Goal: Task Accomplishment & Management: Manage account settings

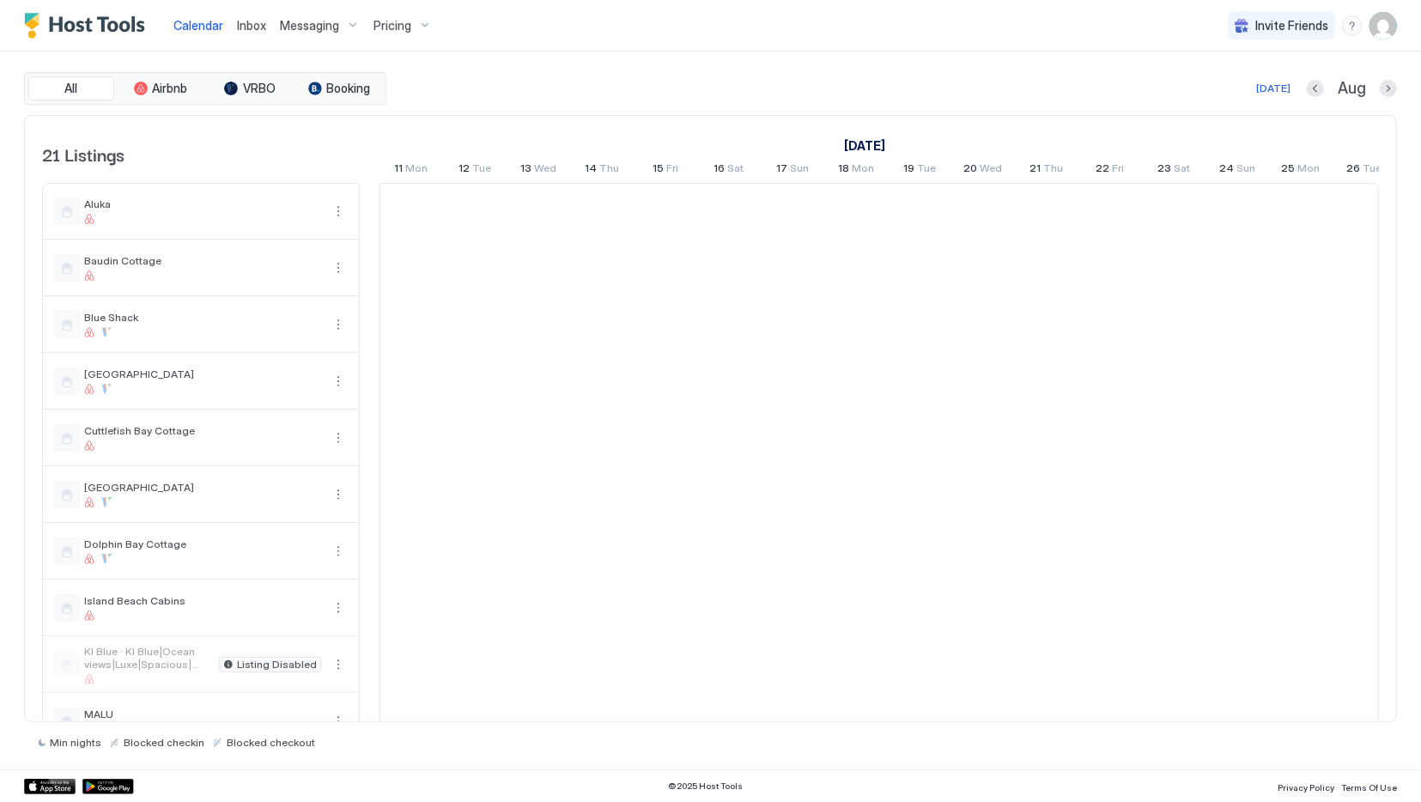
scroll to position [0, 954]
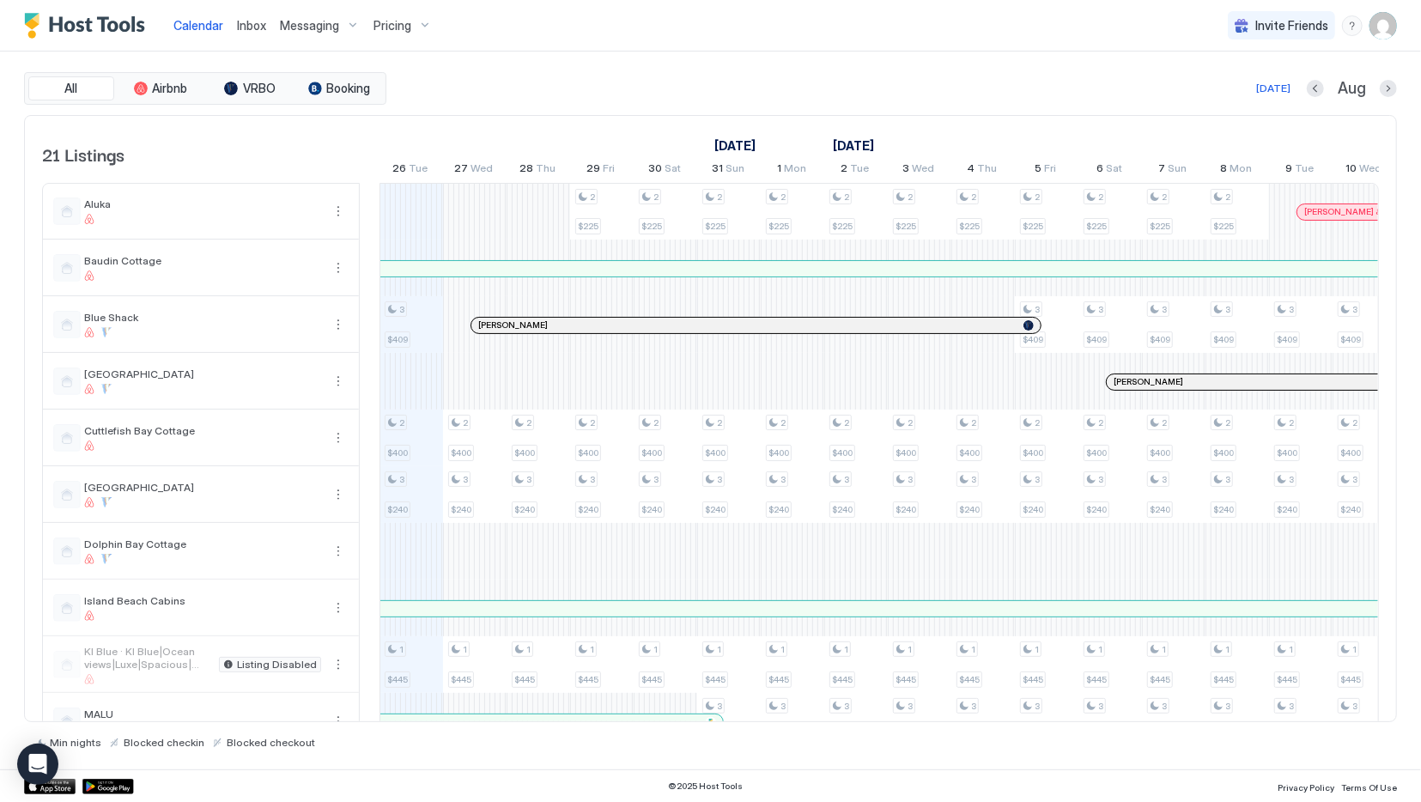
click at [257, 24] on span "Inbox" at bounding box center [251, 25] width 29 height 15
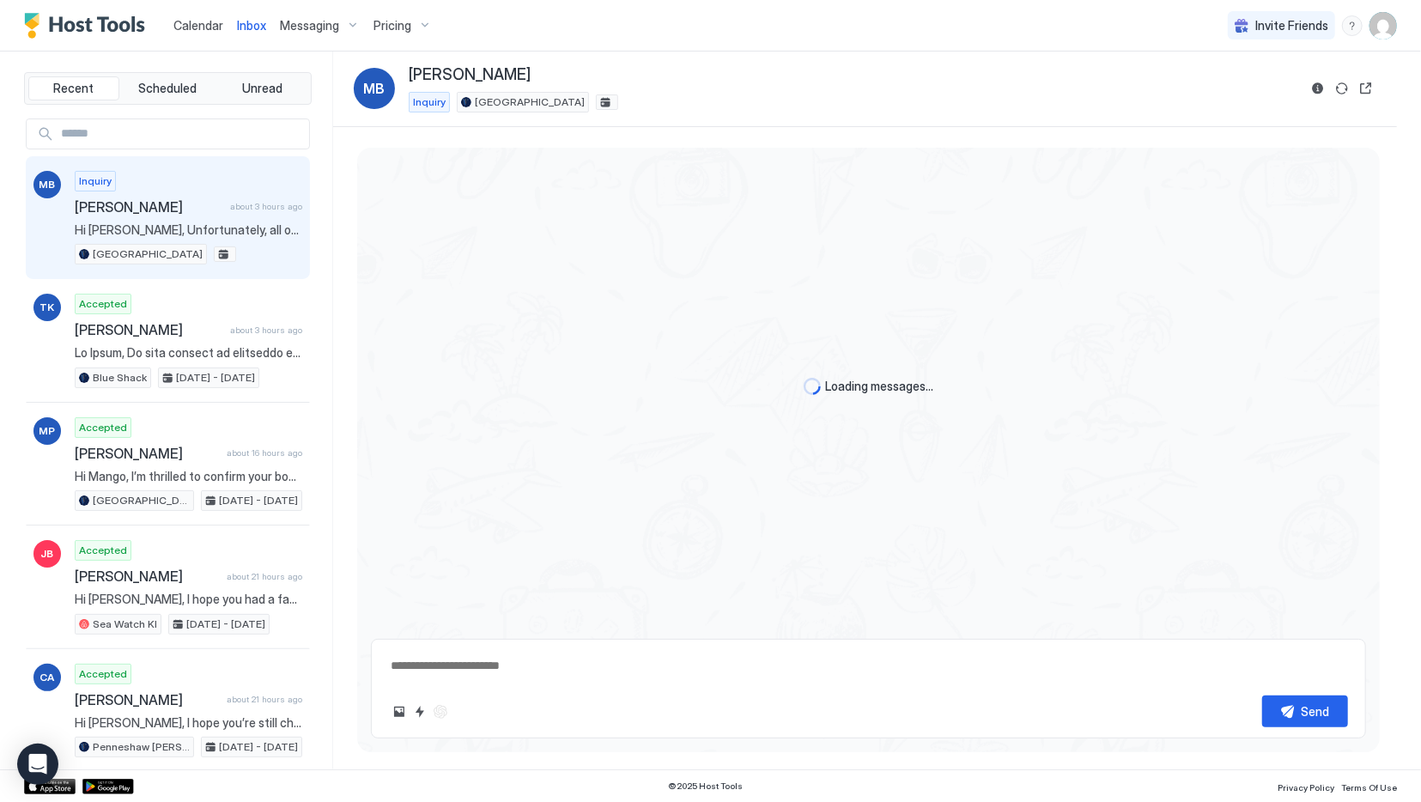
scroll to position [464, 0]
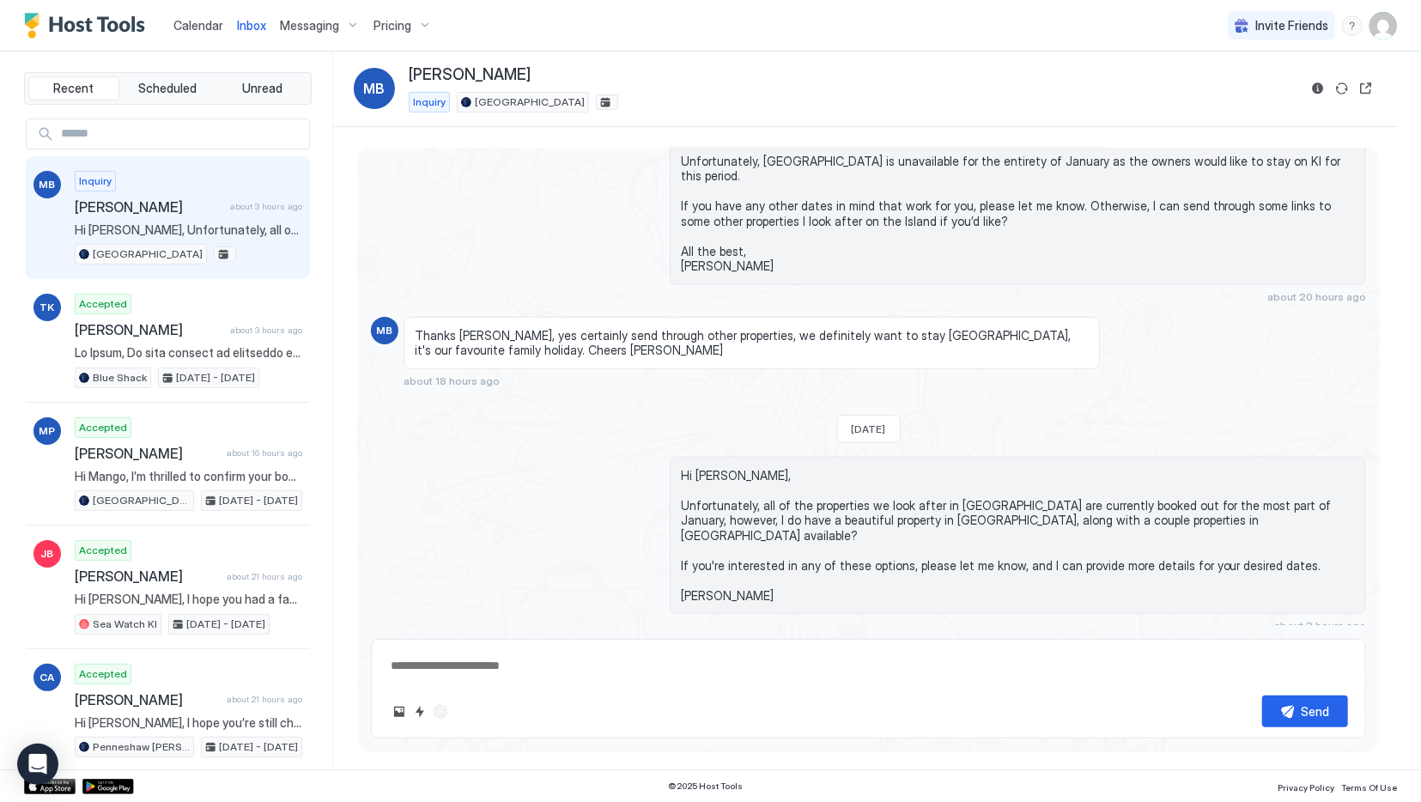
type textarea "*"
click at [209, 31] on span "Calendar" at bounding box center [198, 25] width 50 height 15
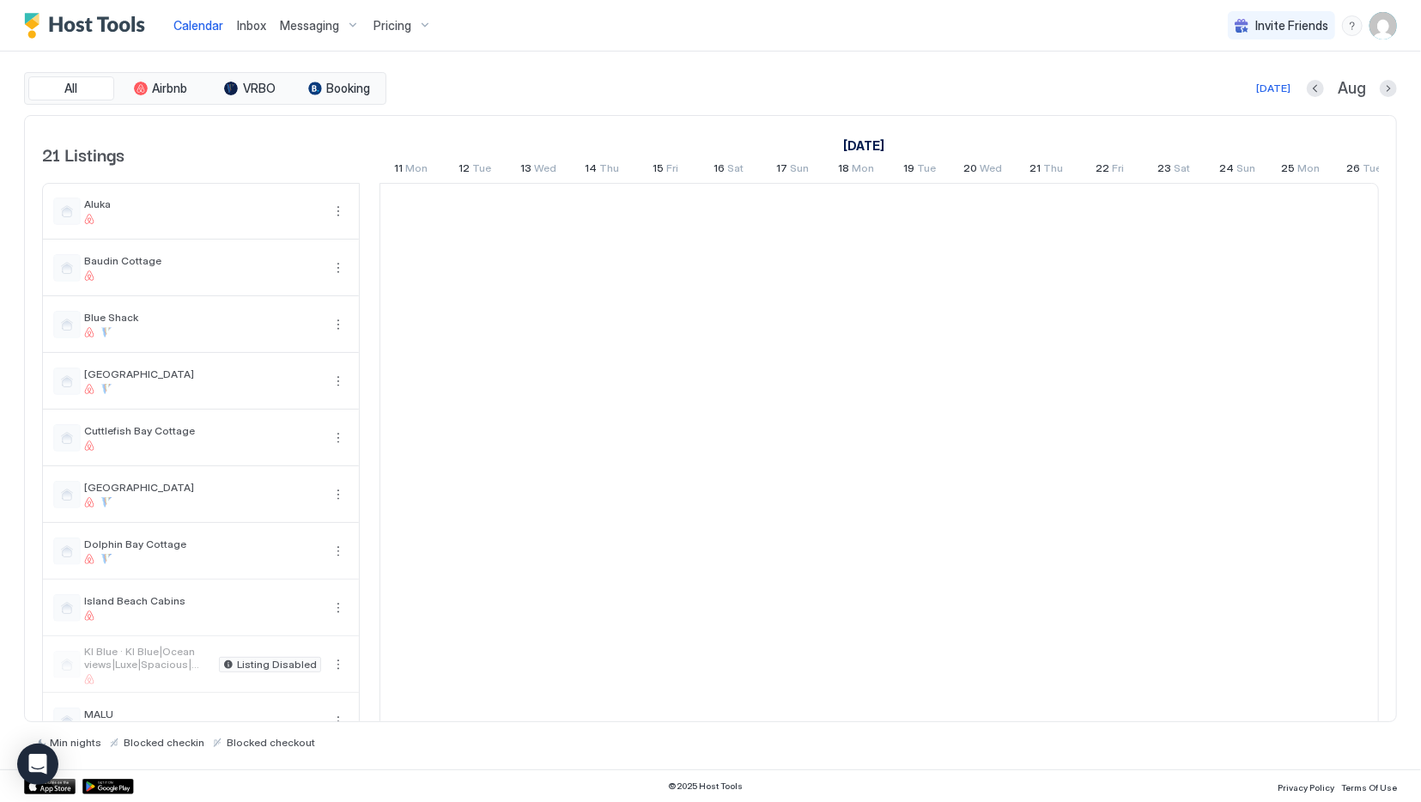
scroll to position [0, 954]
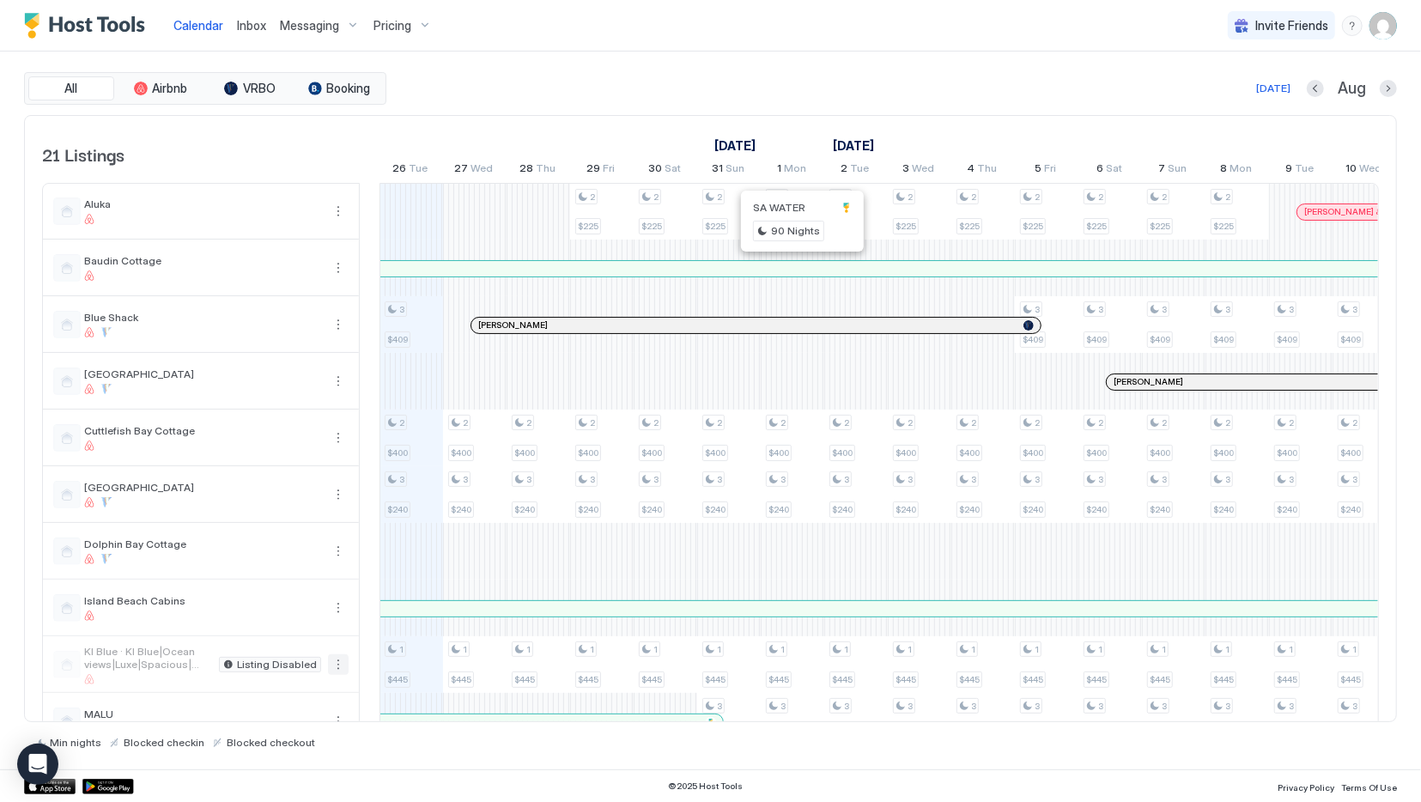
click at [342, 664] on button "More options" at bounding box center [338, 664] width 21 height 21
click at [312, 735] on span "Listing Settings" at bounding box center [308, 739] width 76 height 13
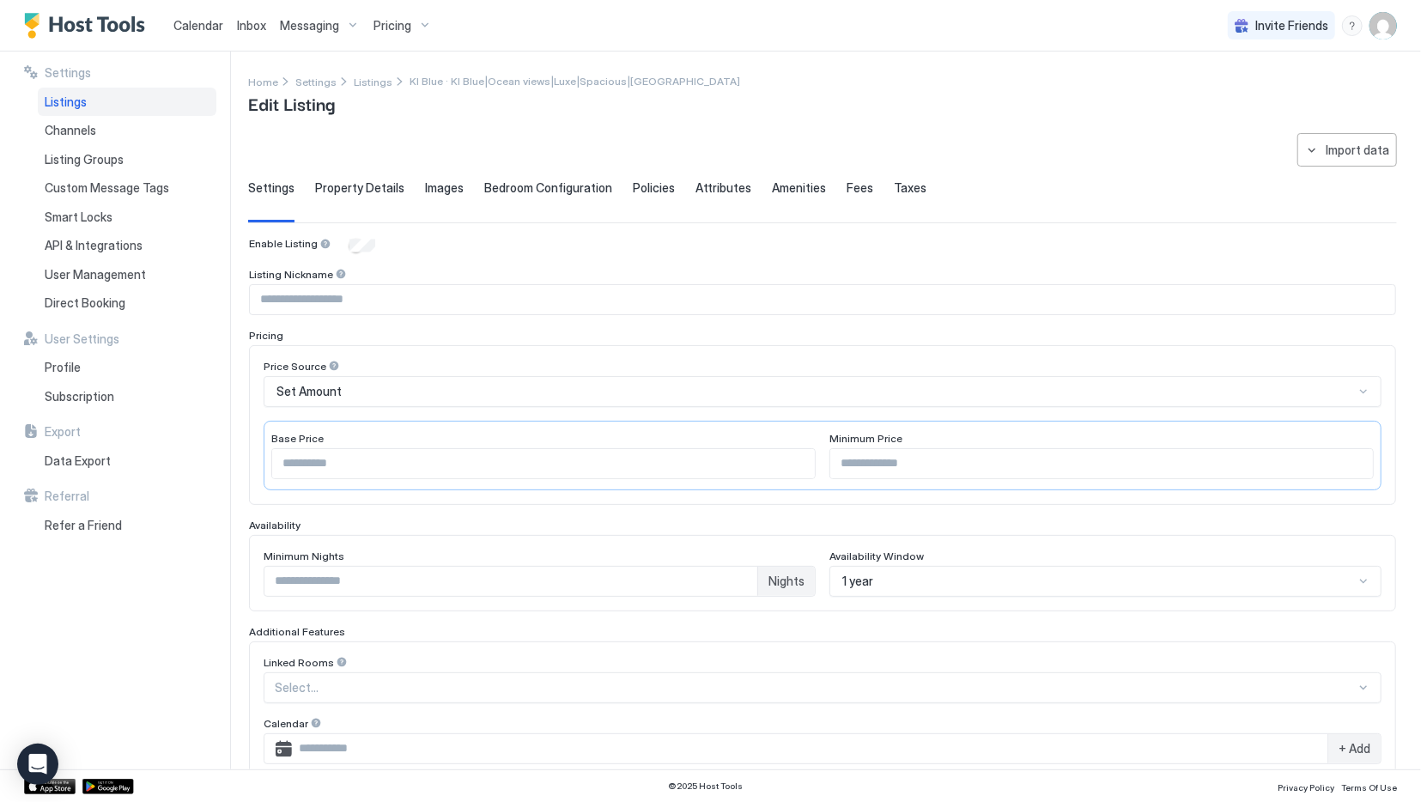
click at [362, 298] on input "Input Field" at bounding box center [822, 299] width 1145 height 29
type input "*******"
click at [370, 392] on div "Set Amount" at bounding box center [815, 391] width 1078 height 15
drag, startPoint x: 426, startPoint y: 461, endPoint x: 291, endPoint y: 464, distance: 134.8
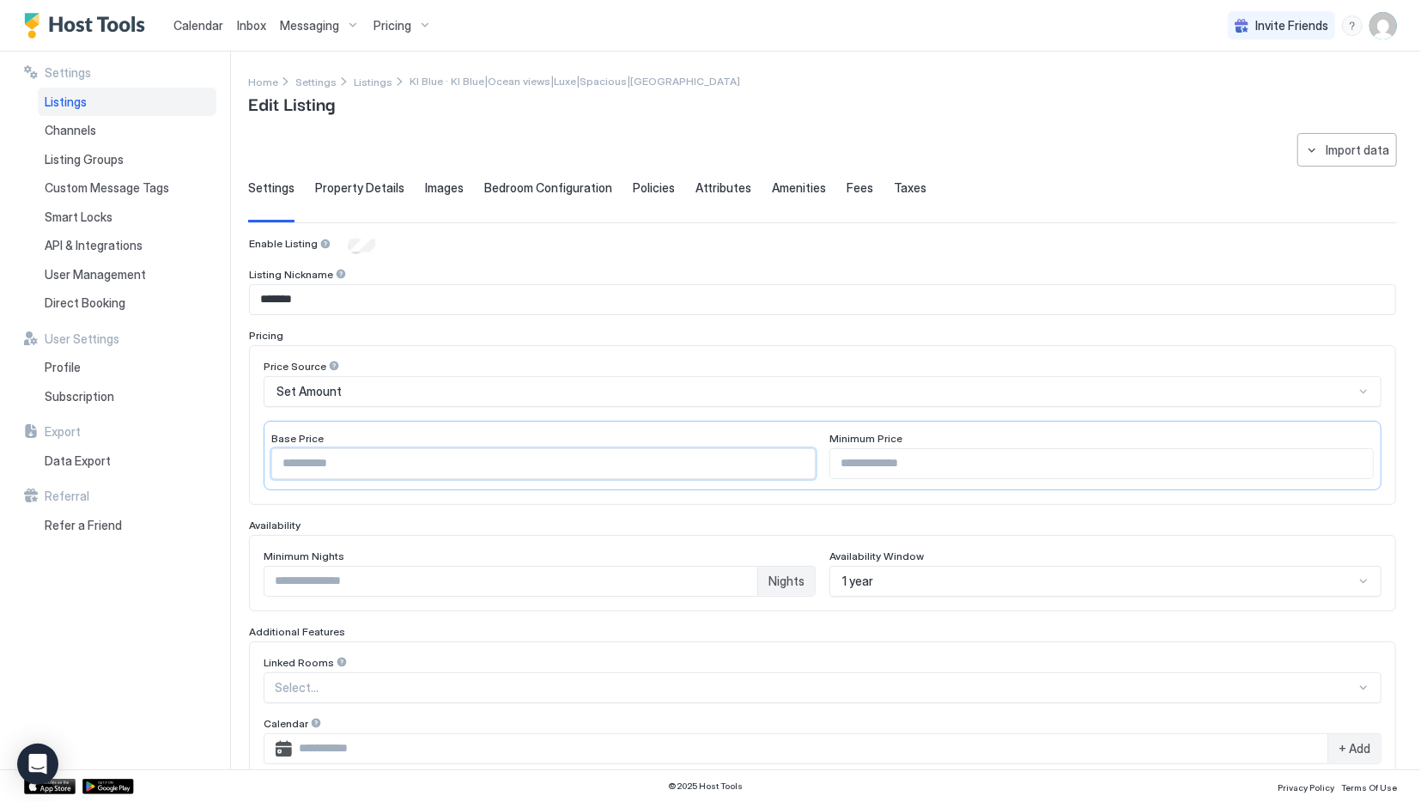
click at [291, 464] on input "***" at bounding box center [543, 463] width 543 height 29
type input "***"
click at [736, 574] on input "*" at bounding box center [510, 581] width 493 height 29
type input "*"
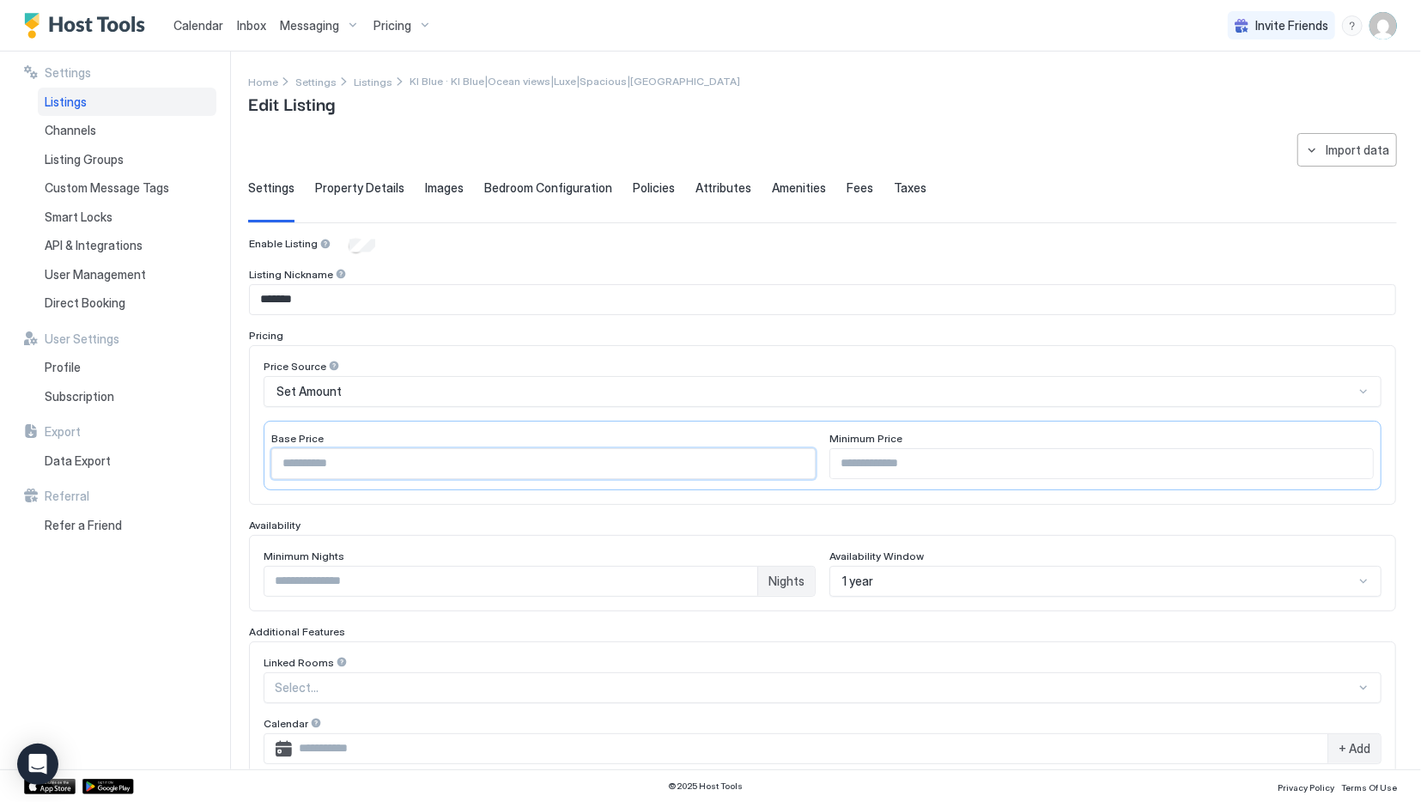
click at [736, 574] on input "*" at bounding box center [510, 581] width 493 height 29
click at [344, 180] on span "Property Details" at bounding box center [359, 187] width 89 height 15
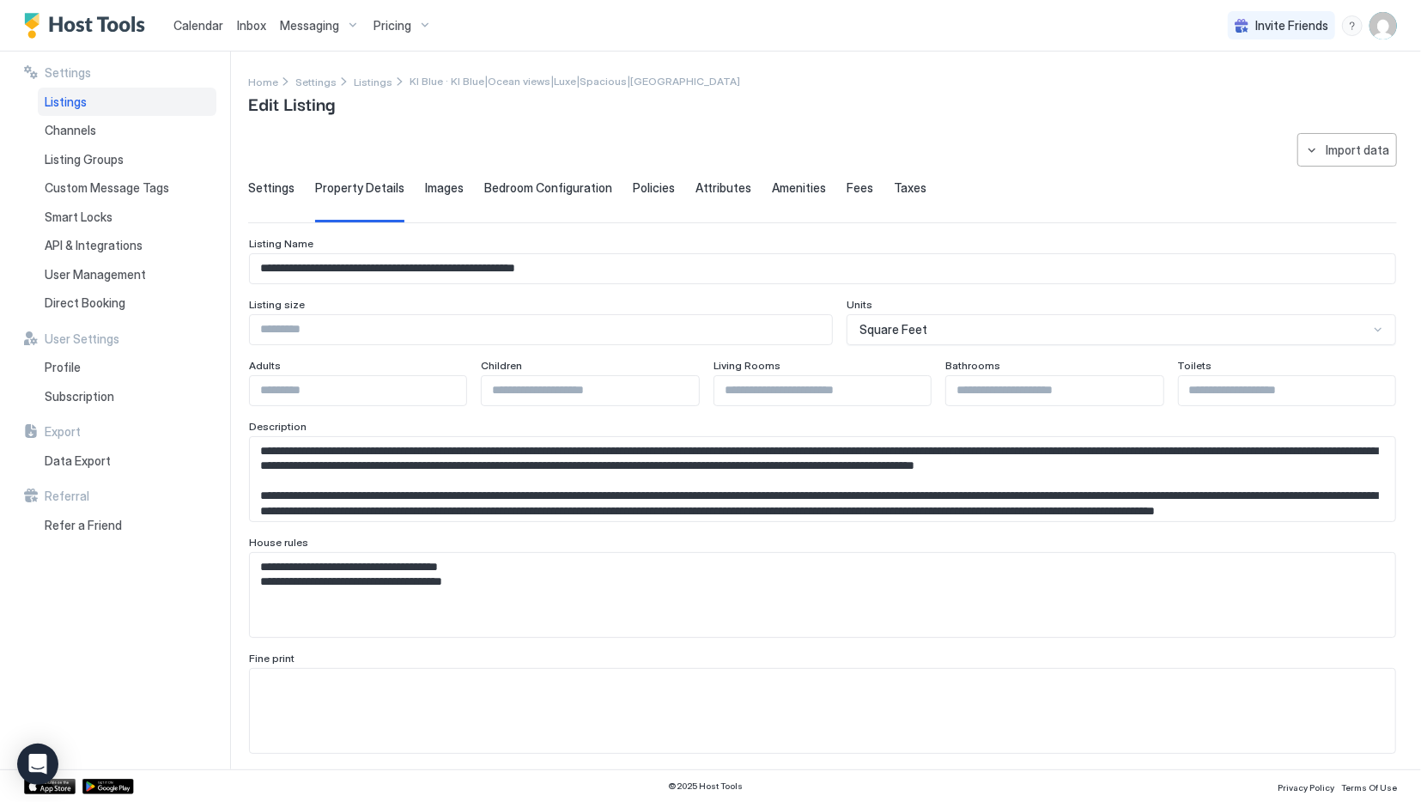
click at [444, 183] on span "Images" at bounding box center [444, 187] width 39 height 15
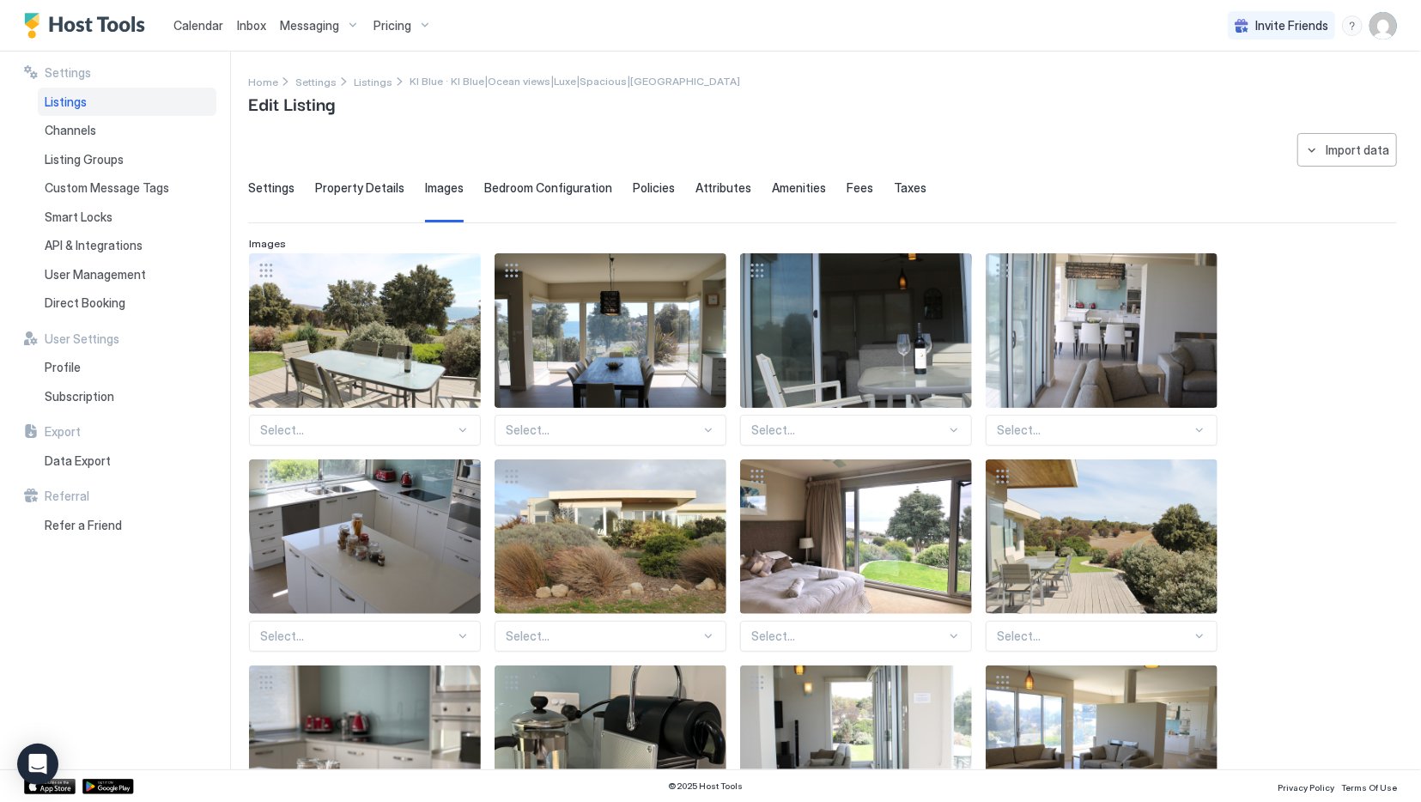
click at [526, 185] on span "Bedroom Configuration" at bounding box center [548, 187] width 128 height 15
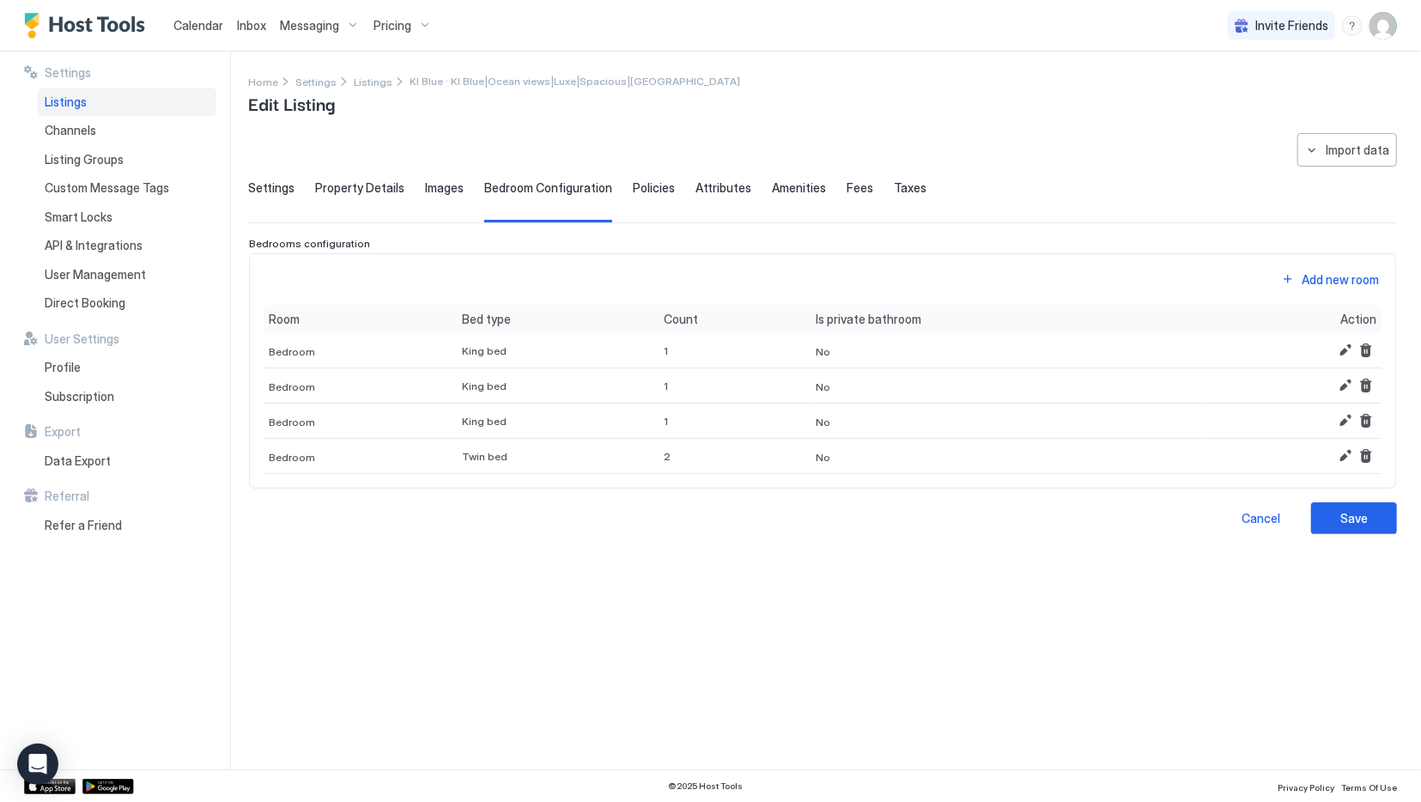
click at [643, 193] on span "Policies" at bounding box center [654, 187] width 42 height 15
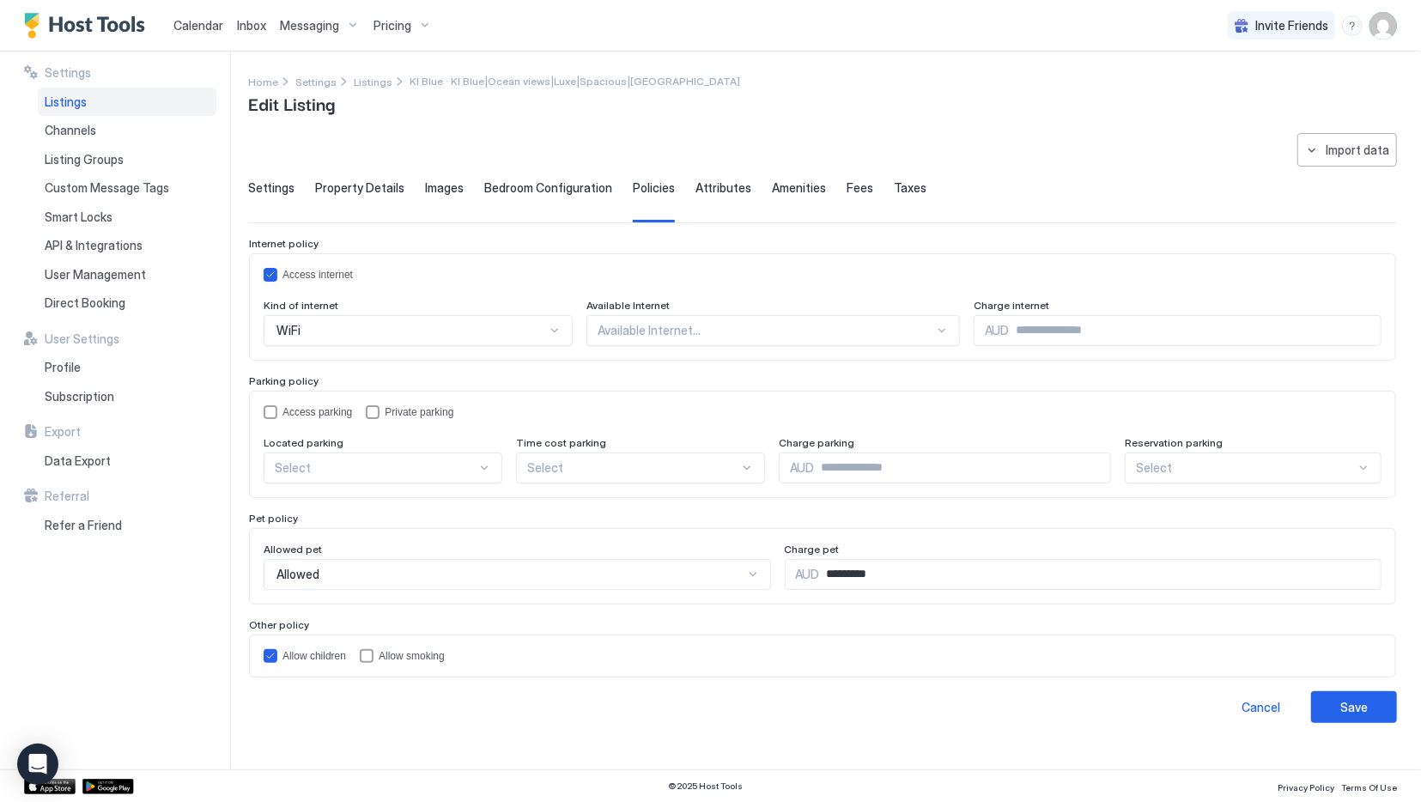
click at [703, 188] on span "Attributes" at bounding box center [723, 187] width 56 height 15
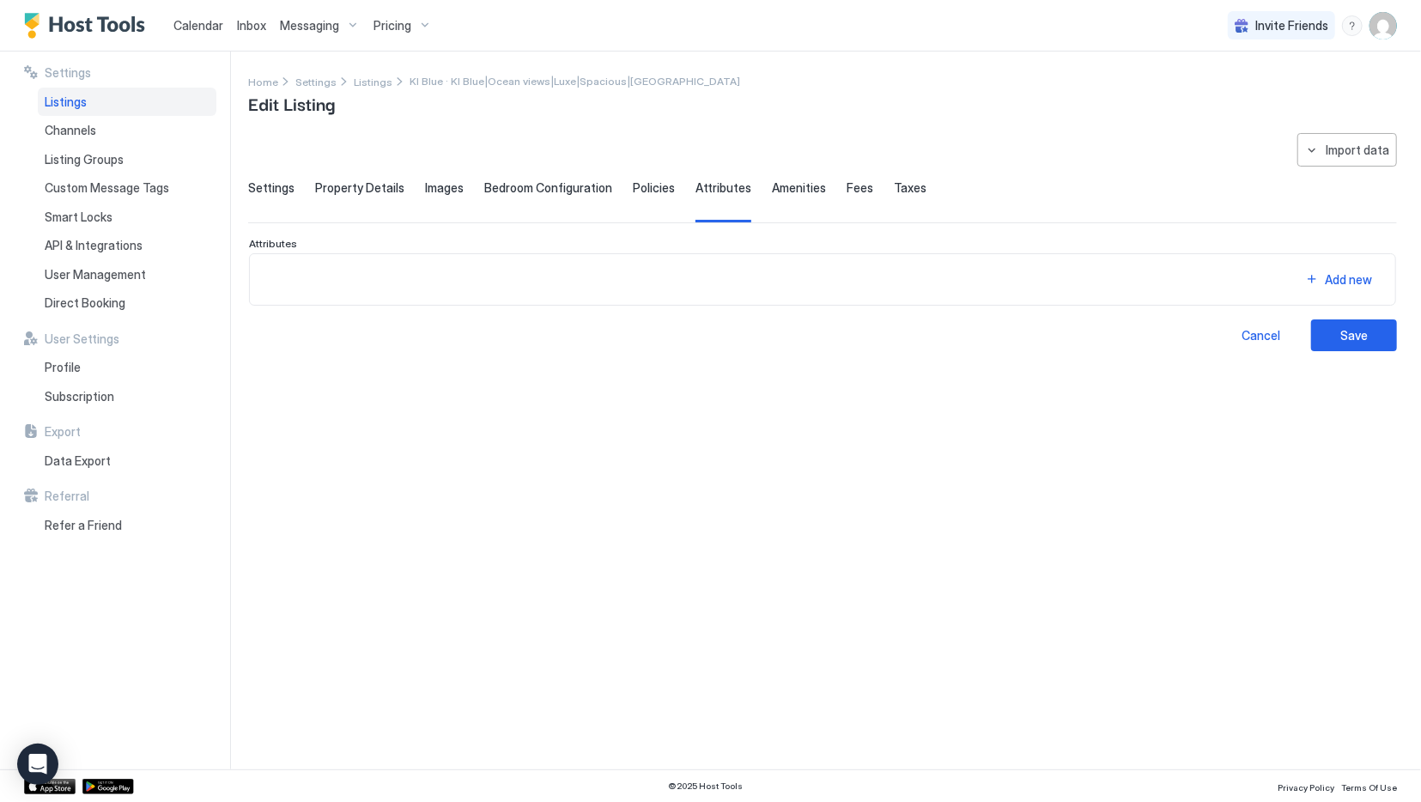
click at [780, 190] on span "Amenities" at bounding box center [799, 187] width 54 height 15
click at [847, 190] on span "Fees" at bounding box center [860, 187] width 27 height 15
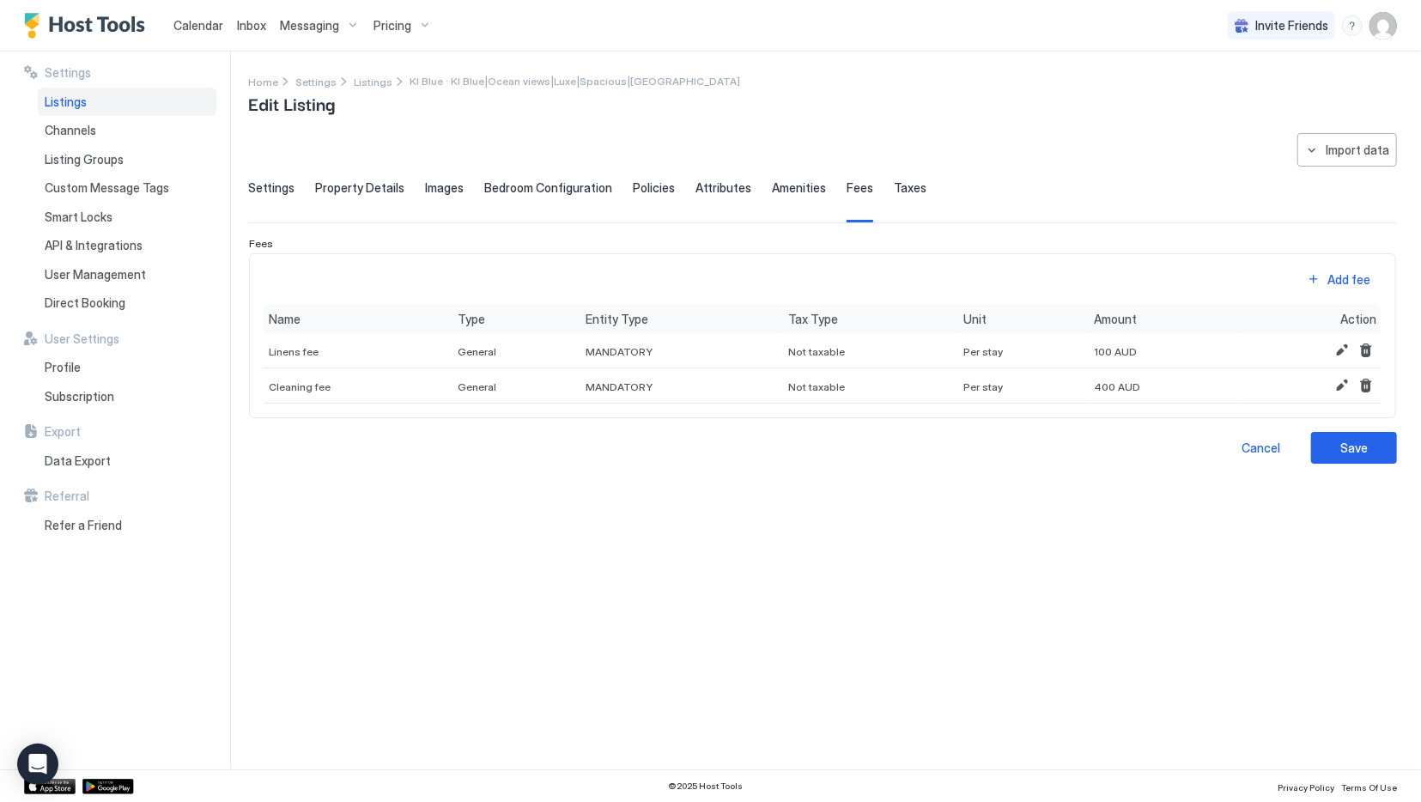
click at [894, 191] on span "Taxes" at bounding box center [910, 187] width 33 height 15
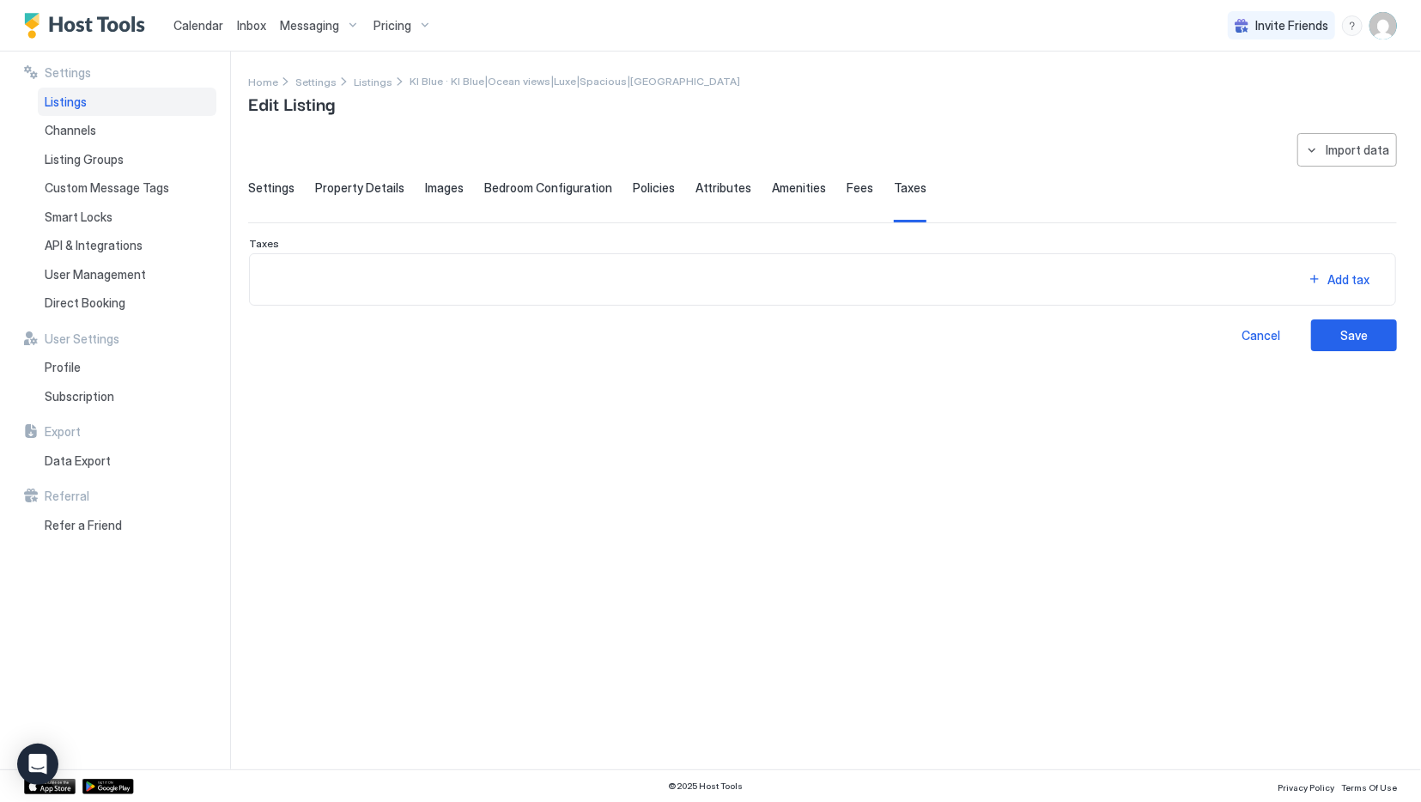
click at [289, 202] on div "Settings" at bounding box center [271, 201] width 46 height 42
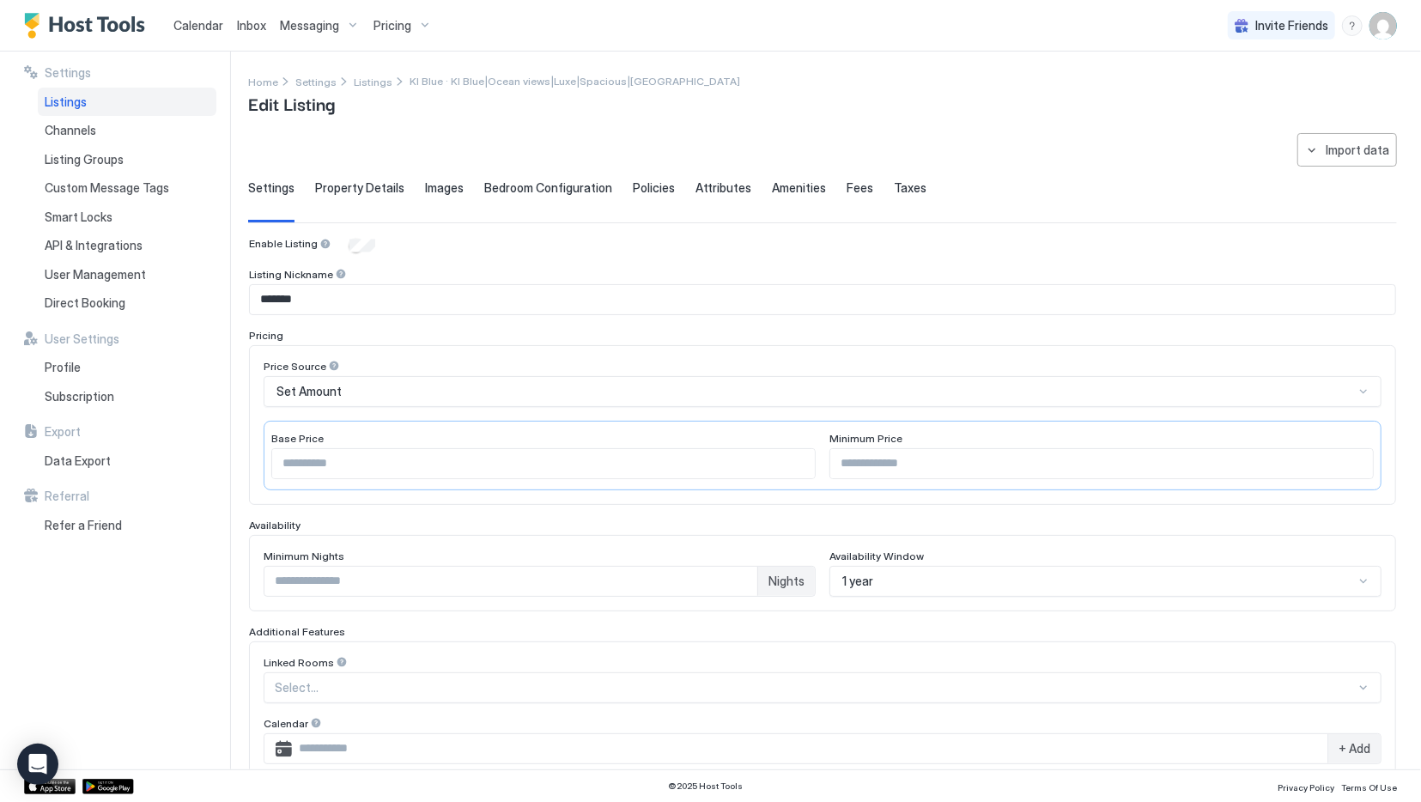
scroll to position [298, 0]
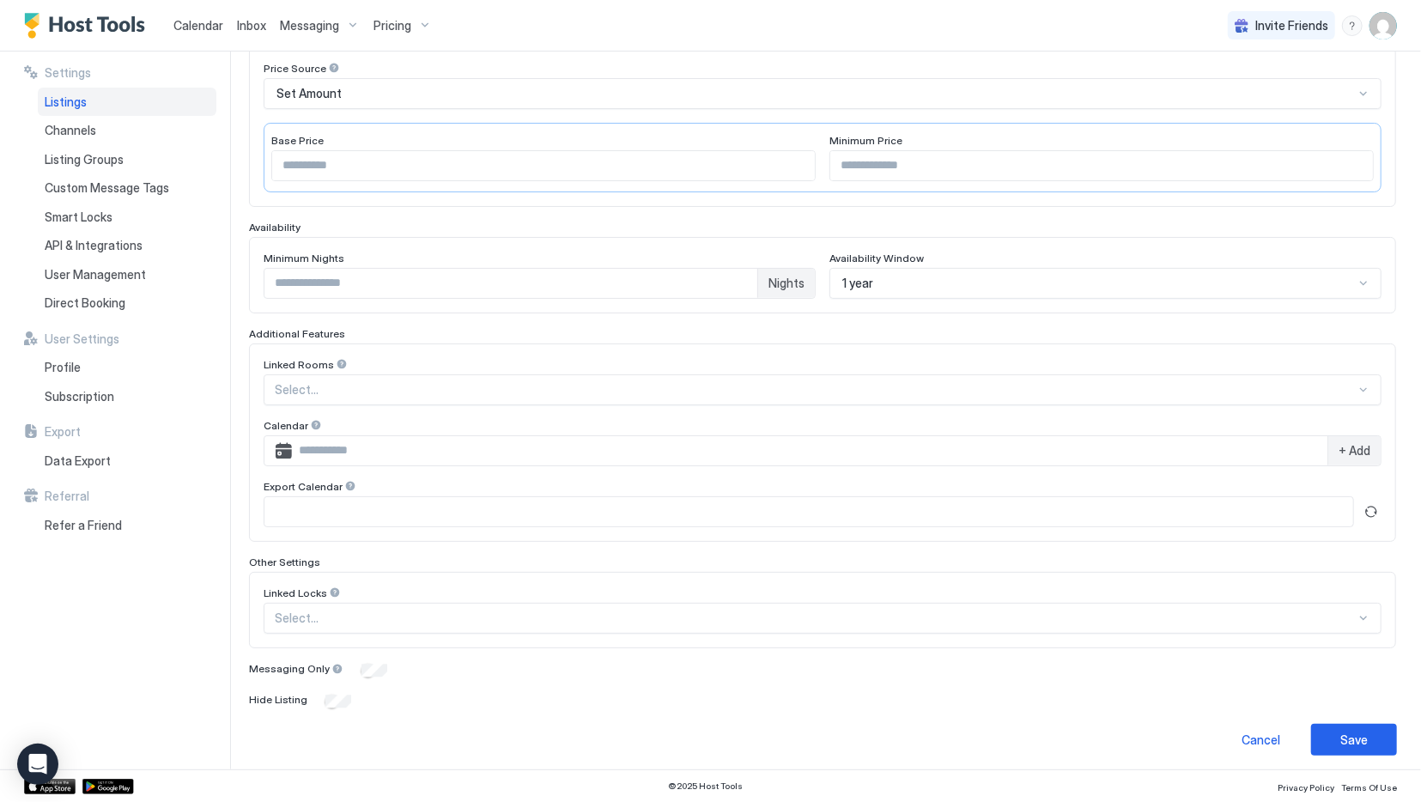
click at [406, 374] on div "Linked Locks" at bounding box center [823, 366] width 1118 height 16
click at [1353, 731] on div "Save" at bounding box center [1353, 740] width 27 height 18
type input "***"
click at [1379, 741] on button "Save" at bounding box center [1354, 740] width 86 height 32
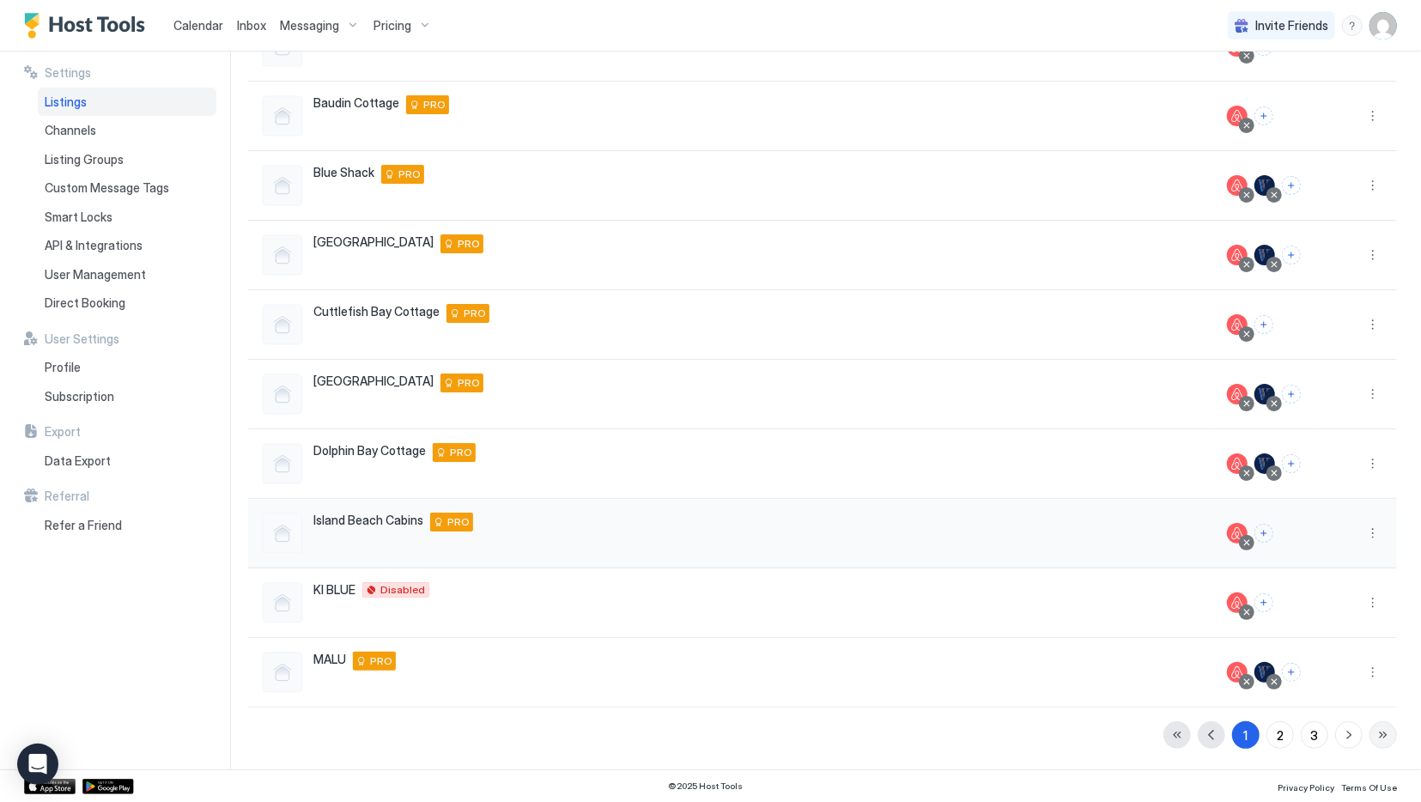
scroll to position [198, 0]
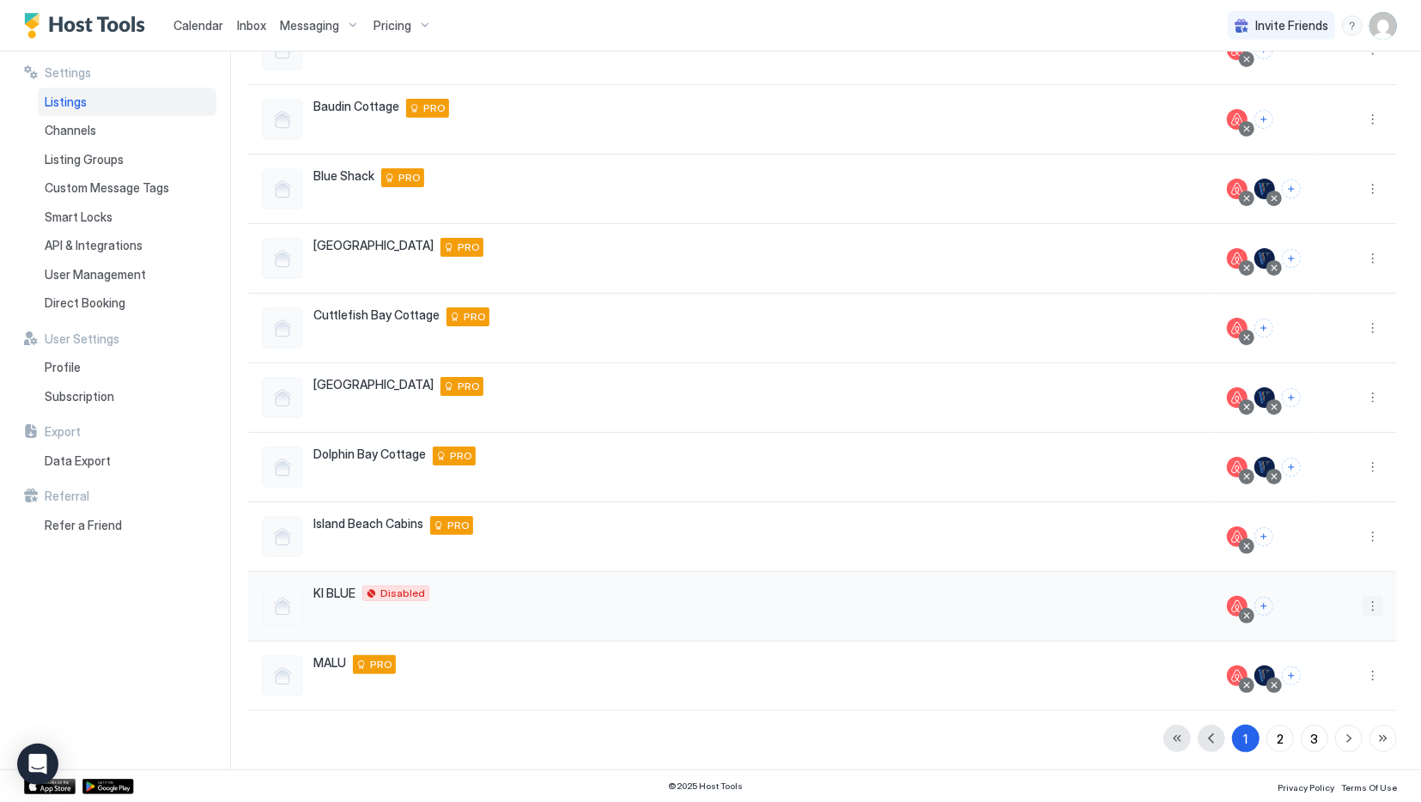
click at [1381, 600] on button "More options" at bounding box center [1373, 606] width 21 height 21
click at [1357, 686] on span "Listing Settings" at bounding box center [1334, 683] width 76 height 13
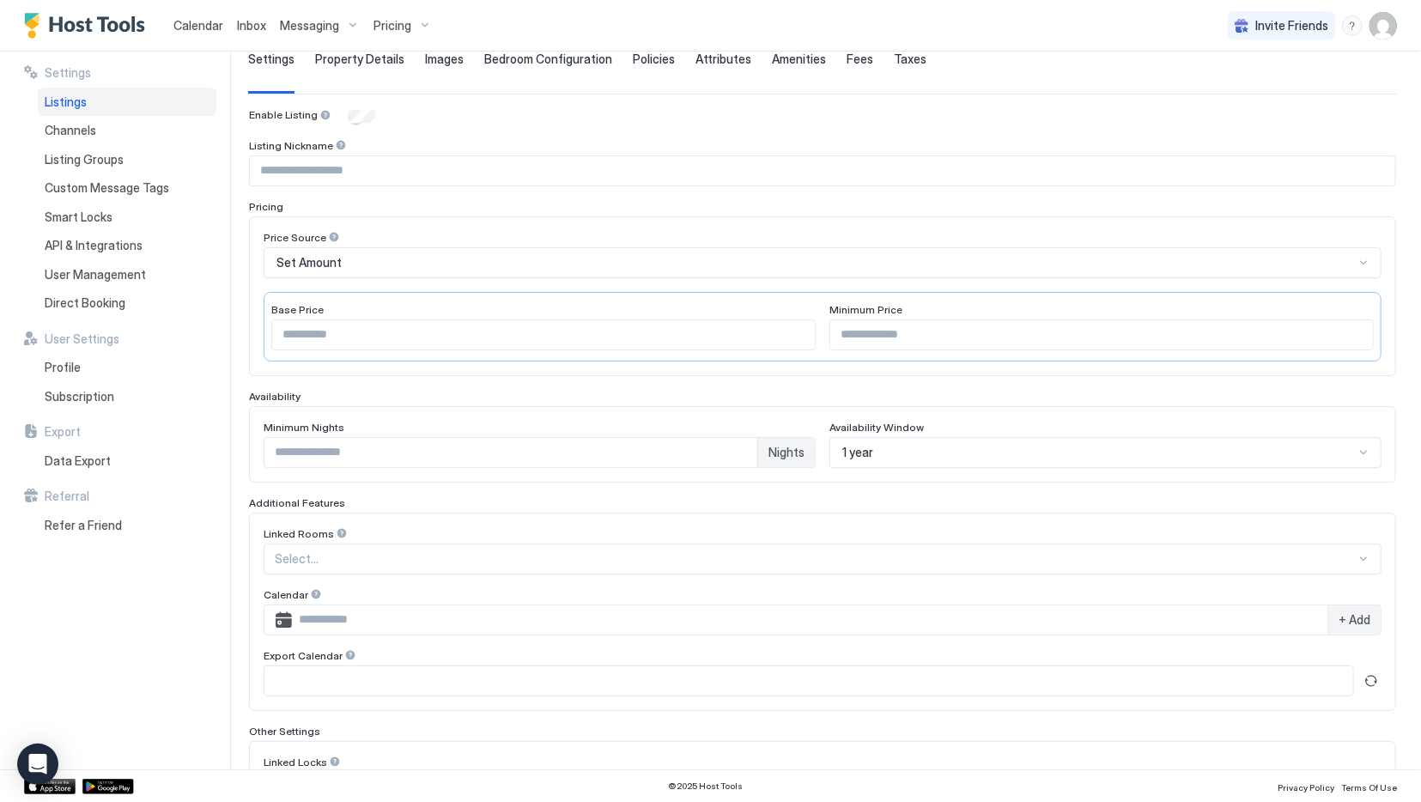
scroll to position [128, 0]
type input "*******"
type input "***"
type input "*"
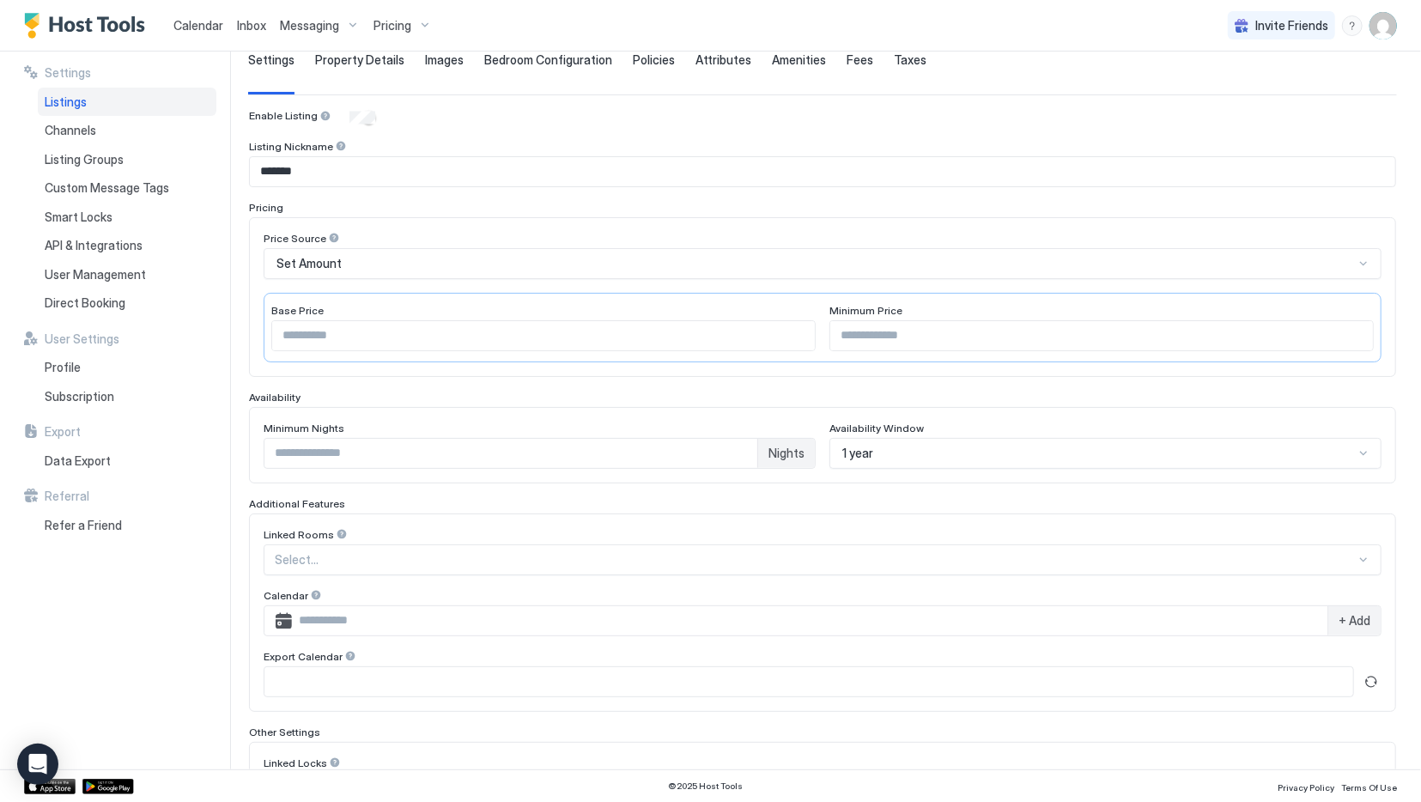
scroll to position [267, 0]
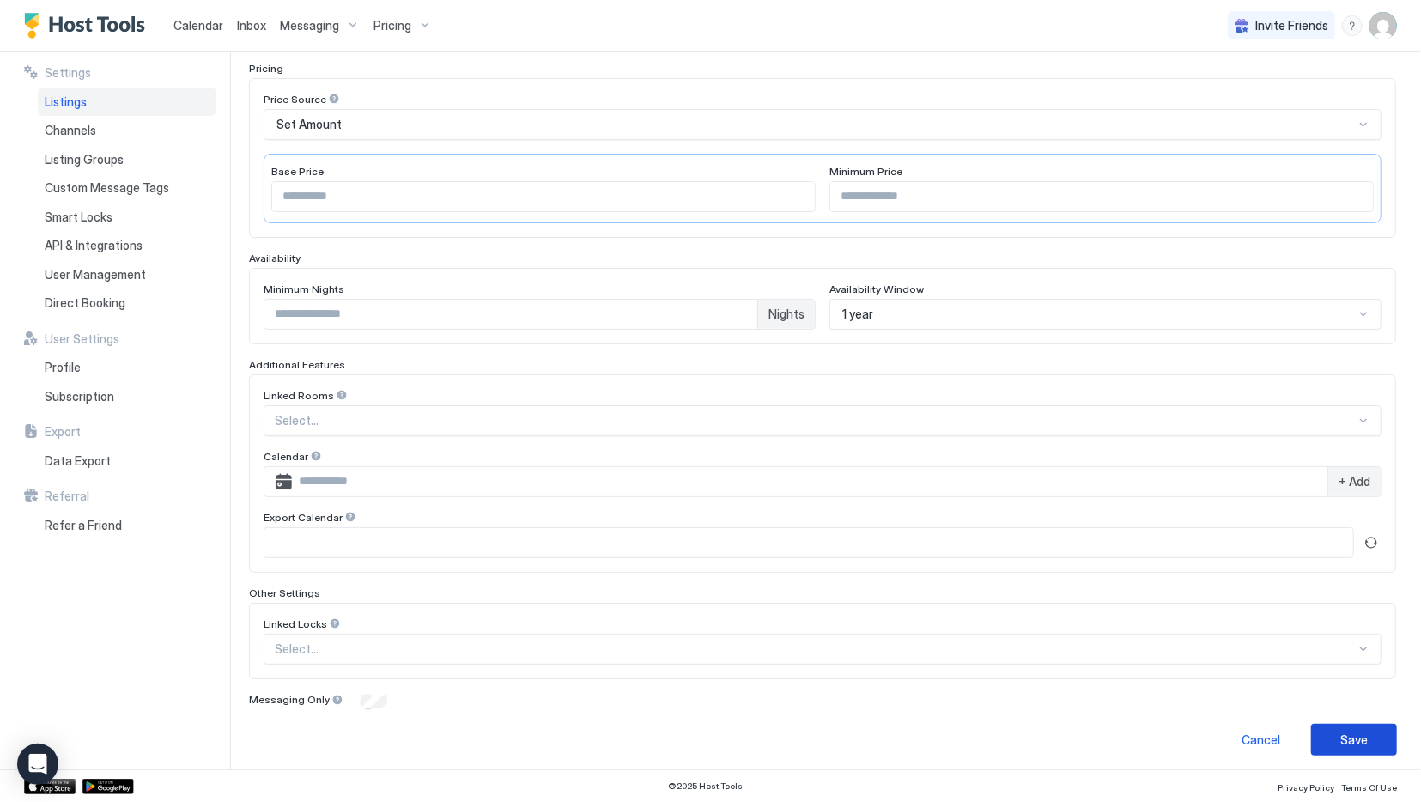
click at [1356, 736] on div "Save" at bounding box center [1353, 740] width 27 height 18
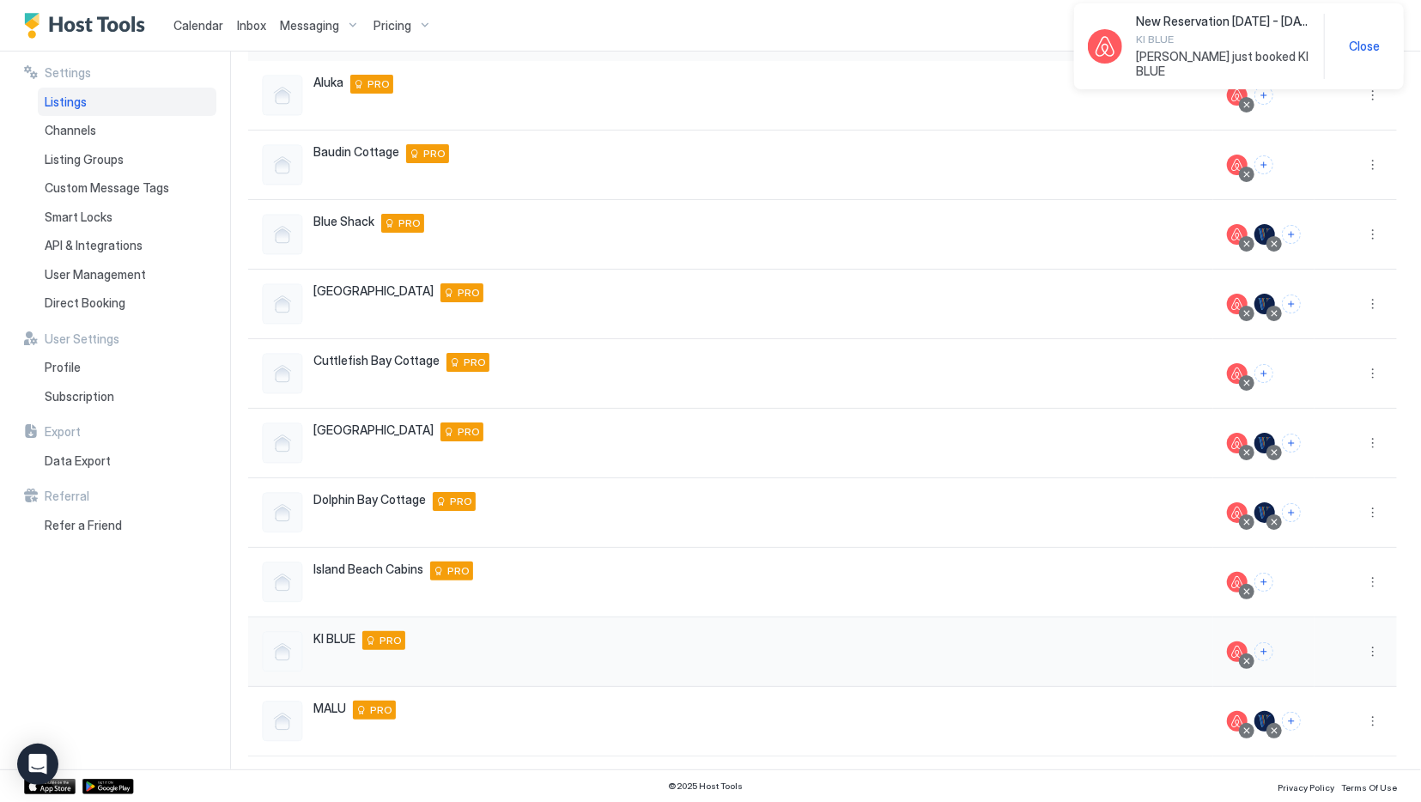
scroll to position [198, 0]
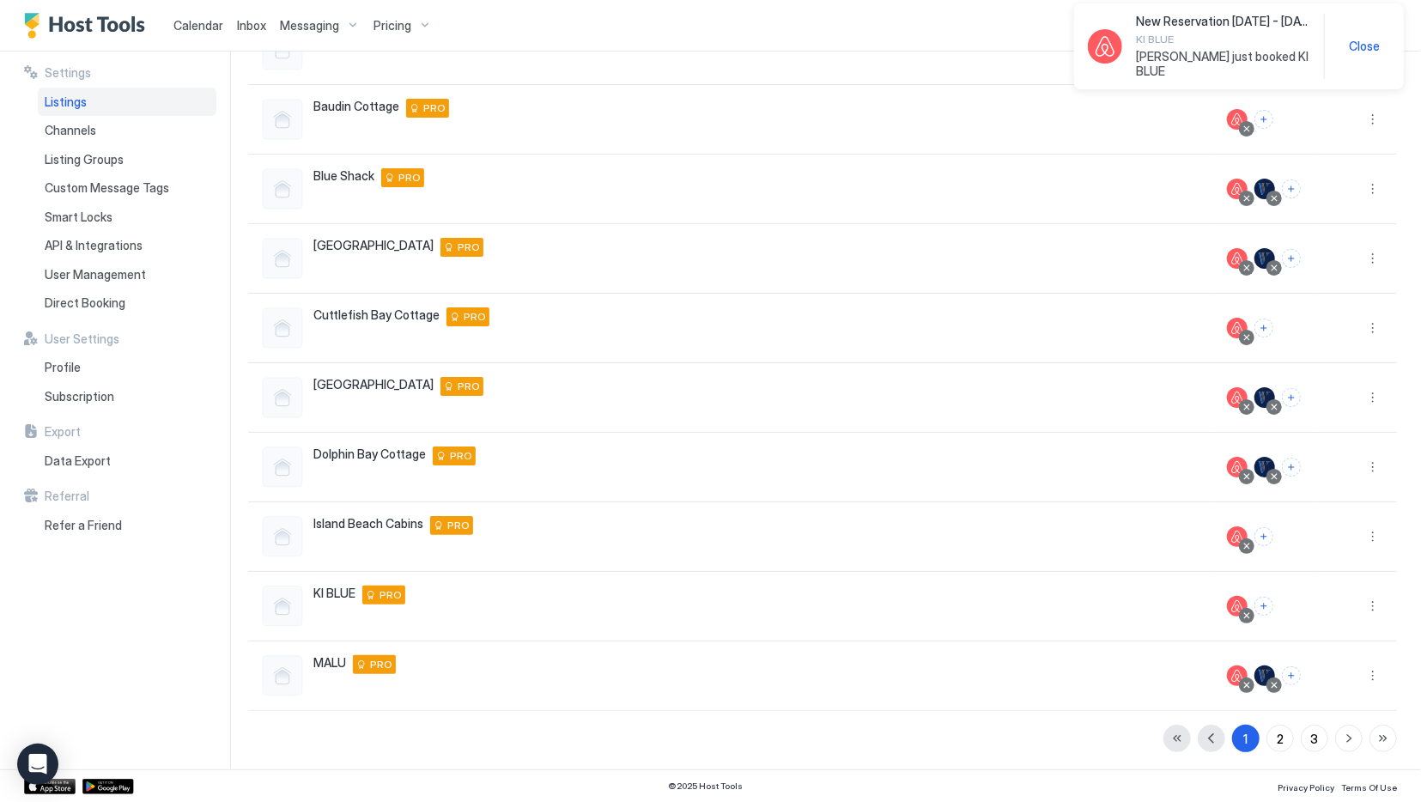
click at [260, 25] on span "Inbox" at bounding box center [251, 25] width 29 height 15
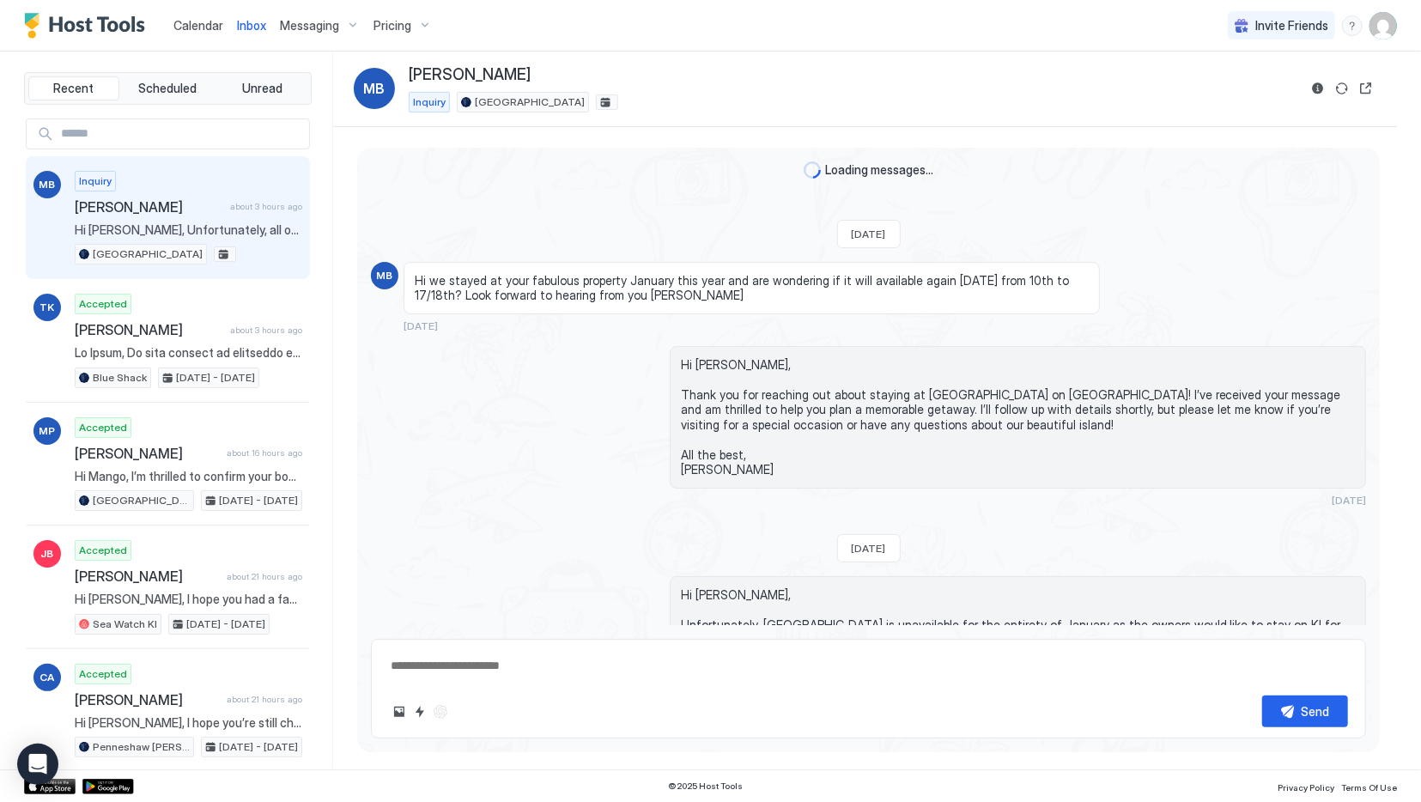
scroll to position [464, 0]
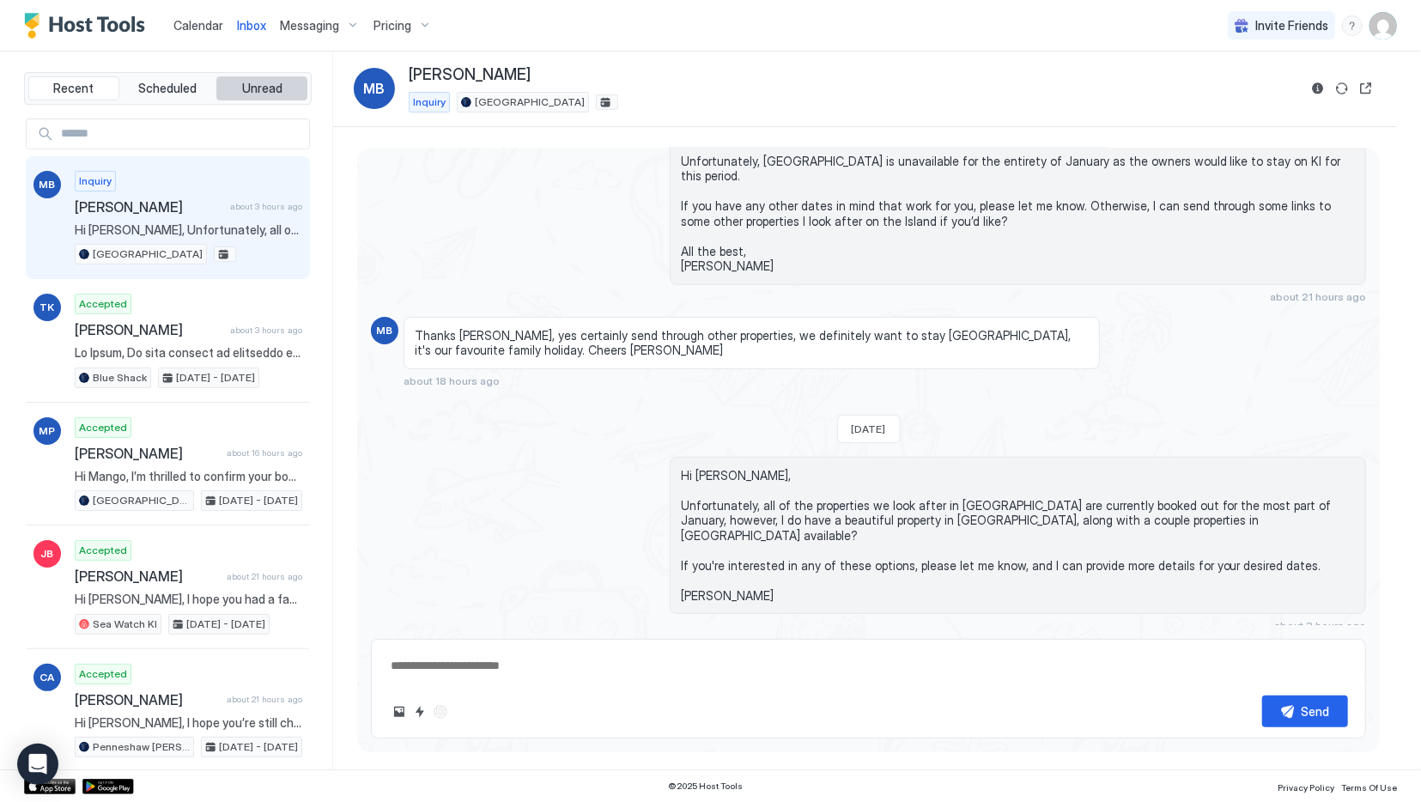
click at [233, 83] on button "Unread" at bounding box center [261, 88] width 91 height 24
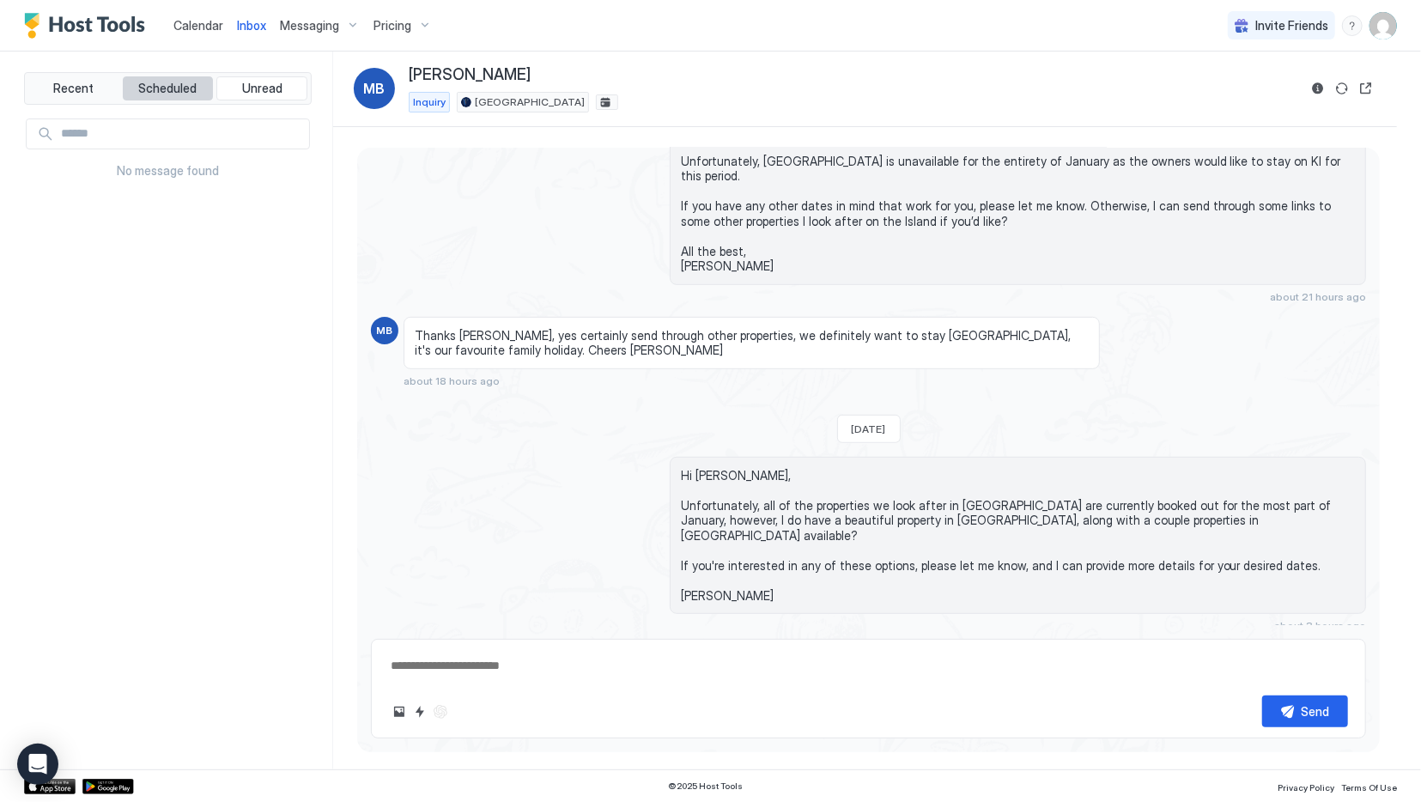
click at [143, 83] on span "Scheduled" at bounding box center [168, 88] width 58 height 15
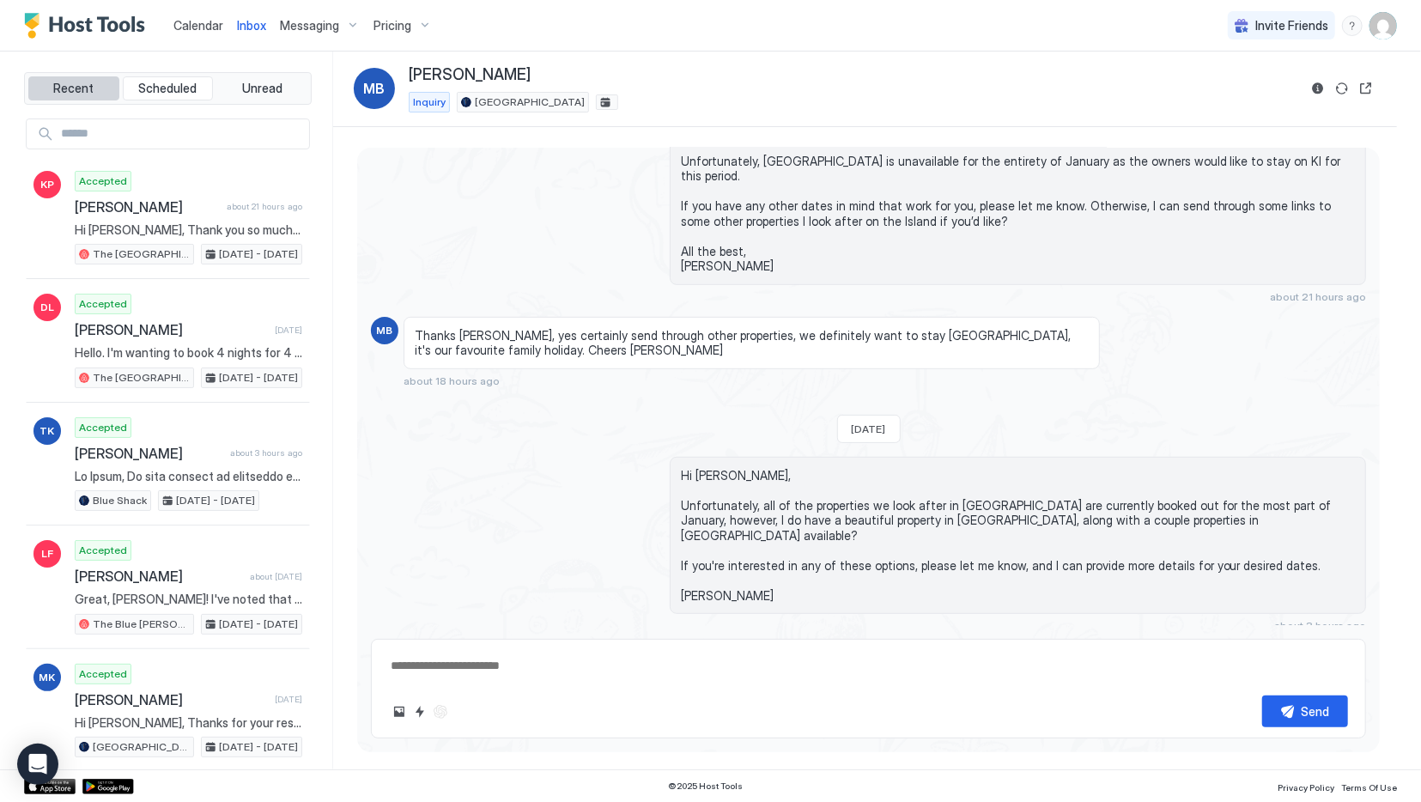
click at [40, 82] on button "Recent" at bounding box center [73, 88] width 91 height 24
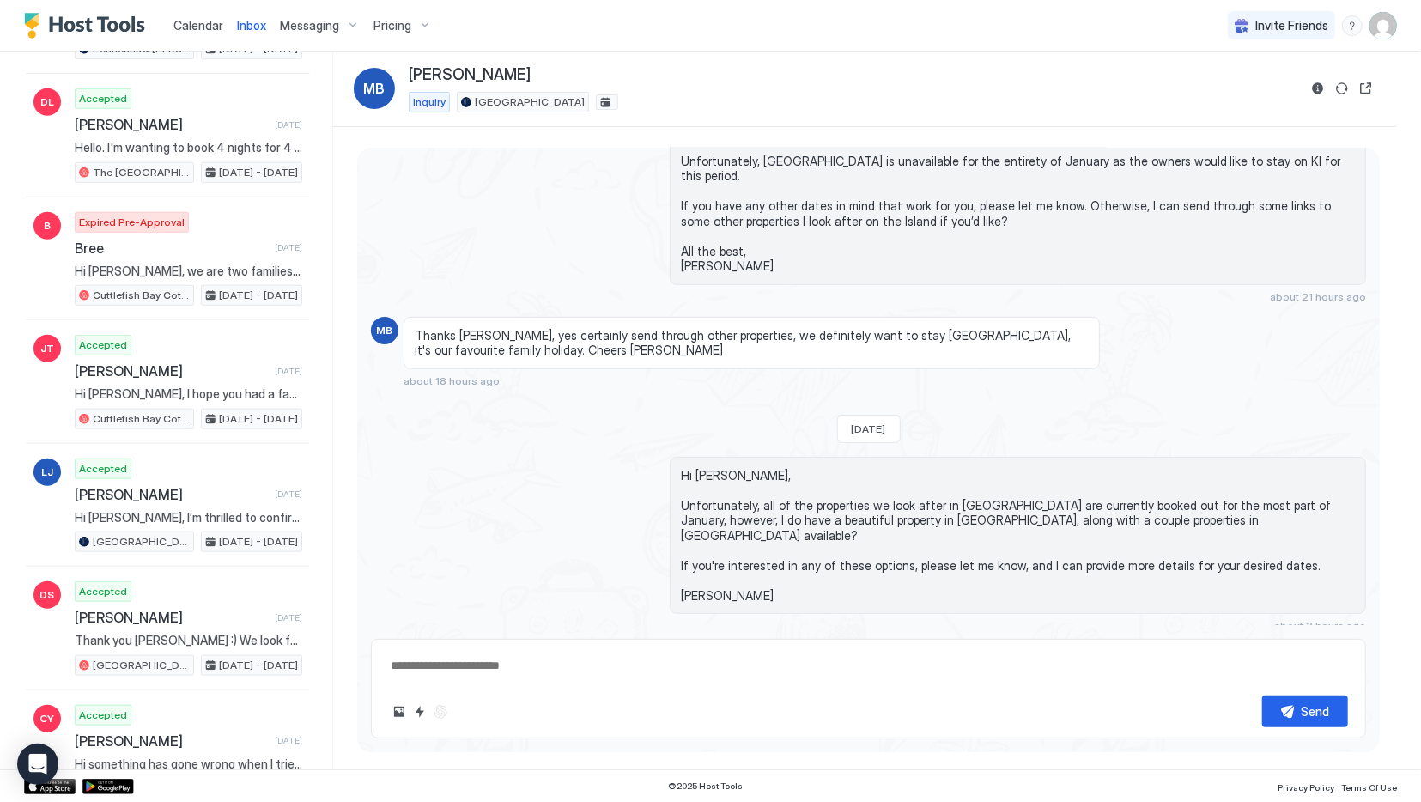
scroll to position [1631, 0]
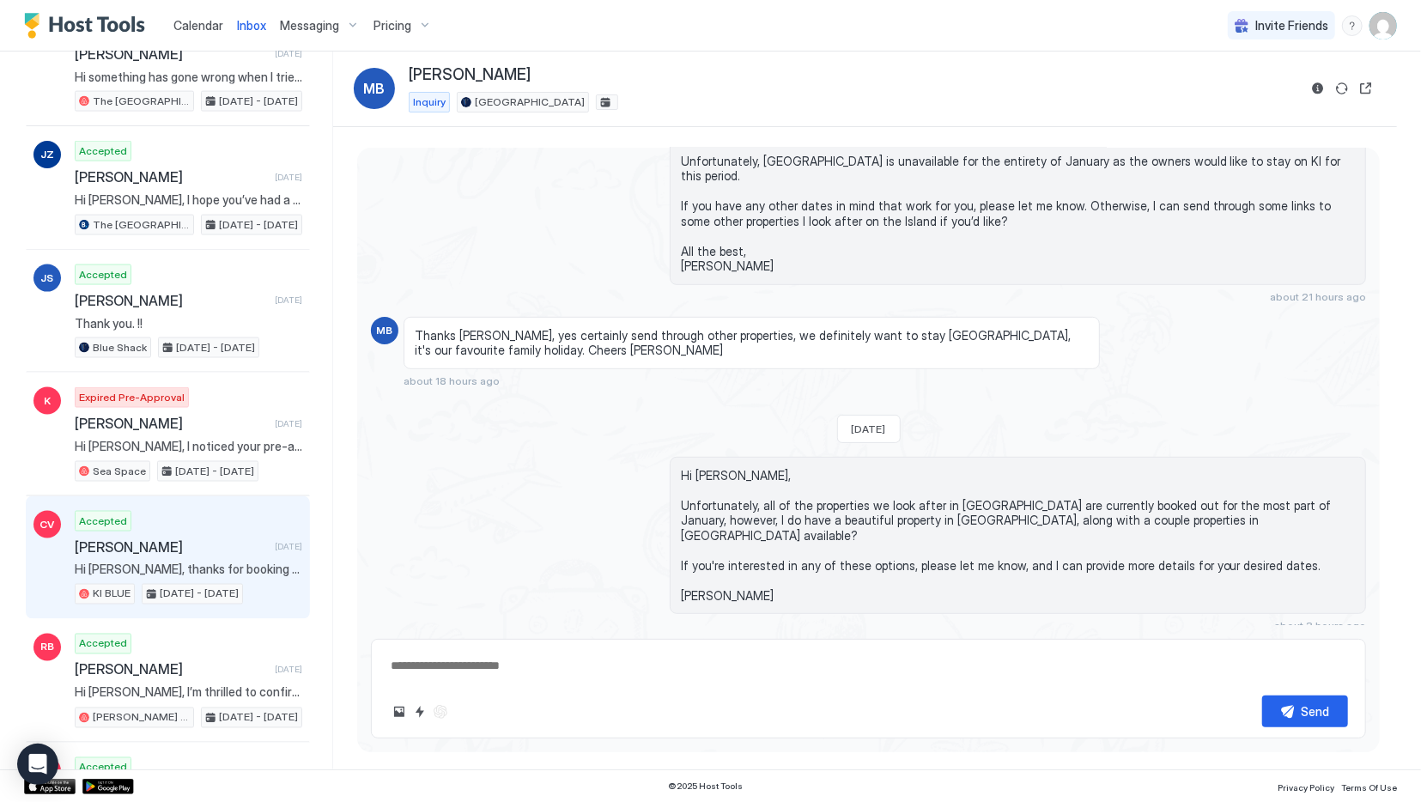
click at [157, 538] on span "[PERSON_NAME]" at bounding box center [171, 546] width 193 height 17
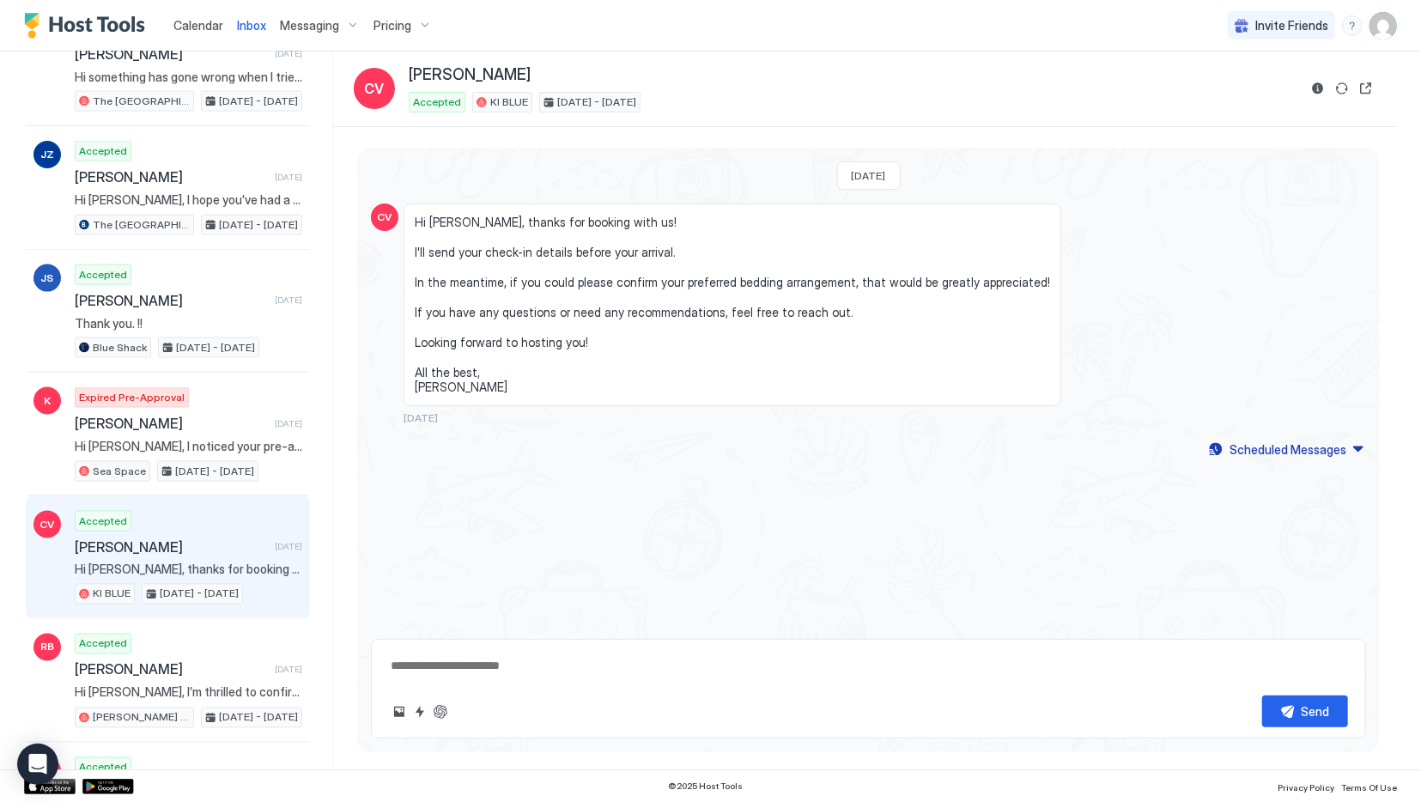
type textarea "*"
click at [190, 21] on span "Calendar" at bounding box center [198, 25] width 50 height 15
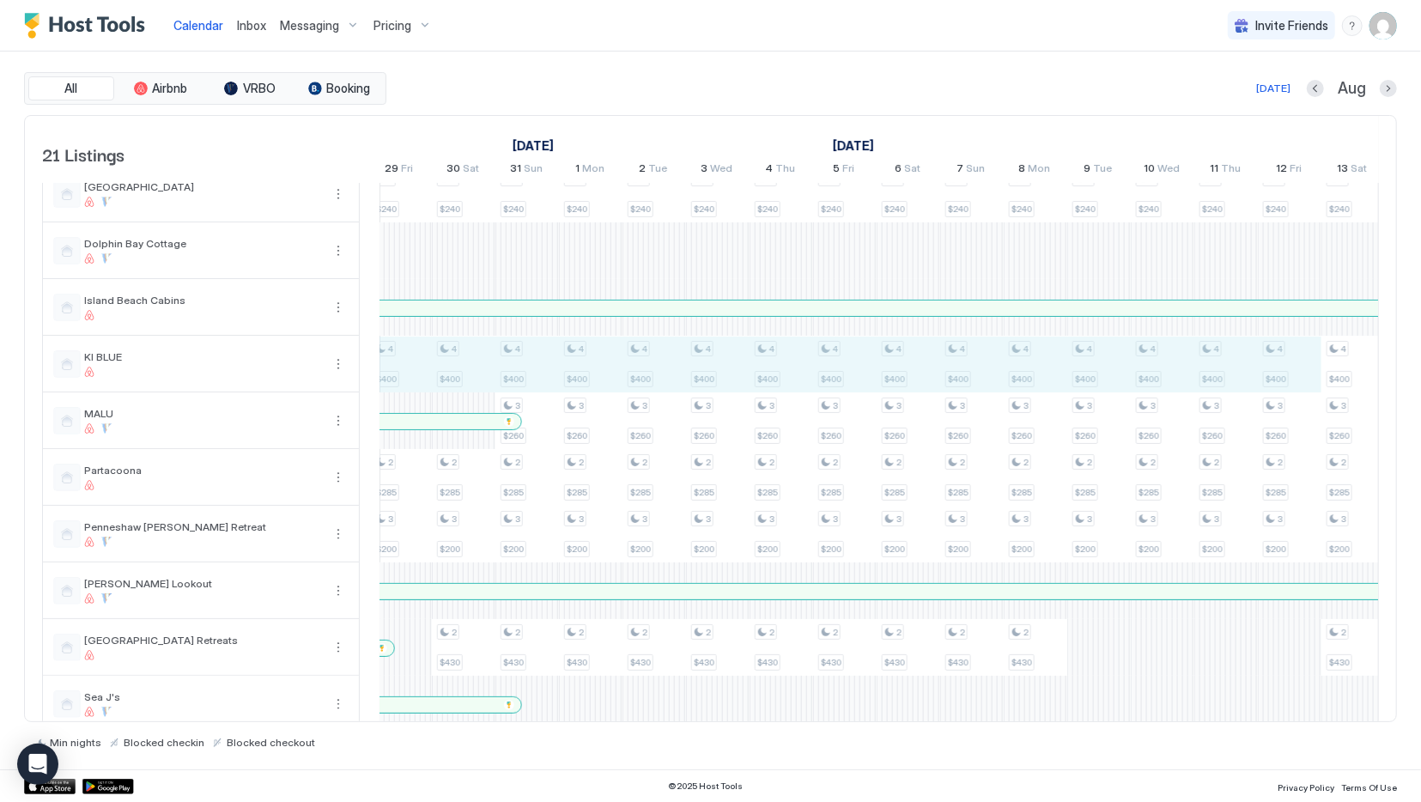
drag, startPoint x: 423, startPoint y: 359, endPoint x: 1314, endPoint y: 359, distance: 890.4
click at [1265, 364] on div "3 $409 2 $400 3 $240 4 $400 3 $200 2 $200 3 $200 2 $335 2 $400 3 $240 4 $400 3 …" at bounding box center [1004, 477] width 3558 height 1189
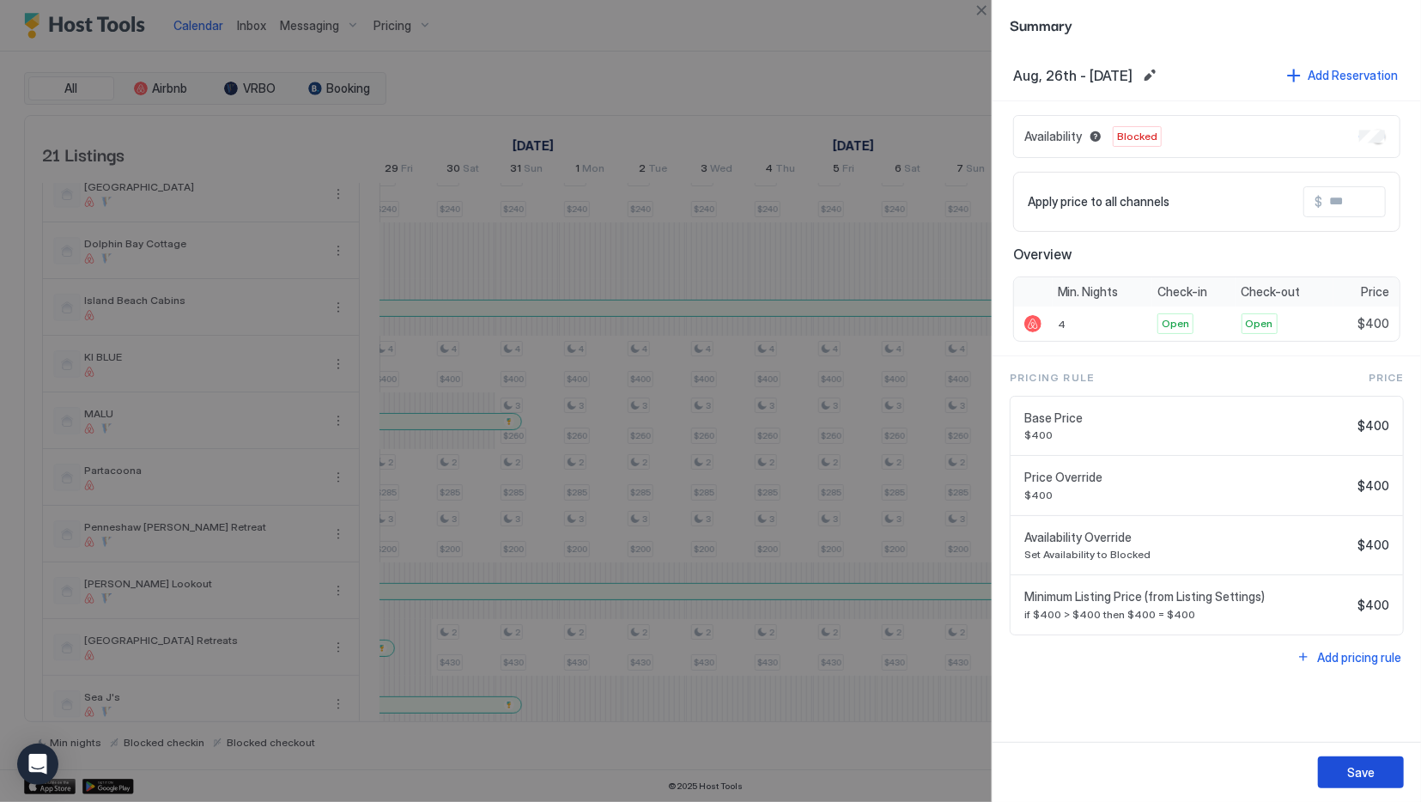
click at [1352, 768] on div "Save" at bounding box center [1360, 772] width 27 height 18
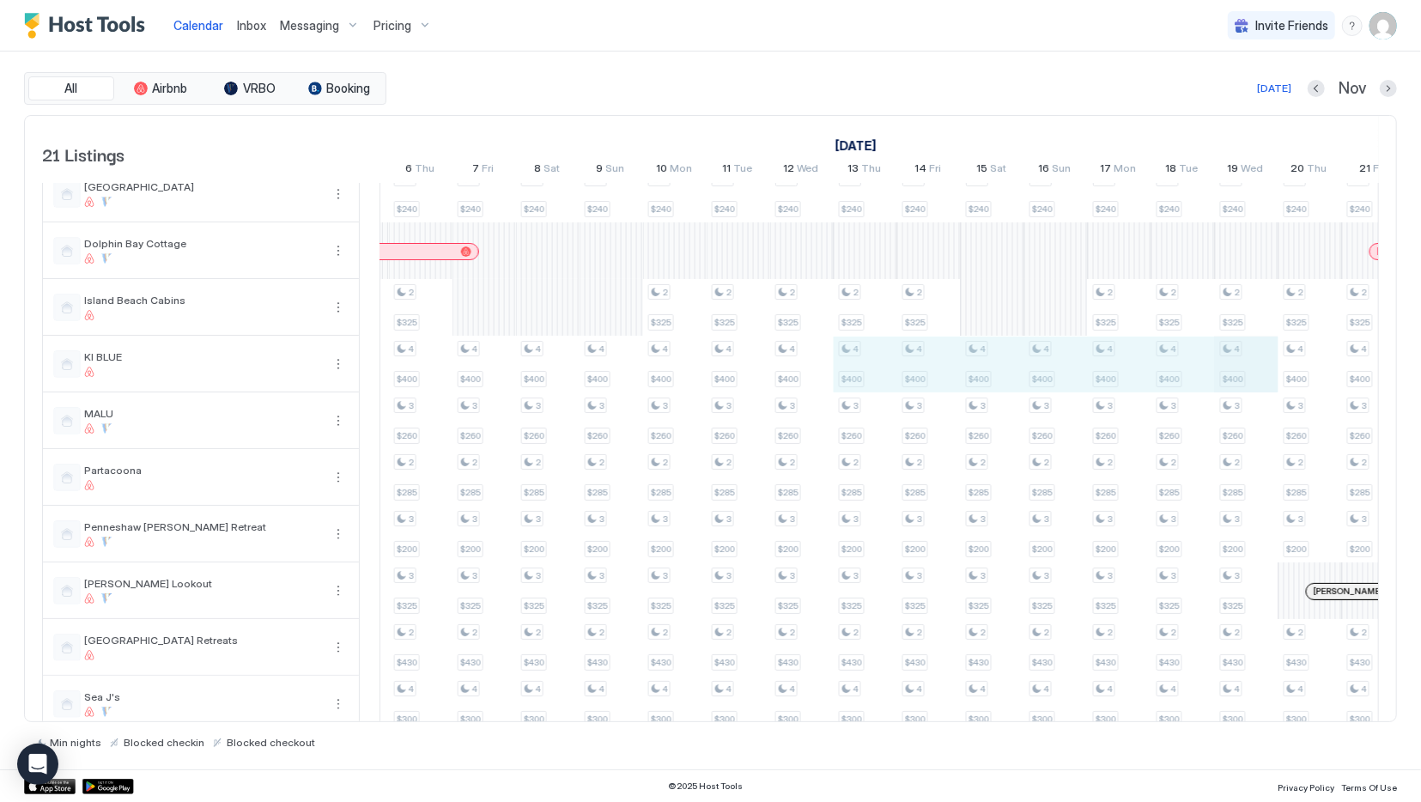
drag, startPoint x: 842, startPoint y: 357, endPoint x: 1217, endPoint y: 367, distance: 374.5
click at [1241, 366] on div "2 $259 3 $288 3 $409 2 $500 3 $276 2 $374 4 $400 3 $299 2 $328 3 $230 3 $374 2 …" at bounding box center [452, 469] width 3558 height 1205
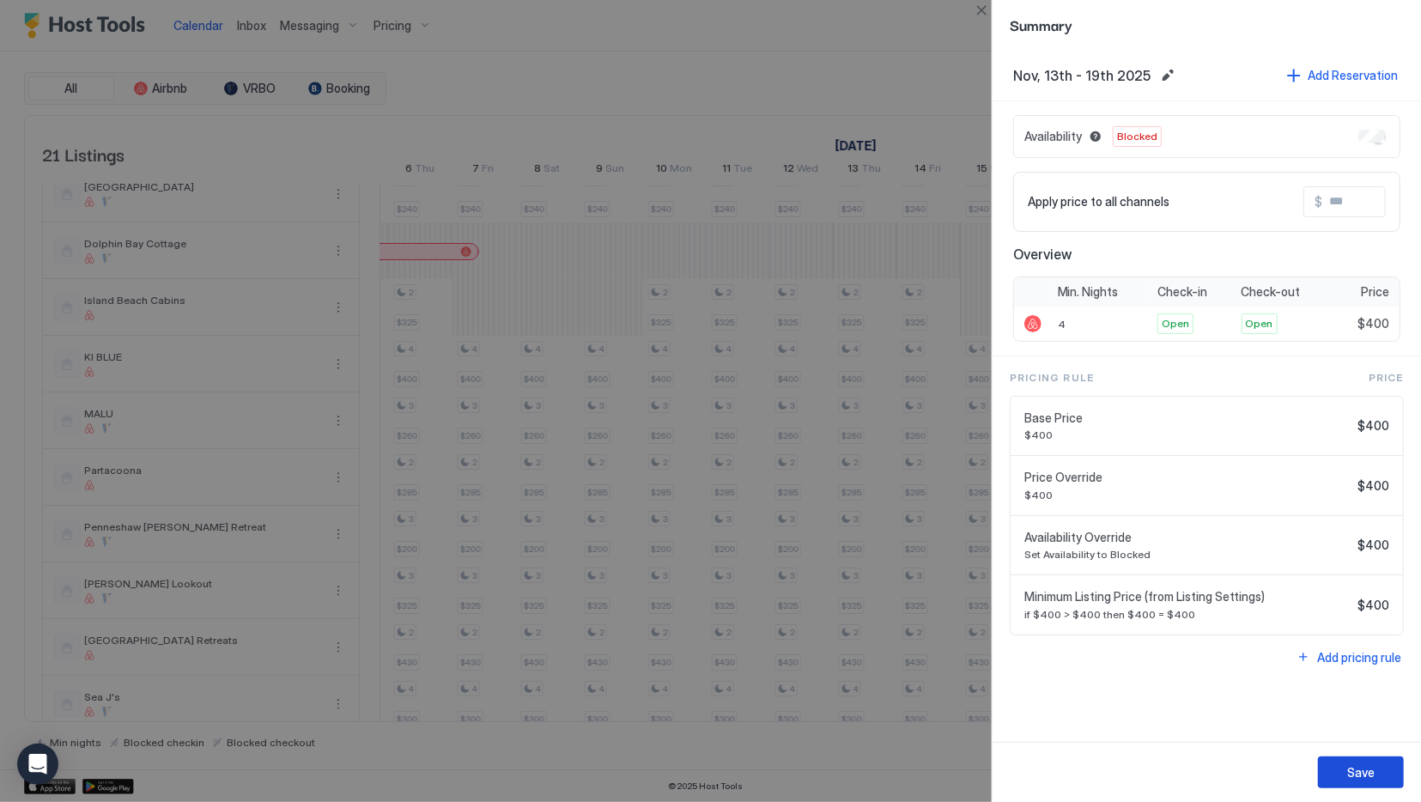
click at [1361, 762] on button "Save" at bounding box center [1361, 772] width 86 height 32
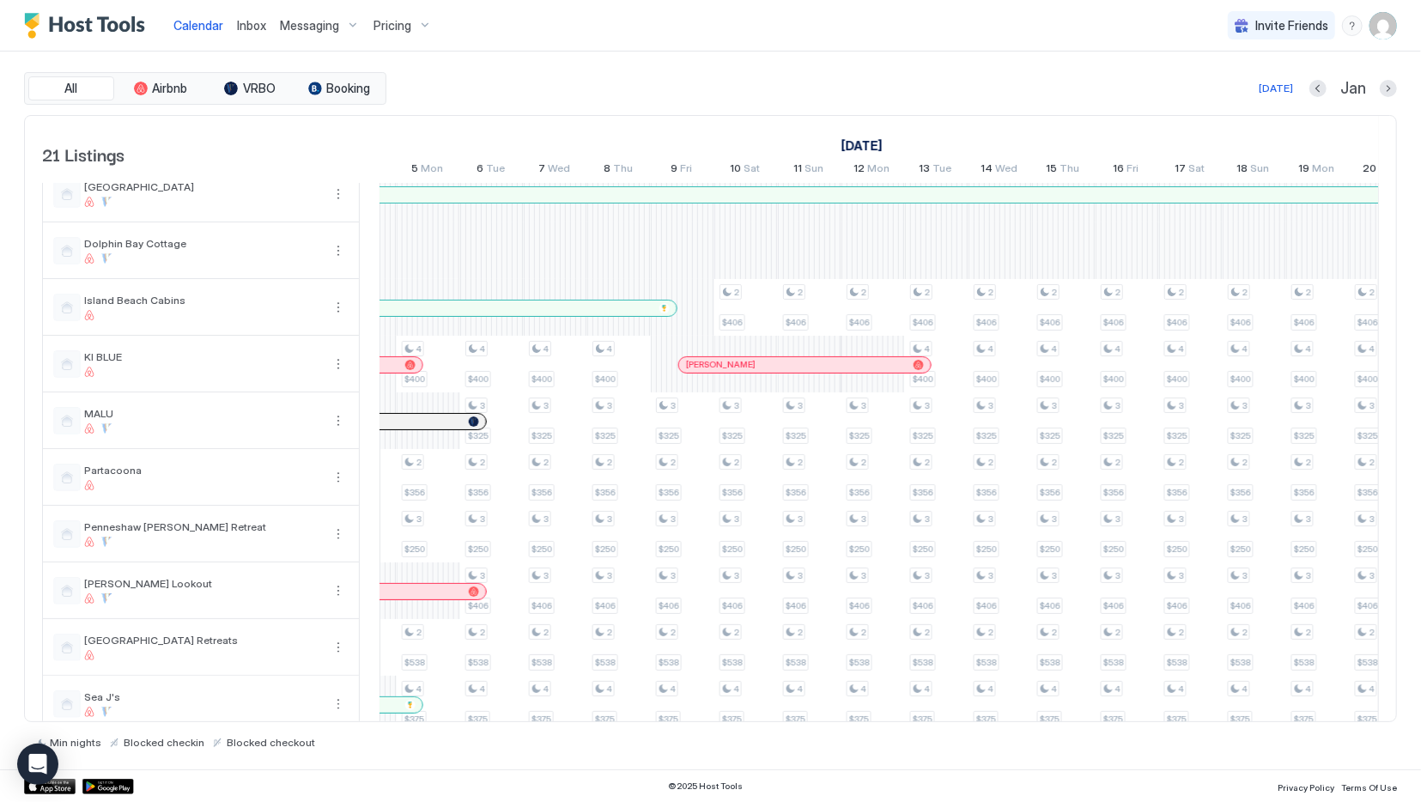
click at [396, 21] on span "Pricing" at bounding box center [392, 25] width 38 height 15
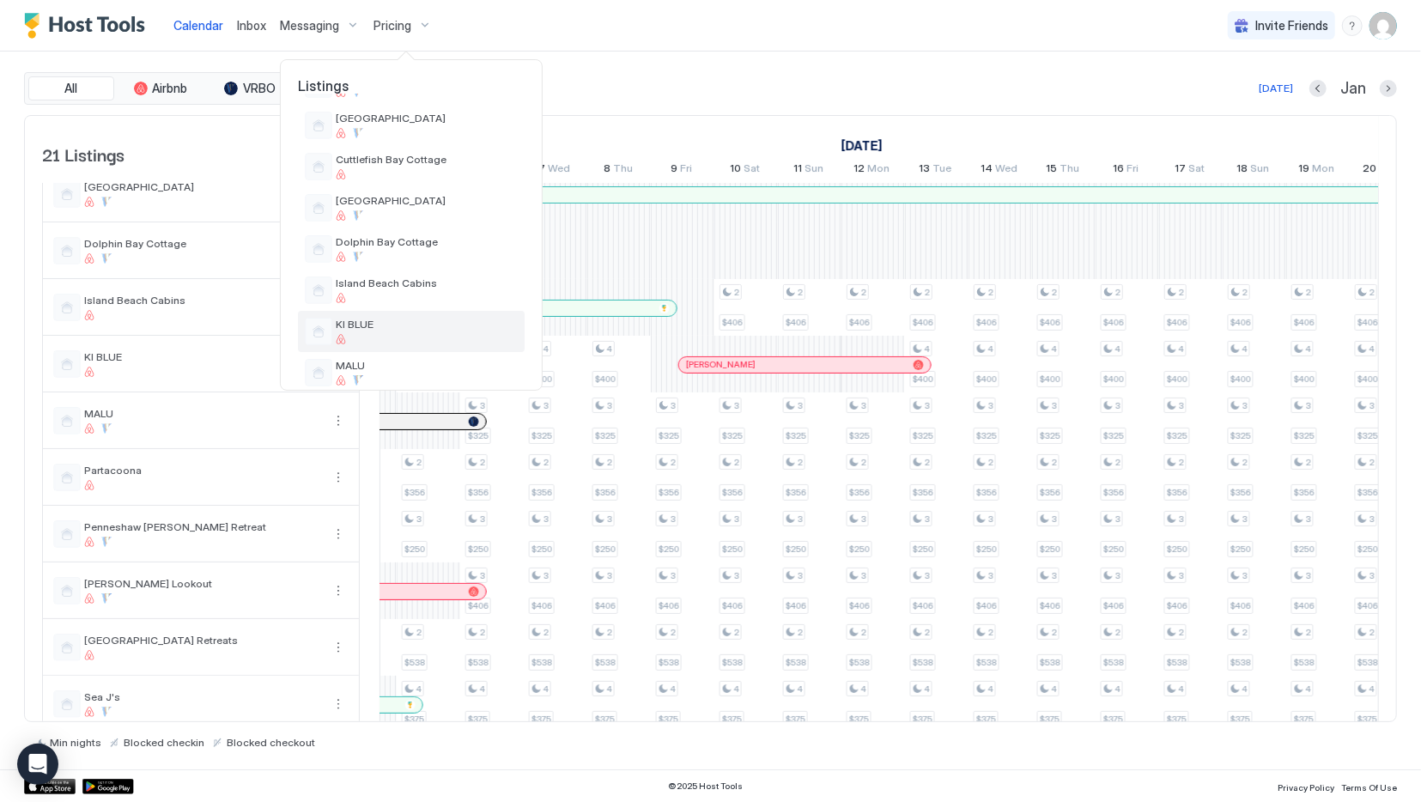
click at [404, 322] on span "KI BLUE" at bounding box center [427, 324] width 182 height 13
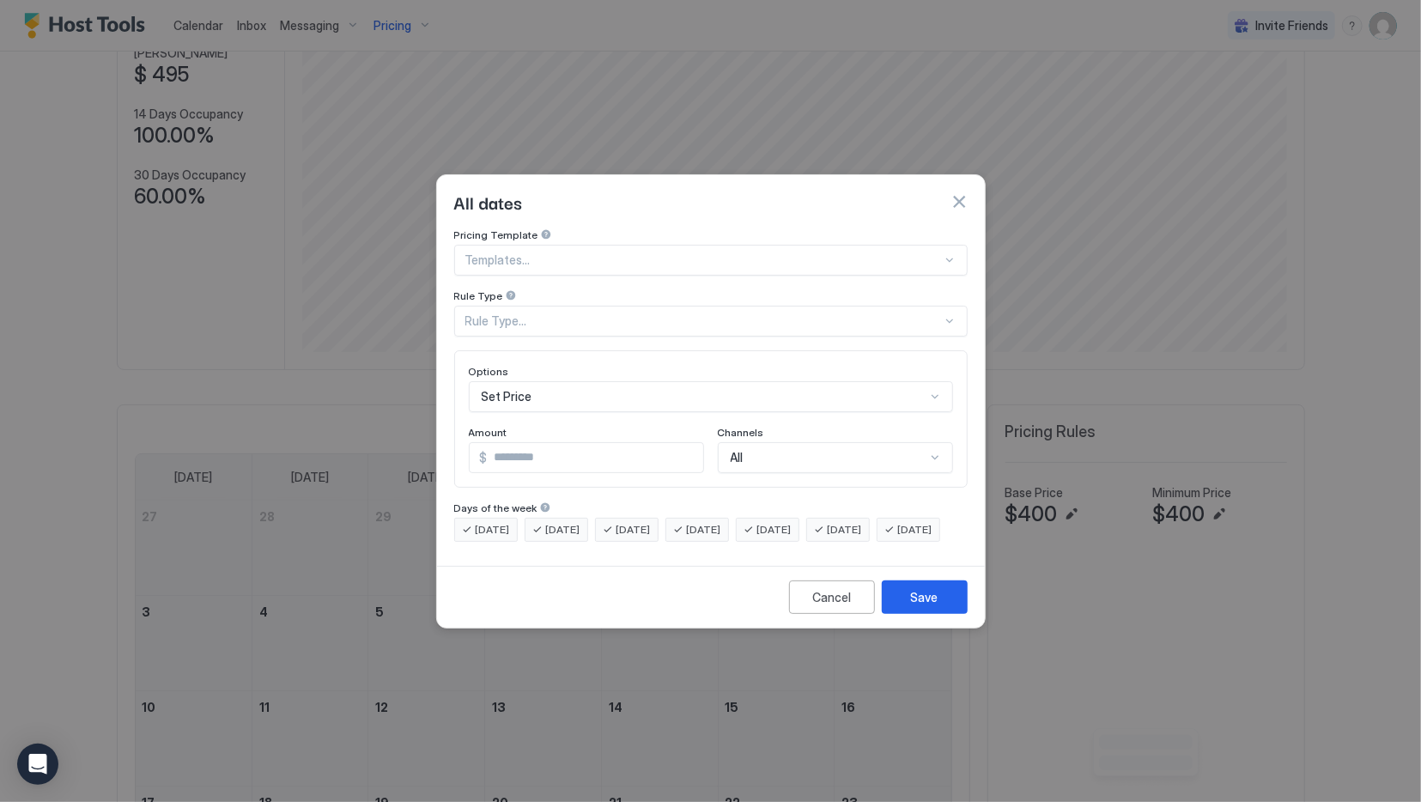
click at [578, 252] on div at bounding box center [703, 259] width 477 height 15
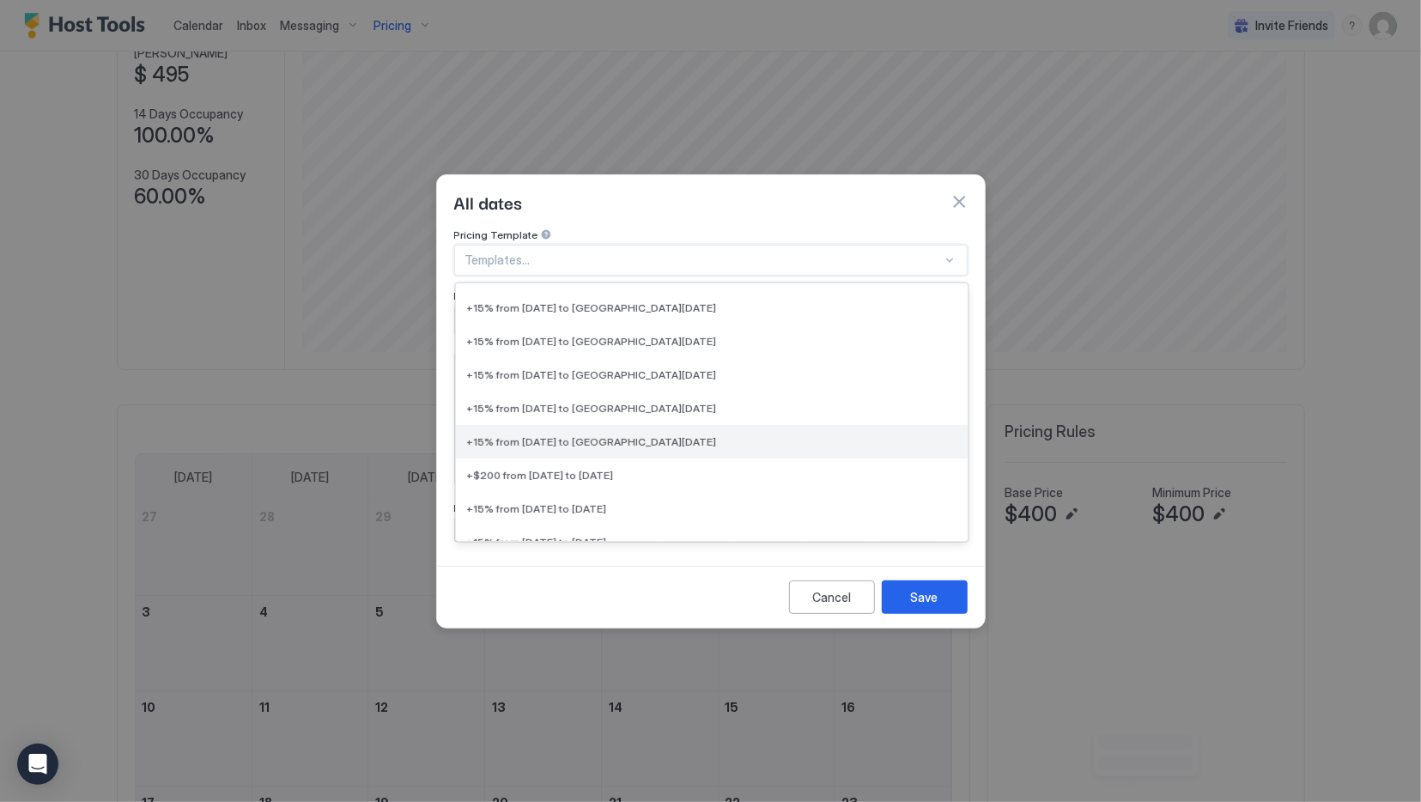
scroll to position [773, 0]
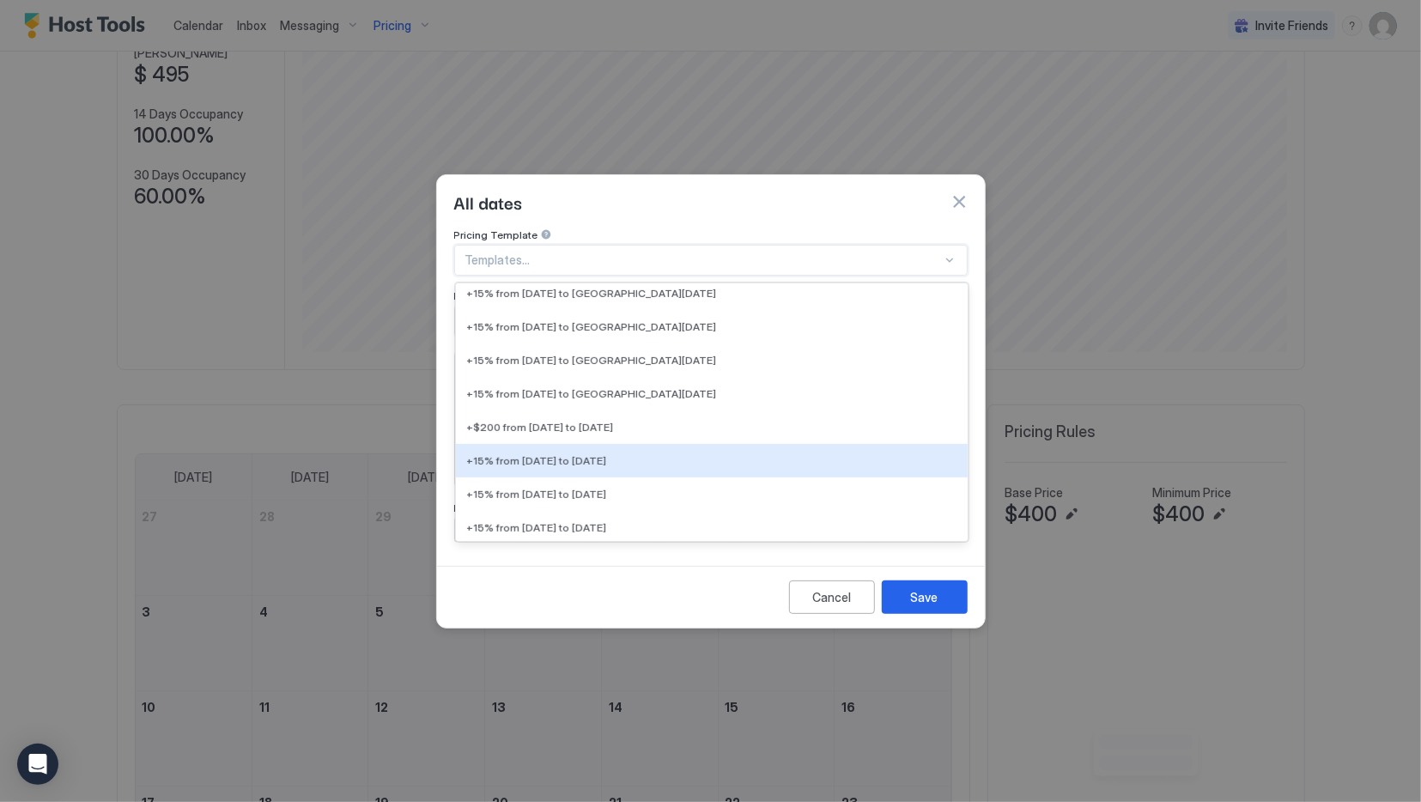
click at [643, 456] on div "+15% from [DATE] to [DATE]" at bounding box center [712, 459] width 512 height 33
type input "**"
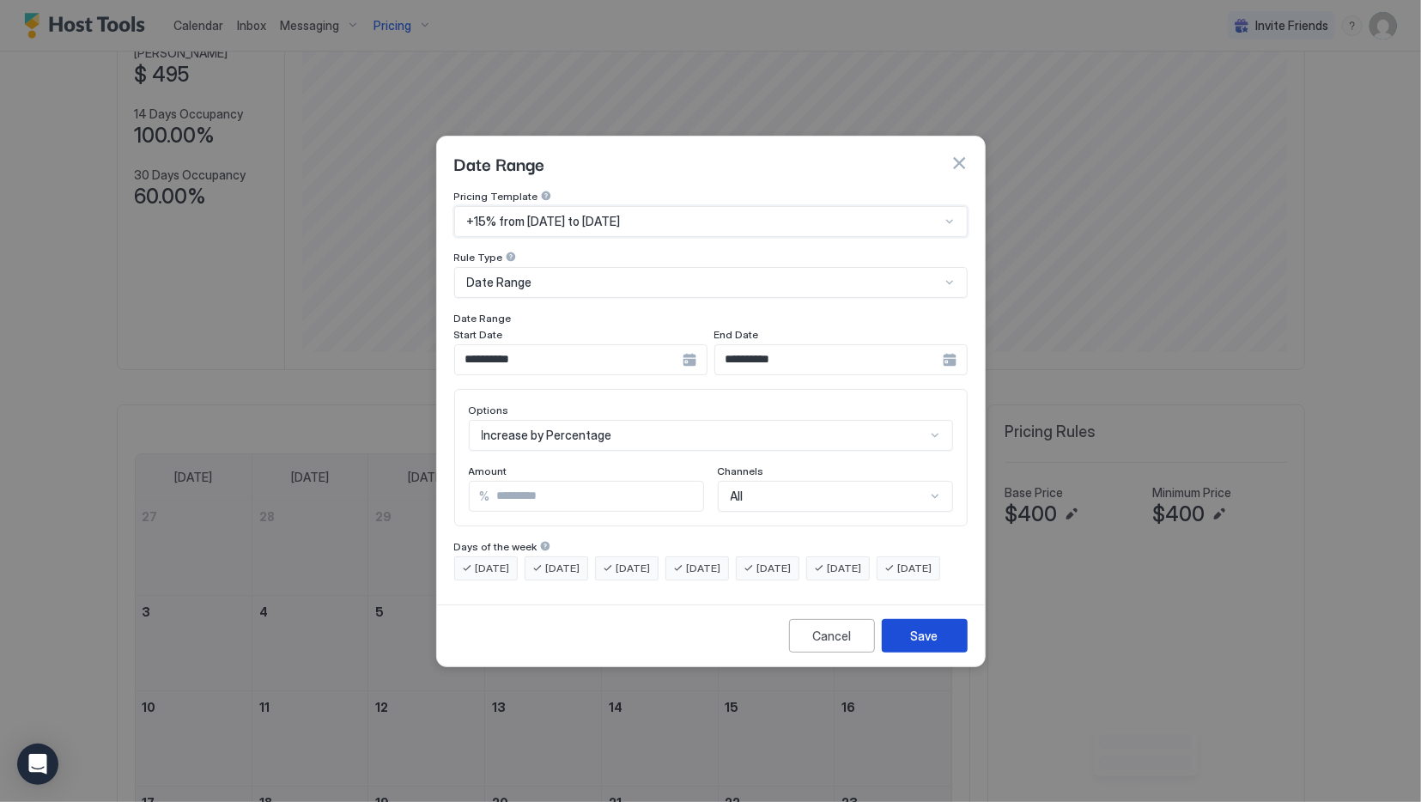
click at [921, 641] on div "Save" at bounding box center [924, 636] width 27 height 18
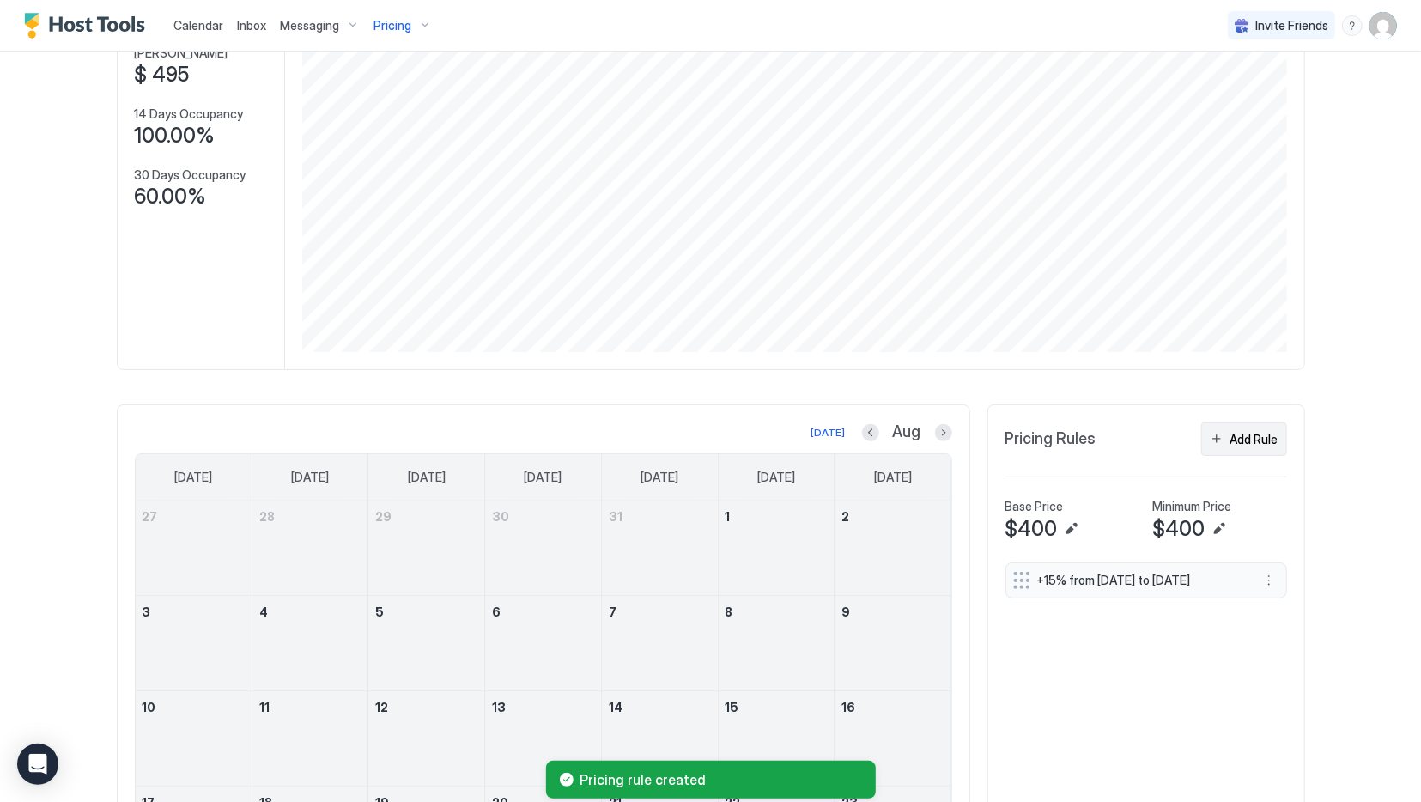
click at [1274, 442] on div "Add Rule" at bounding box center [1254, 439] width 48 height 18
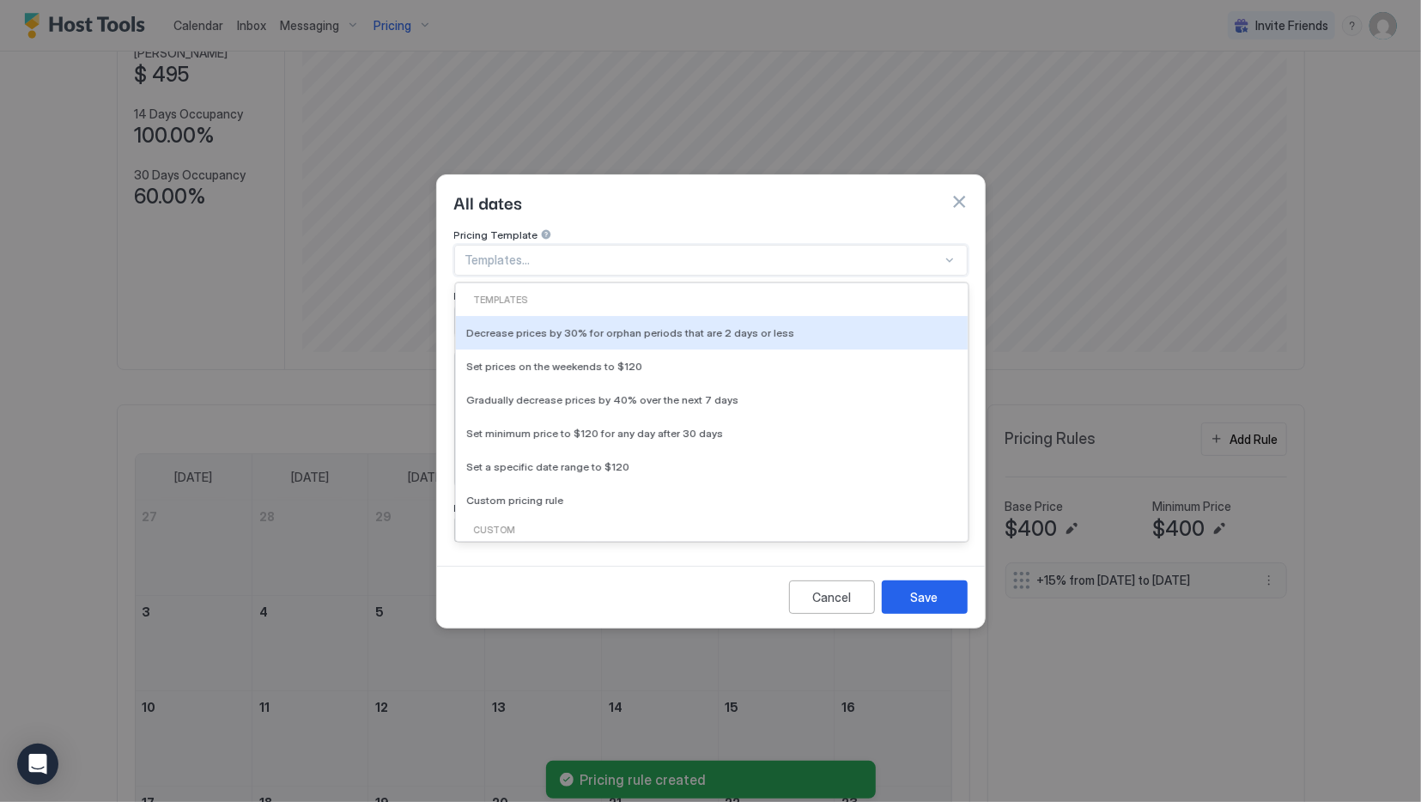
click at [509, 252] on div at bounding box center [703, 259] width 477 height 15
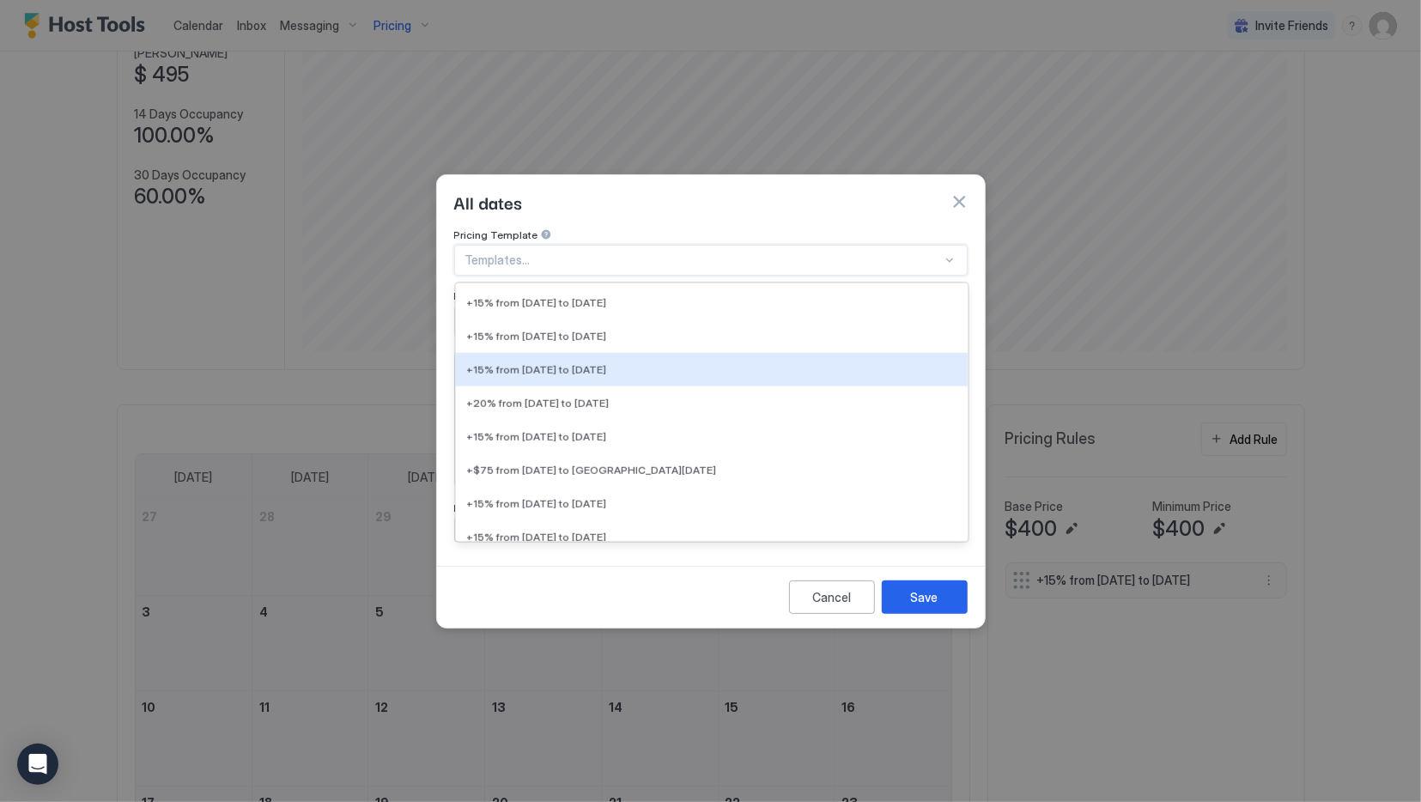
scroll to position [1202, 0]
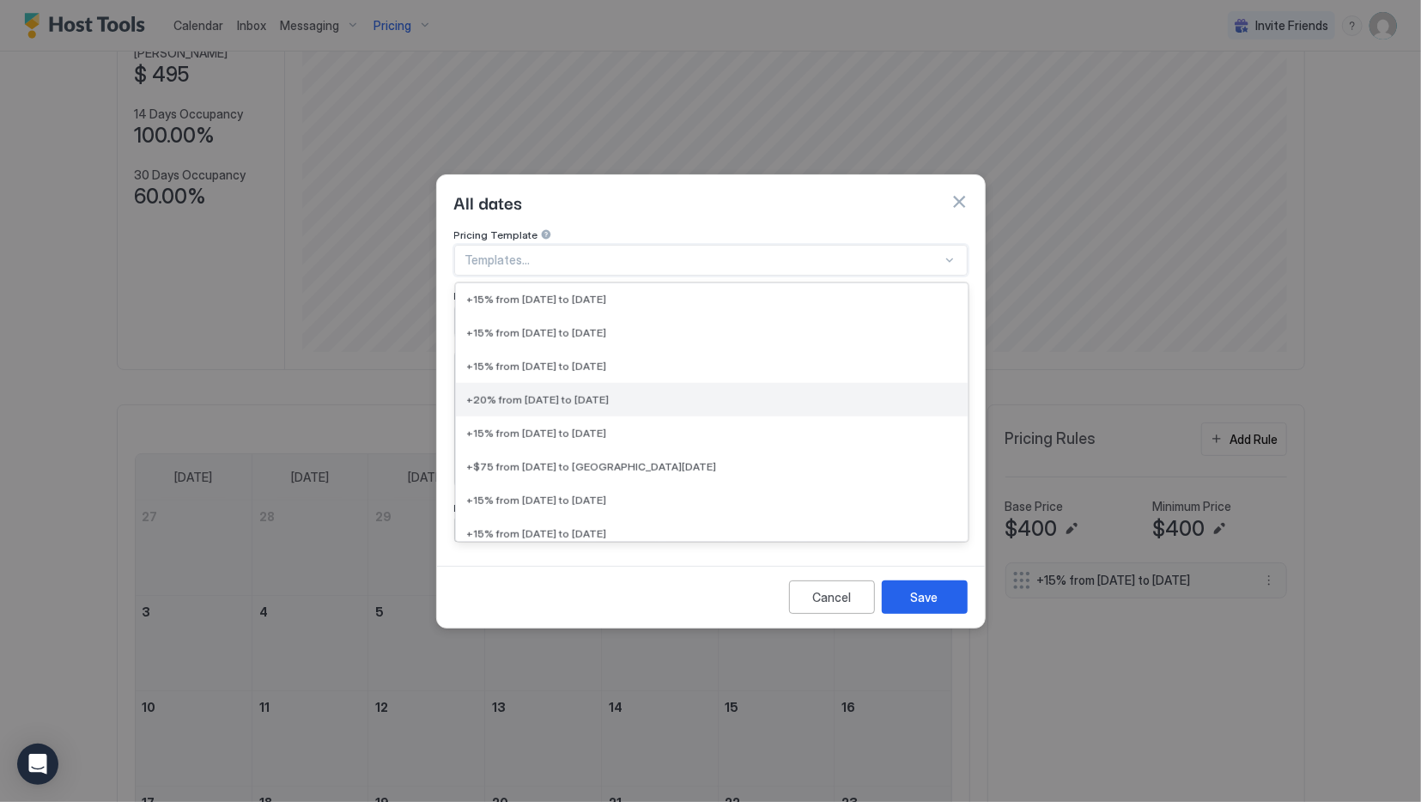
click at [653, 396] on div "+20% from [DATE] to [DATE]" at bounding box center [712, 398] width 512 height 33
type input "**"
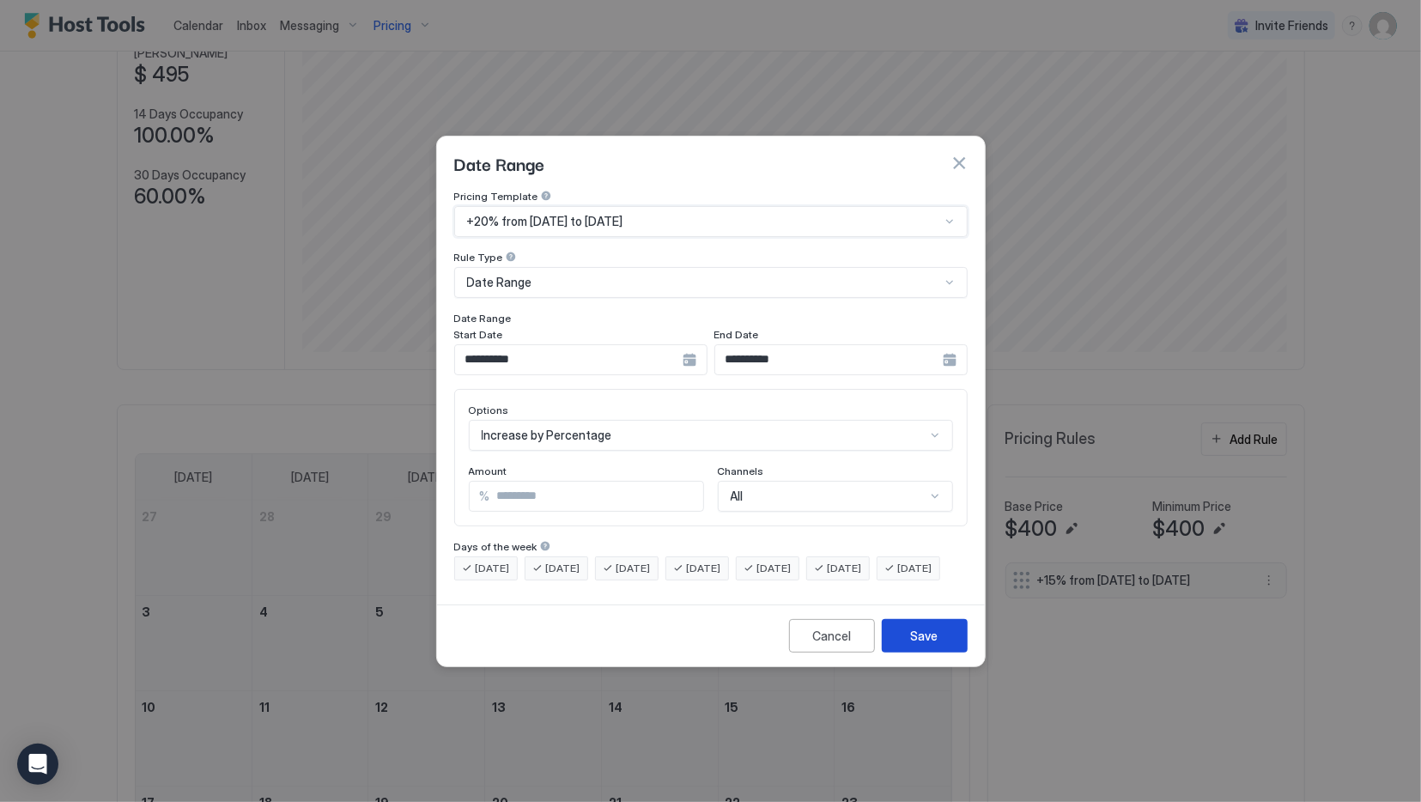
click at [939, 653] on button "Save" at bounding box center [925, 635] width 86 height 33
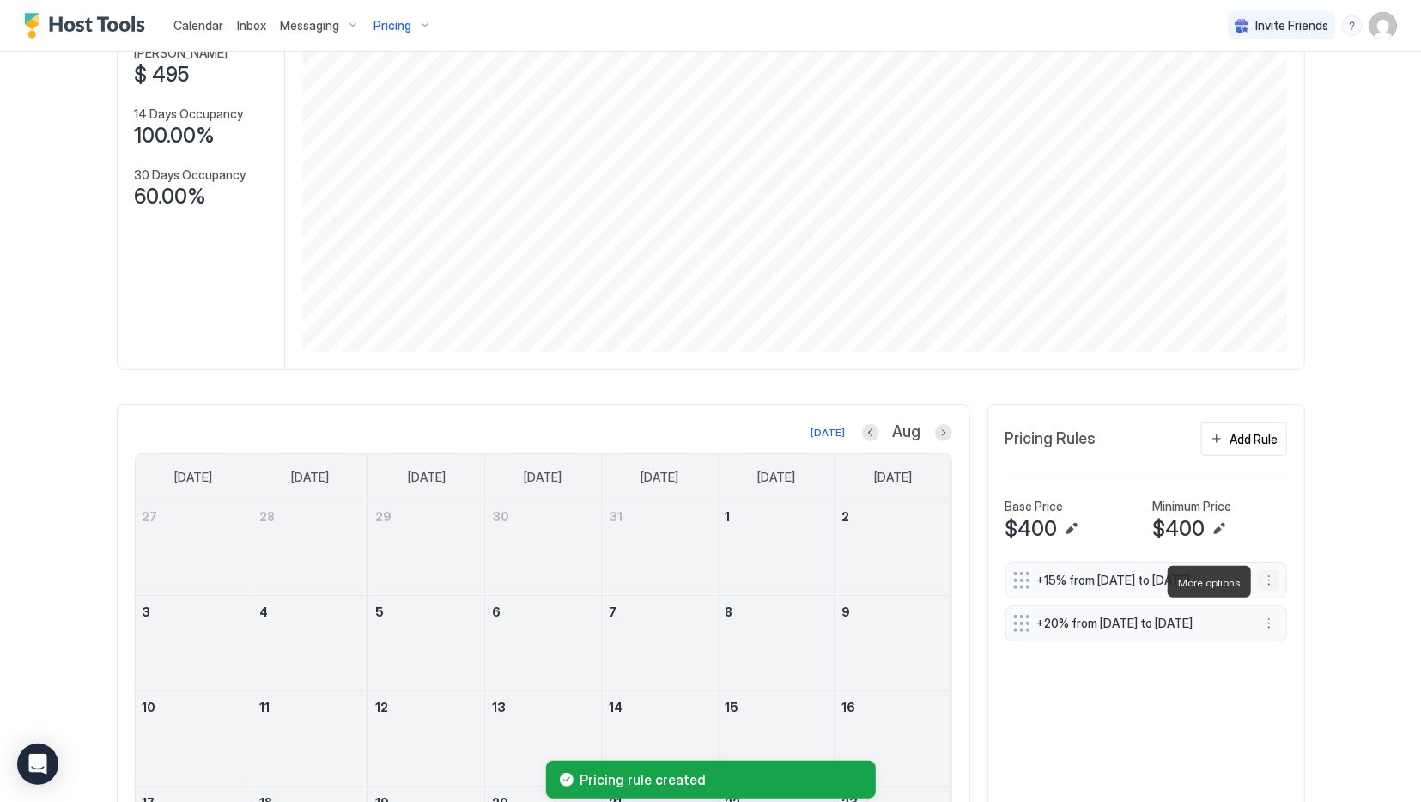
click at [1272, 581] on button "More options" at bounding box center [1269, 580] width 21 height 21
click at [1295, 655] on span "Delete" at bounding box center [1301, 660] width 32 height 13
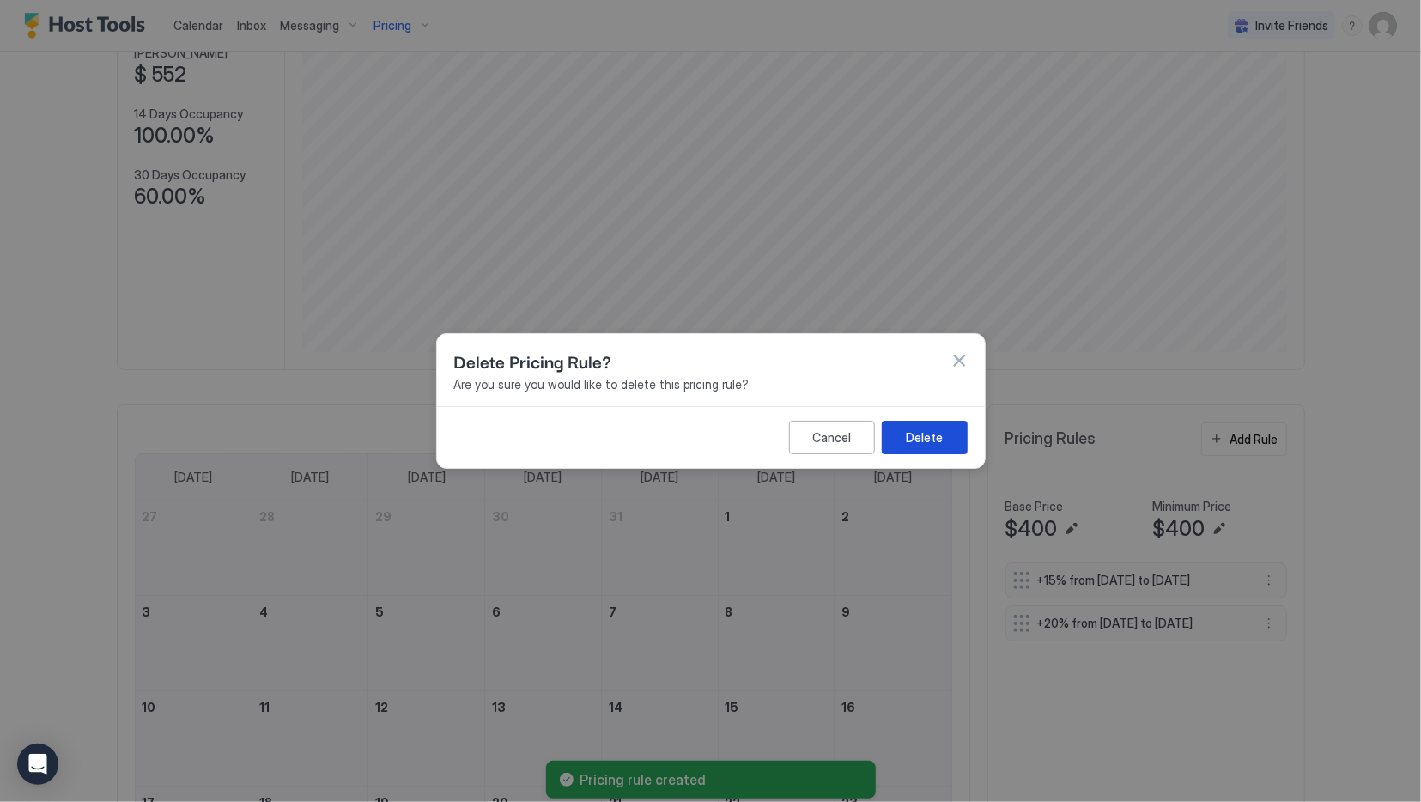
click at [940, 445] on div "Delete" at bounding box center [924, 437] width 37 height 18
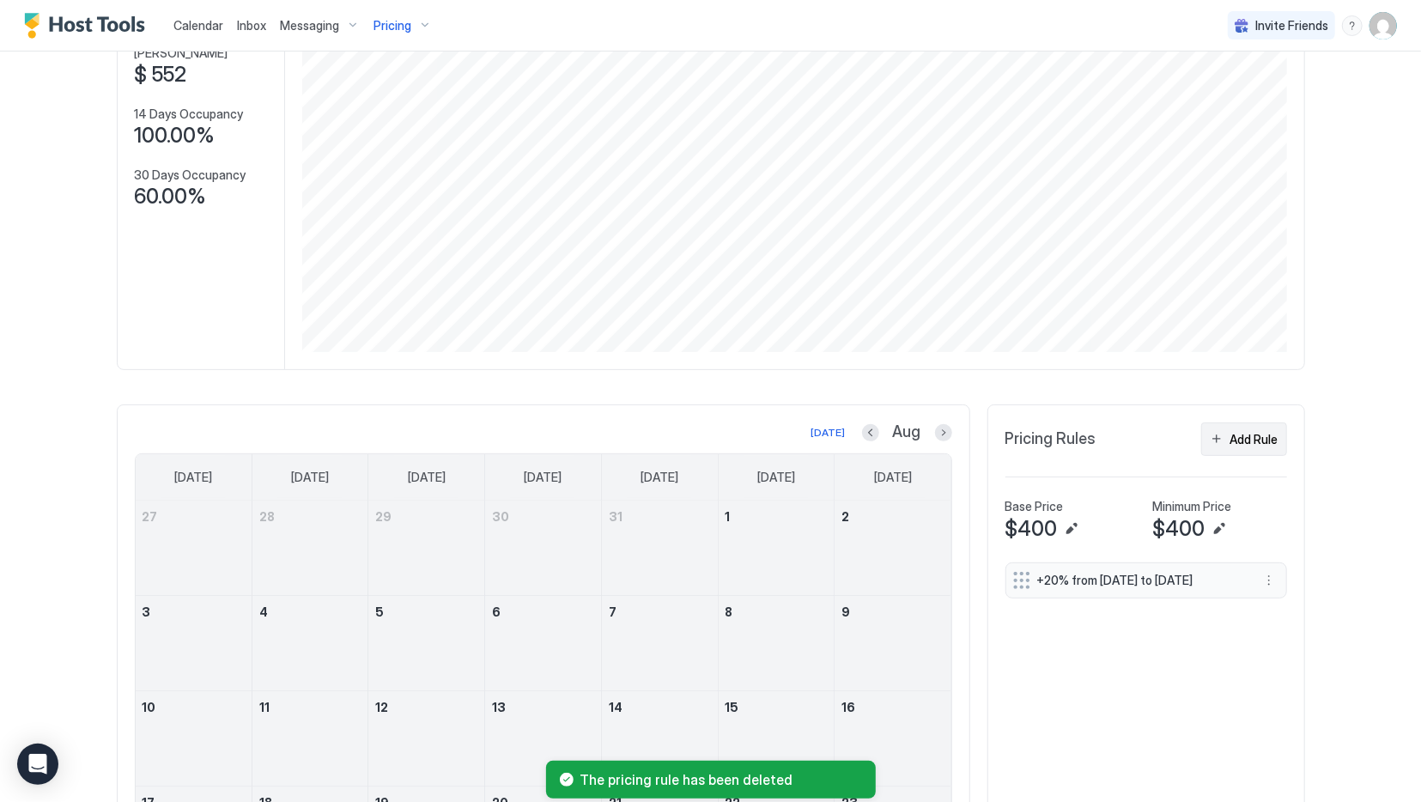
click at [1253, 440] on div "Add Rule" at bounding box center [1254, 439] width 48 height 18
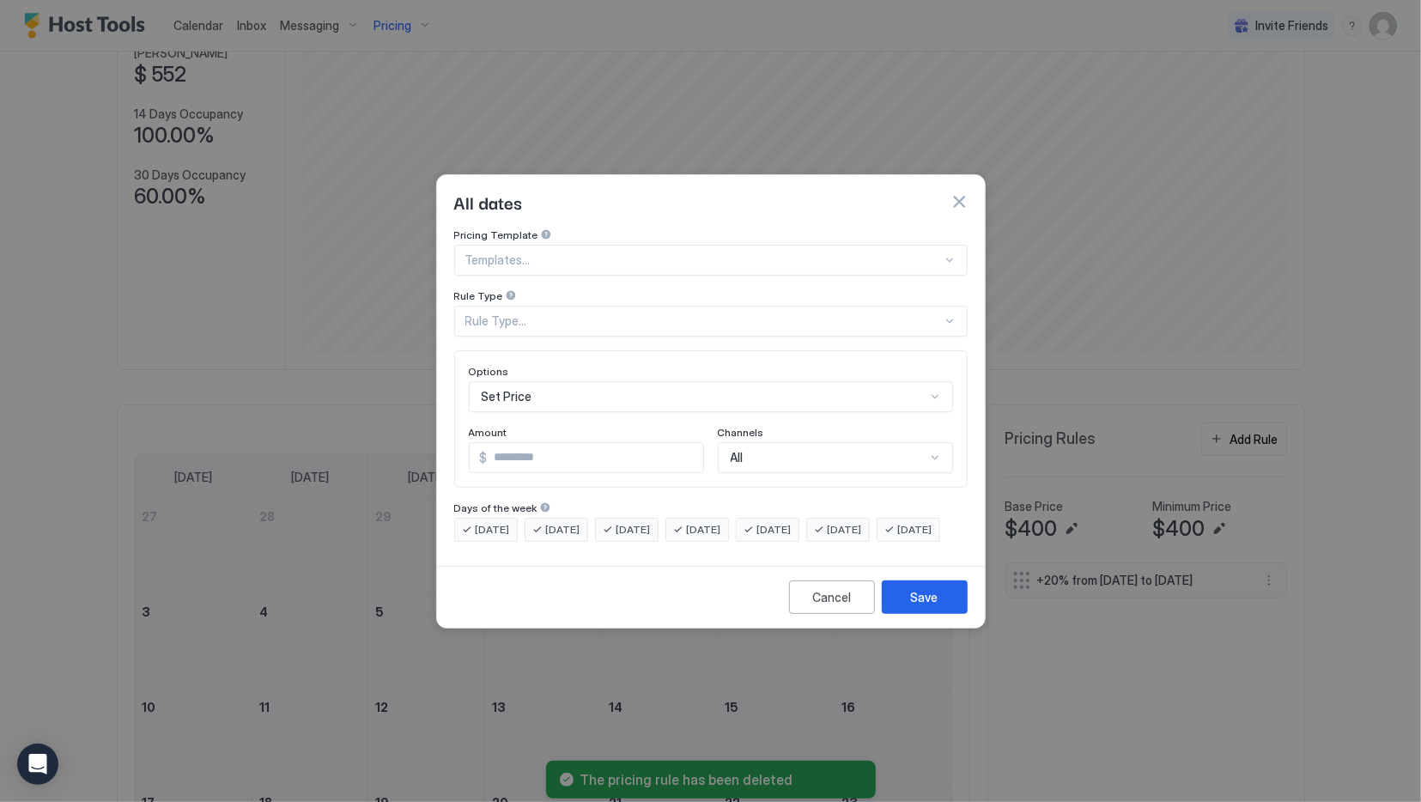
click at [569, 252] on div at bounding box center [703, 259] width 477 height 15
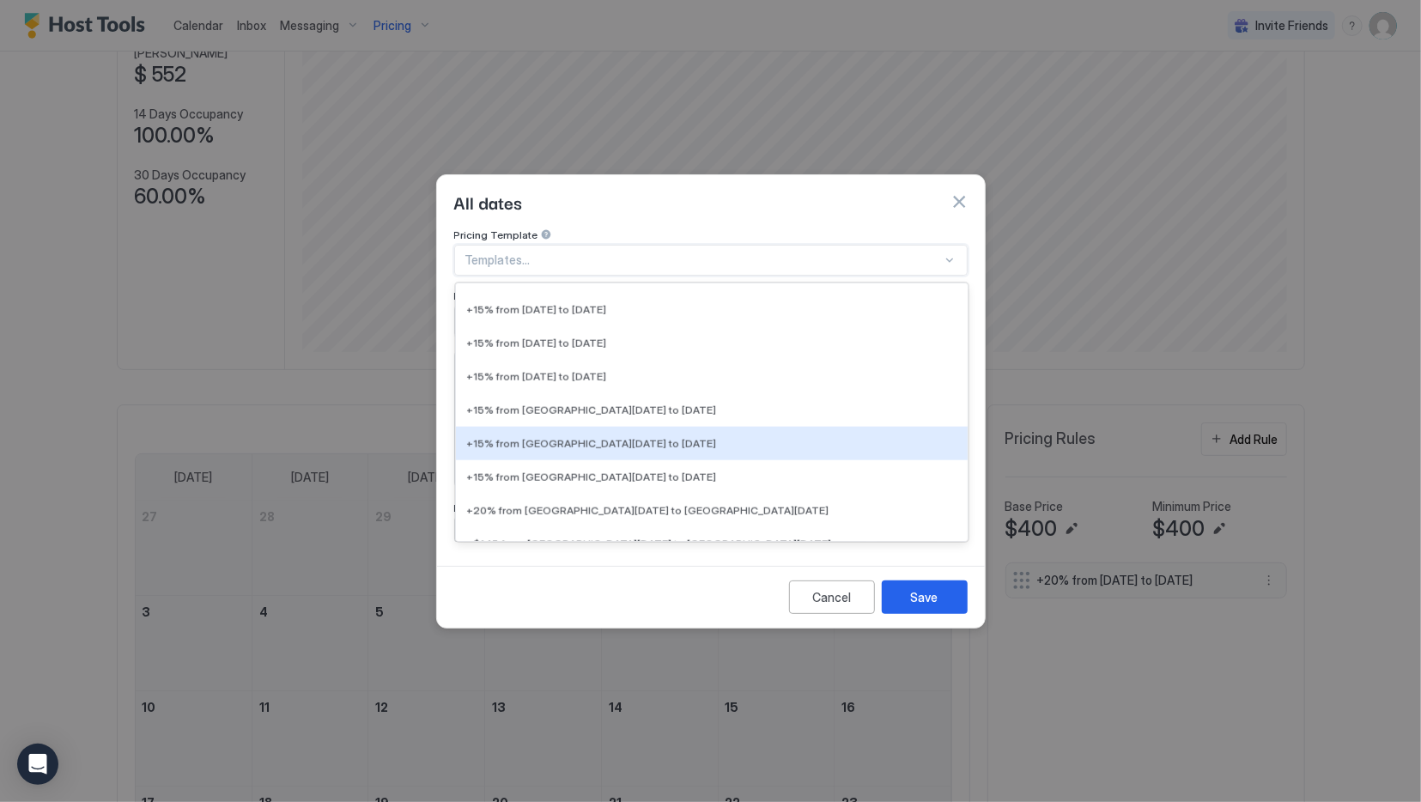
scroll to position [1545, 0]
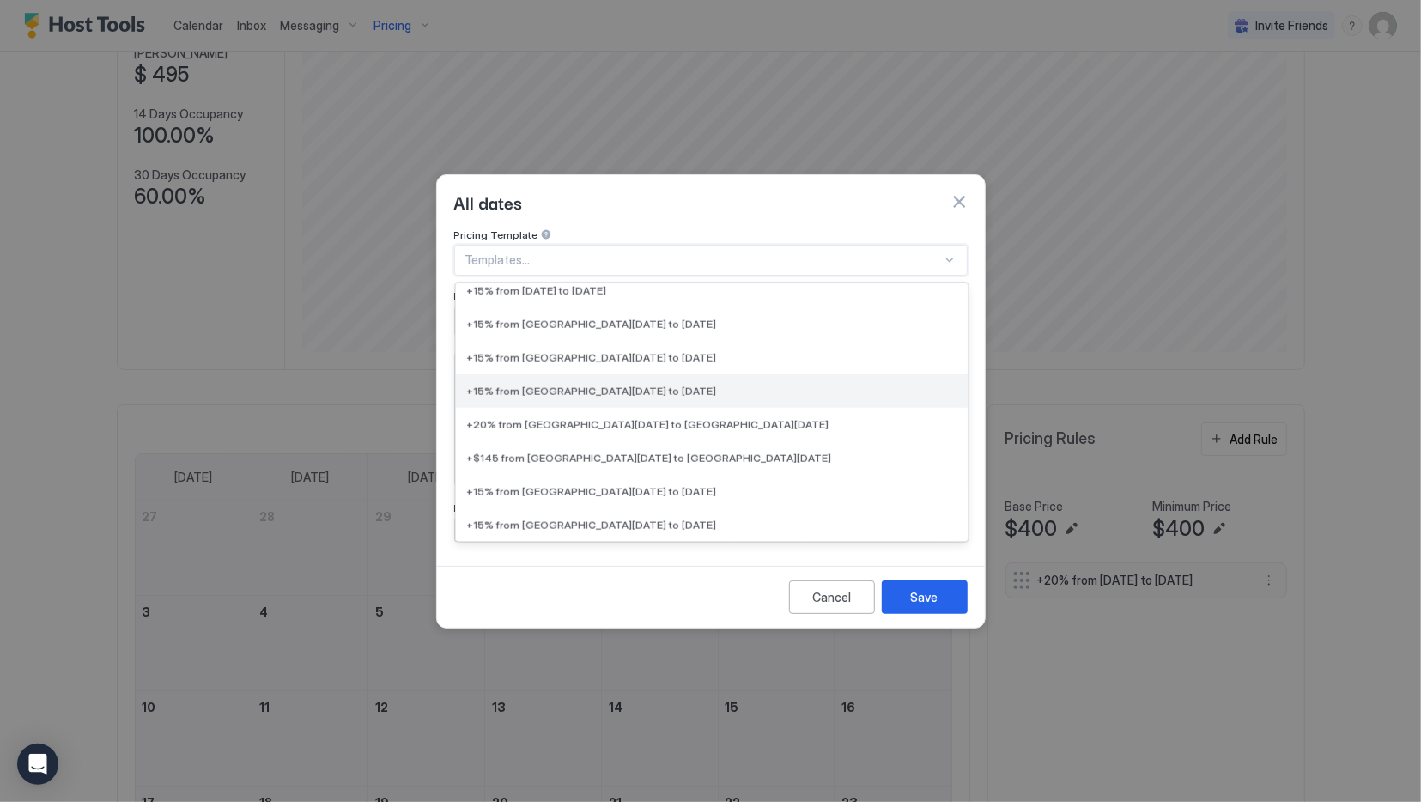
click at [623, 384] on span "+15% from [GEOGRAPHIC_DATA][DATE] to [DATE]" at bounding box center [591, 390] width 250 height 13
type input "**"
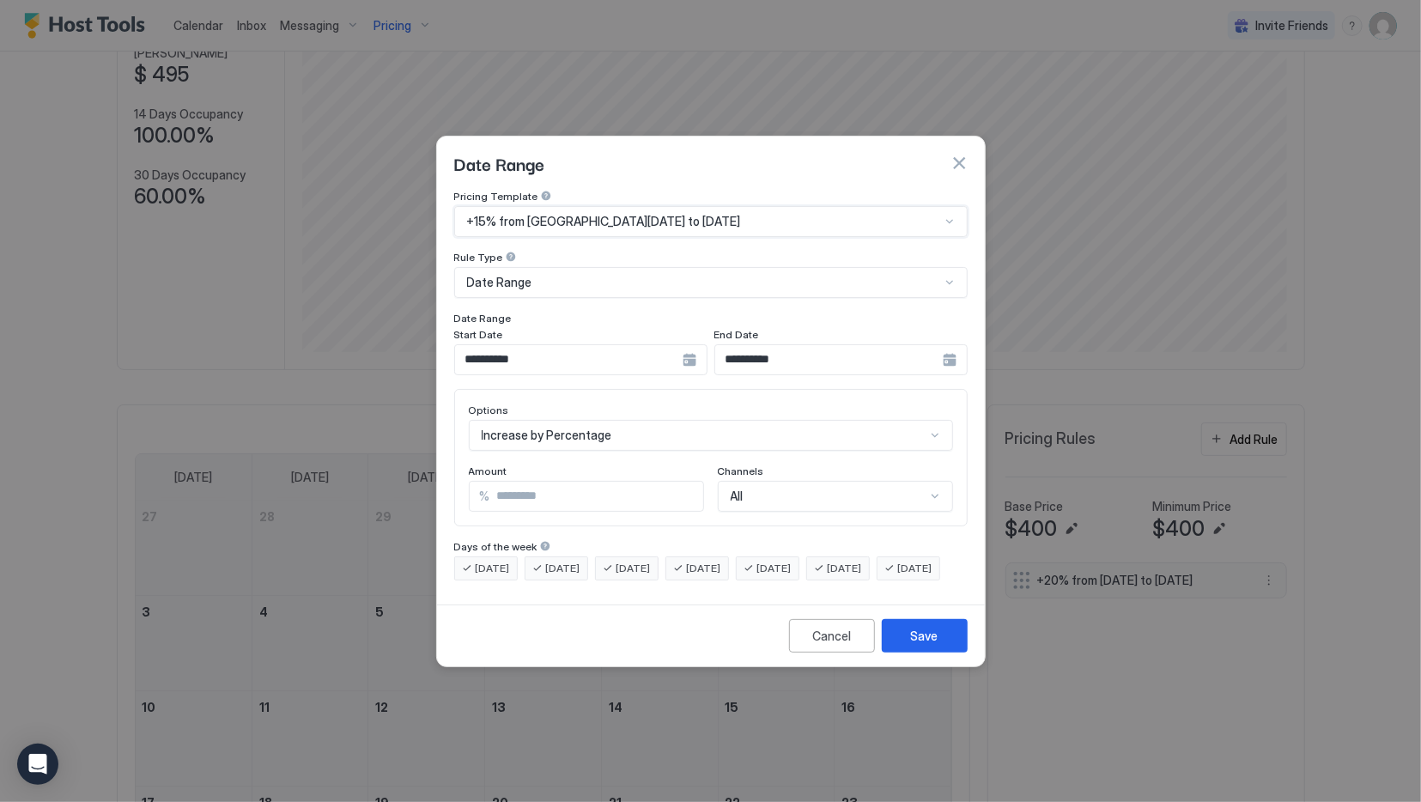
click at [658, 214] on span "+15% from [GEOGRAPHIC_DATA][DATE] to [DATE]" at bounding box center [604, 221] width 274 height 15
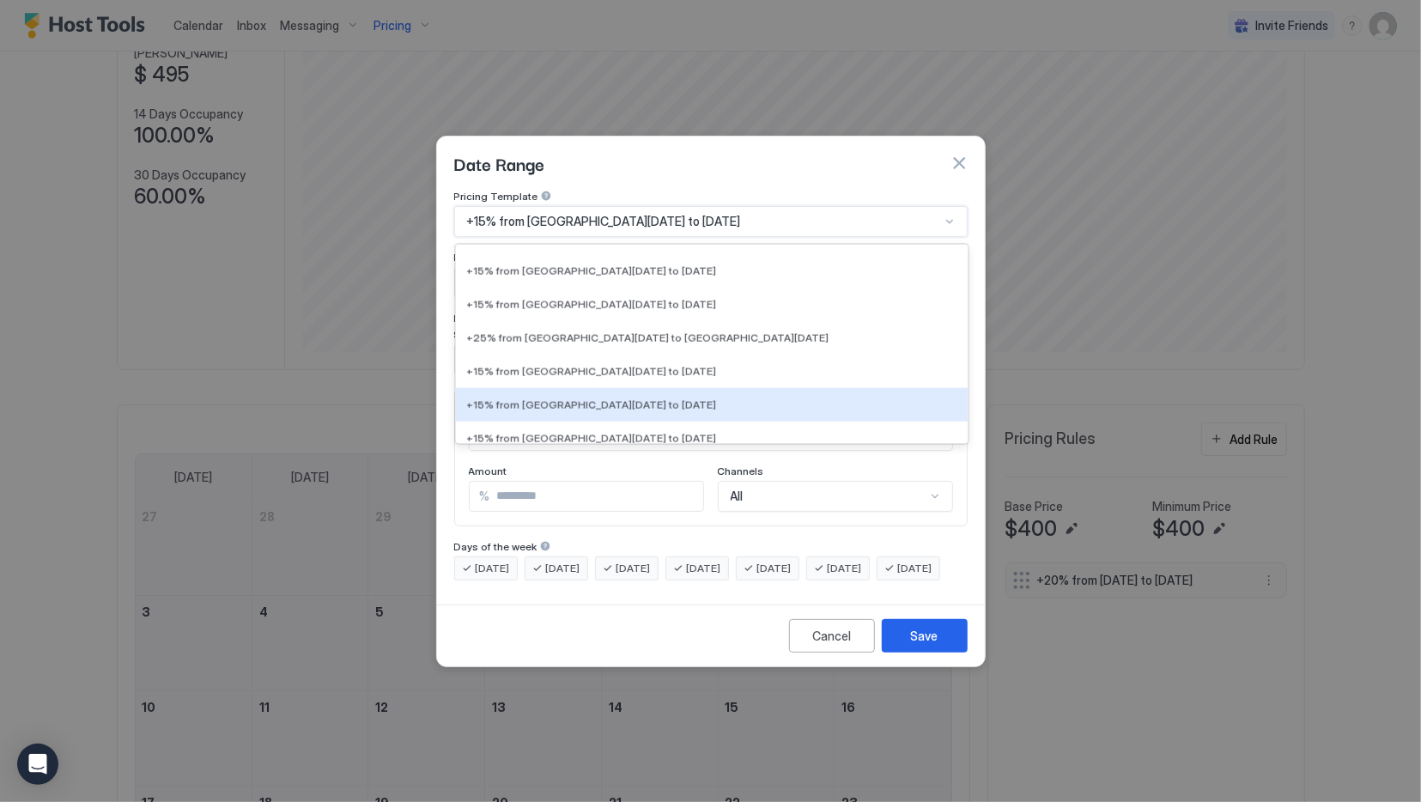
scroll to position [1830, 0]
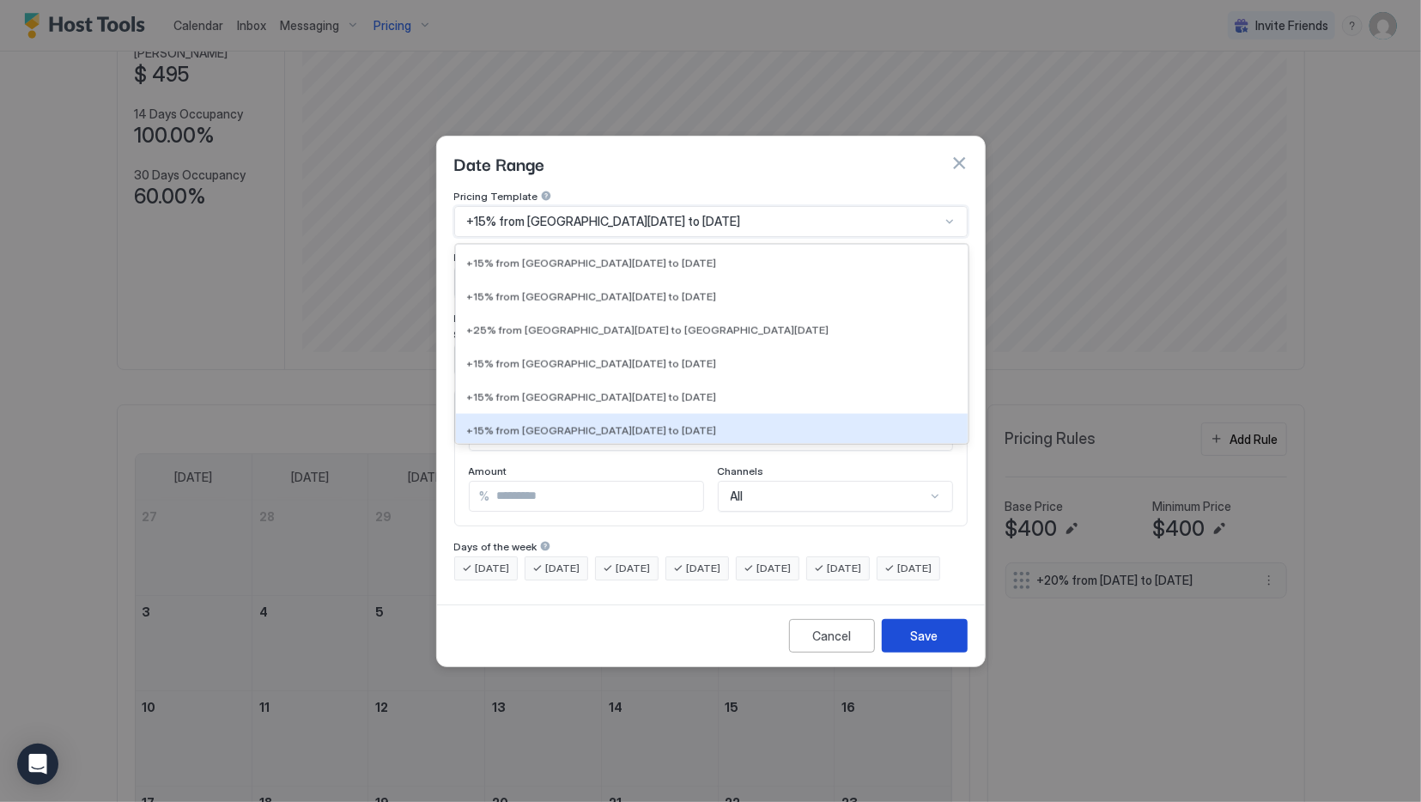
click at [937, 645] on div "Save" at bounding box center [924, 636] width 27 height 18
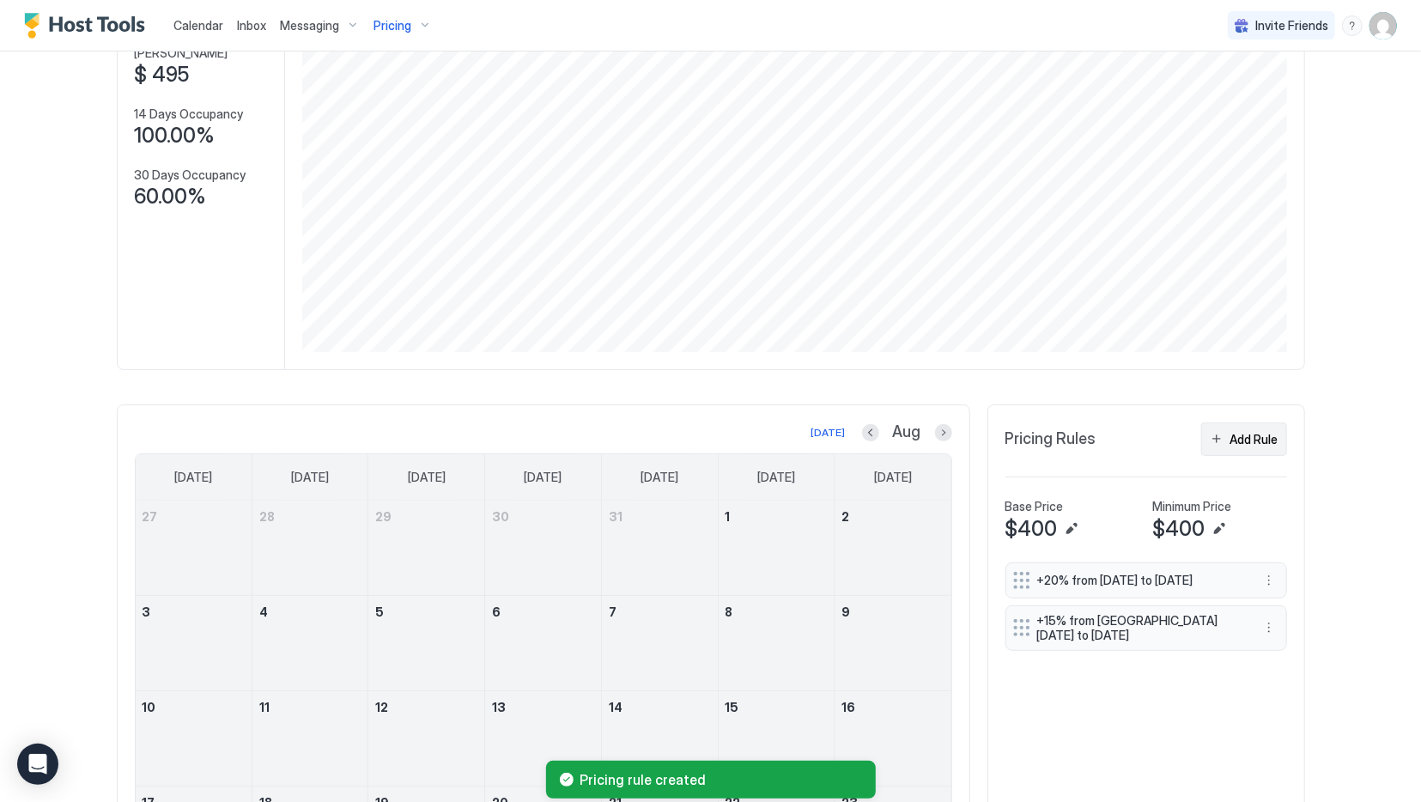
click at [1254, 437] on div "Add Rule" at bounding box center [1254, 439] width 48 height 18
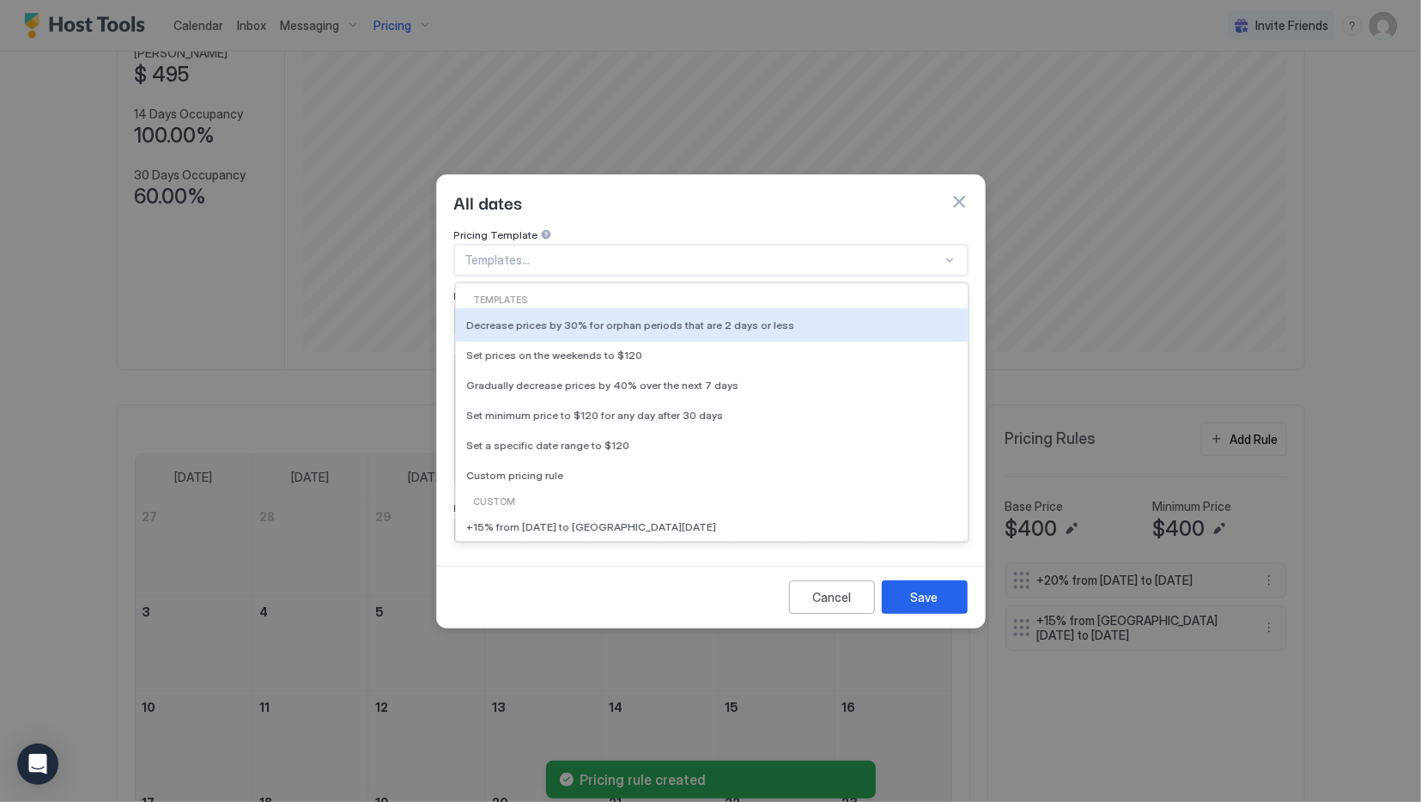
click at [554, 252] on div at bounding box center [703, 259] width 477 height 15
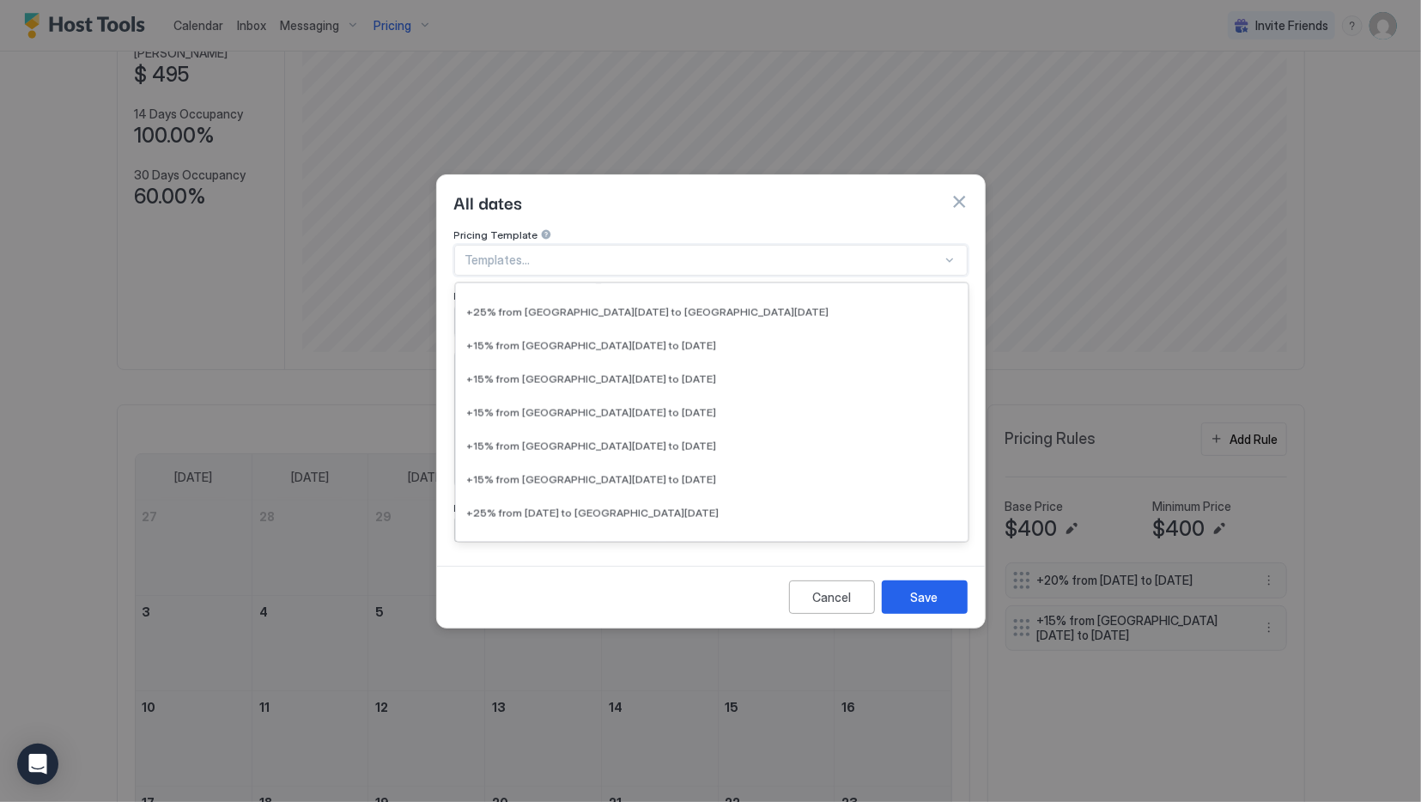
scroll to position [2061, 0]
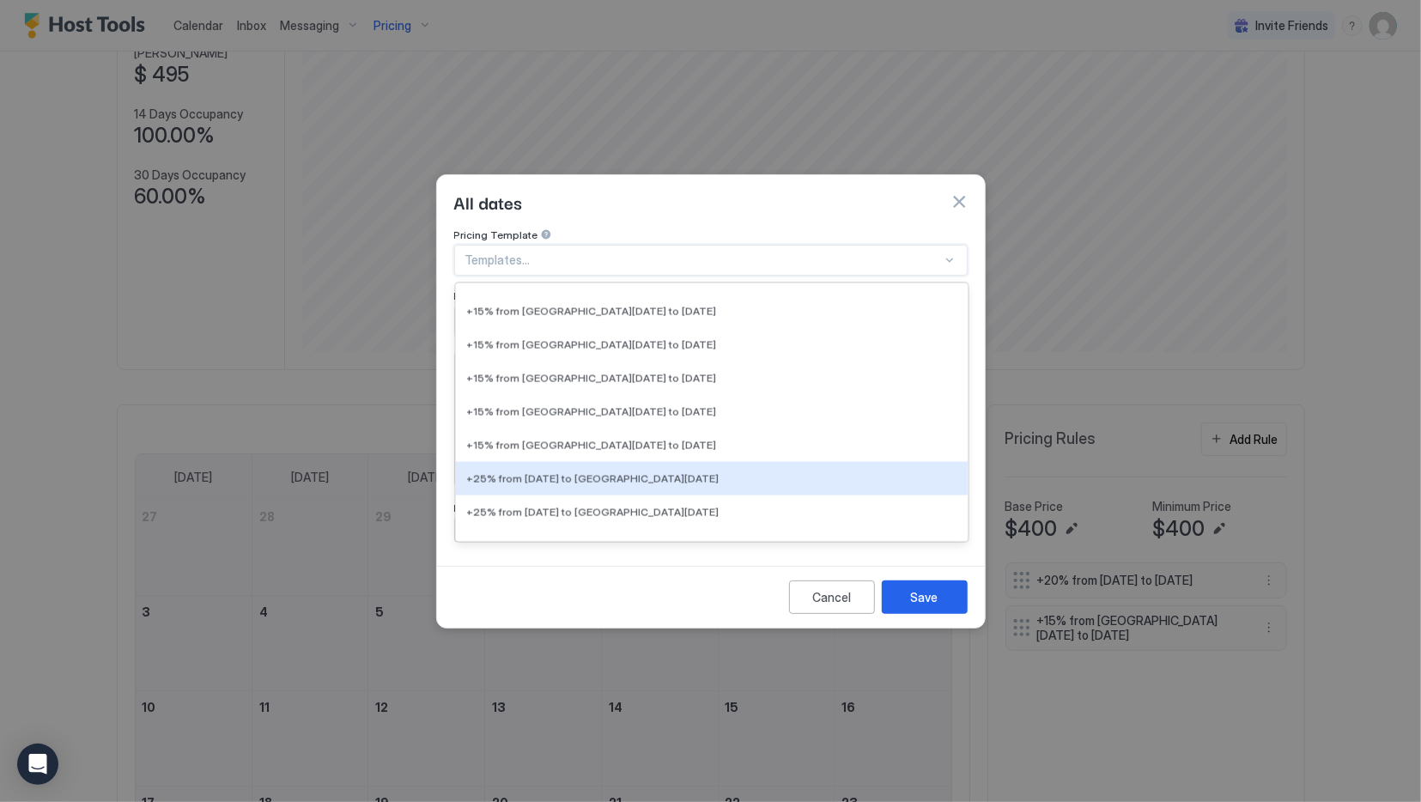
click at [743, 471] on div "+25% from [DATE] to [GEOGRAPHIC_DATA][DATE]" at bounding box center [711, 477] width 491 height 13
type input "**"
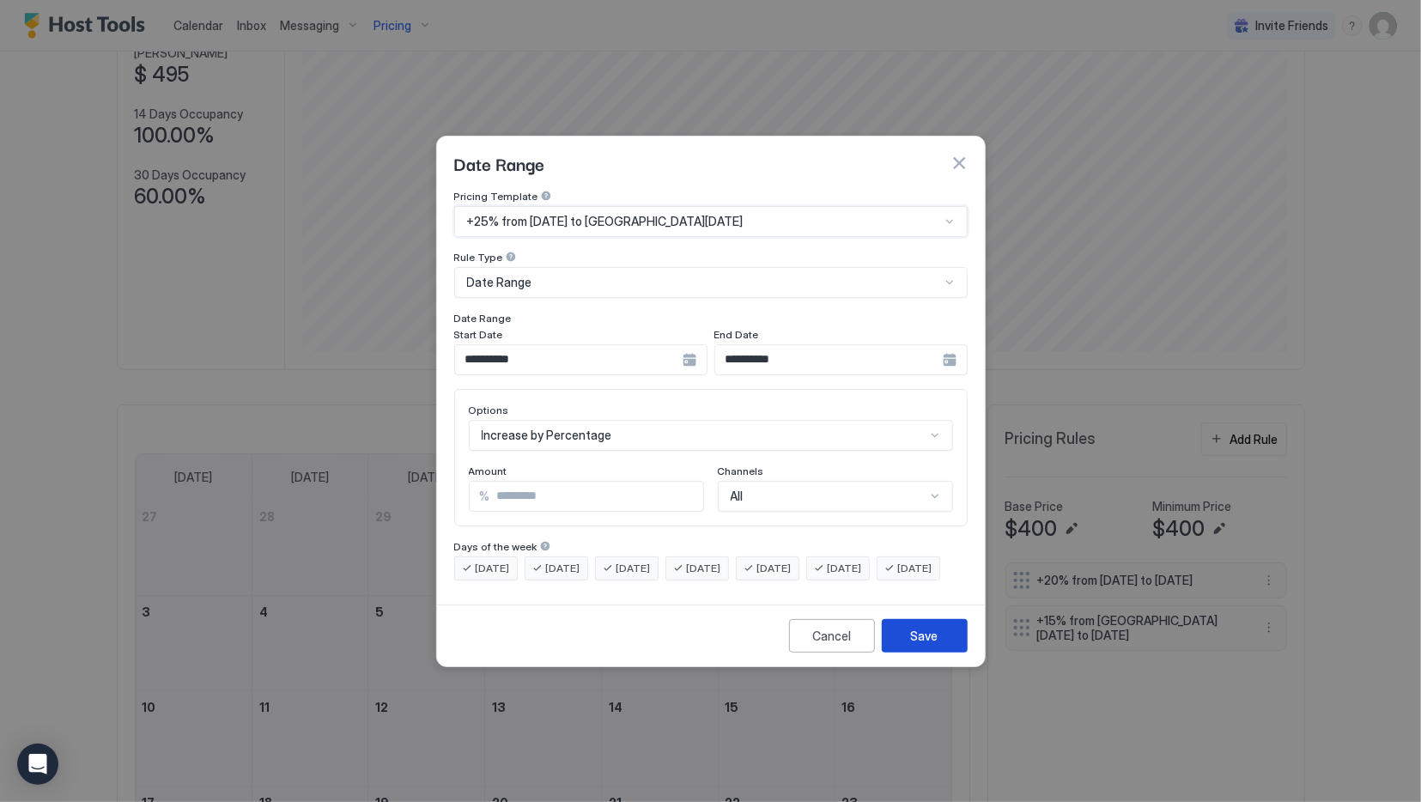
click at [932, 645] on div "Save" at bounding box center [924, 636] width 27 height 18
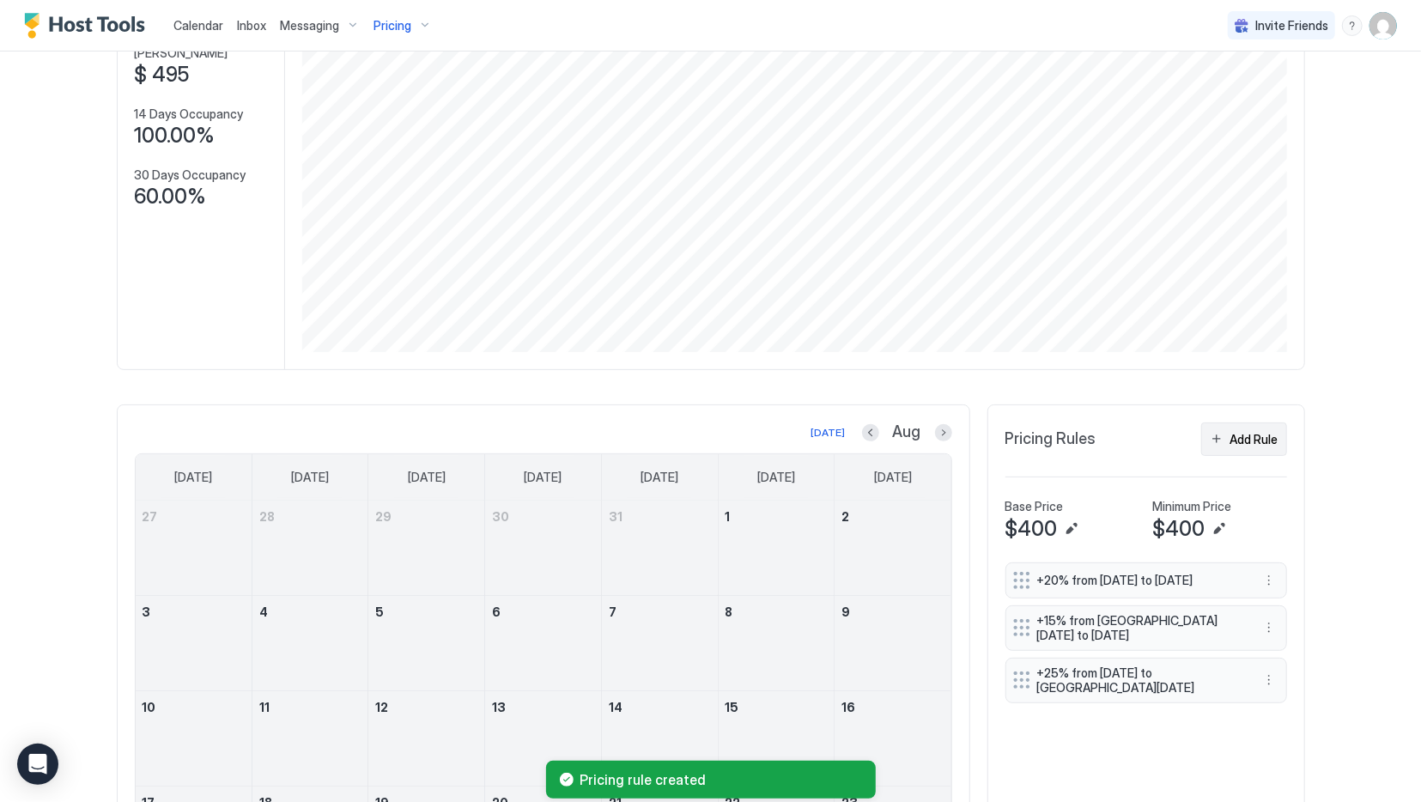
click at [1242, 442] on div "Add Rule" at bounding box center [1254, 439] width 48 height 18
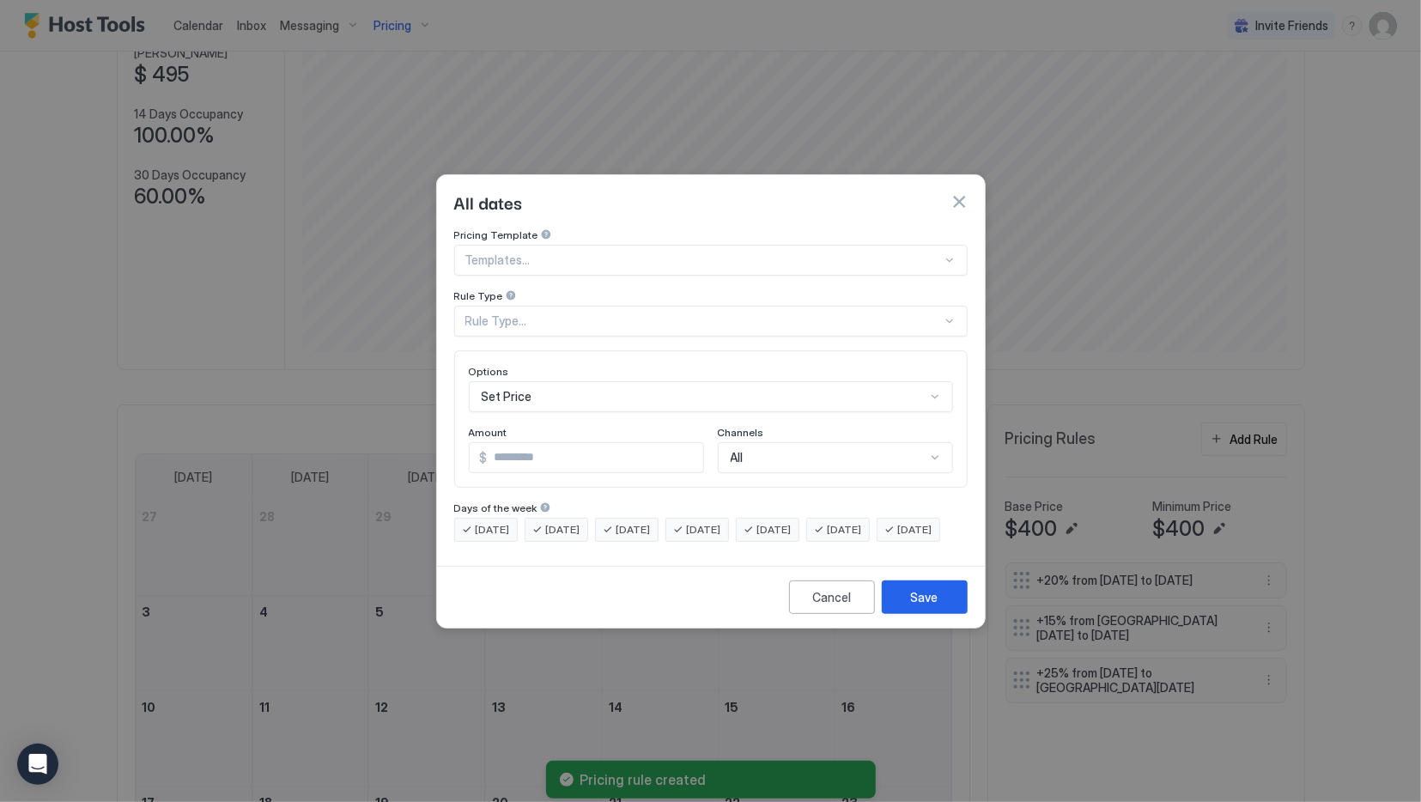
click at [612, 252] on div at bounding box center [703, 259] width 477 height 15
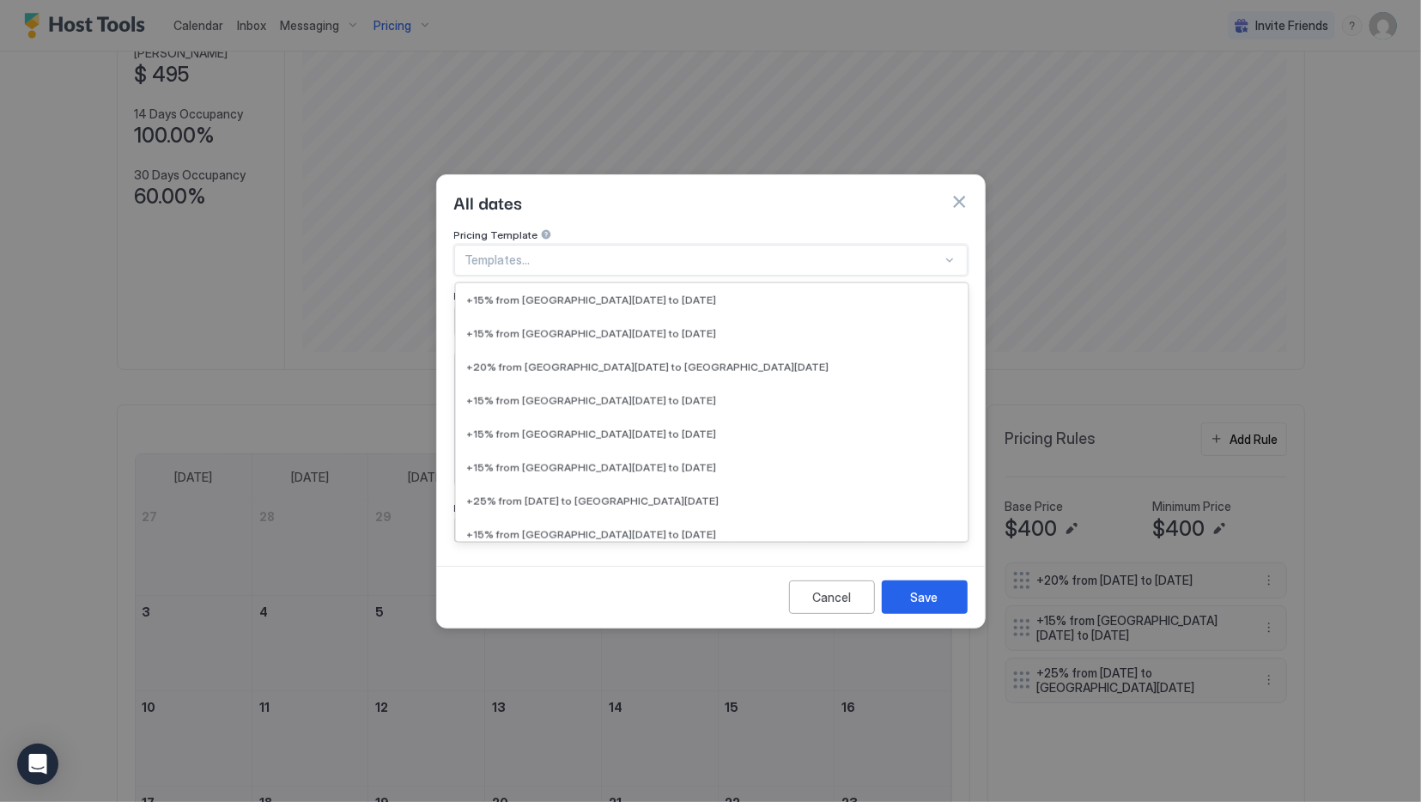
scroll to position [1803, 0]
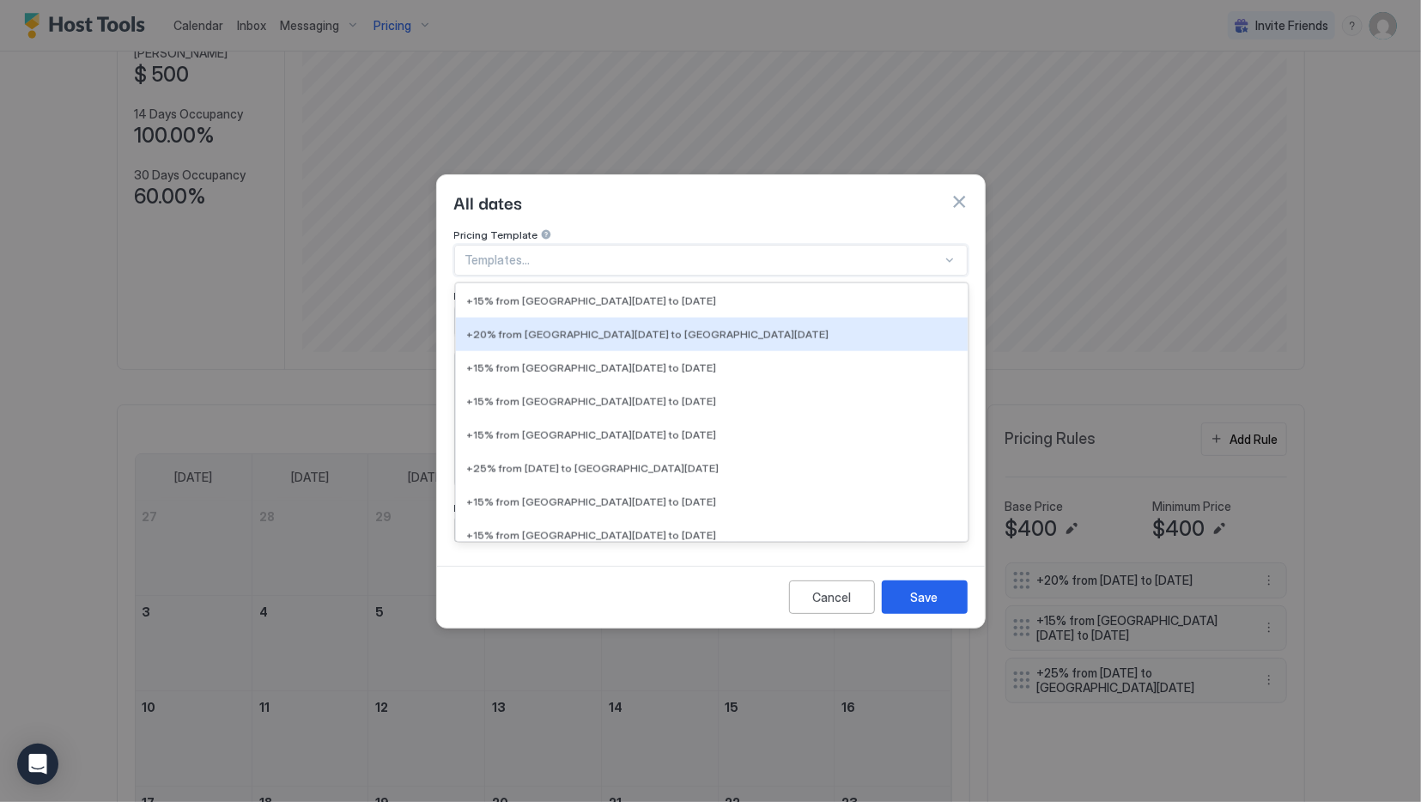
click at [692, 327] on span "+20% from [GEOGRAPHIC_DATA][DATE] to [GEOGRAPHIC_DATA][DATE]" at bounding box center [647, 333] width 362 height 13
type input "**"
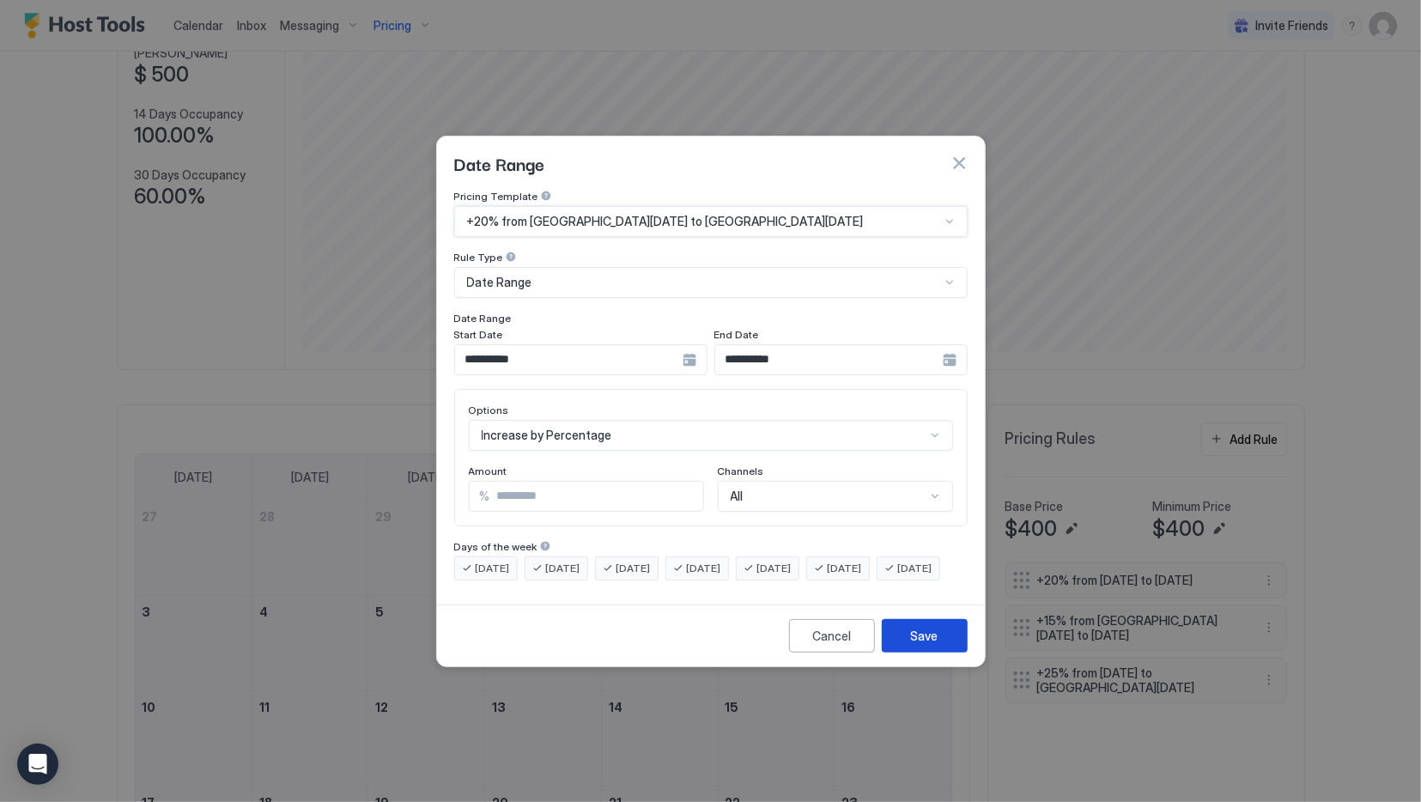
click at [944, 636] on button "Save" at bounding box center [925, 635] width 86 height 33
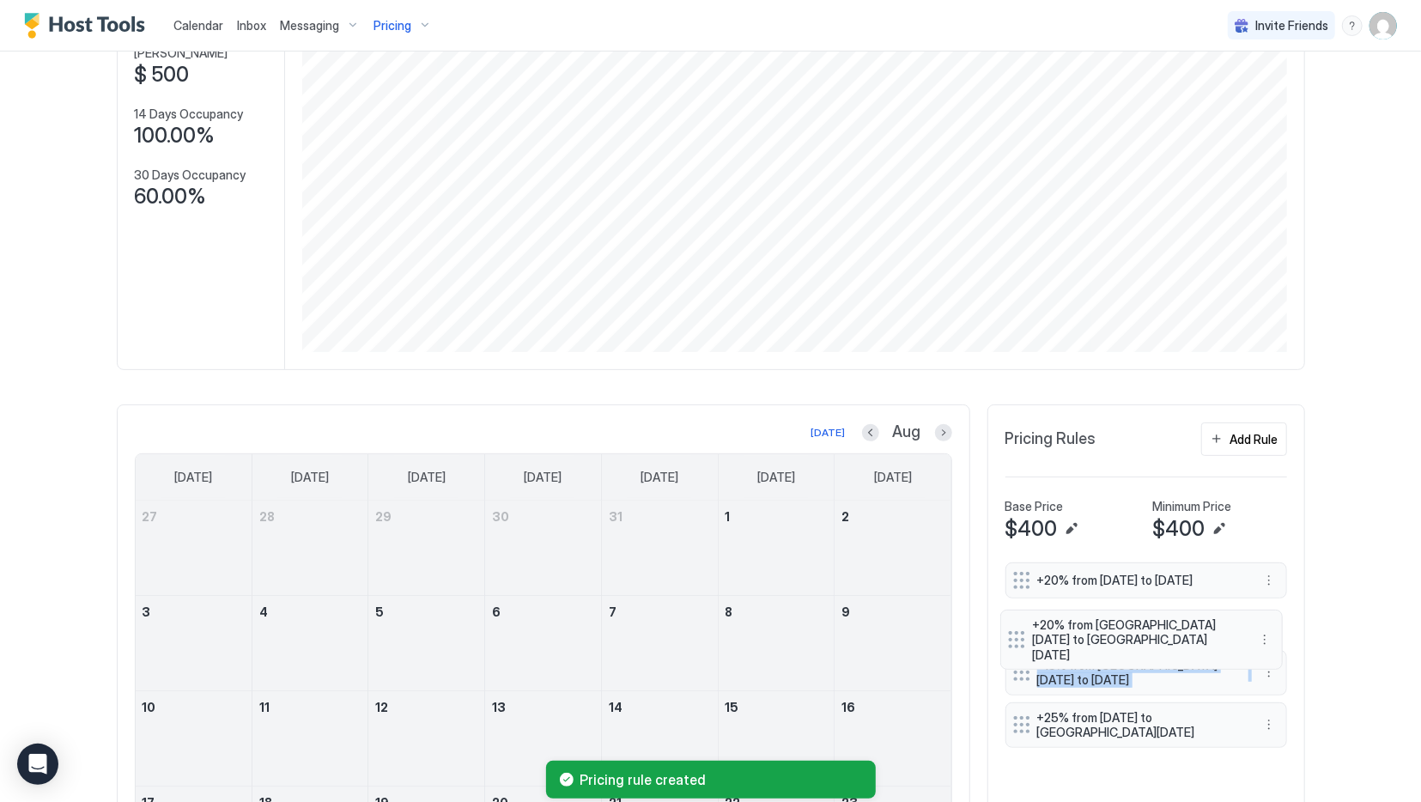
drag, startPoint x: 1021, startPoint y: 735, endPoint x: 1017, endPoint y: 629, distance: 105.7
click at [1017, 629] on div "+20% from [DATE] to [DATE] +15% from [GEOGRAPHIC_DATA][DATE] to [DATE] +25% fro…" at bounding box center [1146, 666] width 282 height 209
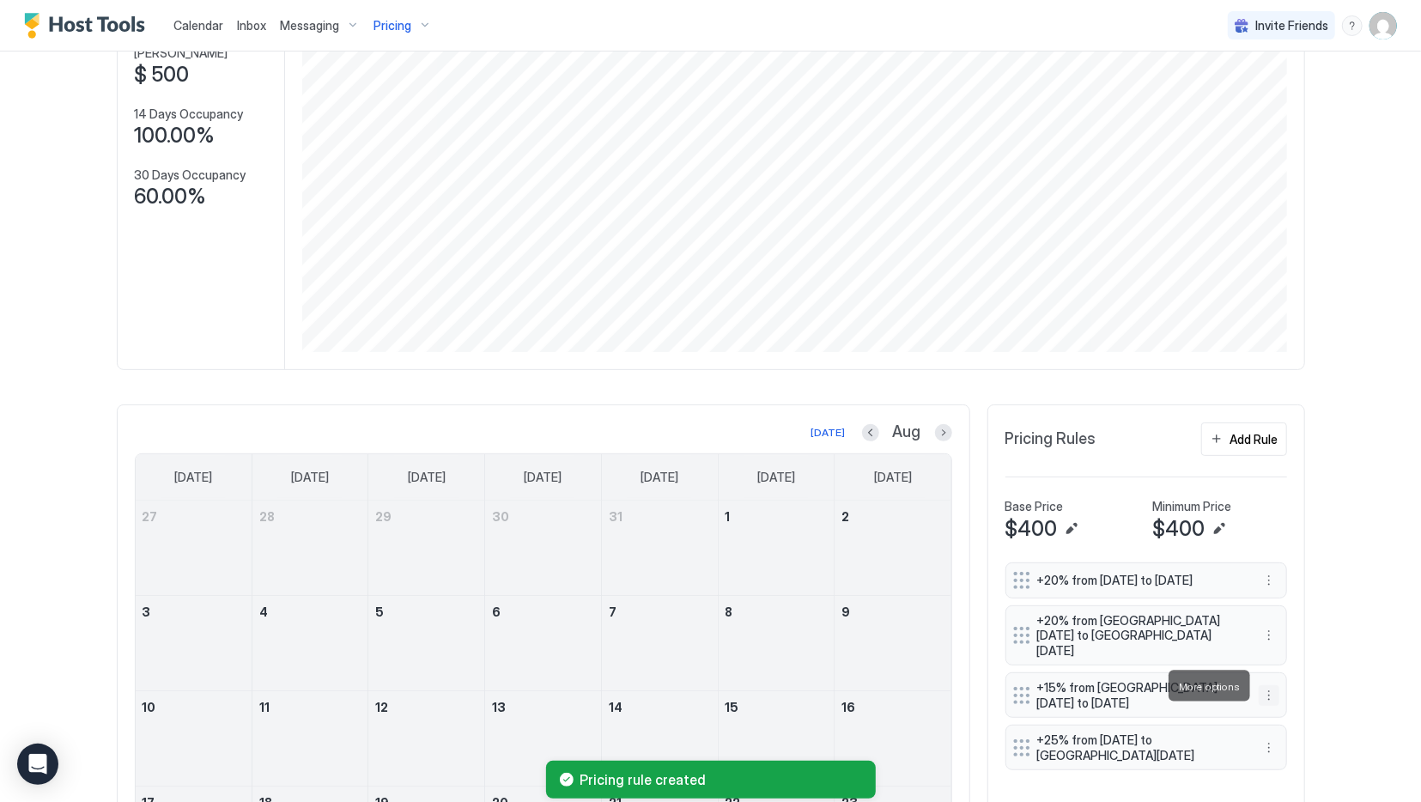
click at [1274, 685] on button "More options" at bounding box center [1269, 695] width 21 height 21
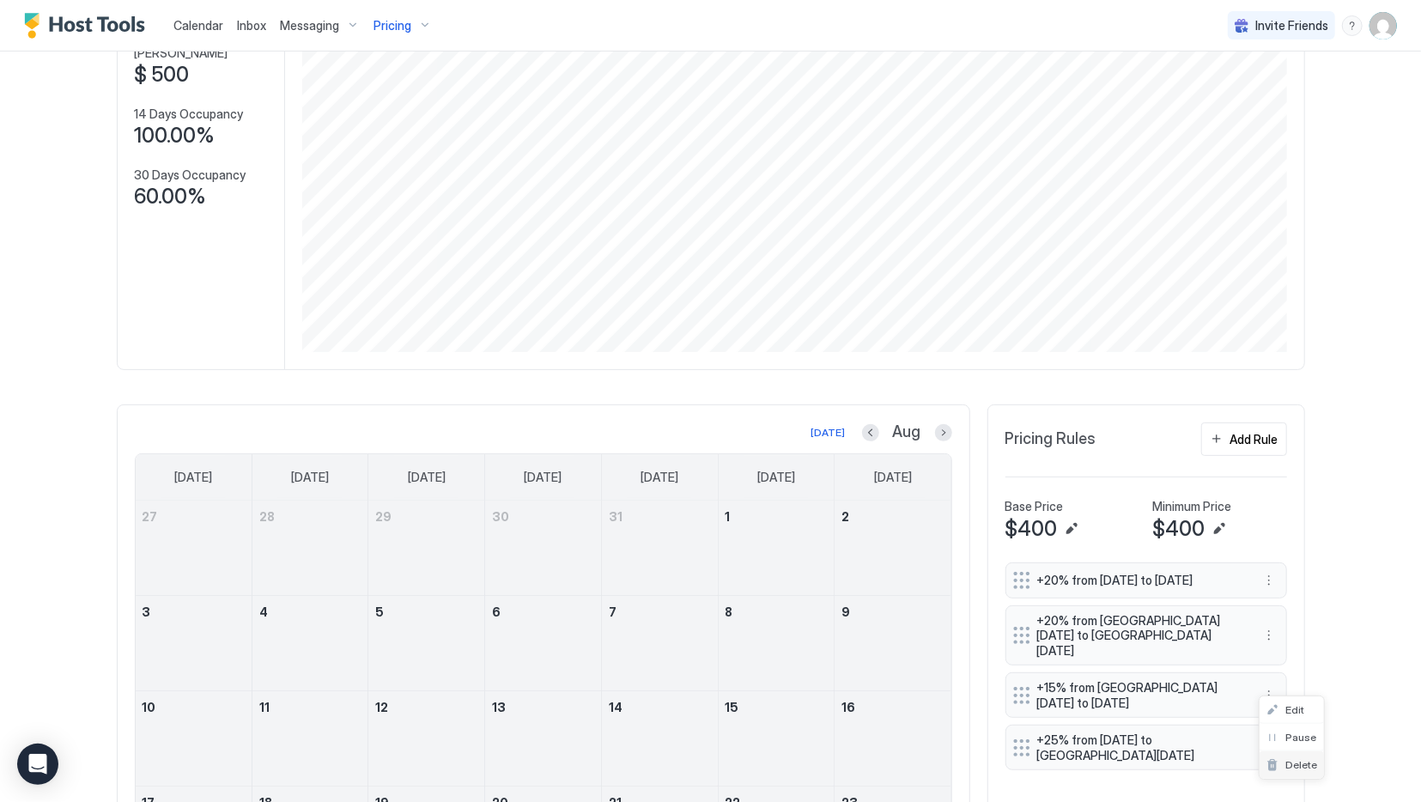
click at [1301, 761] on span "Delete" at bounding box center [1301, 764] width 32 height 13
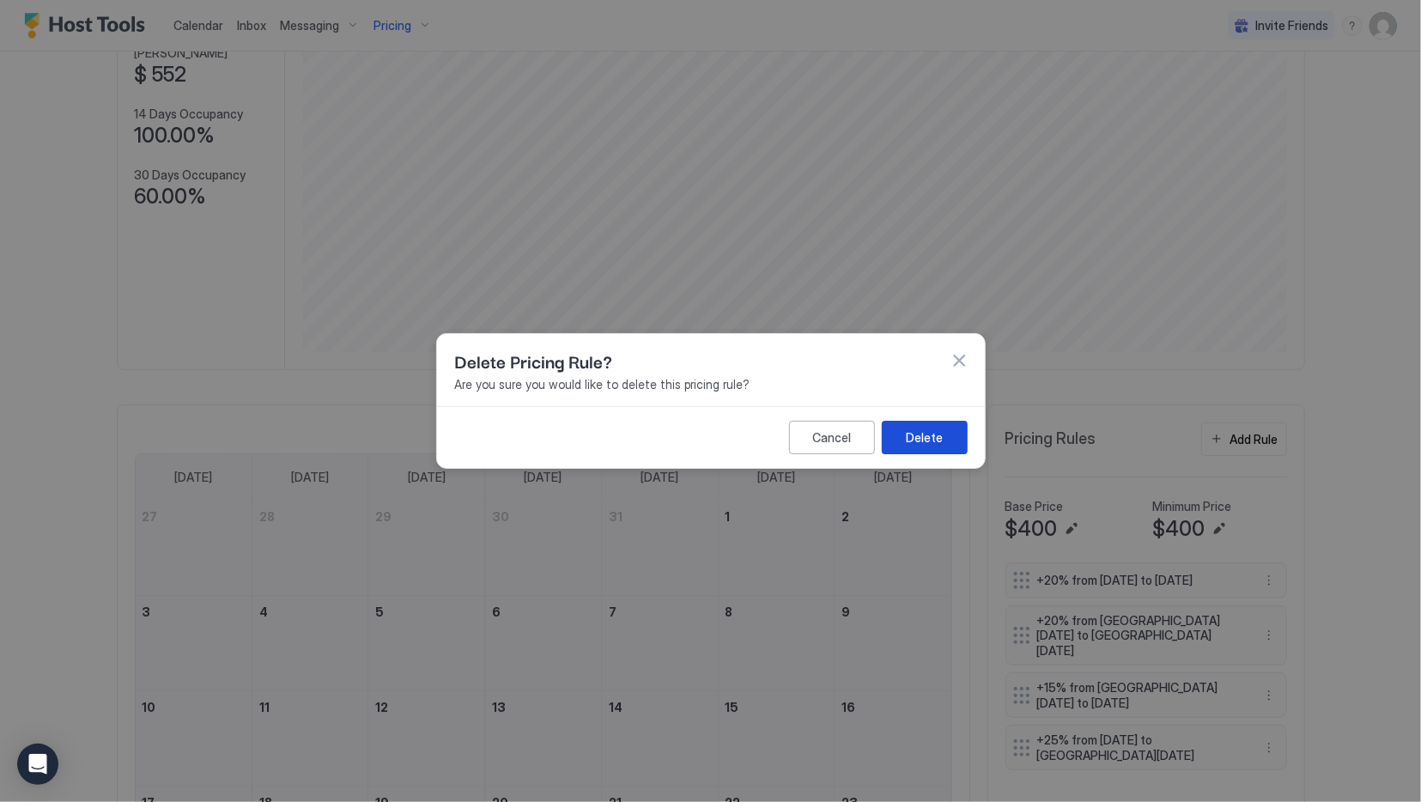
click at [928, 446] on div "Delete" at bounding box center [924, 437] width 37 height 18
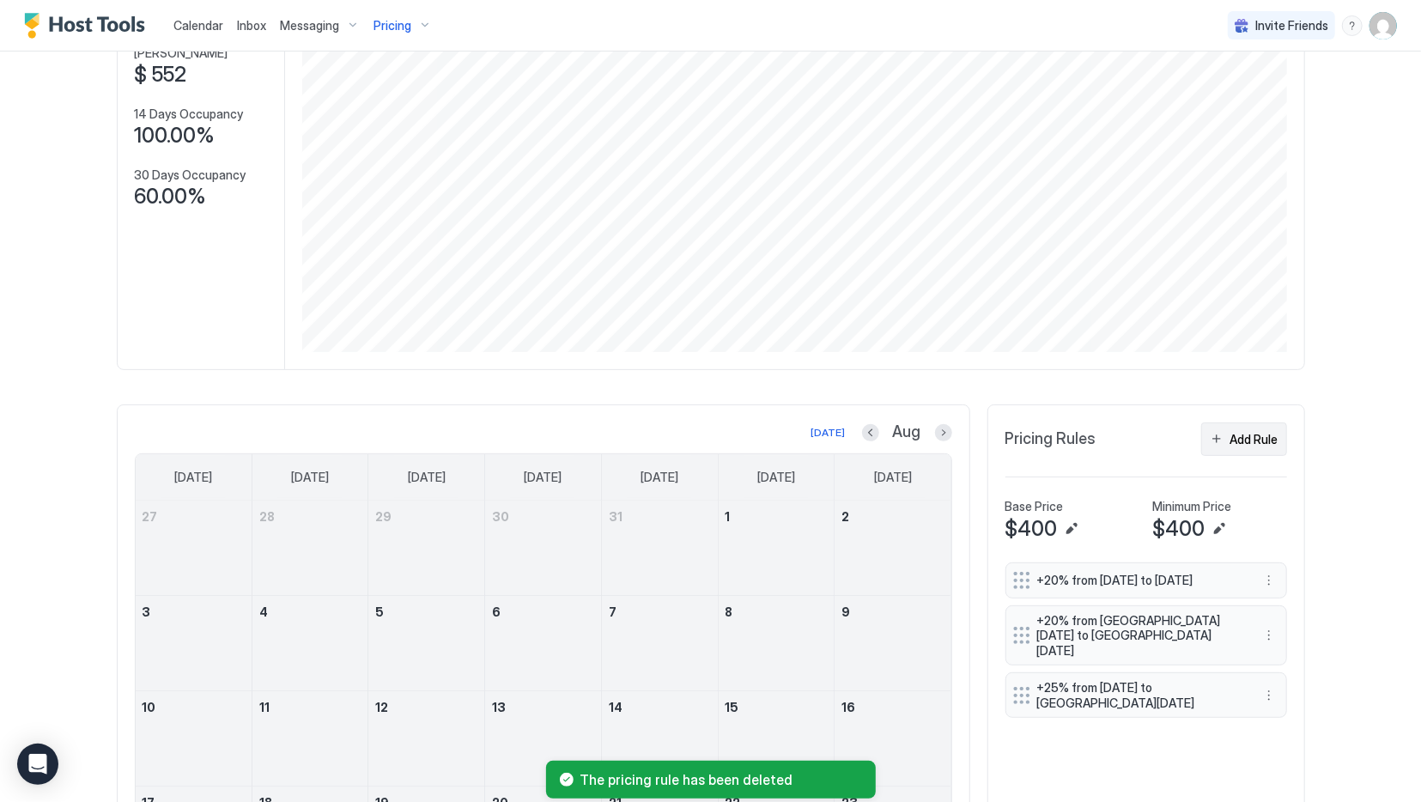
click at [1241, 442] on div "Add Rule" at bounding box center [1254, 439] width 48 height 18
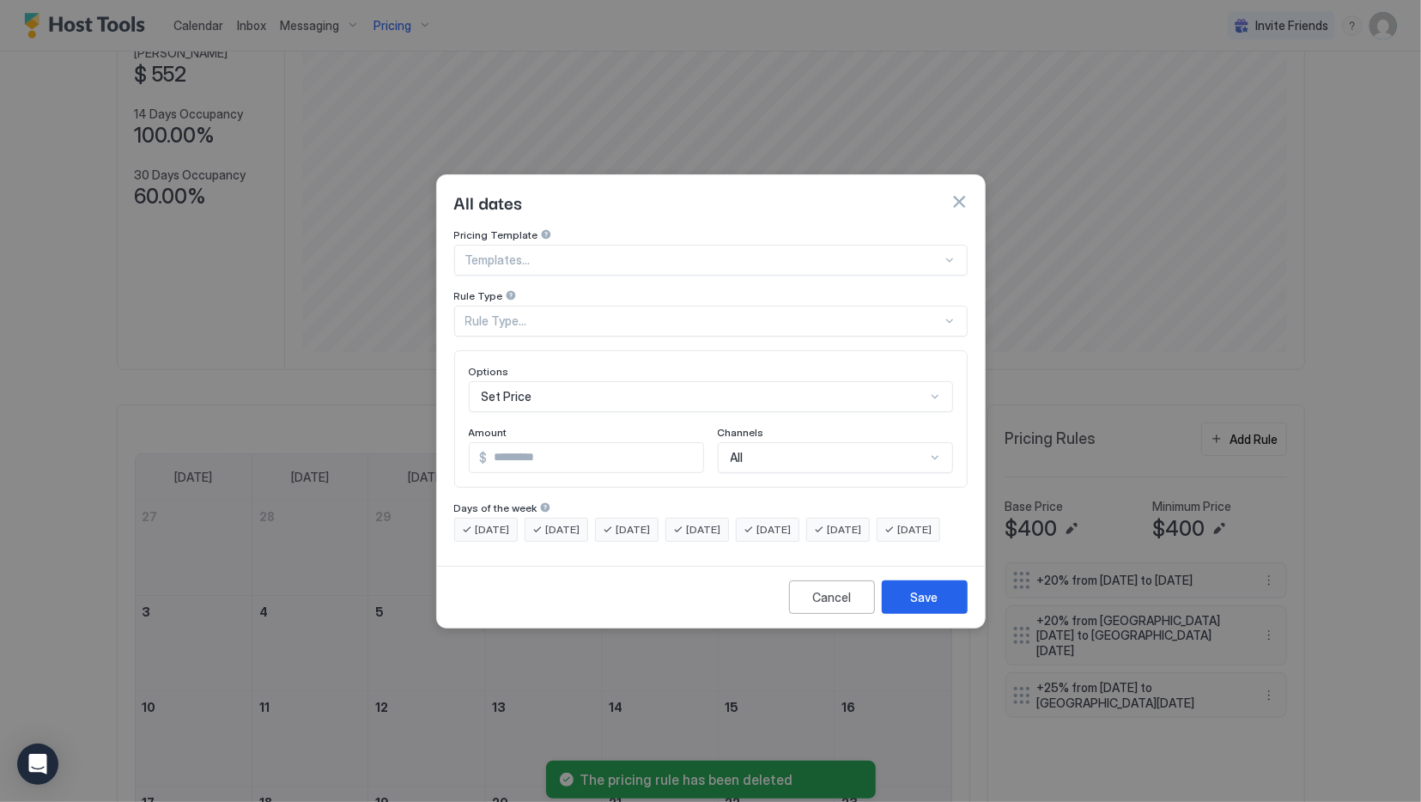
click at [583, 245] on div "Templates..." at bounding box center [710, 260] width 513 height 31
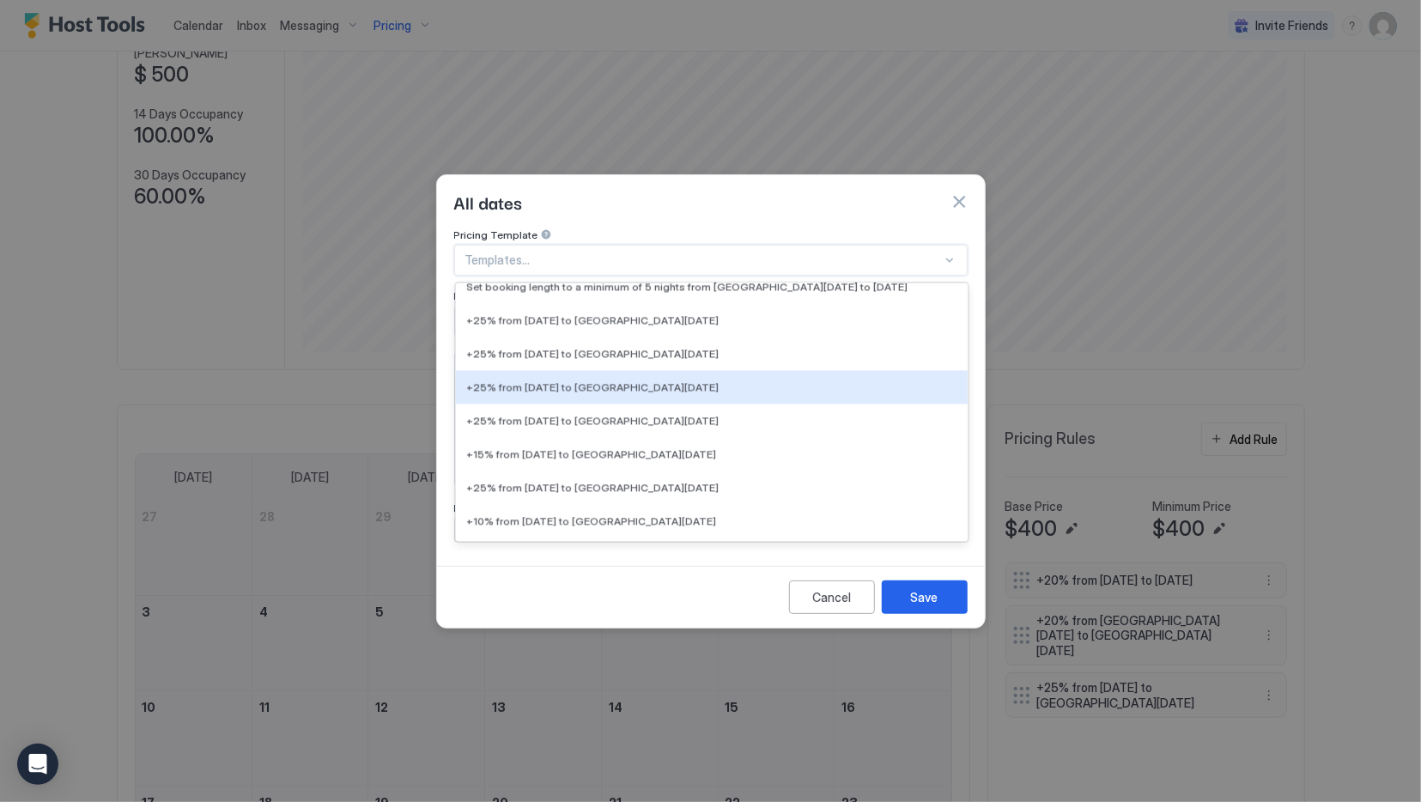
scroll to position [2662, 0]
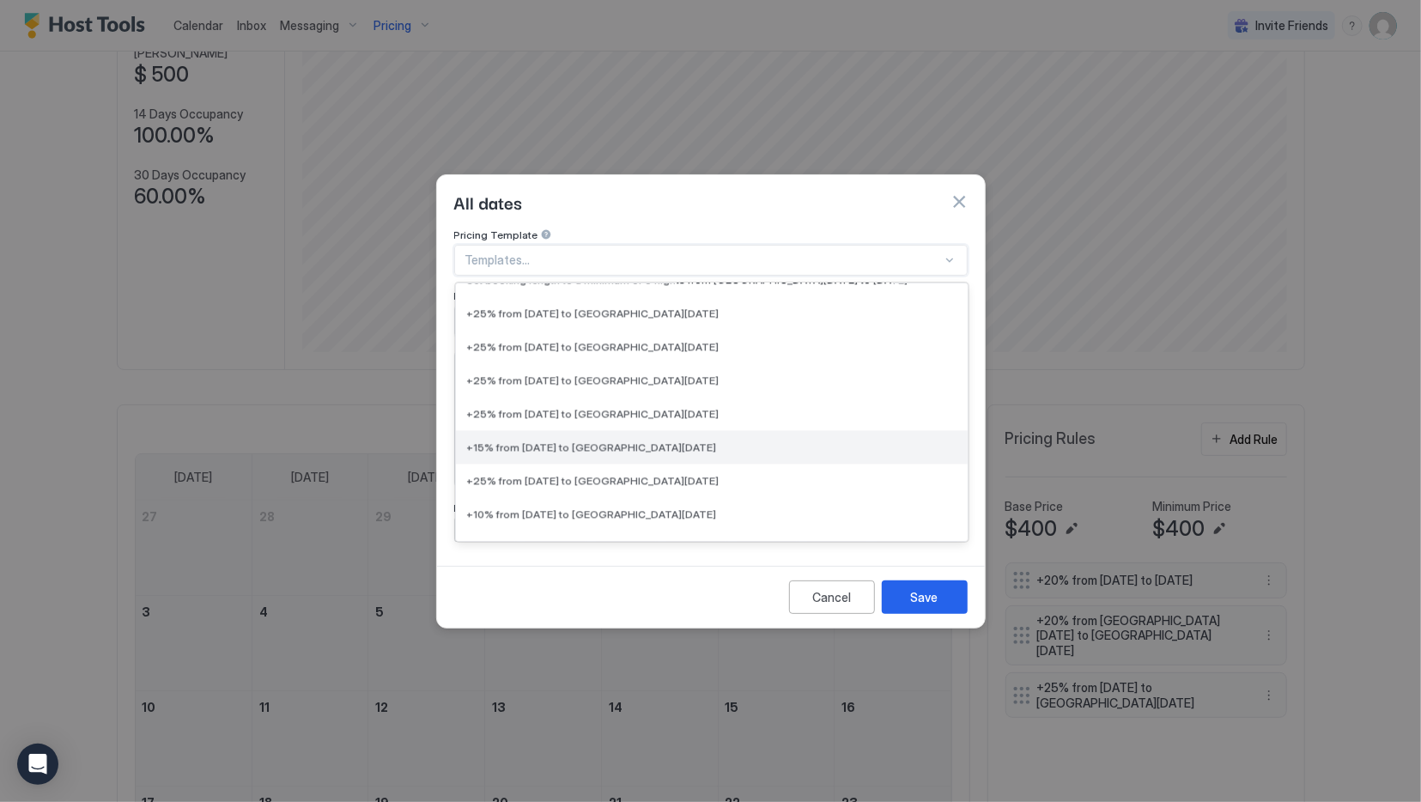
click at [717, 440] on div "+15% from [DATE] to [GEOGRAPHIC_DATA][DATE]" at bounding box center [711, 446] width 491 height 13
type input "**"
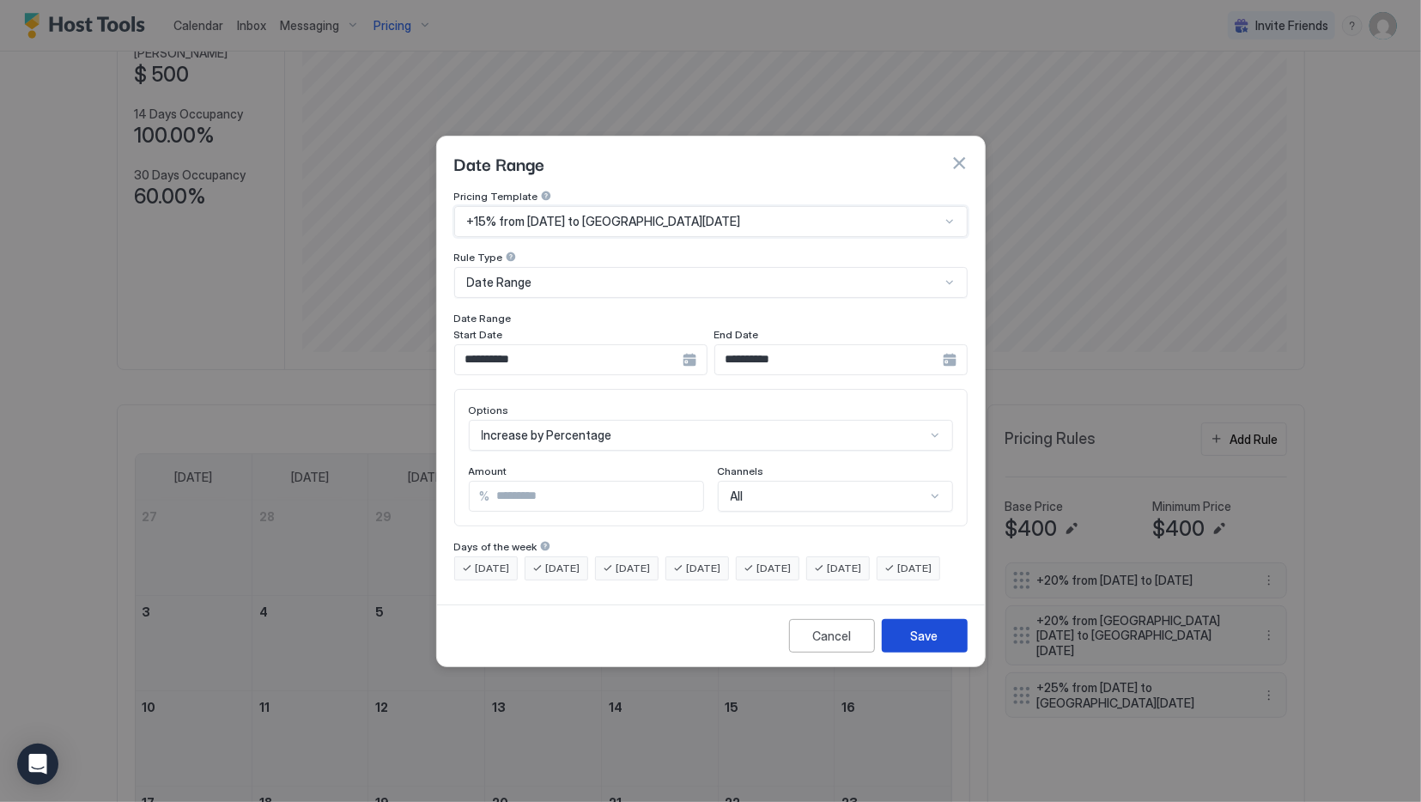
click at [925, 645] on div "Save" at bounding box center [924, 636] width 27 height 18
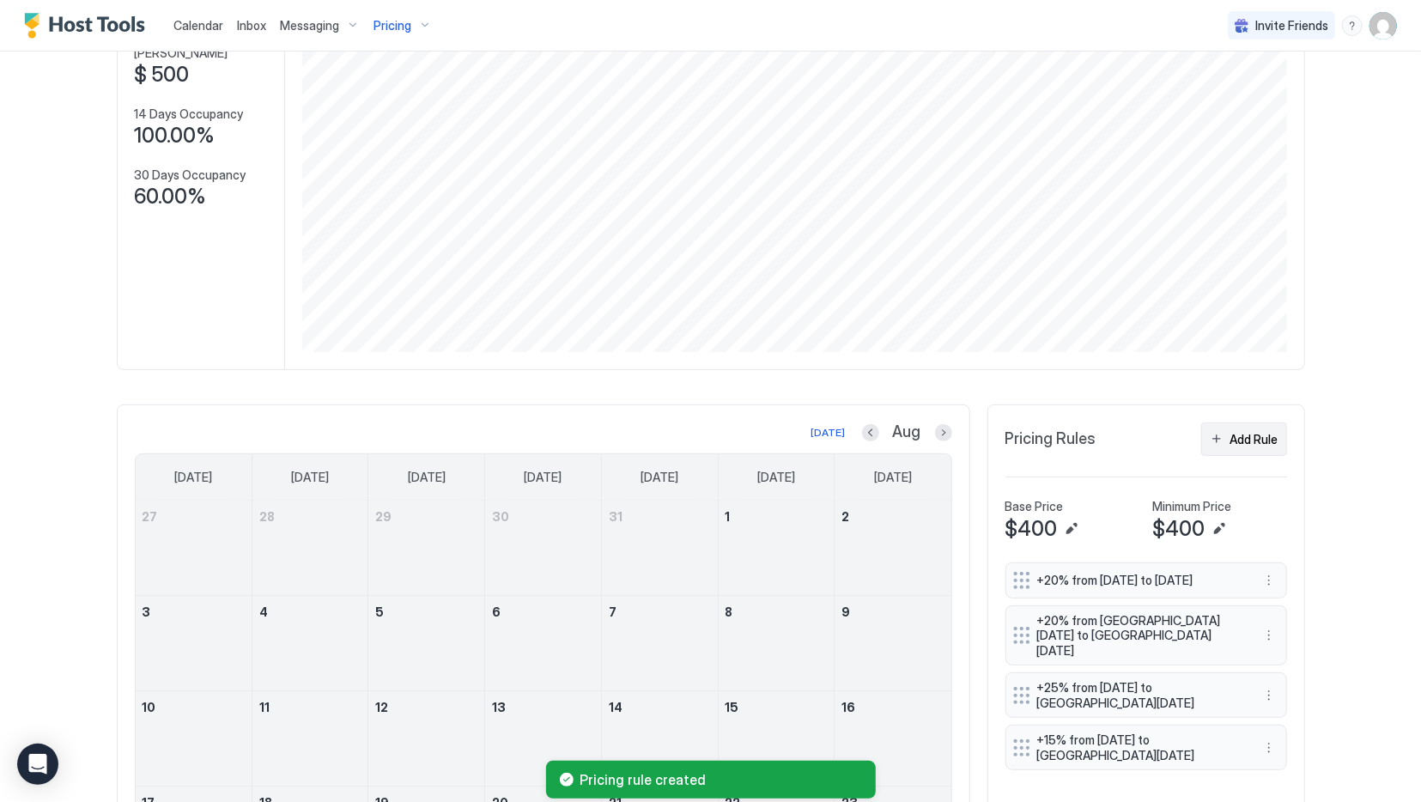
click at [1256, 430] on div "Add Rule" at bounding box center [1254, 439] width 48 height 18
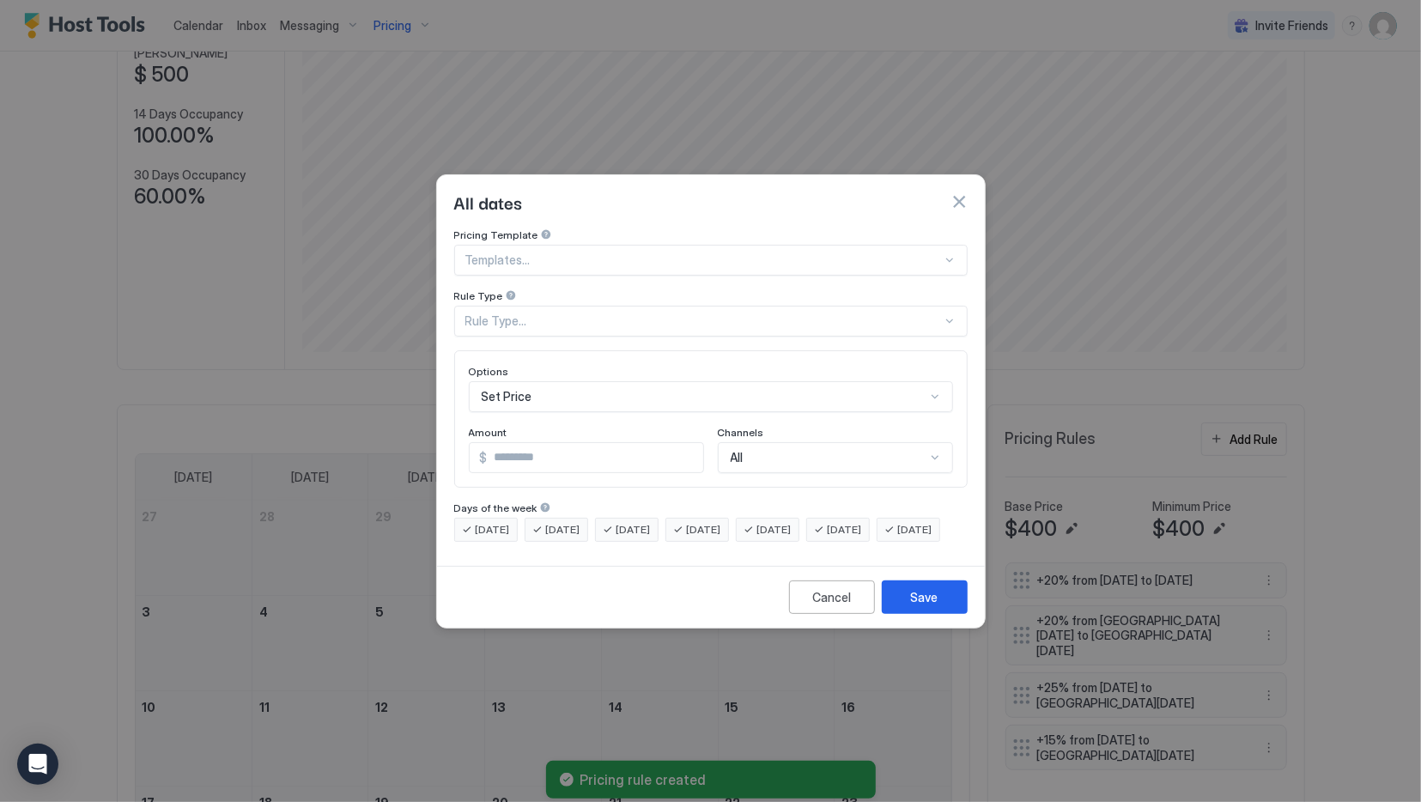
click at [703, 231] on div "Pricing Template" at bounding box center [710, 236] width 513 height 16
click at [714, 252] on div at bounding box center [703, 259] width 477 height 15
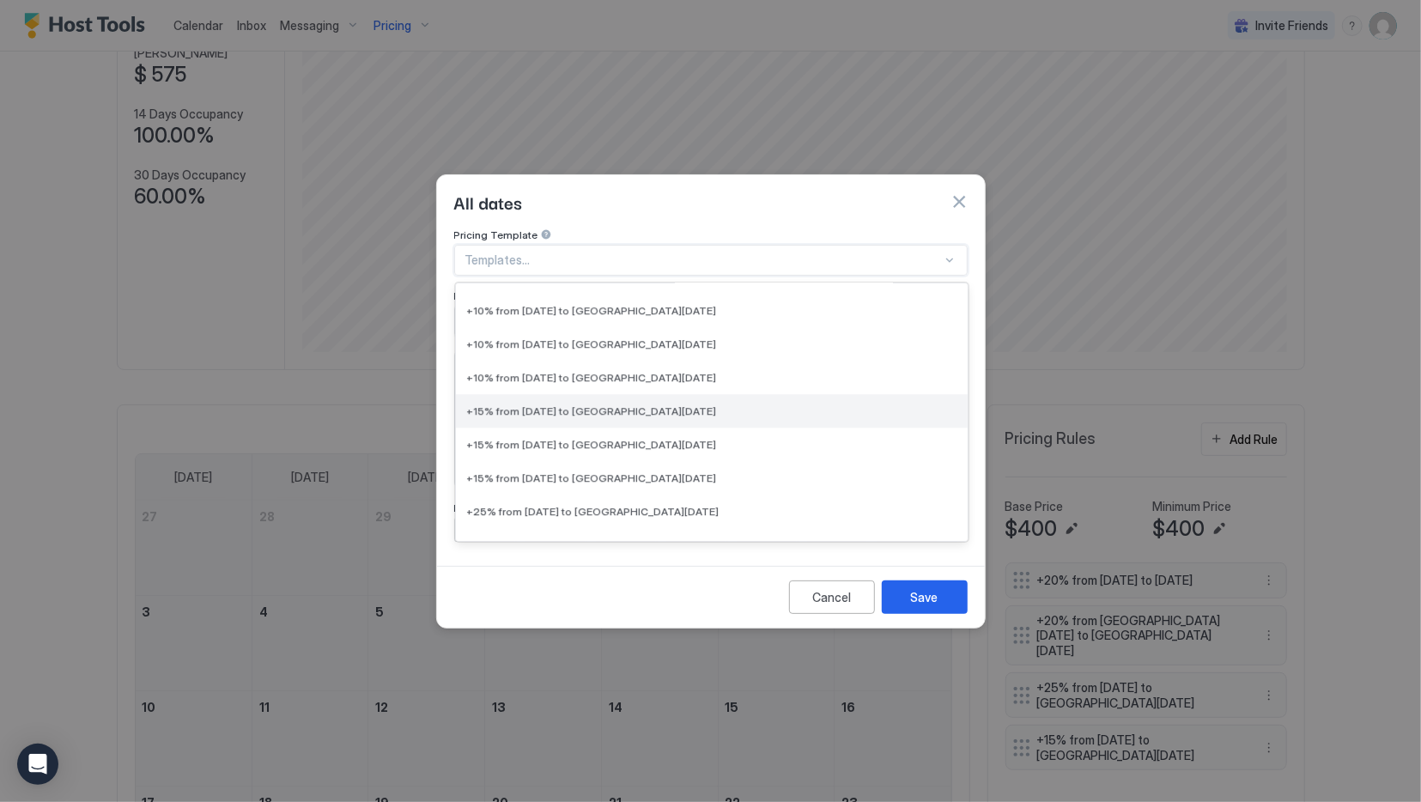
scroll to position [3520, 0]
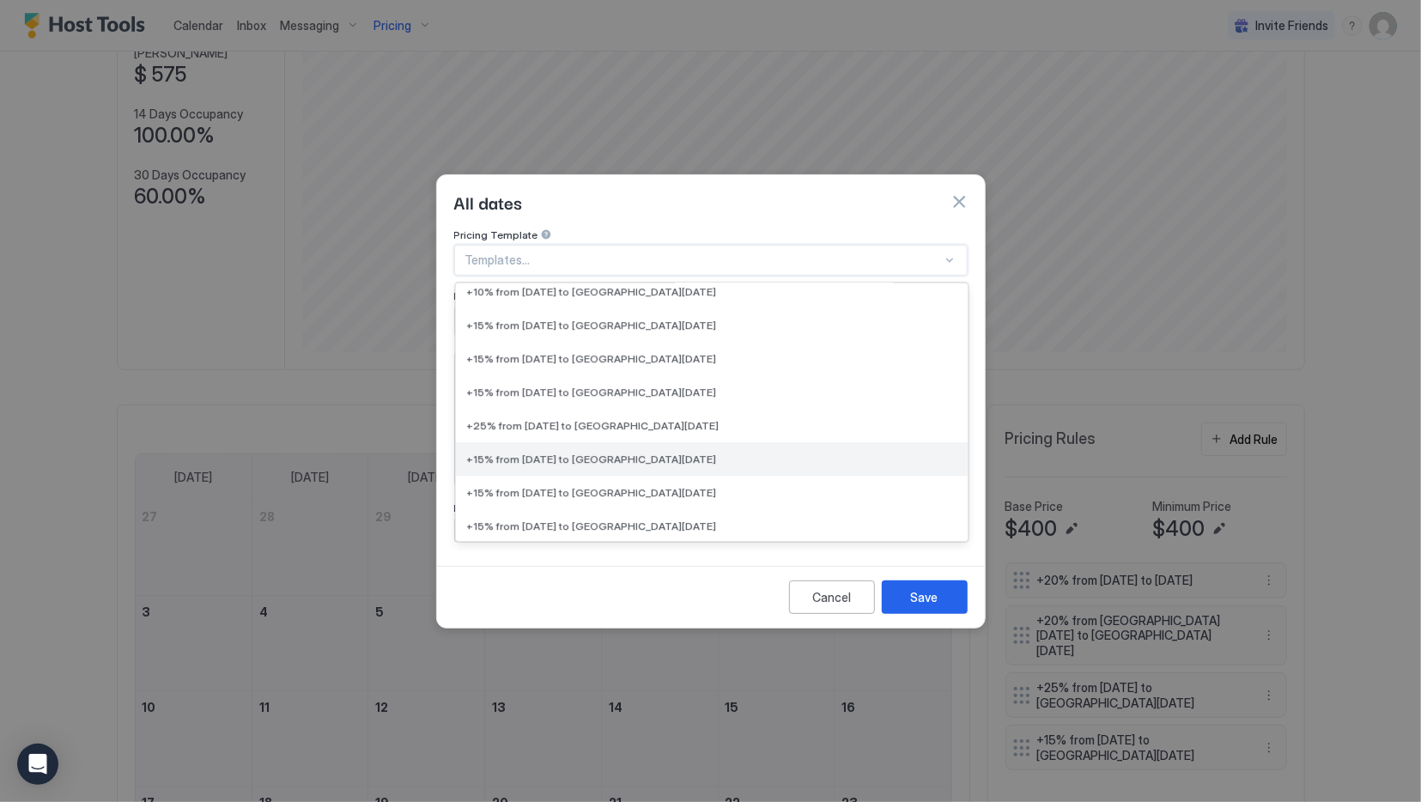
click at [701, 441] on div "+15% from [DATE] to [GEOGRAPHIC_DATA][DATE]" at bounding box center [712, 457] width 512 height 33
type input "**"
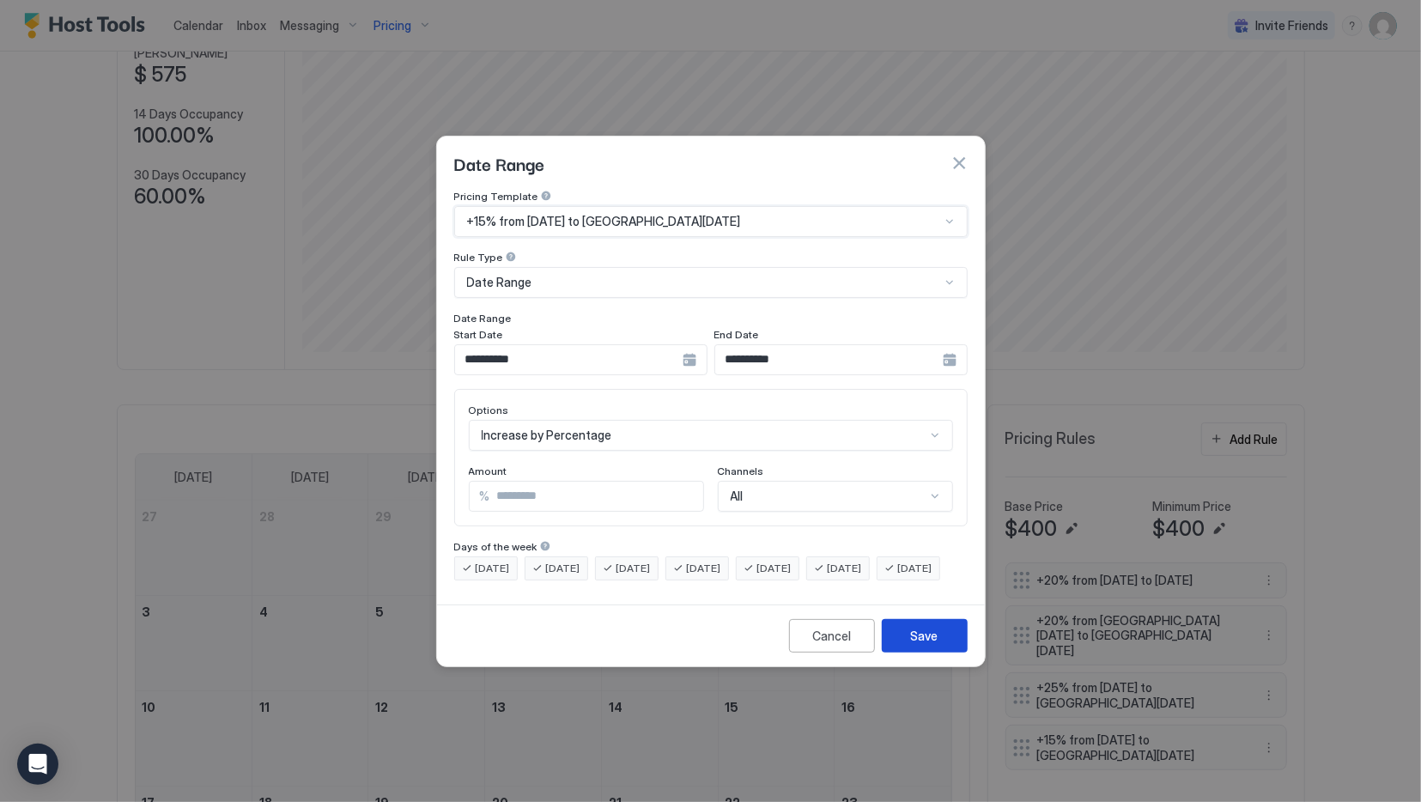
click at [916, 645] on div "Save" at bounding box center [924, 636] width 27 height 18
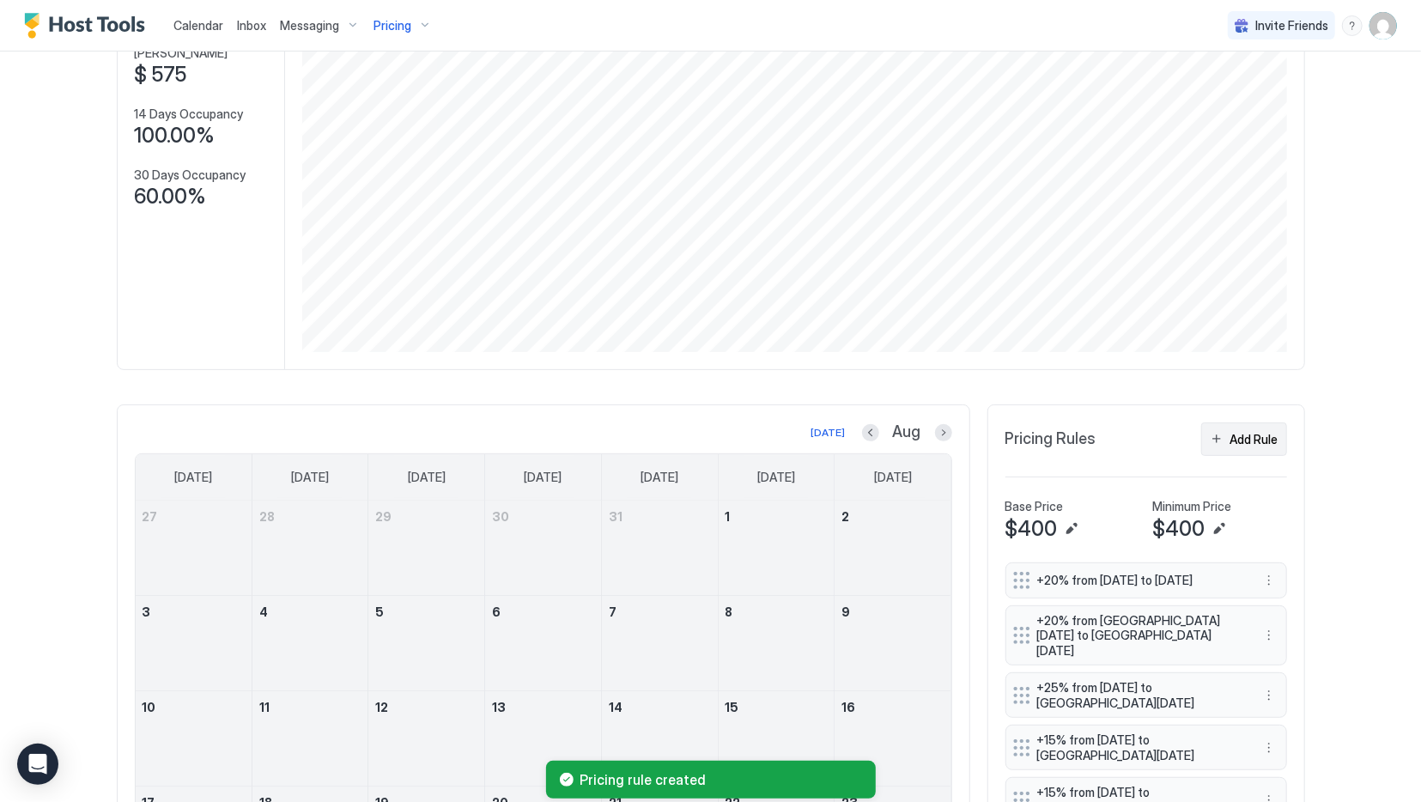
click at [1222, 435] on button "Add Rule" at bounding box center [1244, 438] width 86 height 33
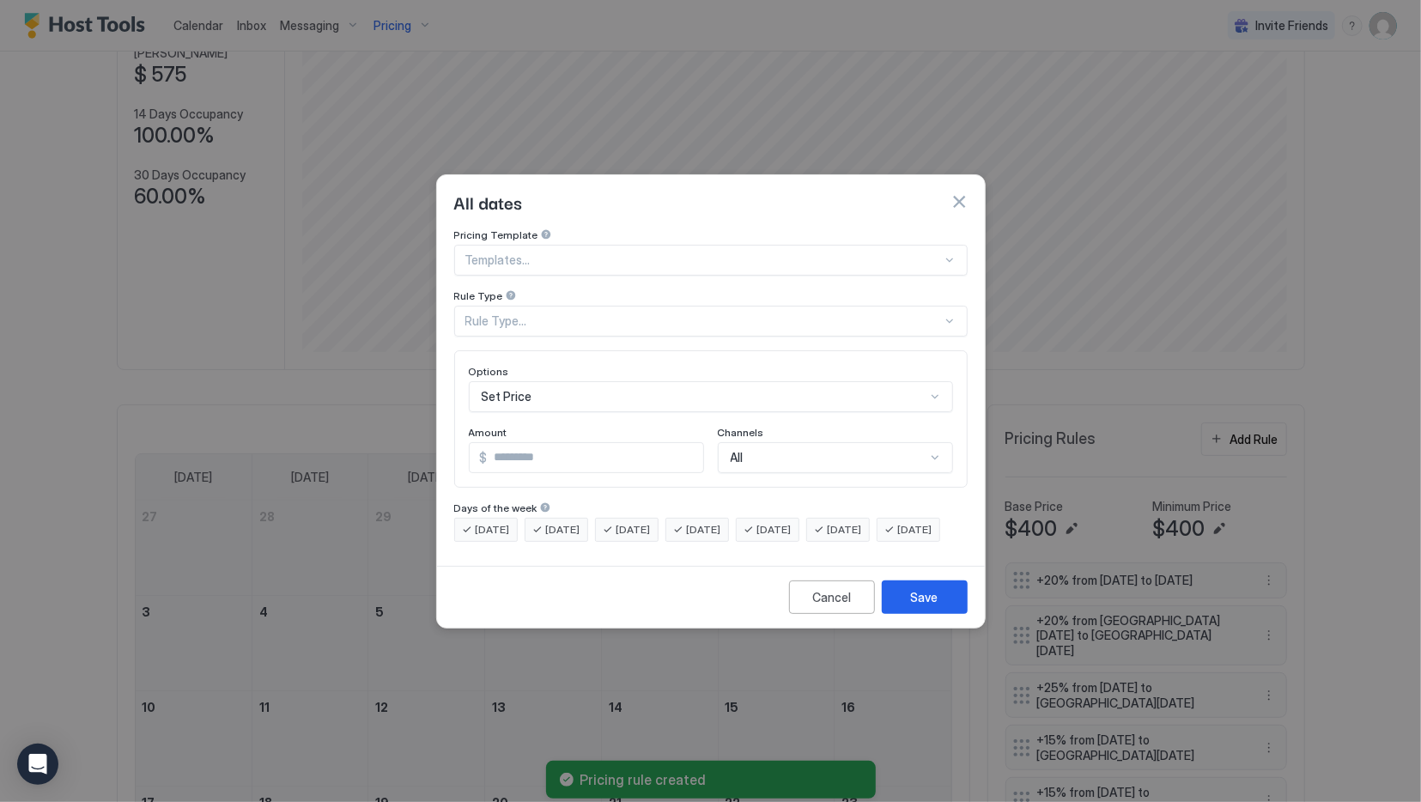
click at [628, 252] on div at bounding box center [703, 259] width 477 height 15
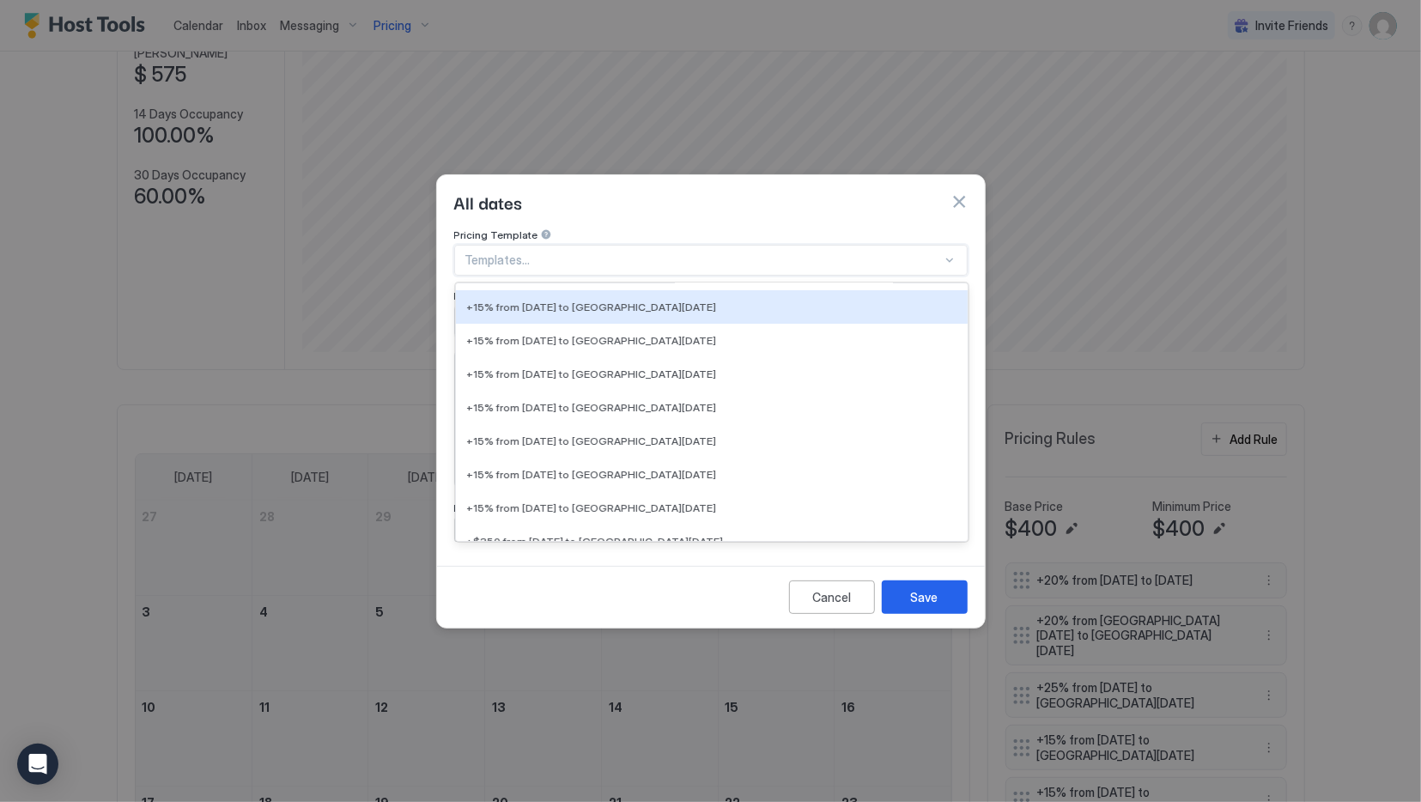
scroll to position [4550, 0]
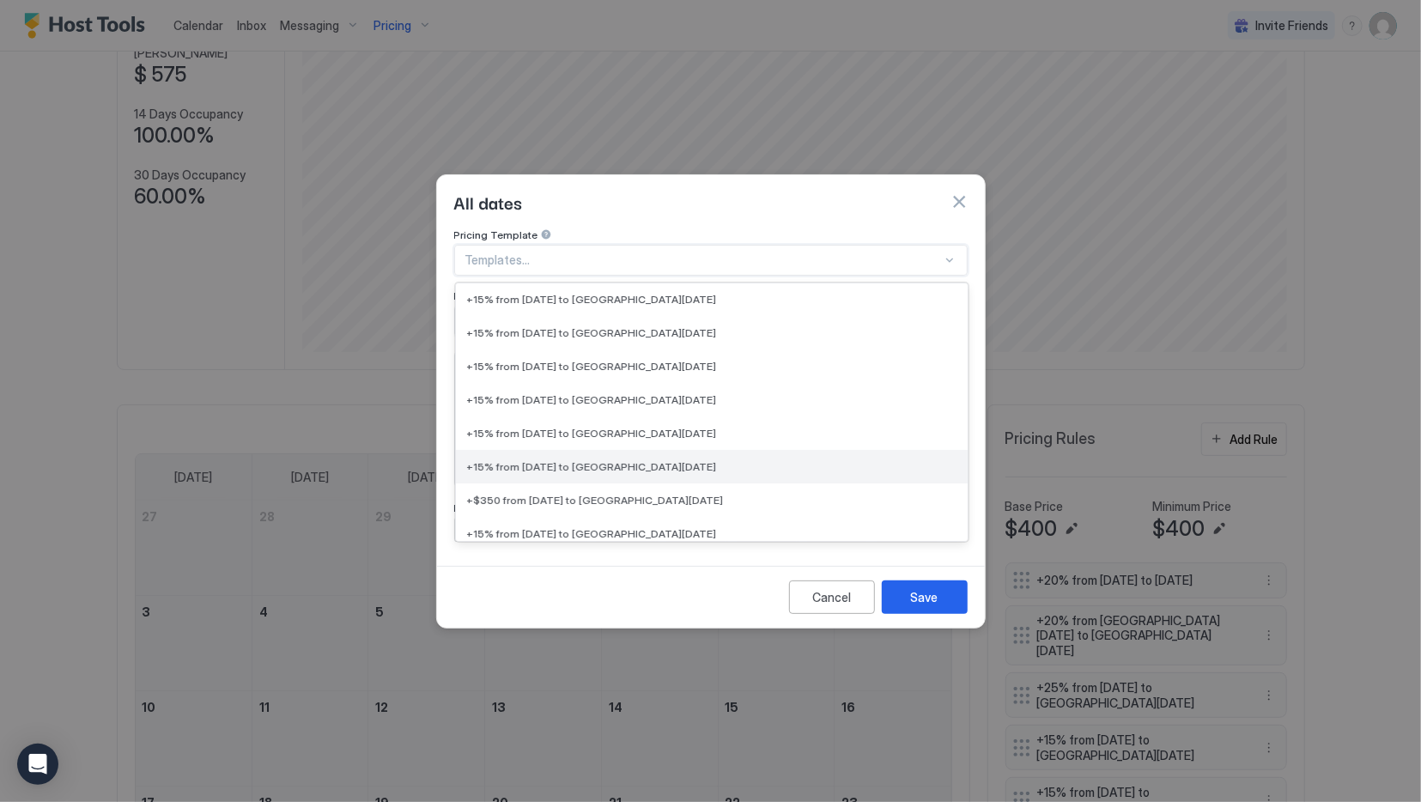
click at [655, 449] on div "+15% from [DATE] to [GEOGRAPHIC_DATA][DATE]" at bounding box center [712, 465] width 512 height 33
type input "**"
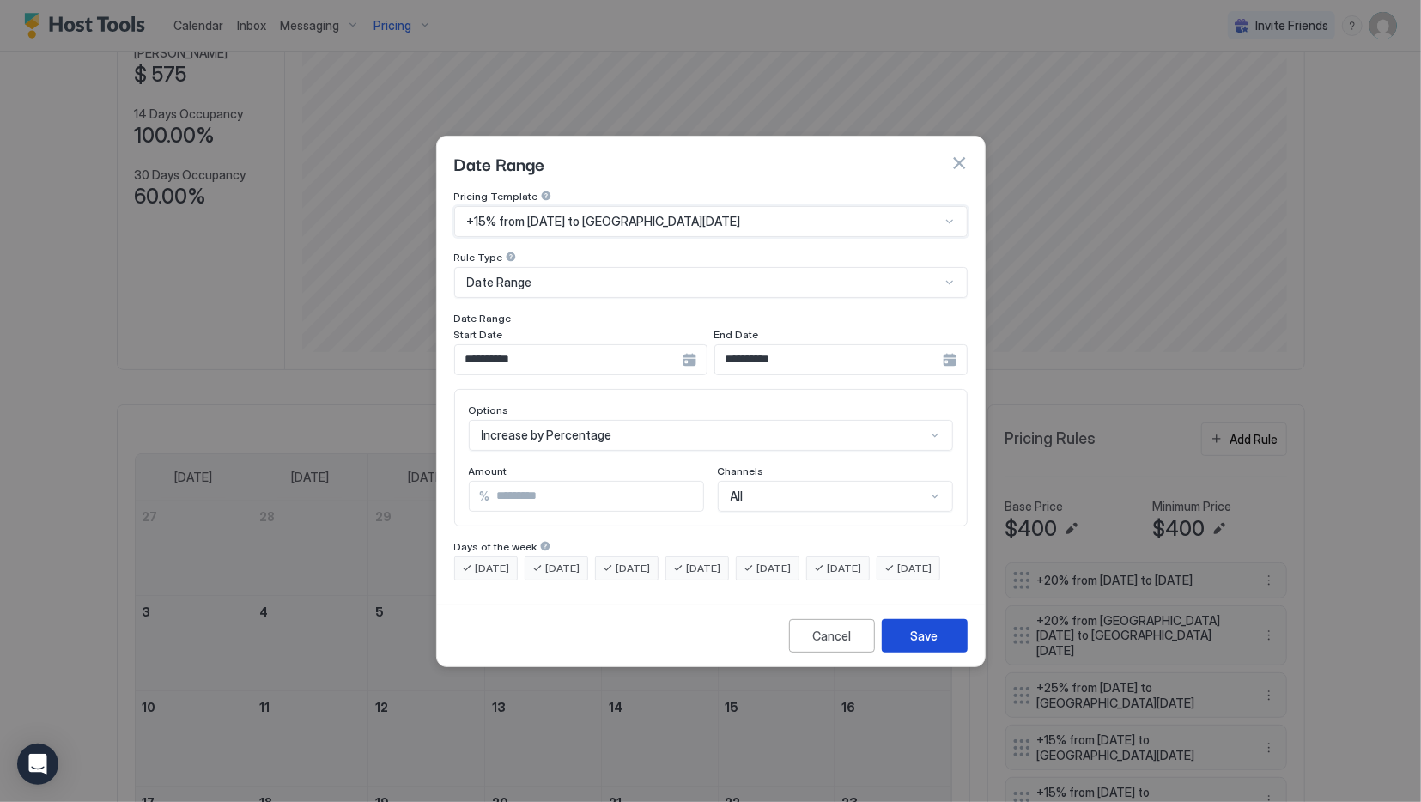
click at [926, 653] on button "Save" at bounding box center [925, 635] width 86 height 33
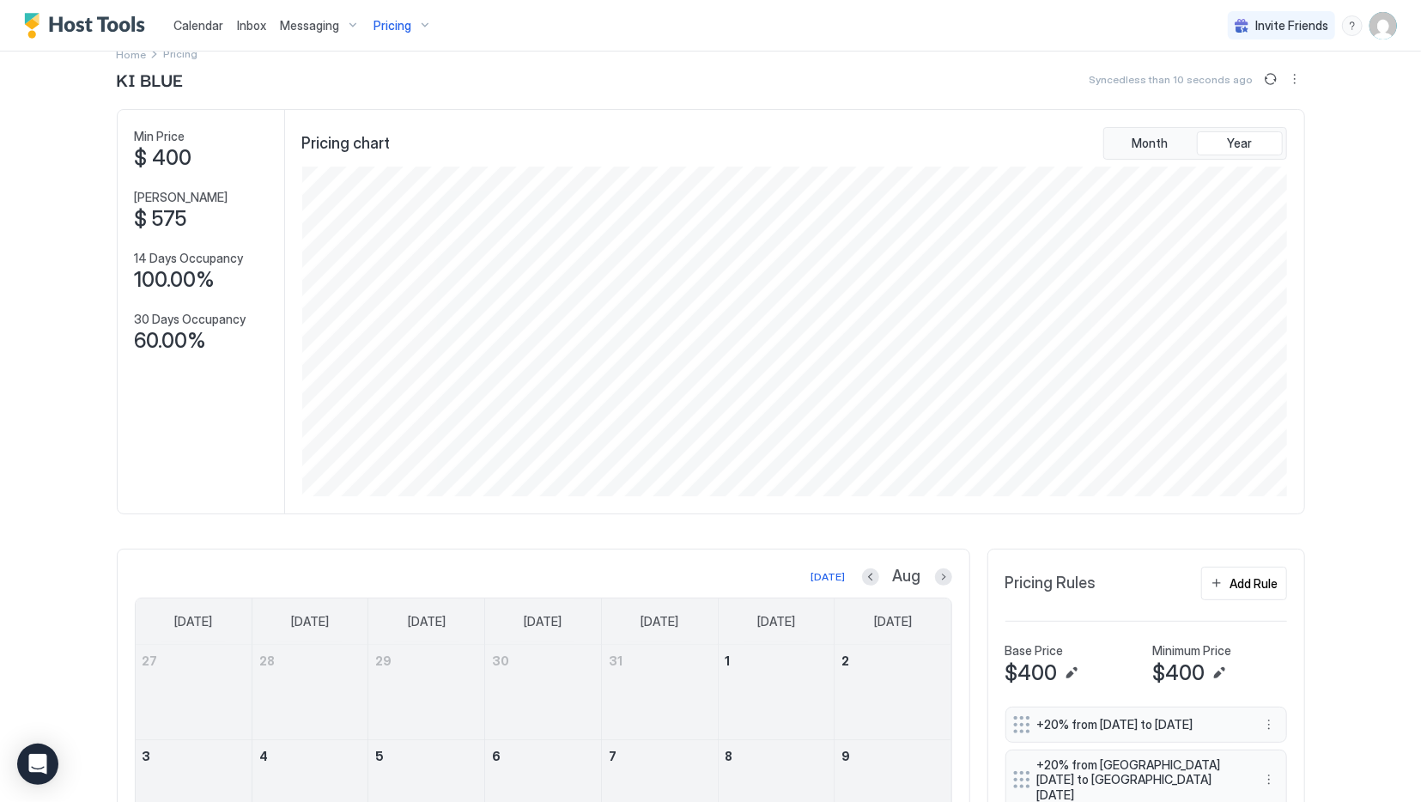
scroll to position [0, 0]
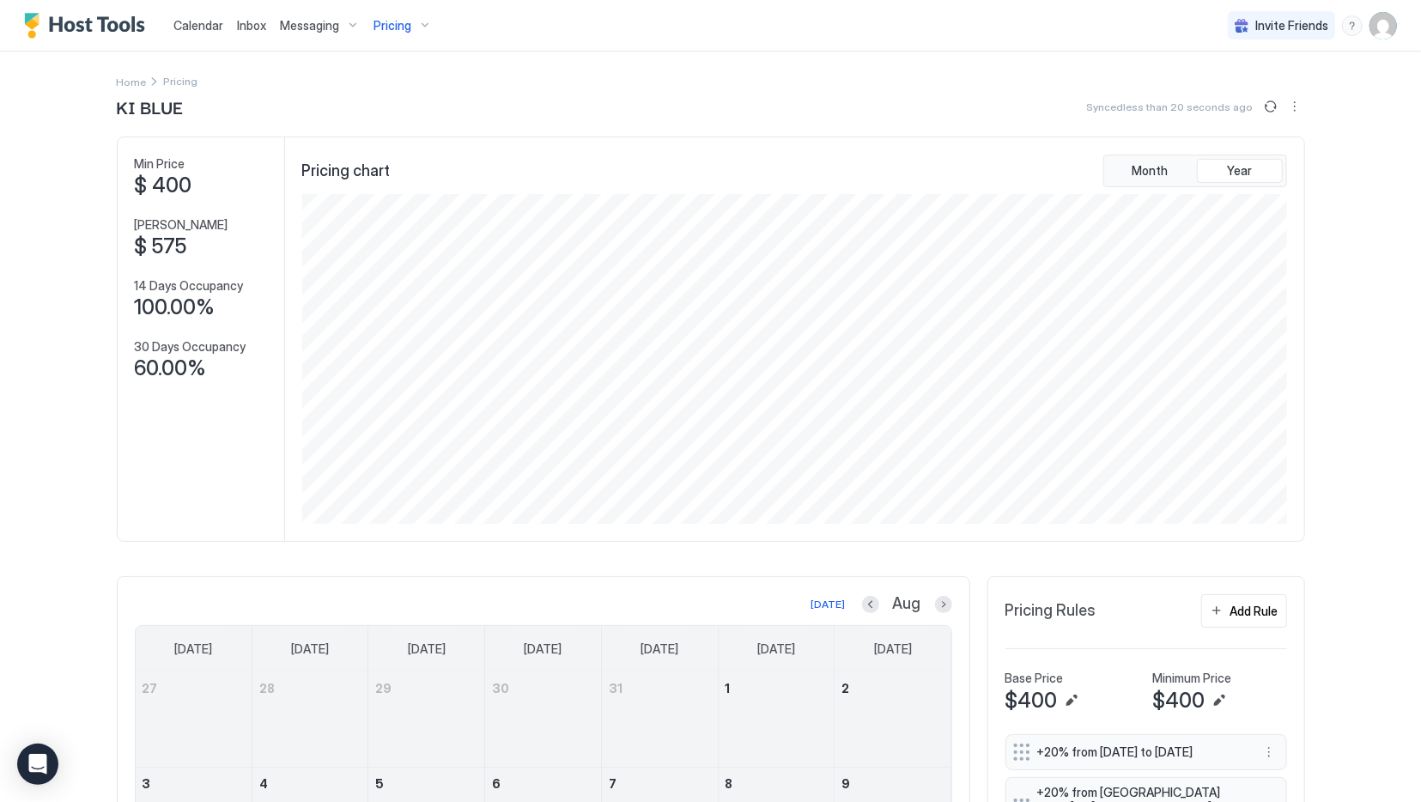
click at [304, 26] on span "Messaging" at bounding box center [309, 25] width 59 height 15
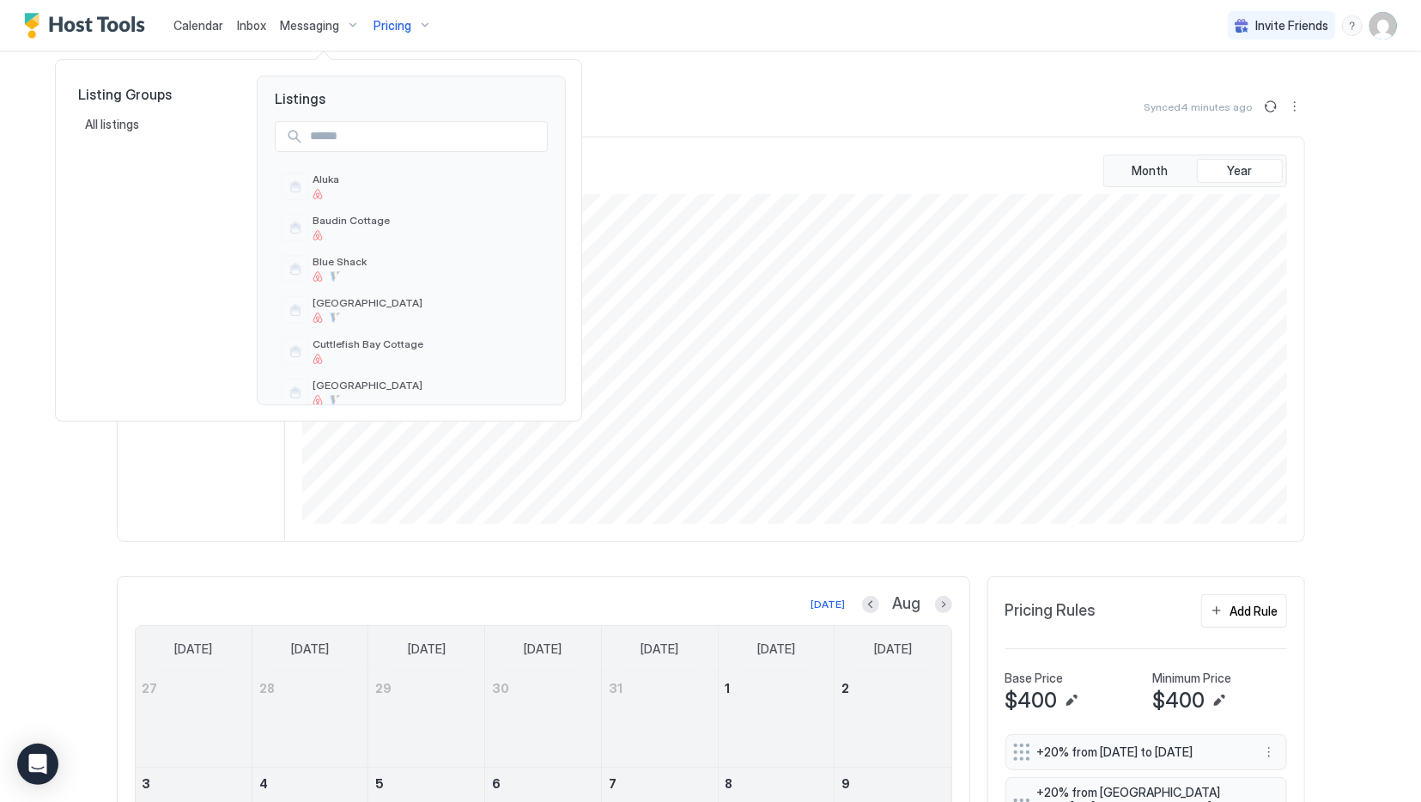
click at [317, 32] on div at bounding box center [710, 401] width 1421 height 802
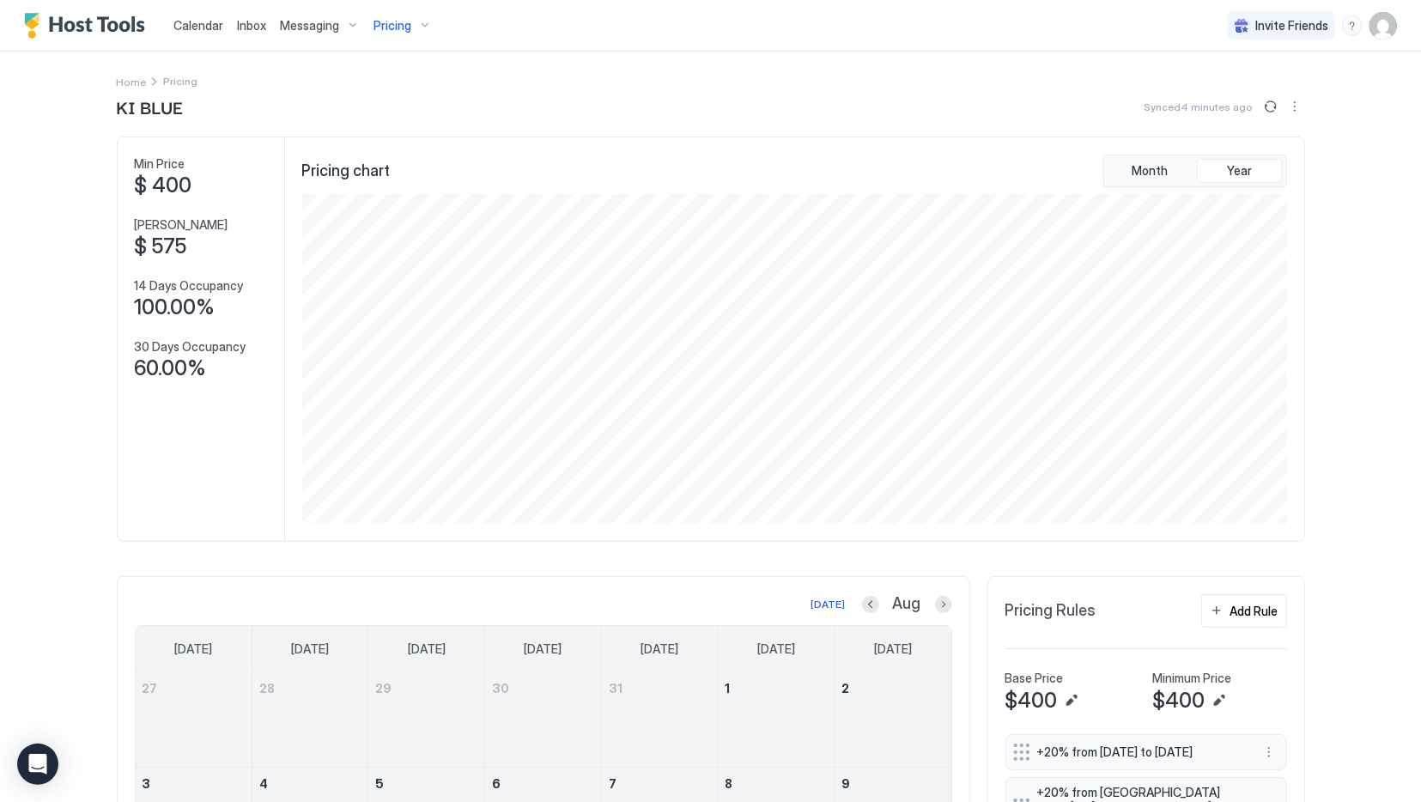
click at [319, 25] on span "Messaging" at bounding box center [309, 25] width 59 height 15
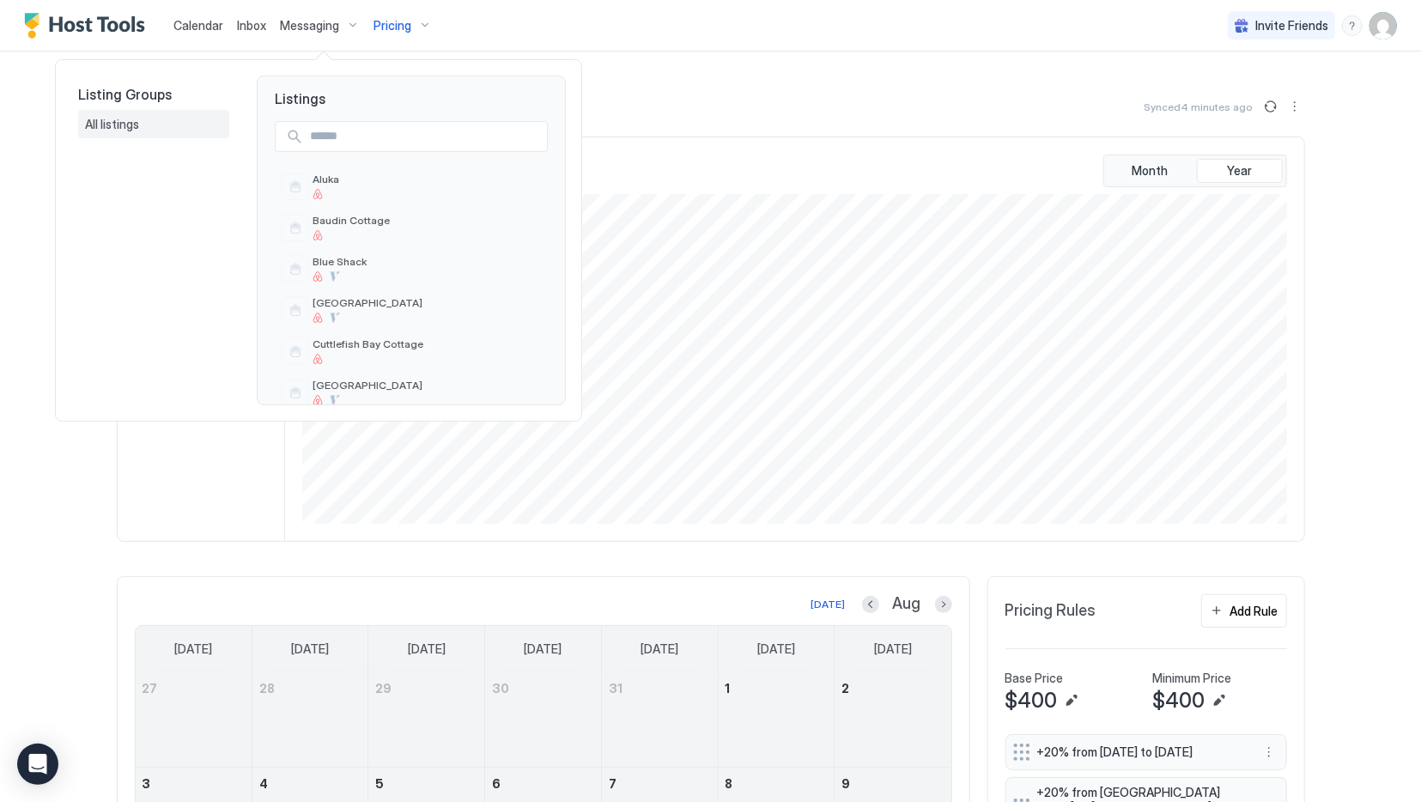
click at [135, 119] on span "All listings" at bounding box center [113, 124] width 57 height 15
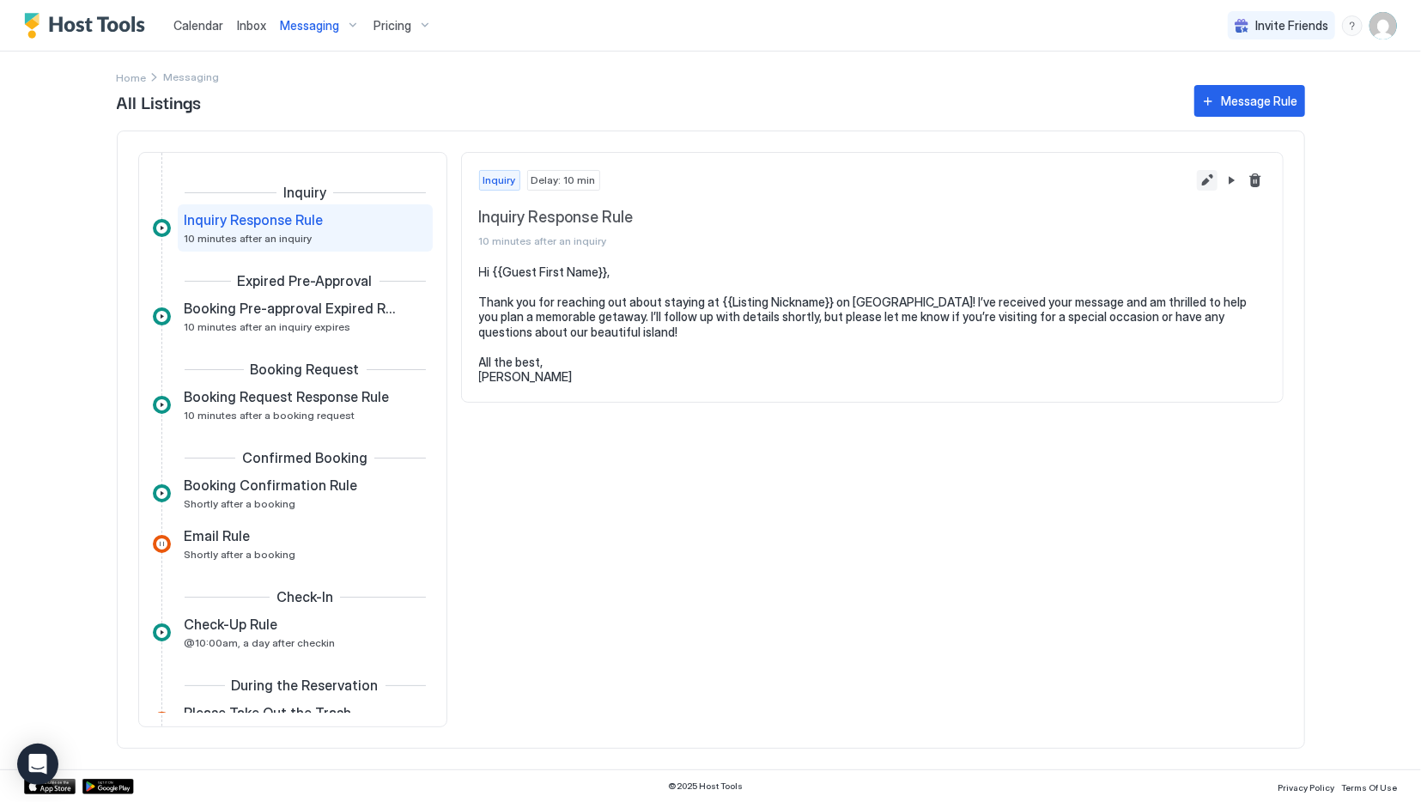
click at [1213, 176] on button "Edit message rule" at bounding box center [1207, 180] width 21 height 21
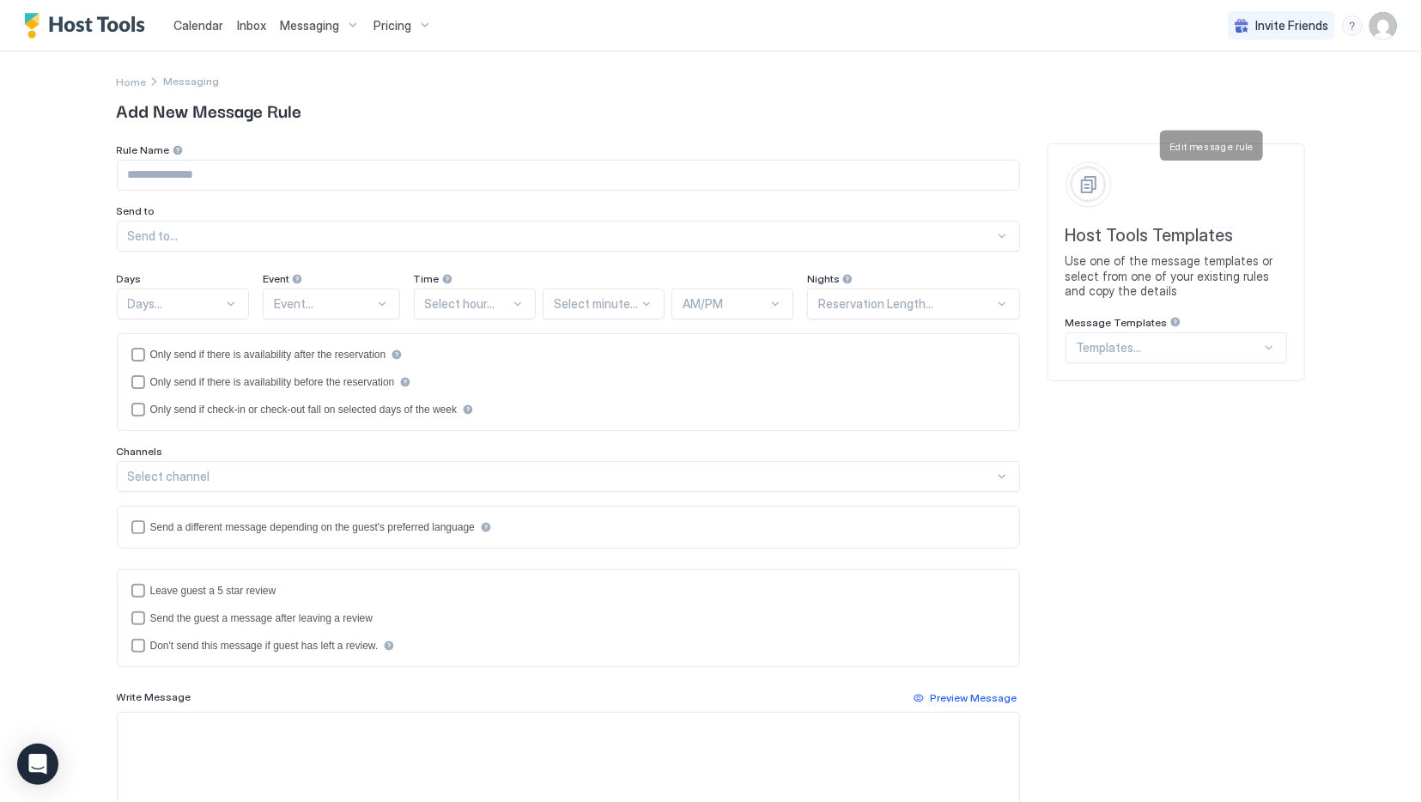
type input "**********"
type textarea "**********"
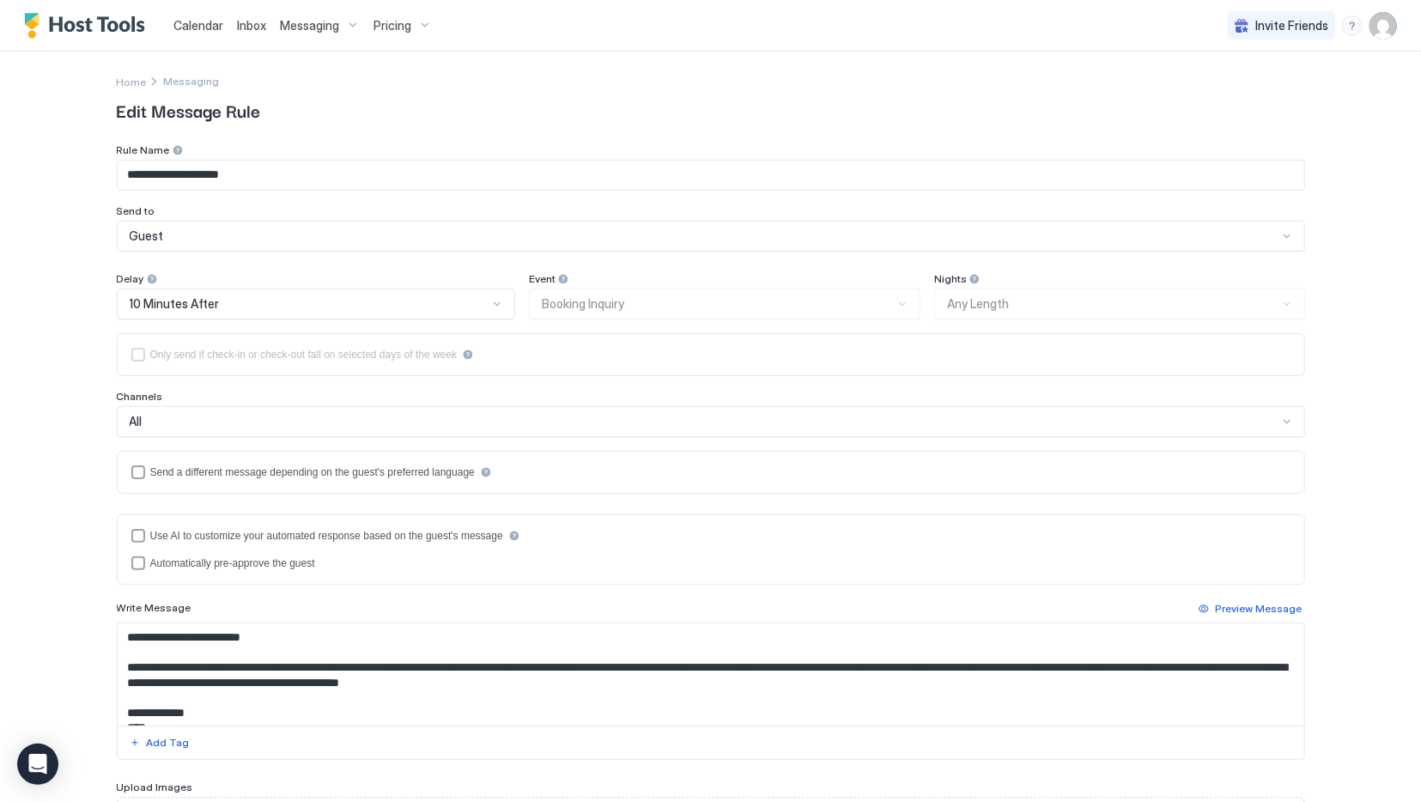
click at [203, 429] on div "All" at bounding box center [711, 421] width 1188 height 31
click at [213, 434] on div "All" at bounding box center [711, 421] width 1188 height 31
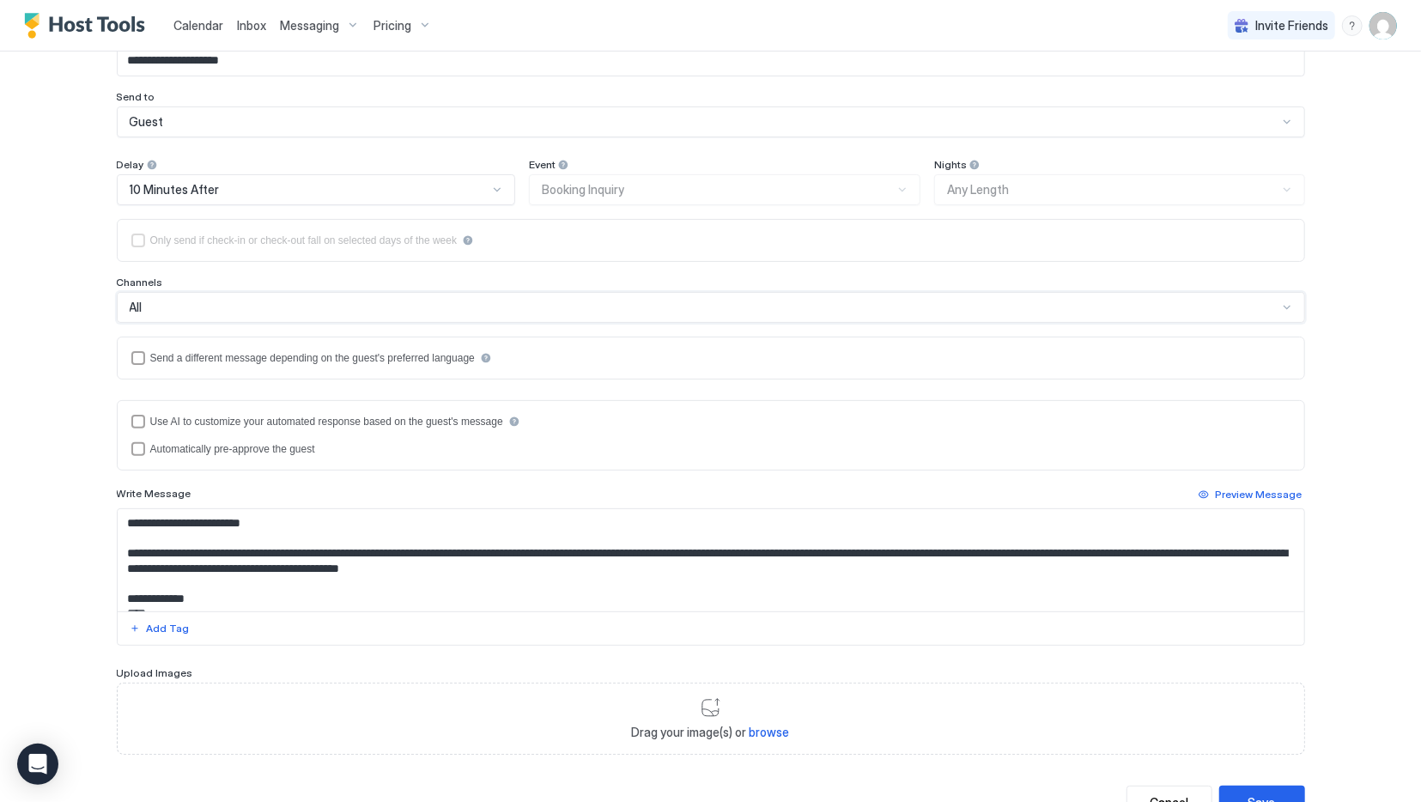
scroll to position [177, 0]
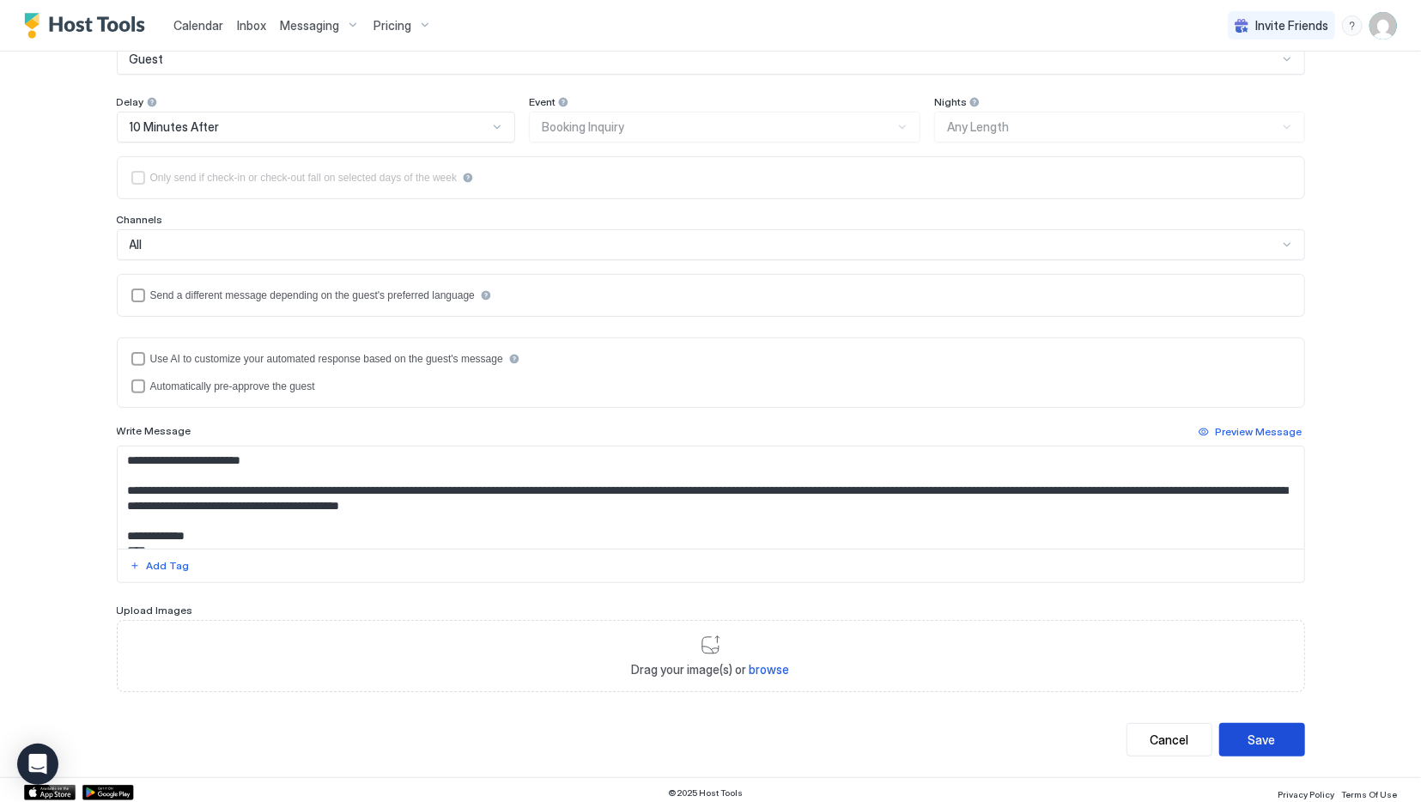
click at [1282, 726] on button "Save" at bounding box center [1262, 739] width 86 height 33
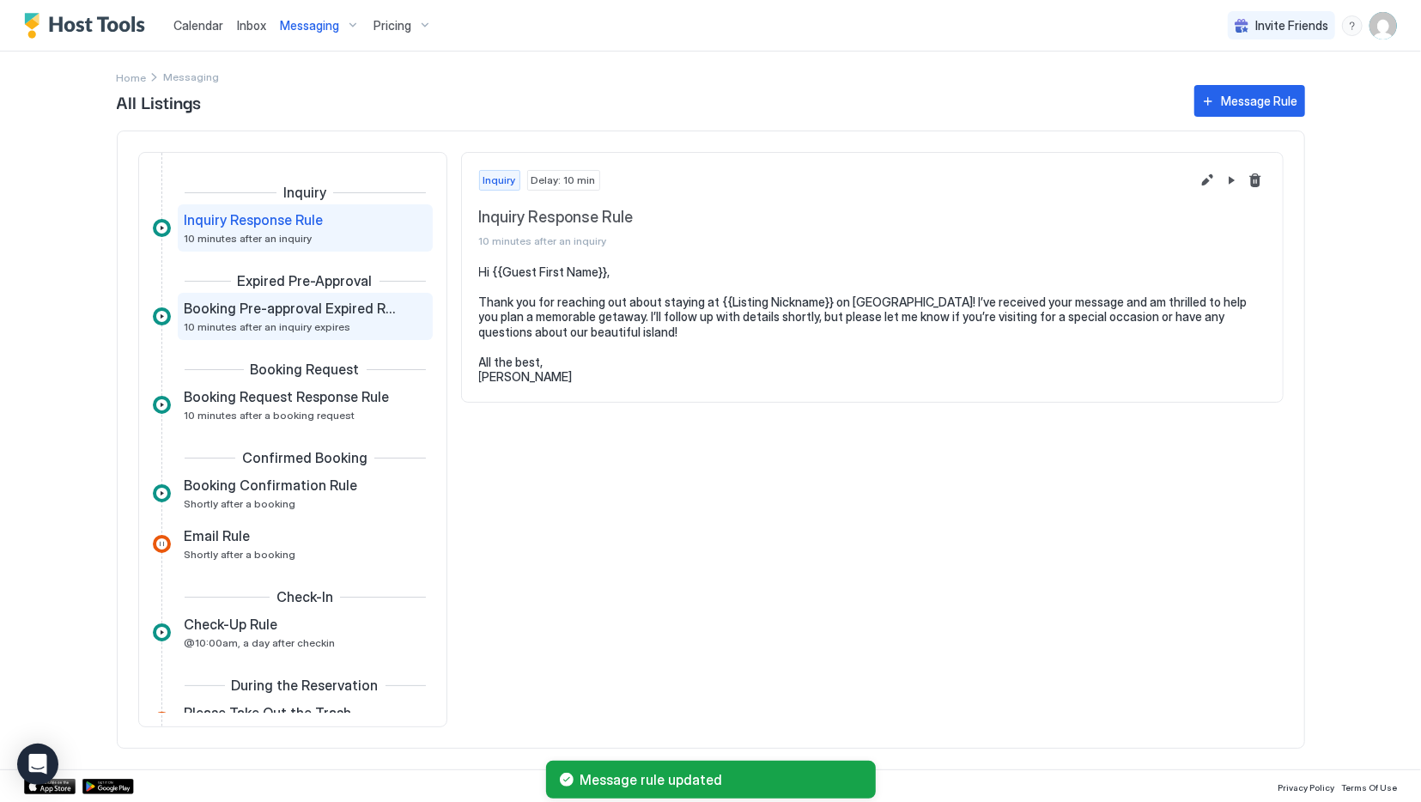
click at [229, 294] on div "Booking Pre-approval Expired Rule 10 minutes after an inquiry expires" at bounding box center [305, 316] width 255 height 47
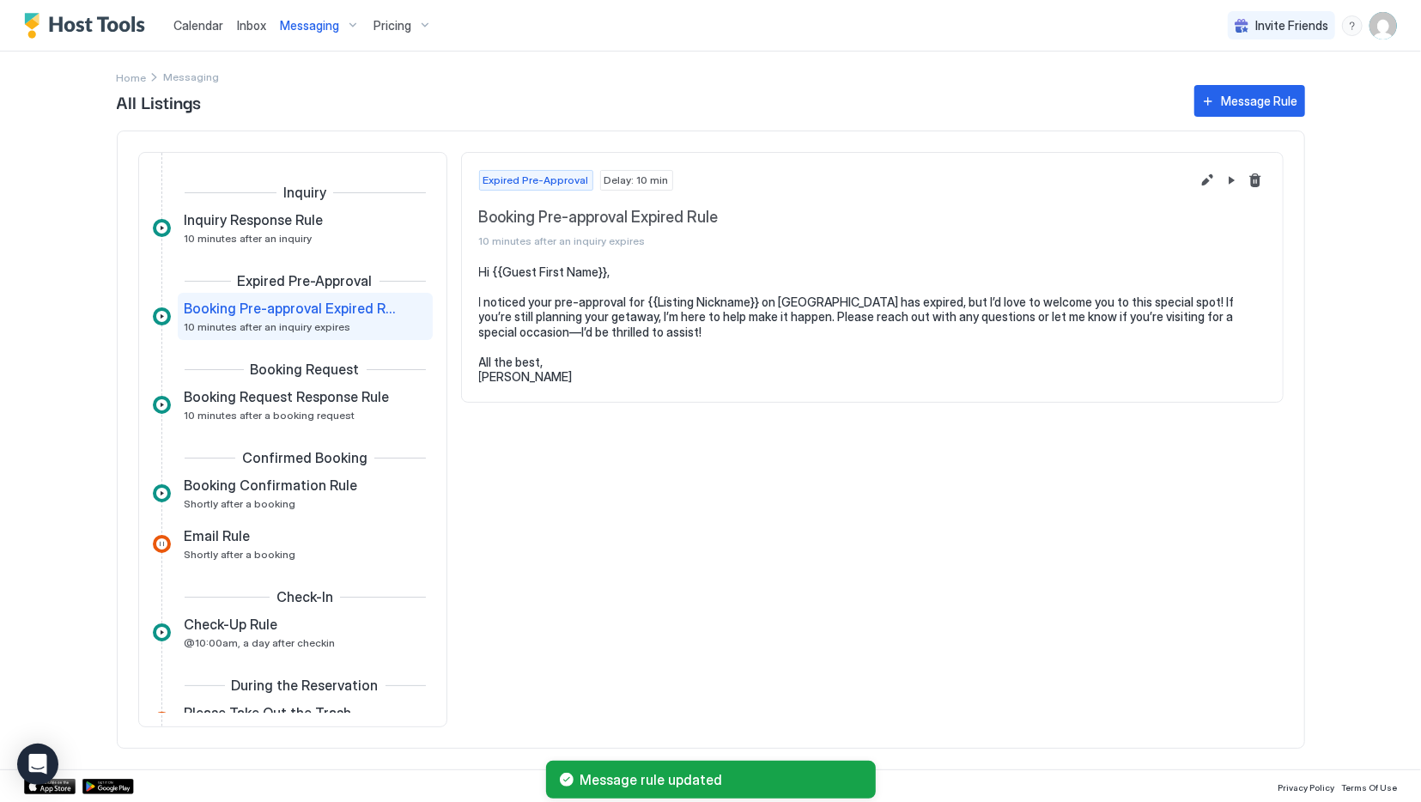
click at [246, 468] on div "Confirmed Booking" at bounding box center [293, 459] width 280 height 21
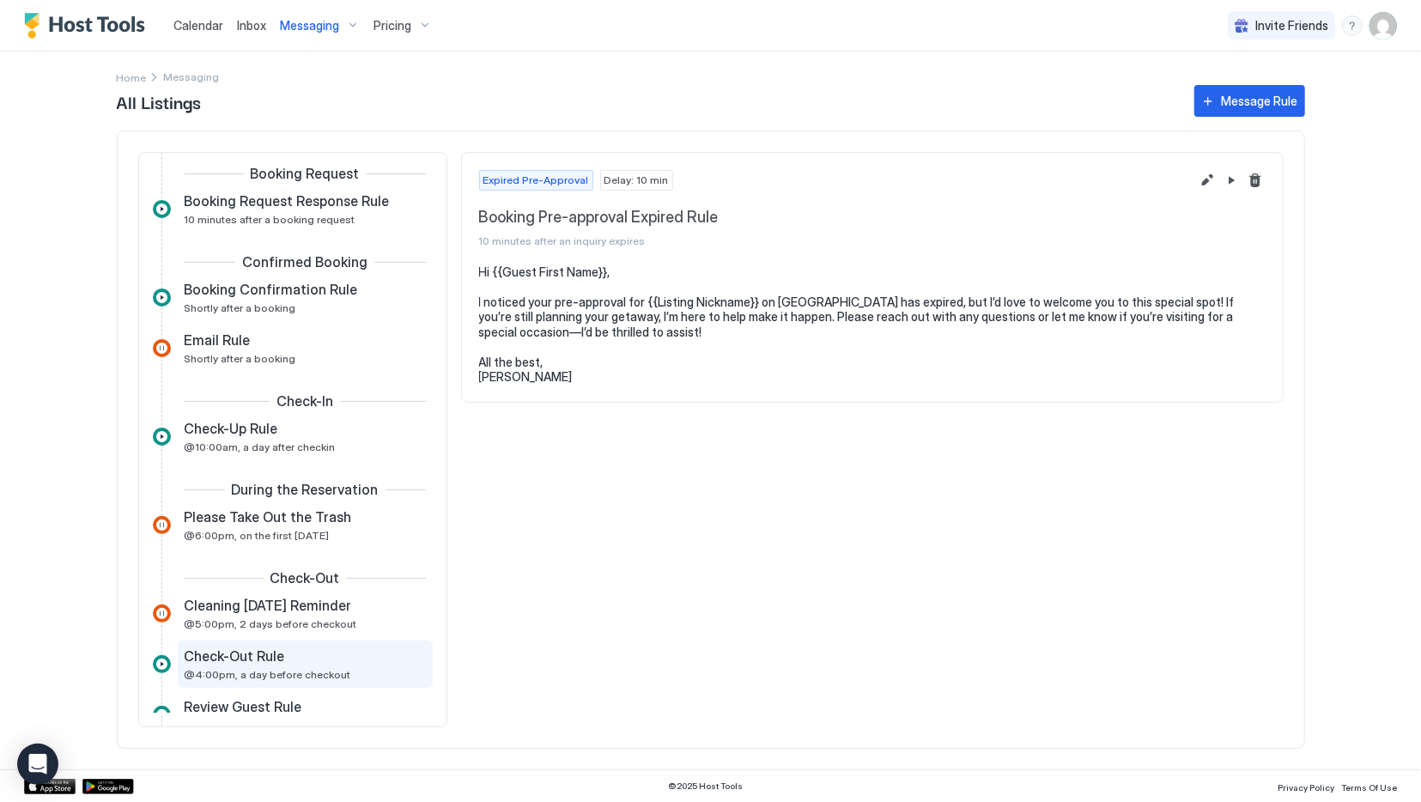
scroll to position [172, 0]
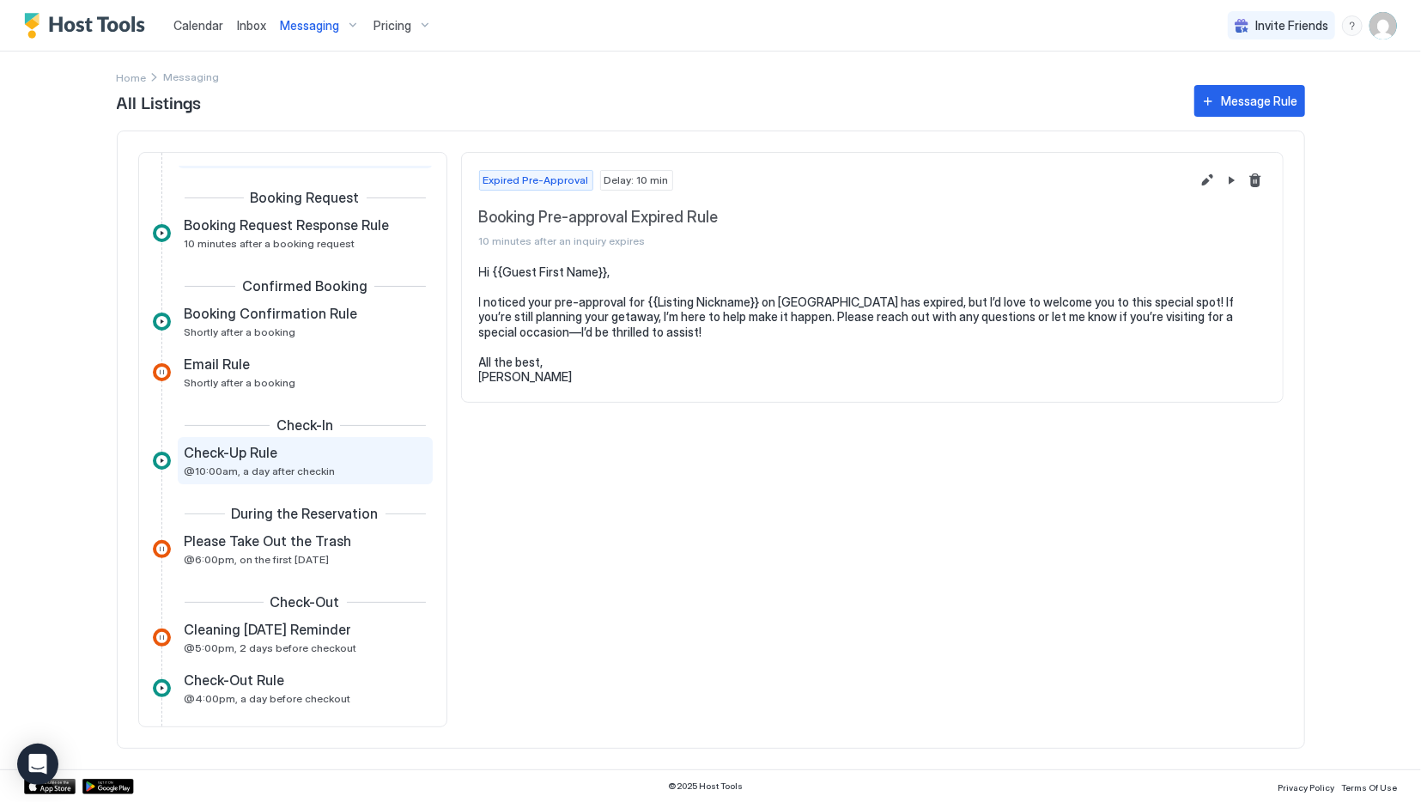
click at [217, 461] on div "Check-Up Rule @10:00am, a day after checkin" at bounding box center [293, 460] width 217 height 33
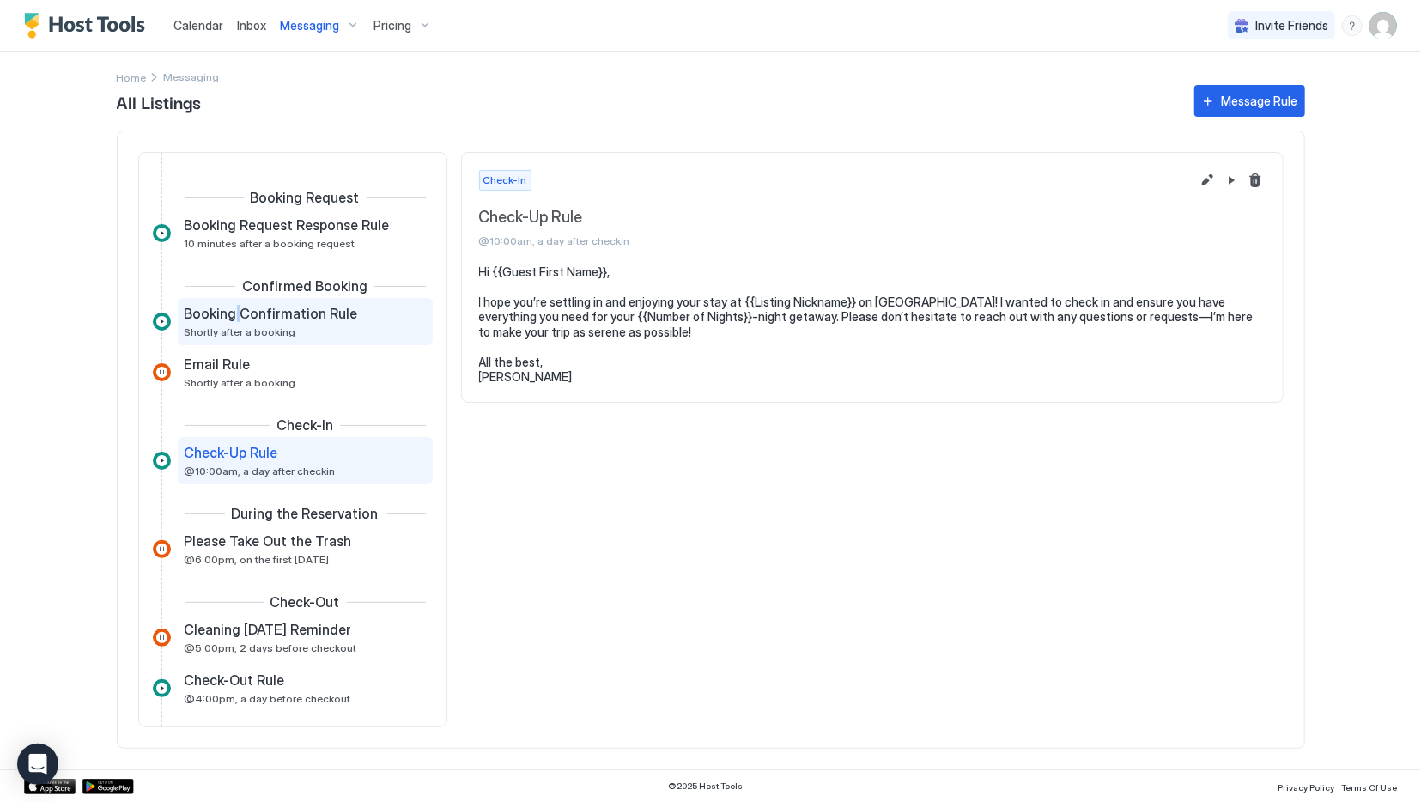
click at [236, 320] on span "Booking Confirmation Rule" at bounding box center [271, 313] width 173 height 17
click at [293, 340] on div "Booking Confirmation Rule Shortly after a booking" at bounding box center [305, 321] width 255 height 47
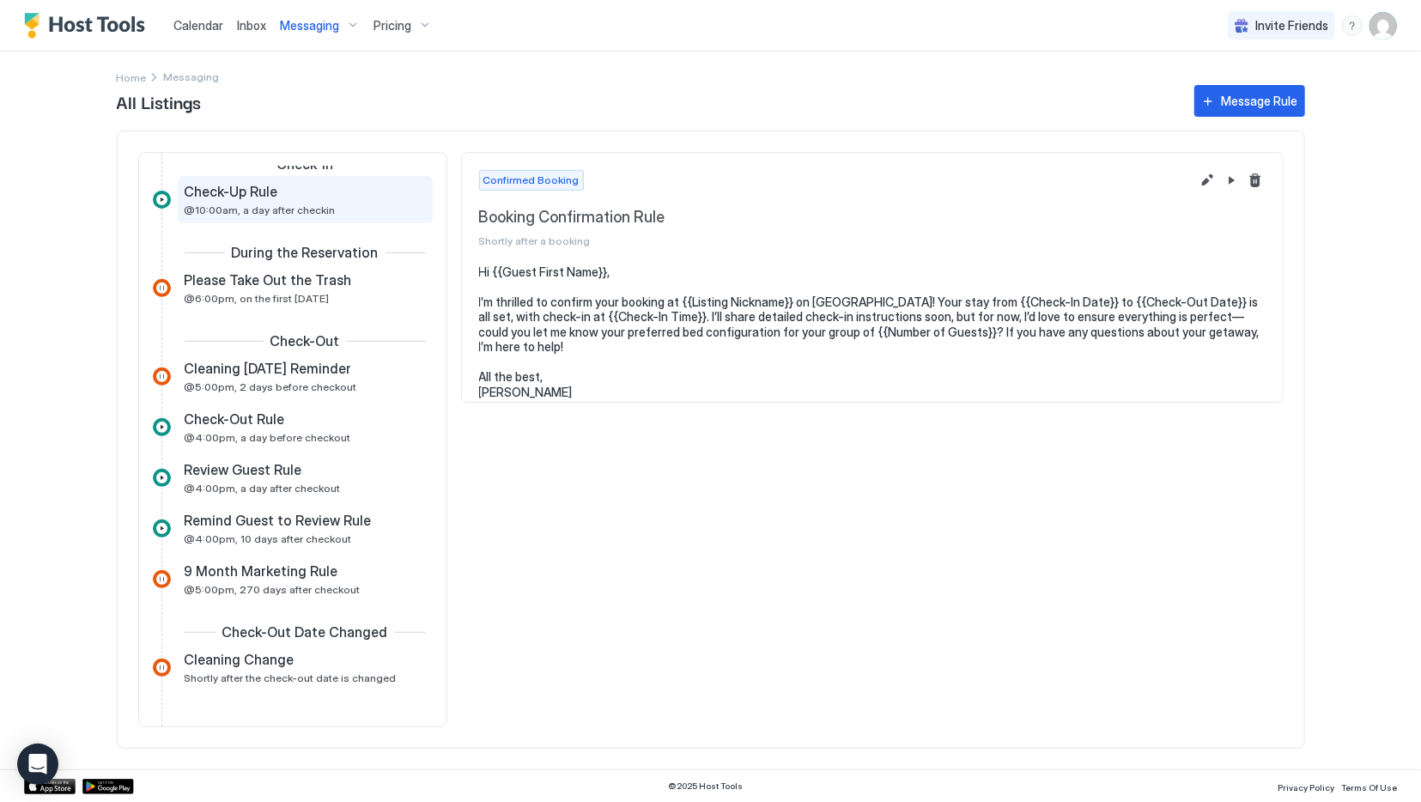
scroll to position [515, 0]
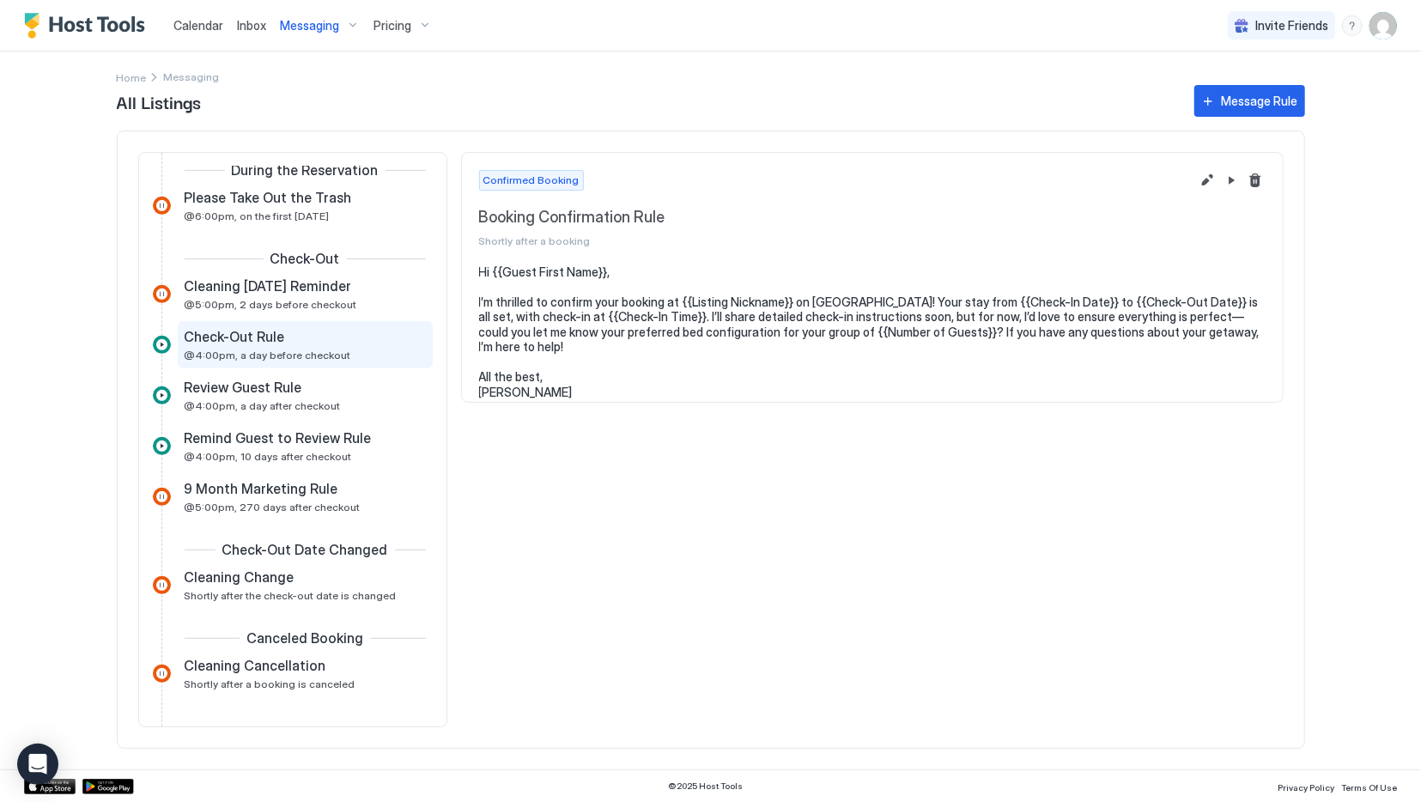
click at [288, 344] on div "Check-Out Rule" at bounding box center [293, 336] width 217 height 17
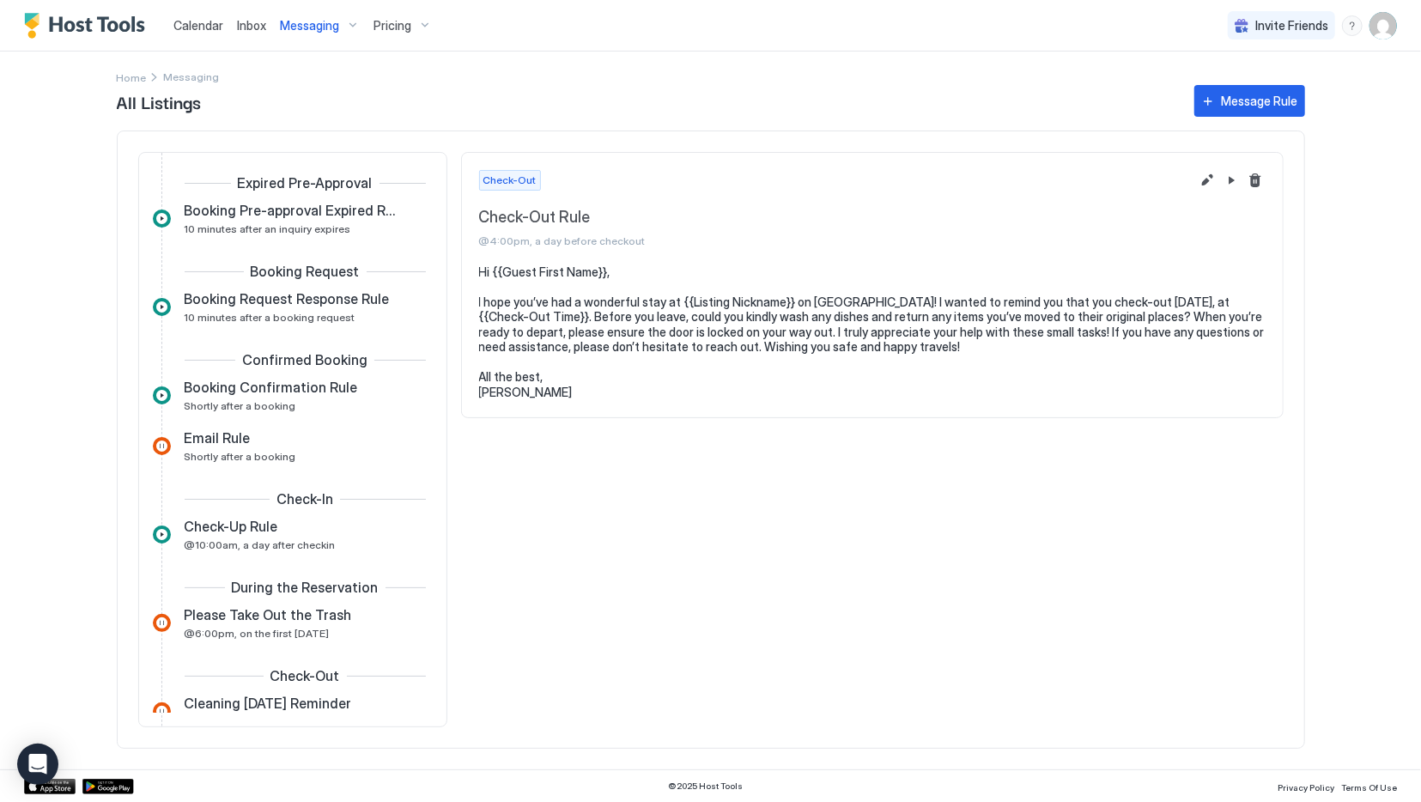
scroll to position [86, 0]
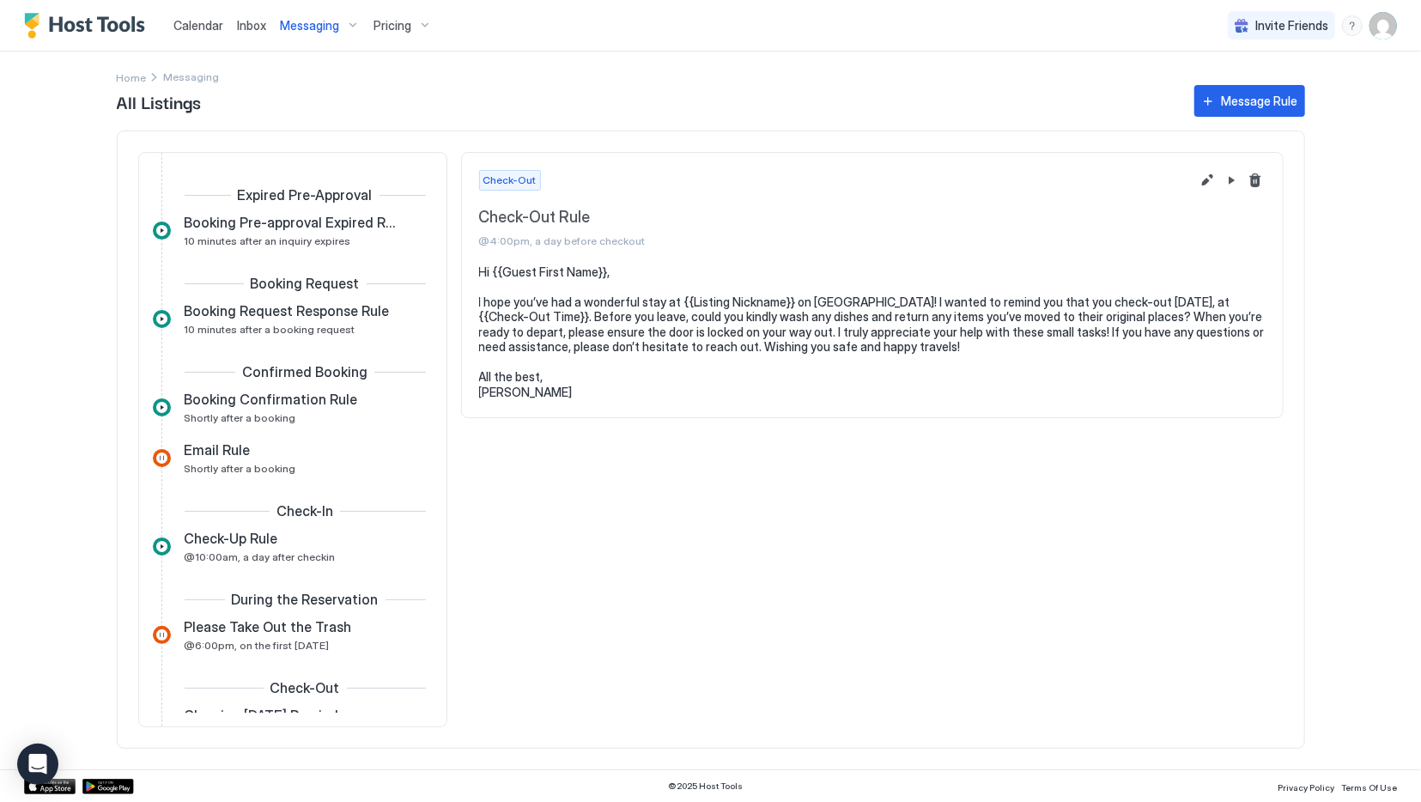
click at [325, 27] on span "Messaging" at bounding box center [309, 25] width 59 height 15
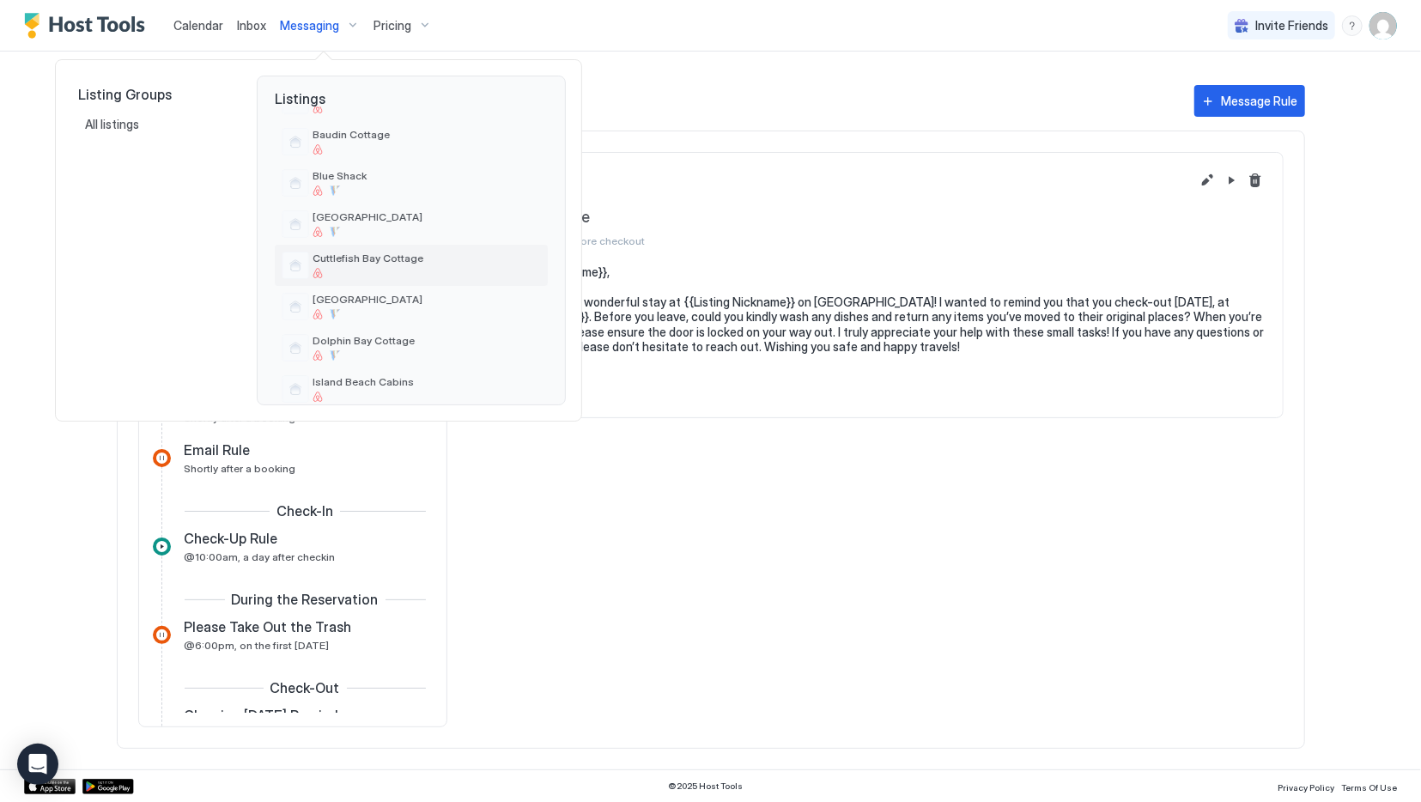
click at [365, 262] on span "Cuttlefish Bay Cottage" at bounding box center [427, 258] width 228 height 13
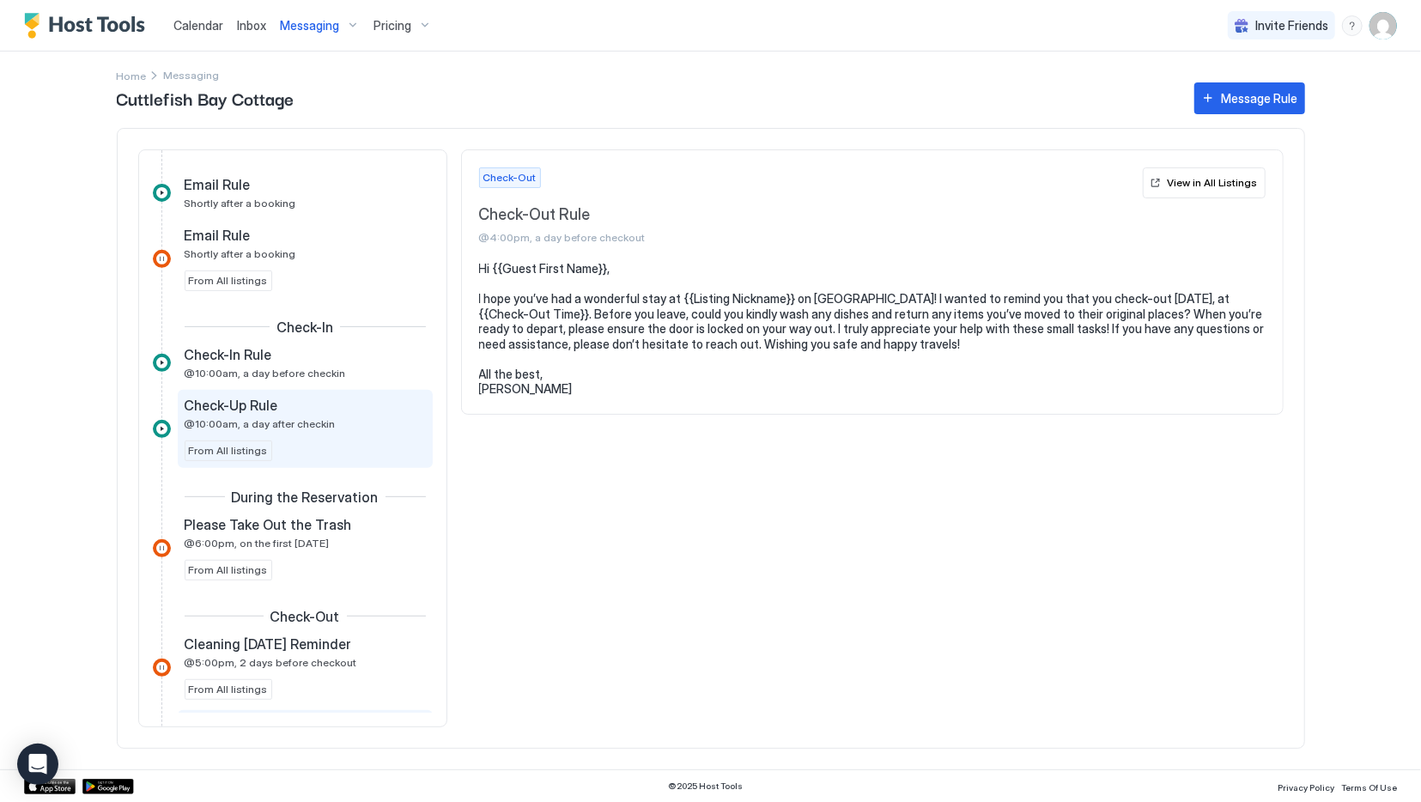
scroll to position [434, 0]
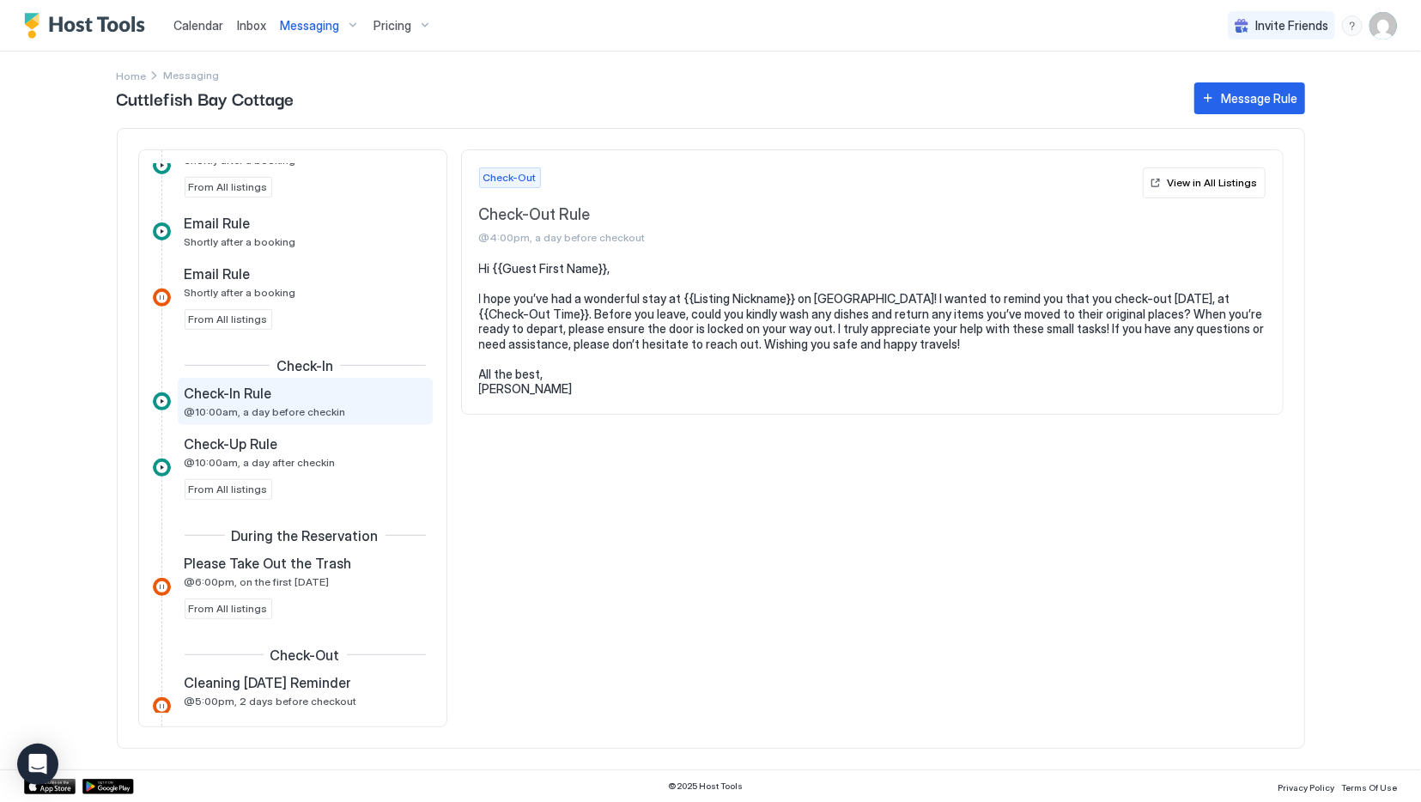
click at [284, 398] on div "Check-In Rule @10:00am, a day before checkin" at bounding box center [293, 401] width 217 height 33
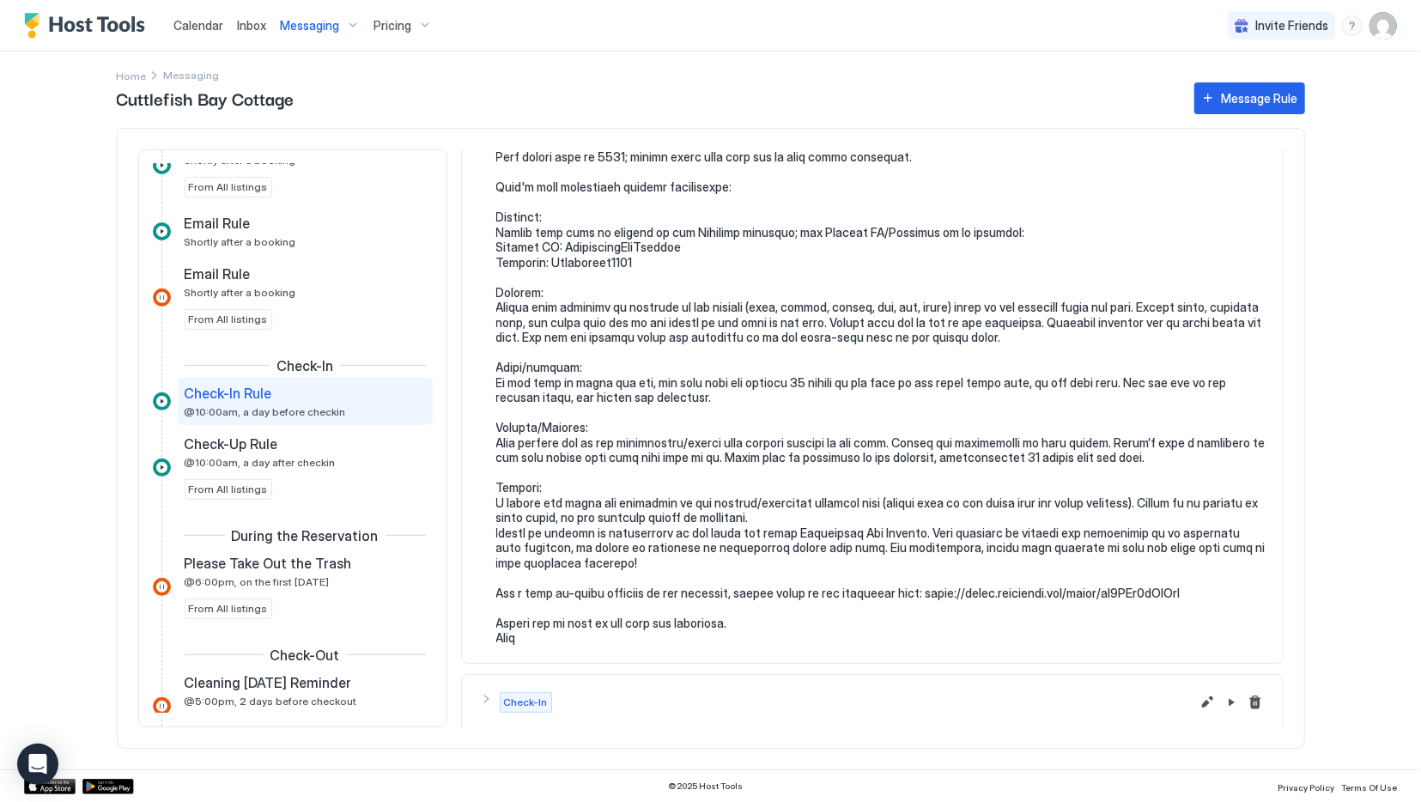
scroll to position [318, 0]
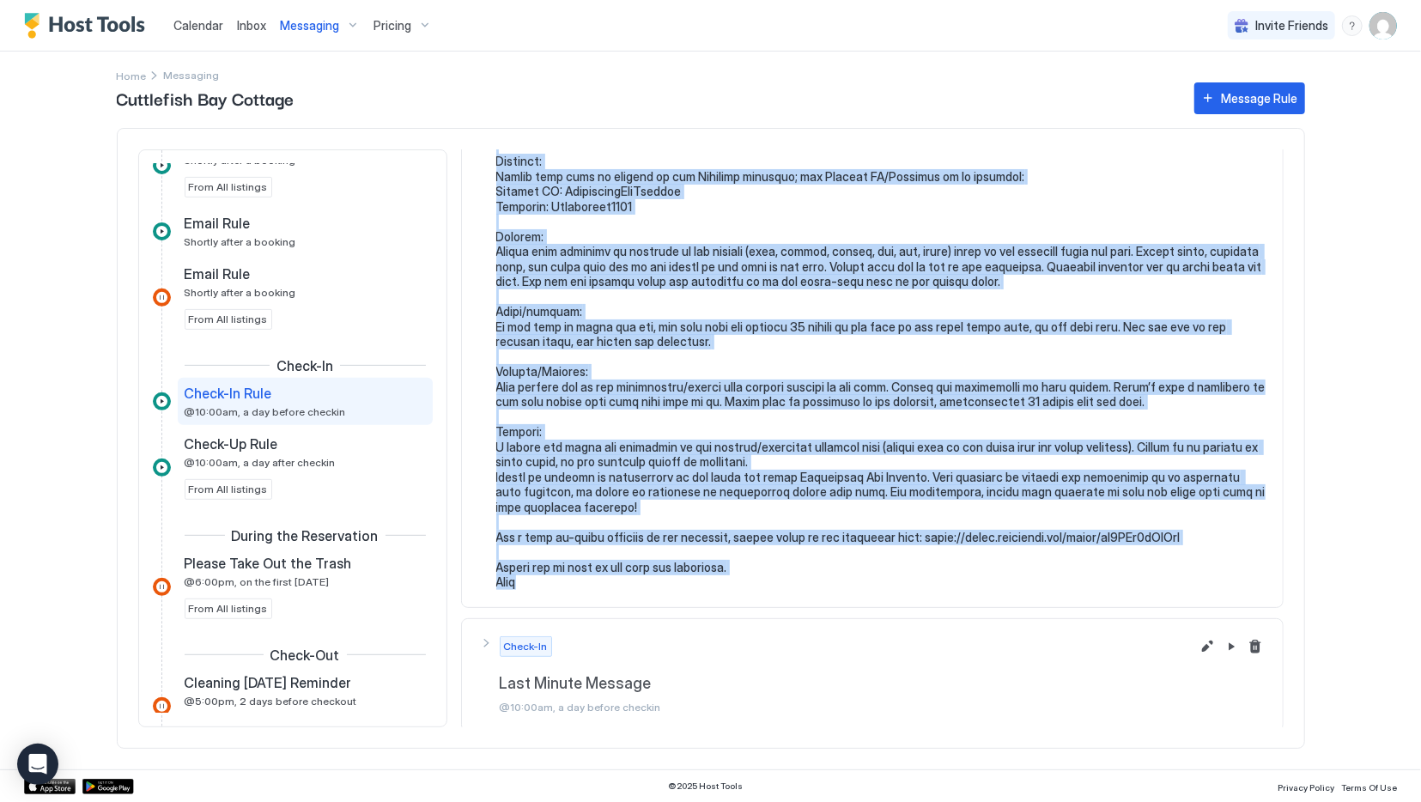
drag, startPoint x: 499, startPoint y: 264, endPoint x: 537, endPoint y: 582, distance: 320.8
click at [537, 582] on pre at bounding box center [880, 266] width 769 height 647
click at [325, 18] on div "Messaging" at bounding box center [320, 25] width 94 height 29
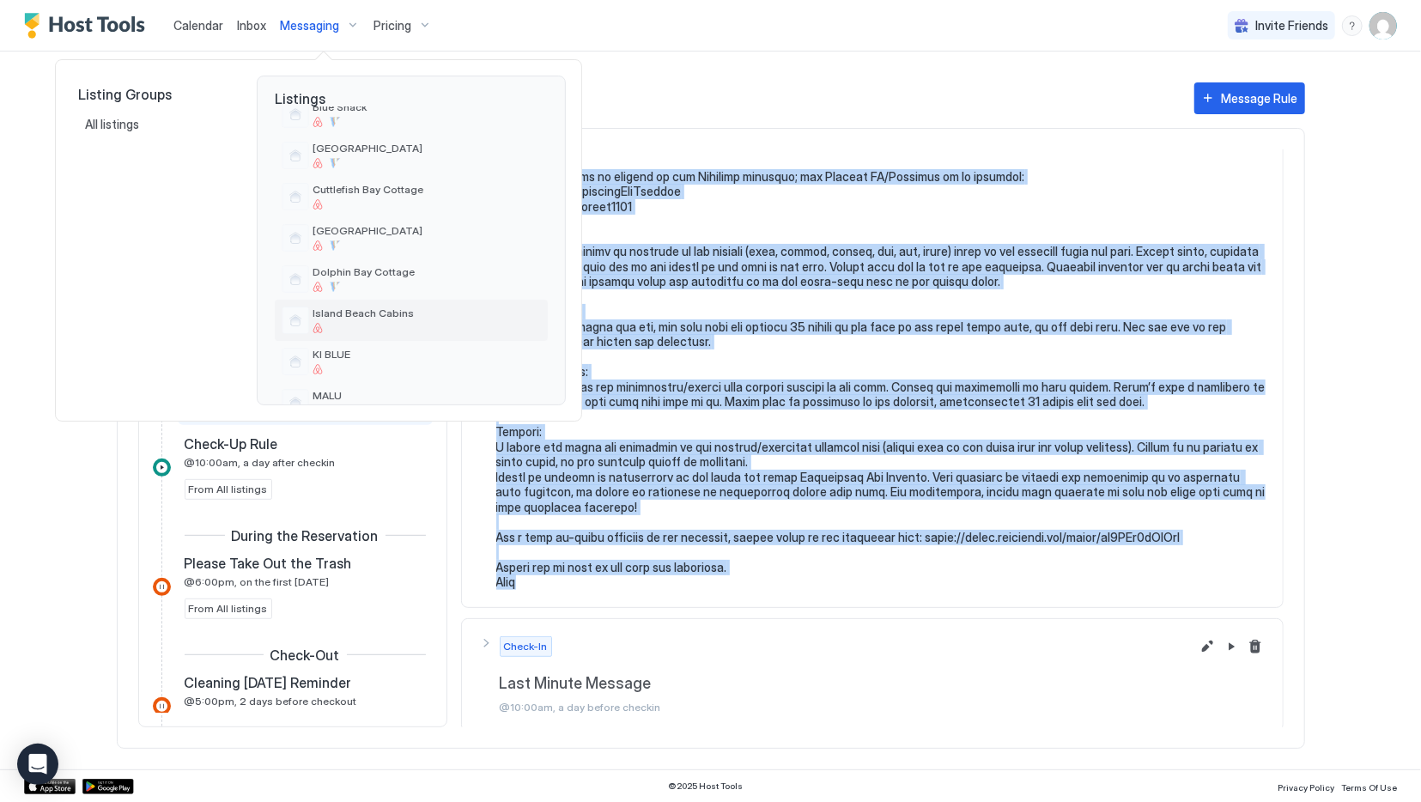
scroll to position [172, 0]
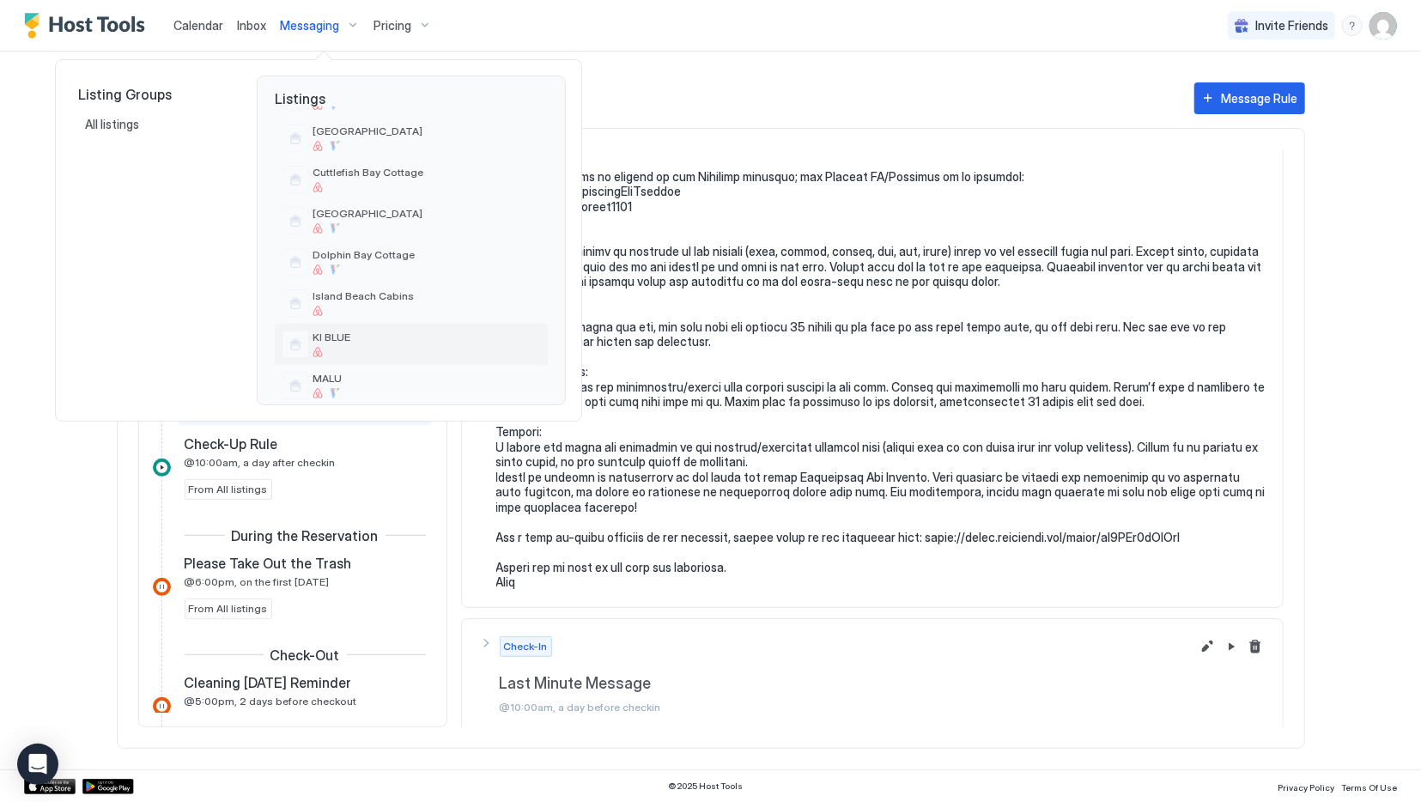
click at [379, 329] on div "KI BLUE" at bounding box center [411, 344] width 273 height 41
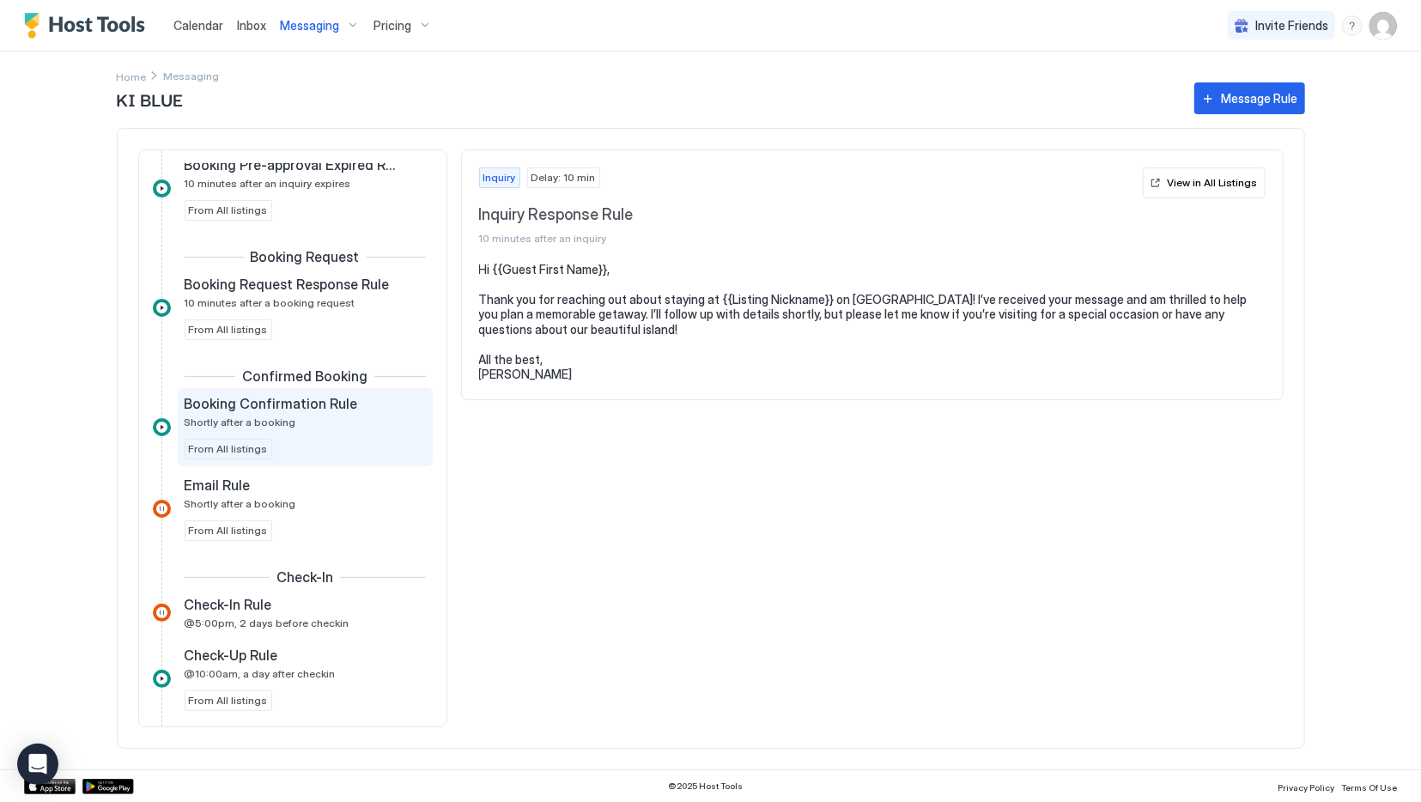
scroll to position [343, 0]
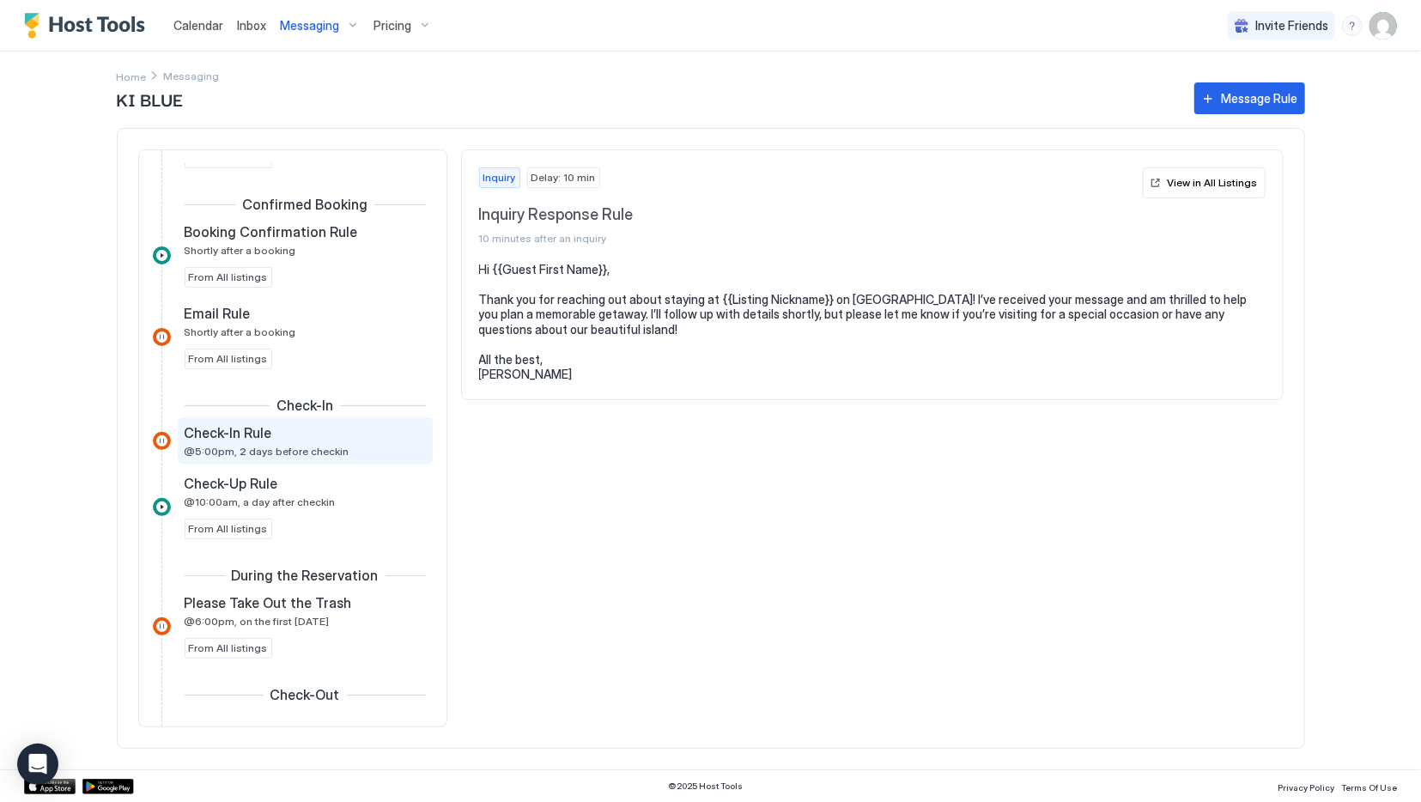
click at [288, 434] on div "Check-In Rule" at bounding box center [293, 432] width 217 height 17
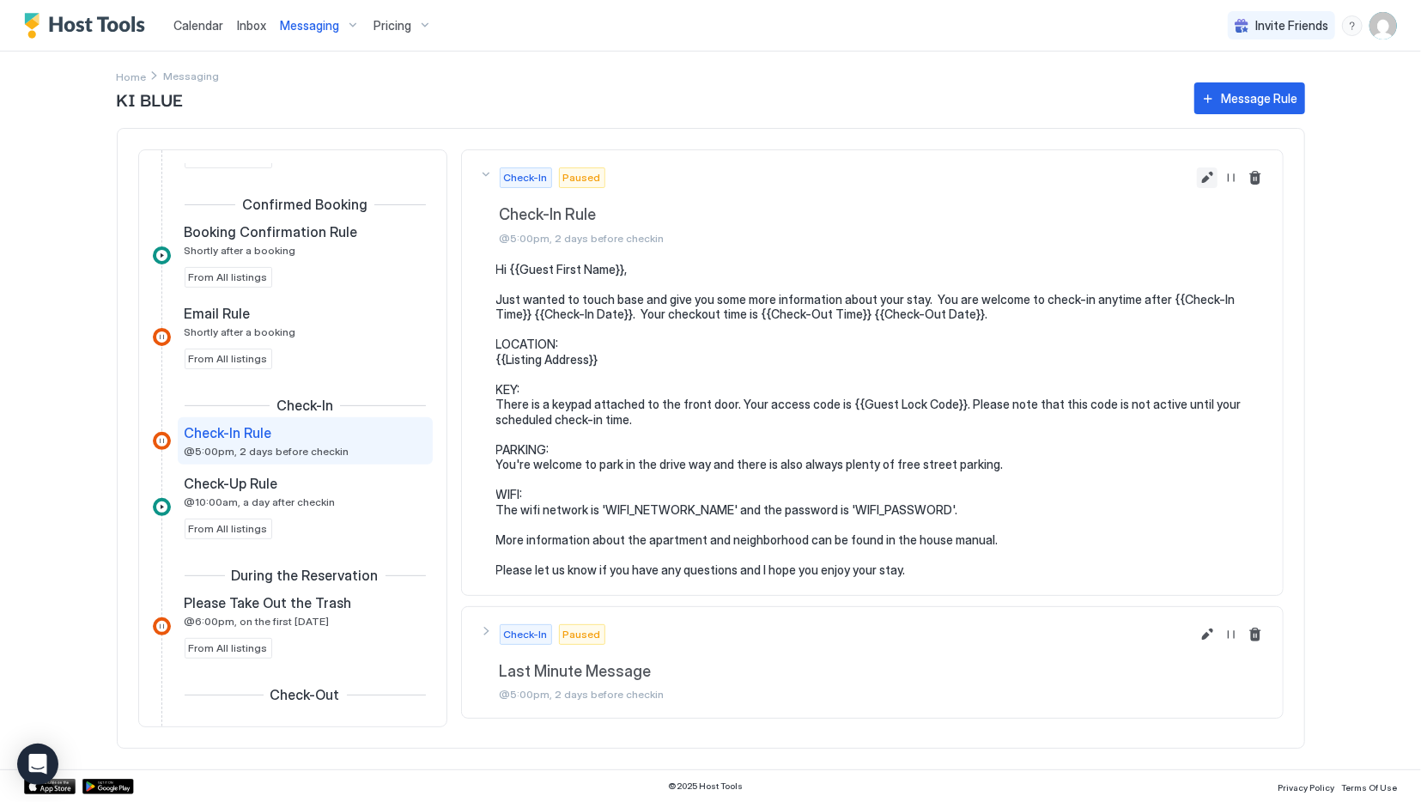
click at [1206, 173] on button "Edit message rule" at bounding box center [1207, 177] width 21 height 21
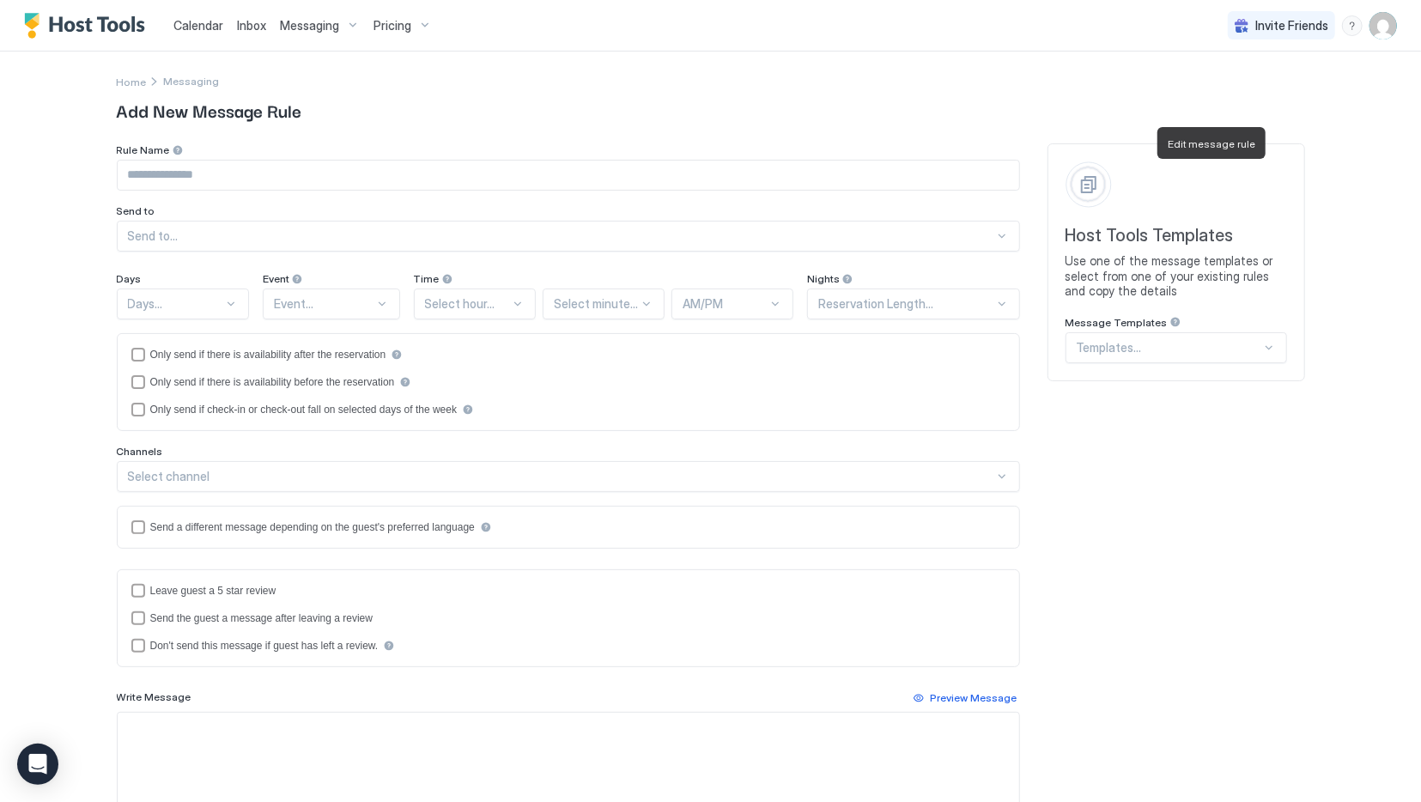
type input "**********"
type textarea "**********"
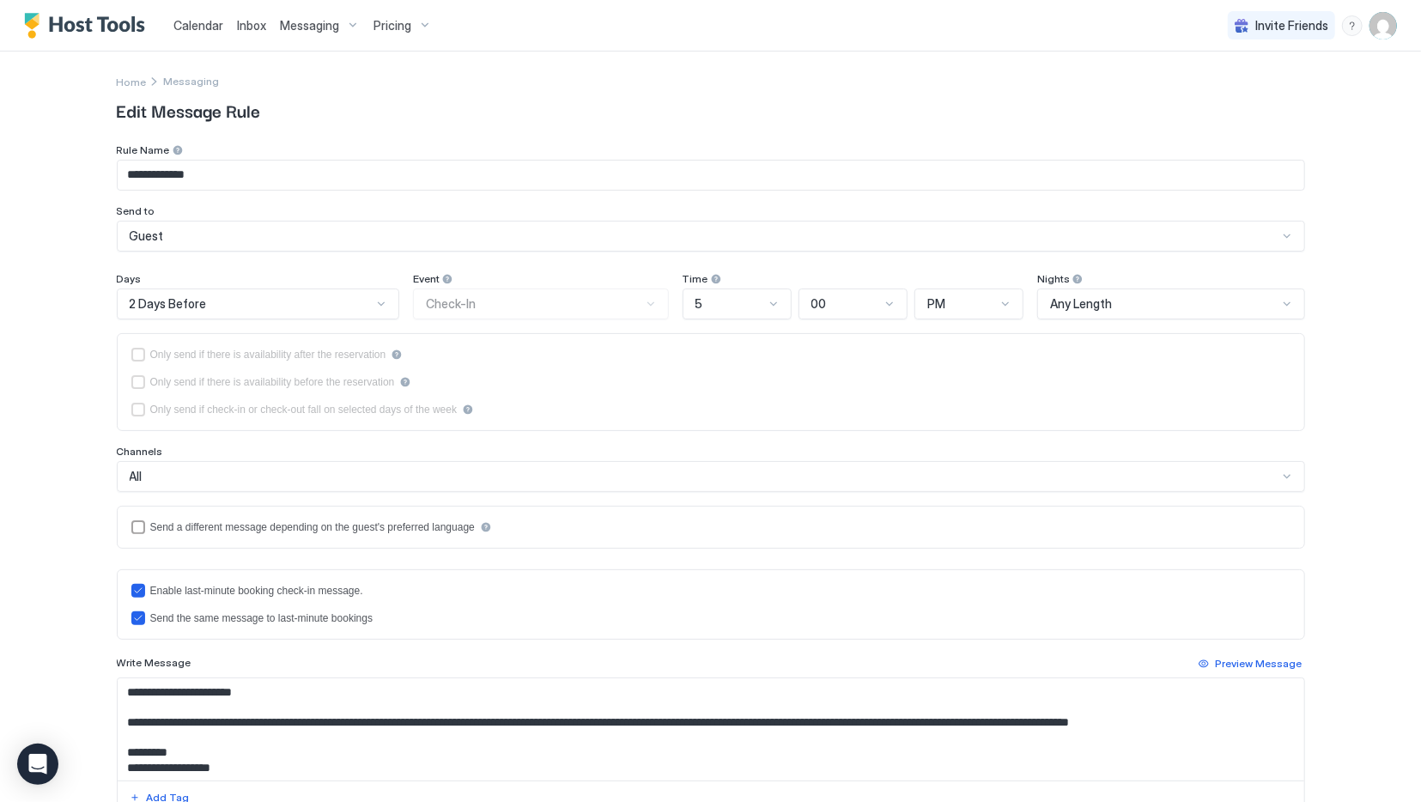
click at [196, 296] on div at bounding box center [251, 303] width 246 height 15
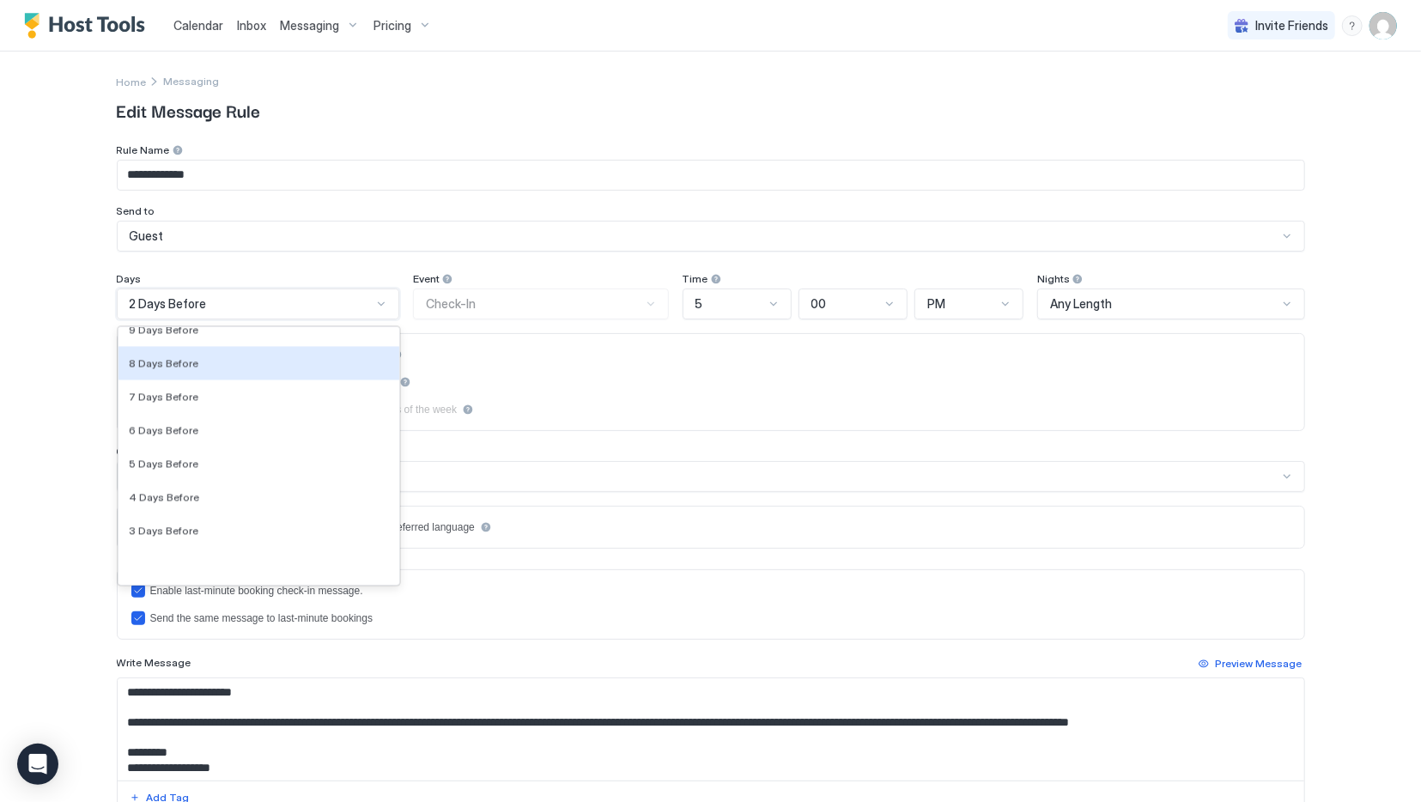
scroll to position [2523, 0]
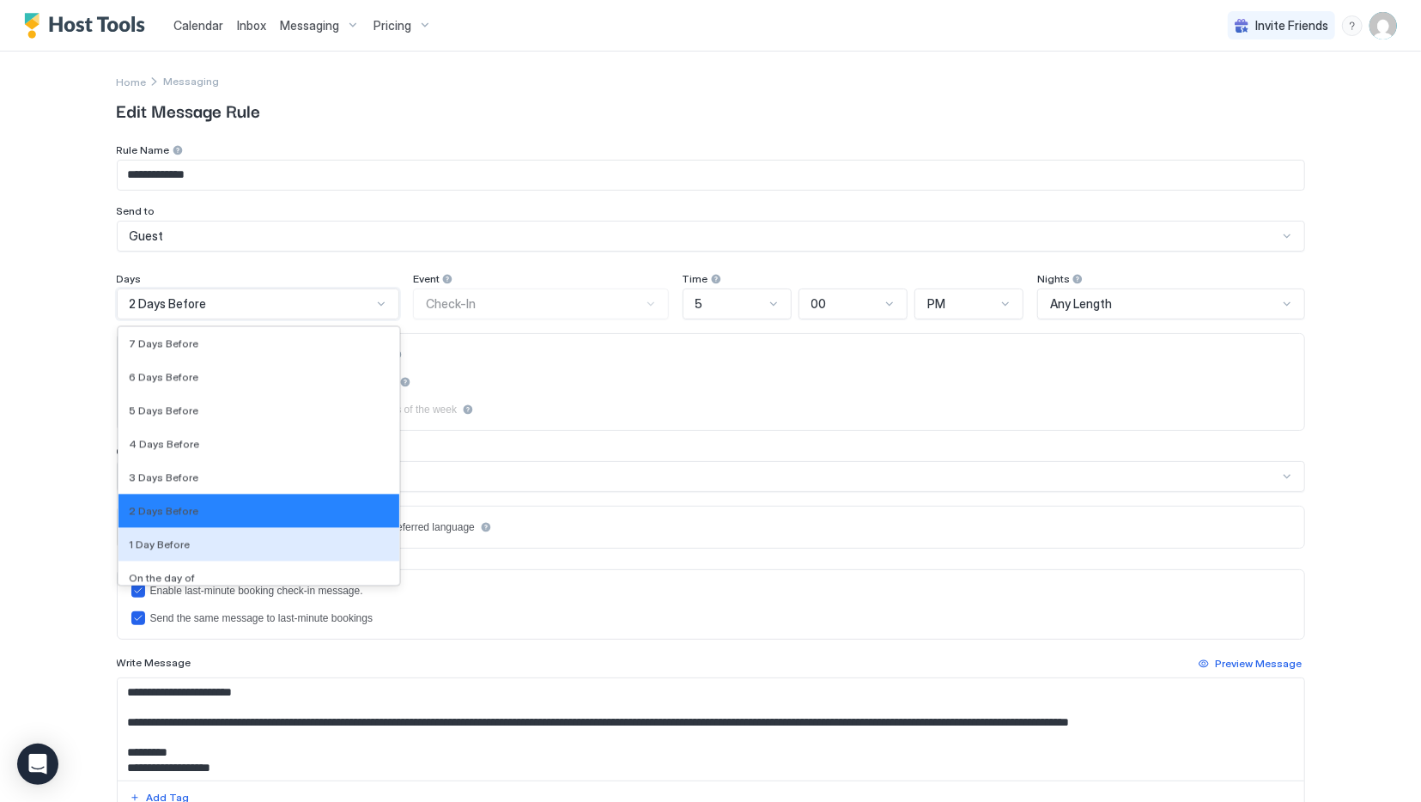
click at [197, 540] on div "1 Day Before" at bounding box center [259, 543] width 261 height 13
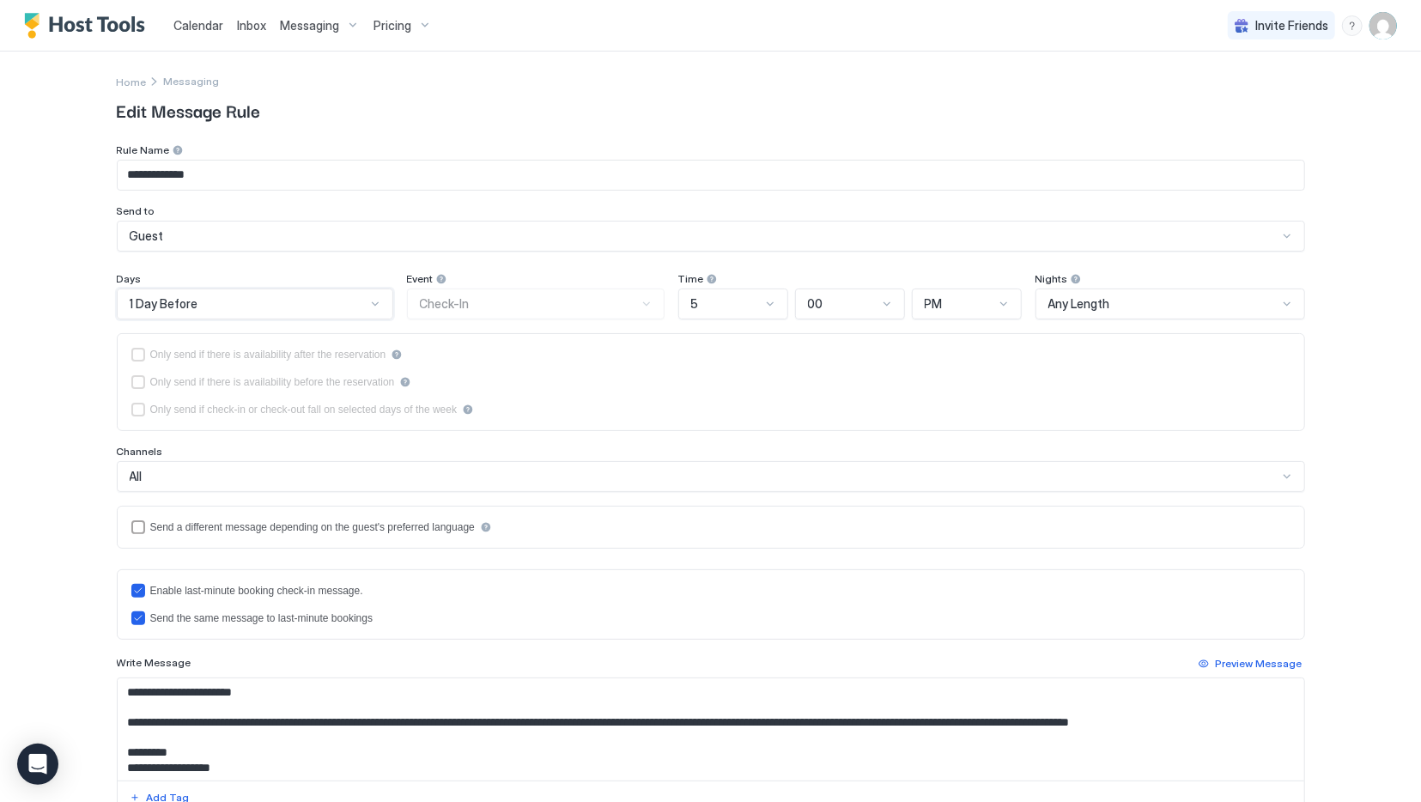
click at [750, 297] on div "5" at bounding box center [726, 303] width 70 height 15
click at [738, 543] on div "10" at bounding box center [734, 559] width 108 height 33
click at [991, 308] on div "PM" at bounding box center [960, 303] width 70 height 15
click at [1000, 348] on div "AM" at bounding box center [968, 343] width 88 height 13
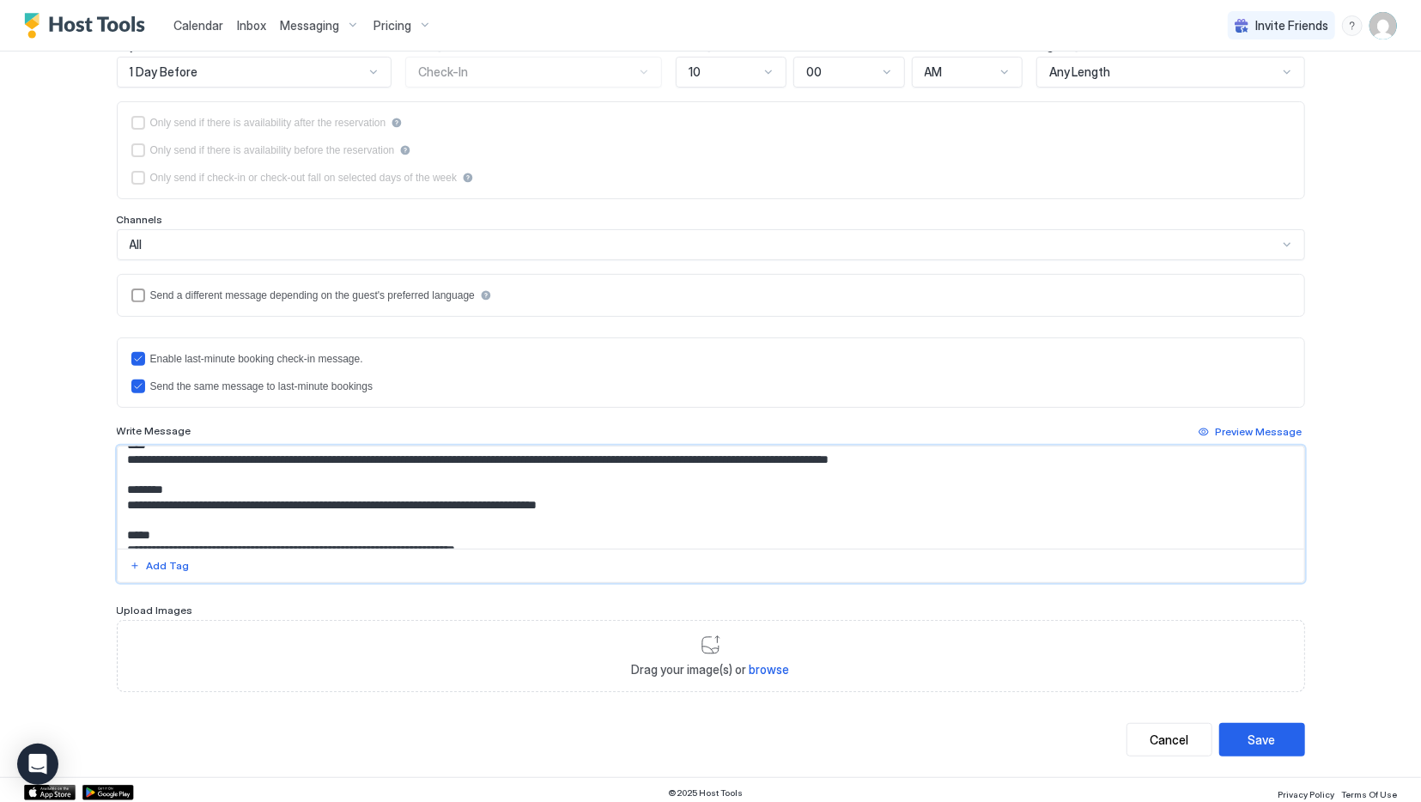
scroll to position [212, 0]
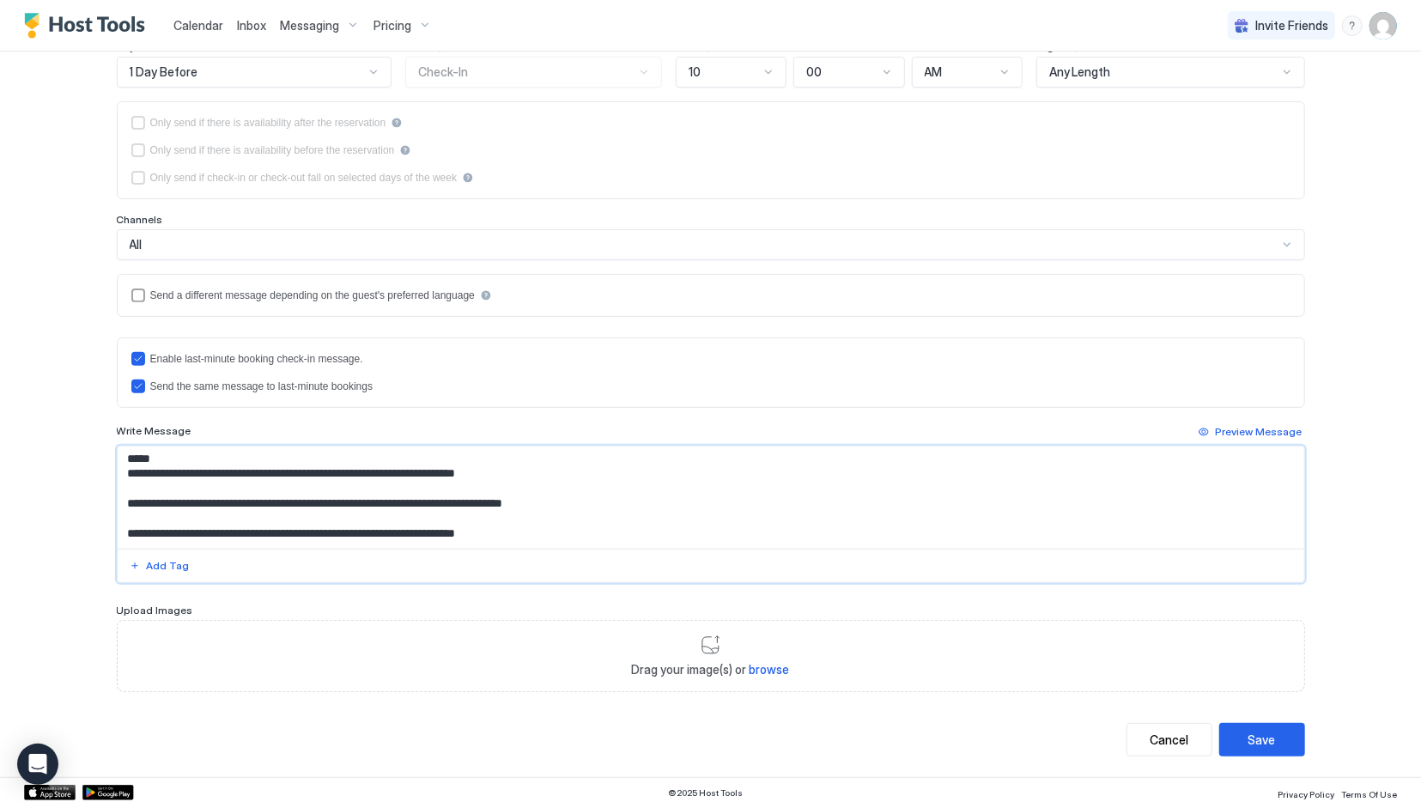
drag, startPoint x: 128, startPoint y: 457, endPoint x: 613, endPoint y: 616, distance: 510.4
click at [613, 549] on textarea "**********" at bounding box center [711, 497] width 1187 height 102
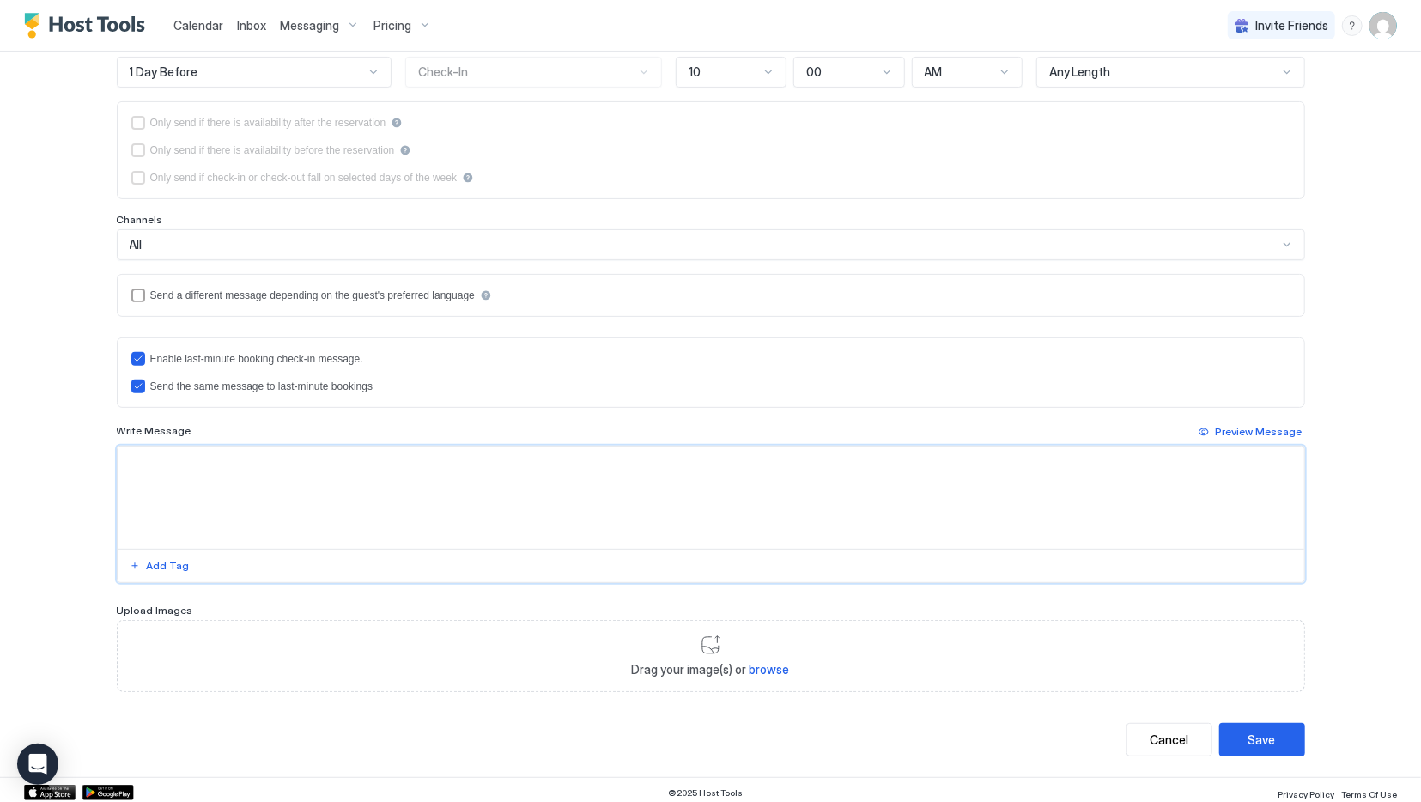
scroll to position [0, 0]
paste textarea "**********"
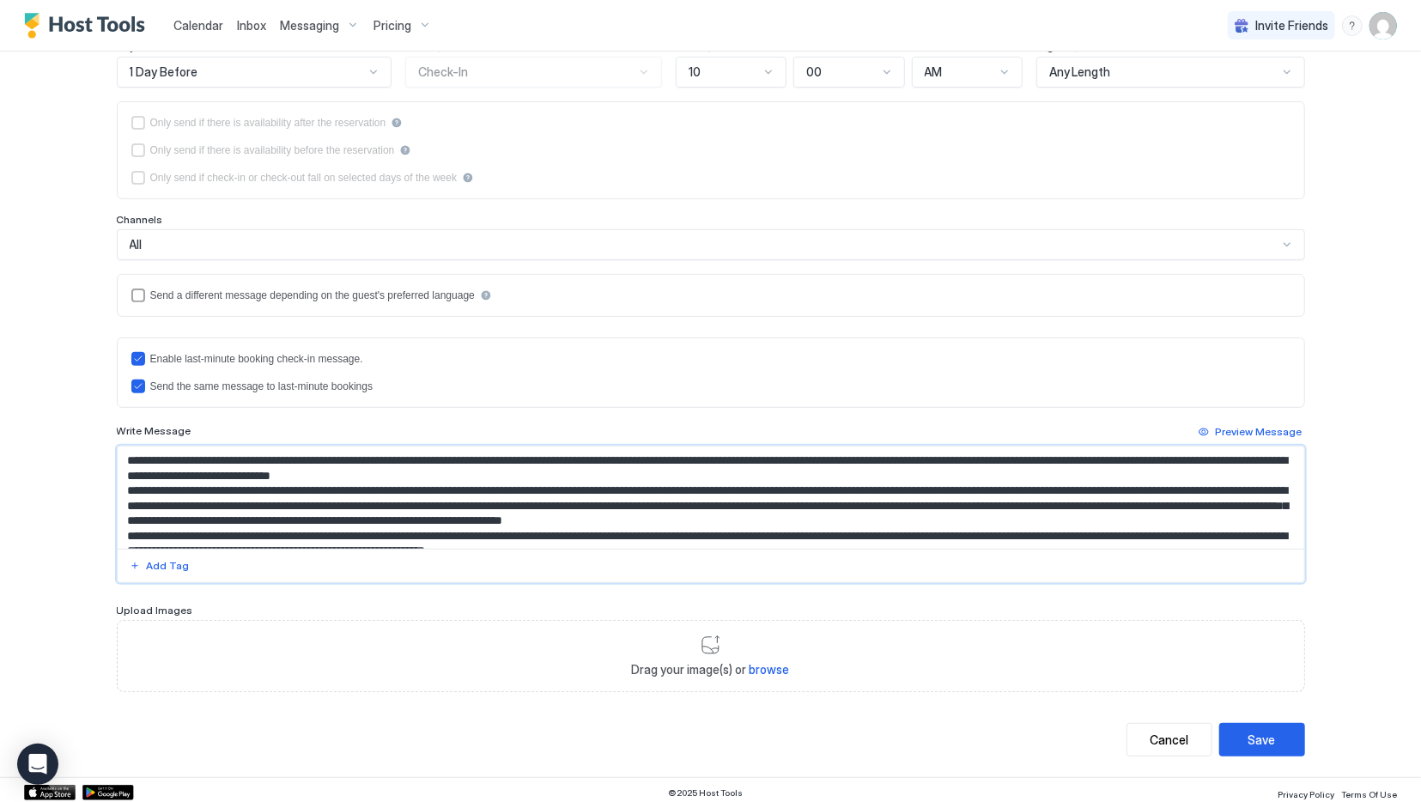
click at [253, 452] on textarea "Input Field" at bounding box center [711, 497] width 1187 height 102
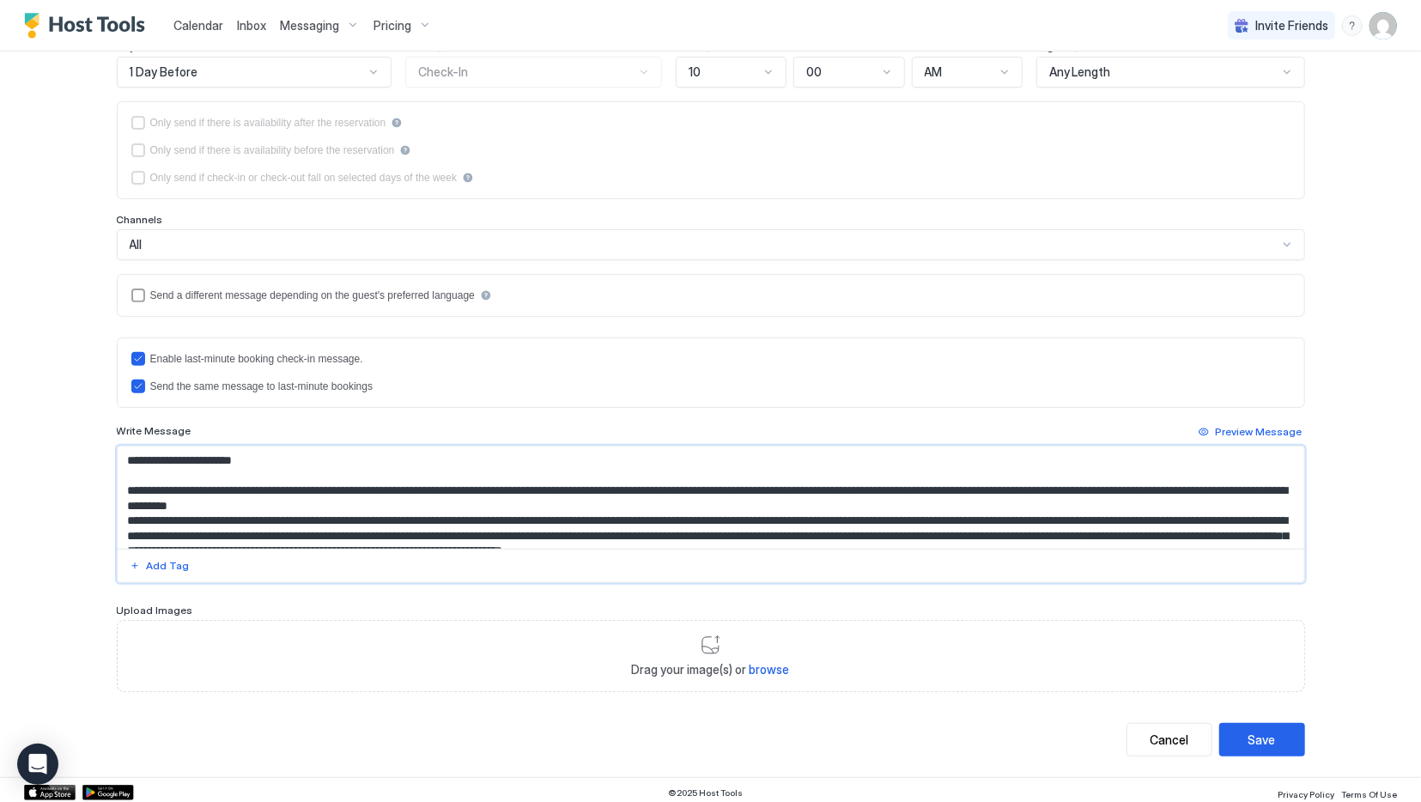
drag, startPoint x: 250, startPoint y: 454, endPoint x: 143, endPoint y: 462, distance: 107.6
click at [143, 462] on textarea "Input Field" at bounding box center [711, 497] width 1187 height 102
click at [186, 558] on button "Add Tag" at bounding box center [159, 566] width 65 height 21
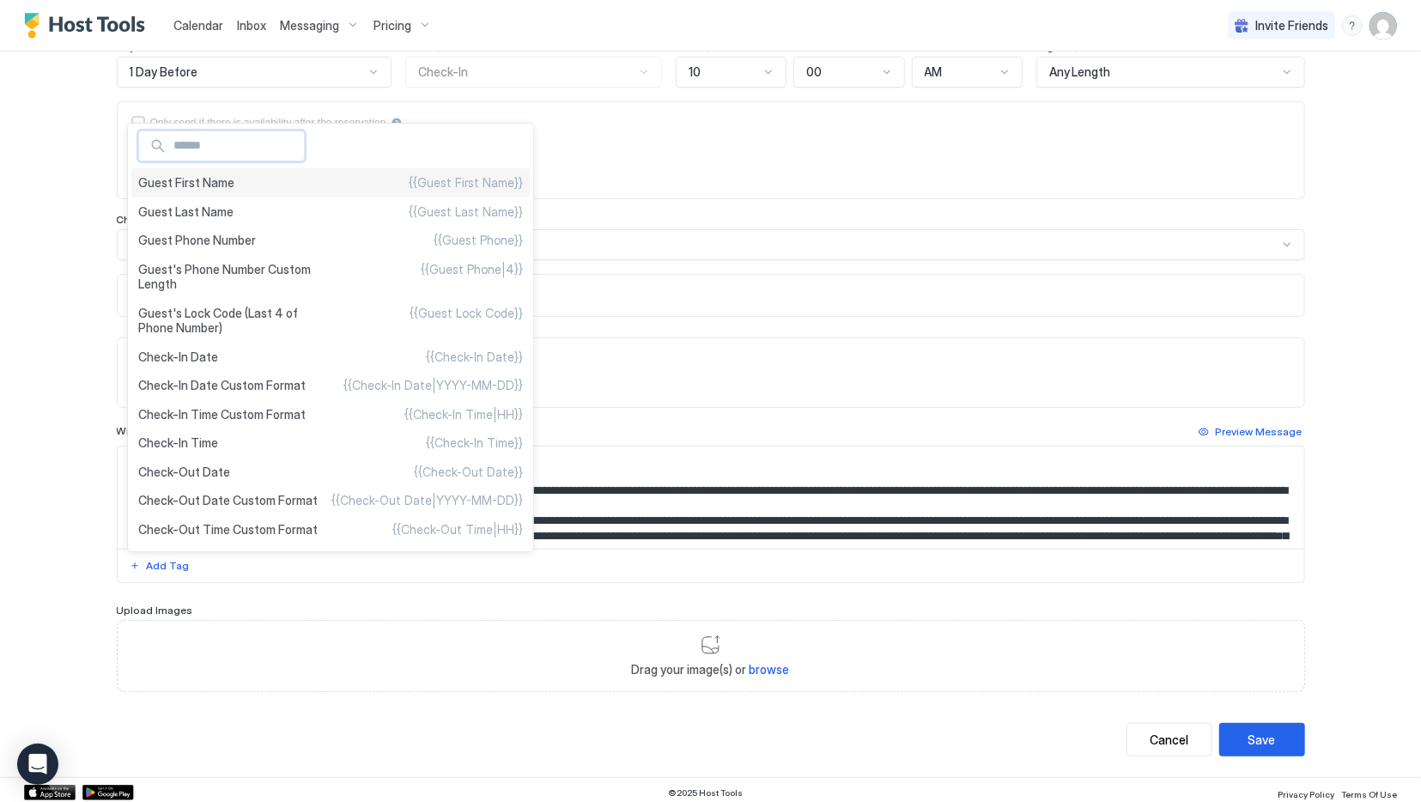
click at [239, 190] on div "Guest First Name {{Guest First Name}}" at bounding box center [330, 182] width 398 height 29
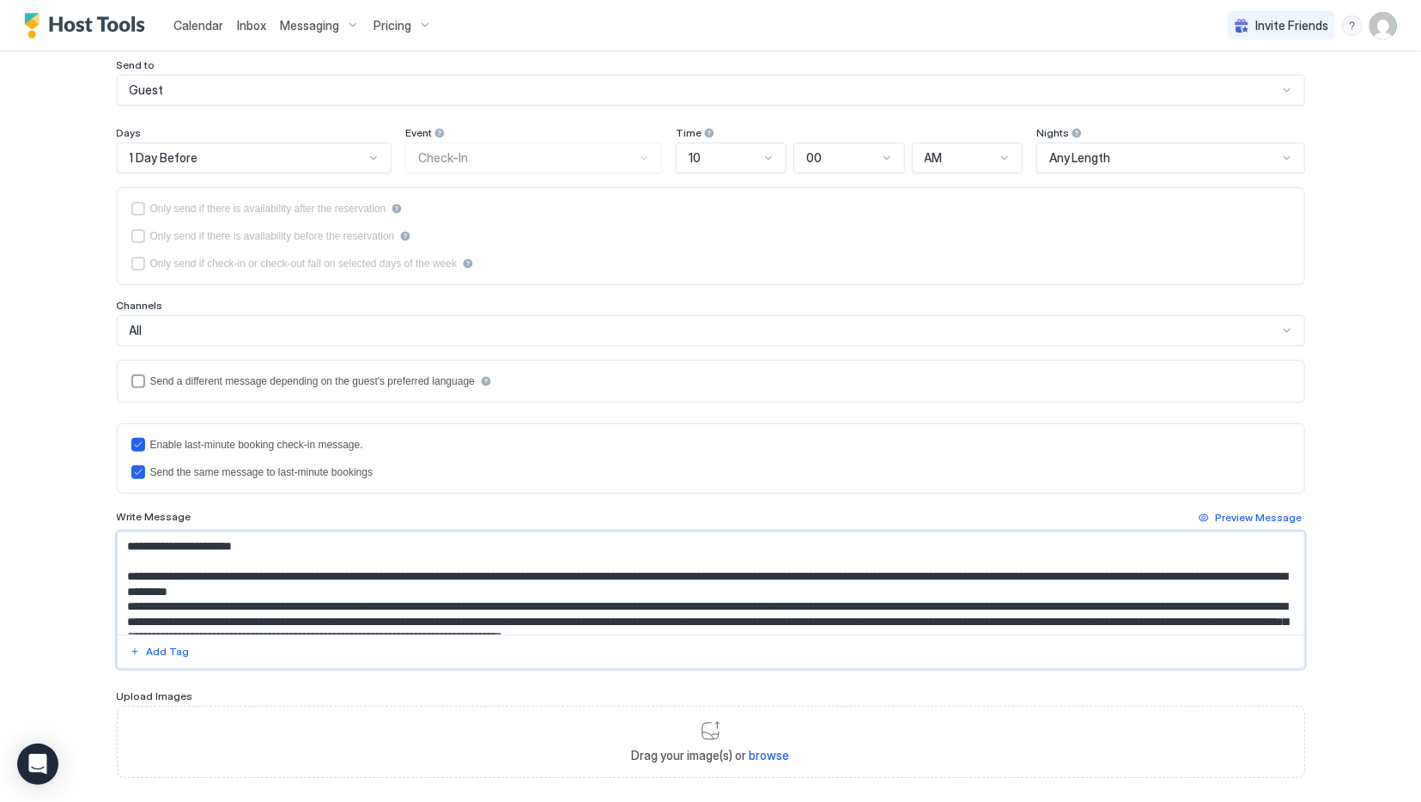
drag, startPoint x: 612, startPoint y: 568, endPoint x: 341, endPoint y: 588, distance: 272.0
click at [341, 588] on textarea "Input Field" at bounding box center [711, 583] width 1187 height 102
click at [343, 583] on textarea "Input Field" at bounding box center [711, 583] width 1187 height 102
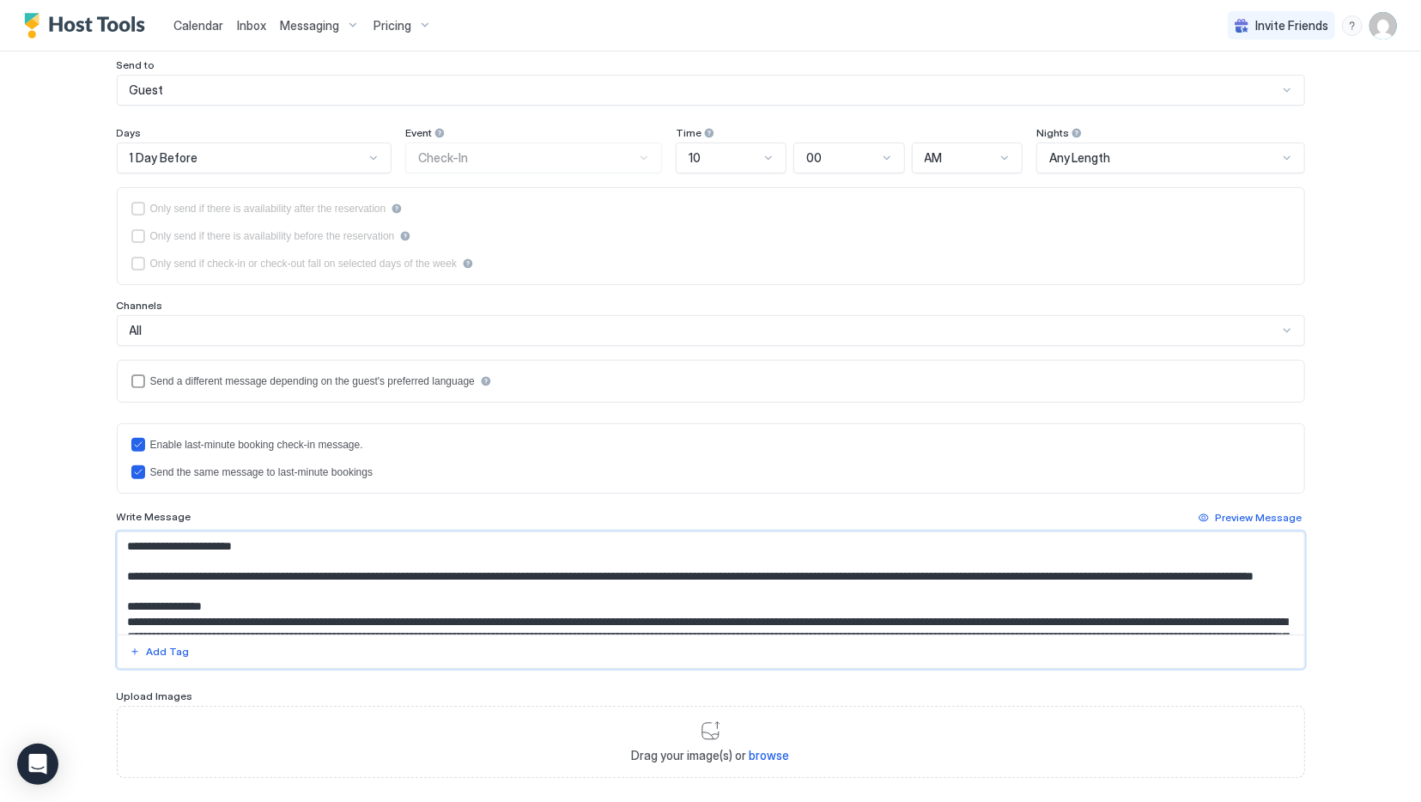
drag, startPoint x: 370, startPoint y: 593, endPoint x: 614, endPoint y: 579, distance: 244.3
click at [614, 579] on textarea "Input Field" at bounding box center [711, 583] width 1187 height 102
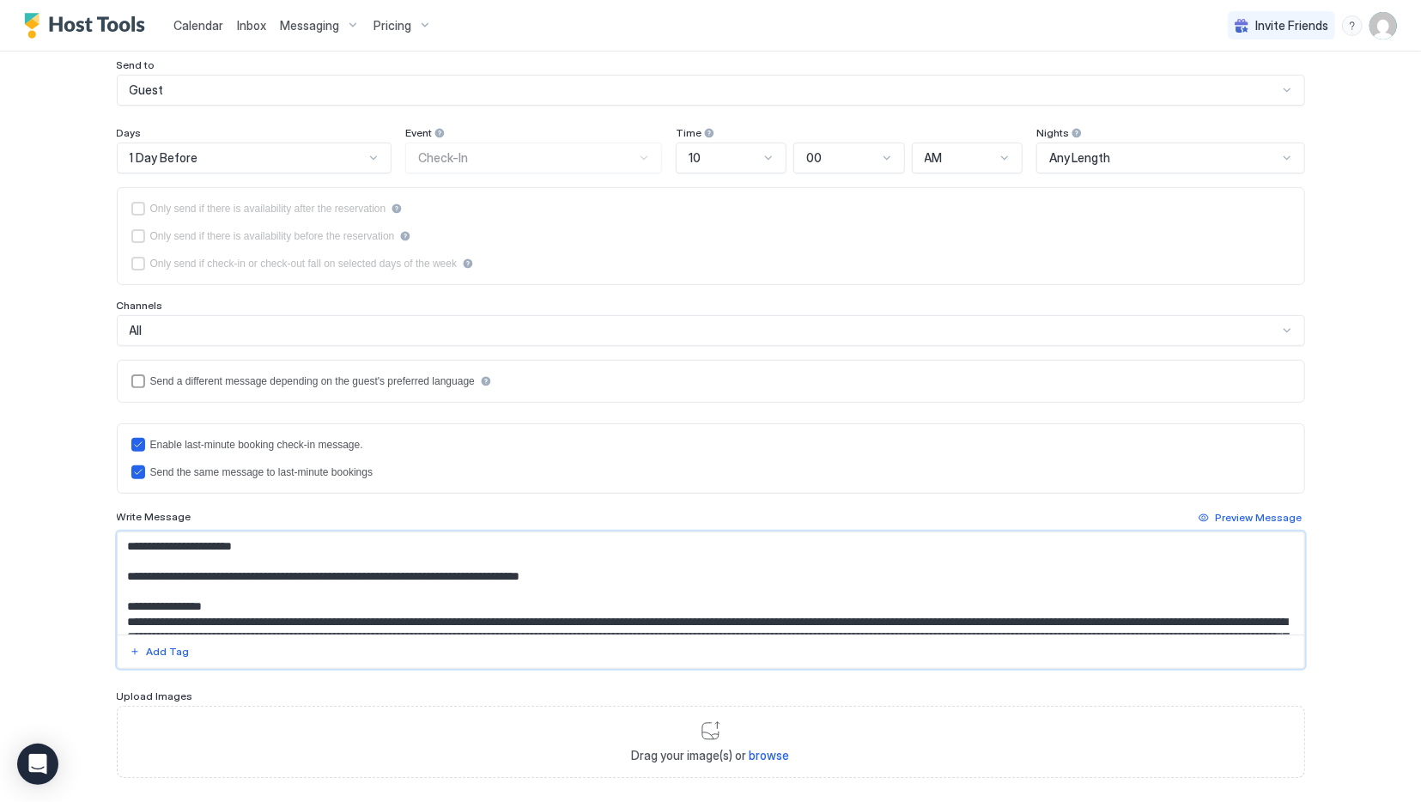
click at [132, 570] on textarea "Input Field" at bounding box center [711, 583] width 1187 height 102
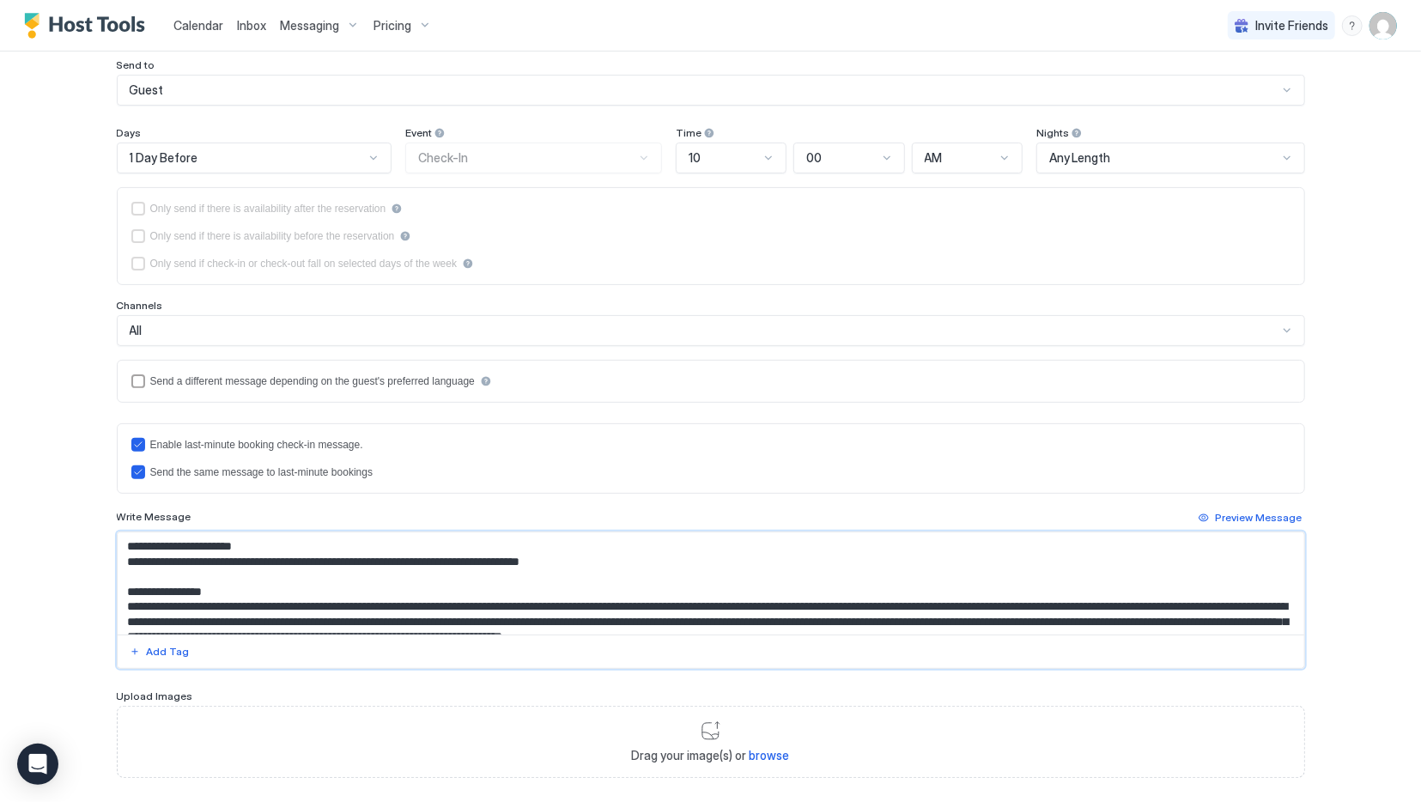
click at [333, 602] on textarea "Input Field" at bounding box center [711, 583] width 1187 height 102
click at [391, 597] on textarea "Input Field" at bounding box center [711, 583] width 1187 height 102
click at [303, 599] on textarea "Input Field" at bounding box center [711, 583] width 1187 height 102
click at [308, 600] on textarea "Input Field" at bounding box center [711, 583] width 1187 height 102
click at [533, 600] on textarea "Input Field" at bounding box center [711, 583] width 1187 height 102
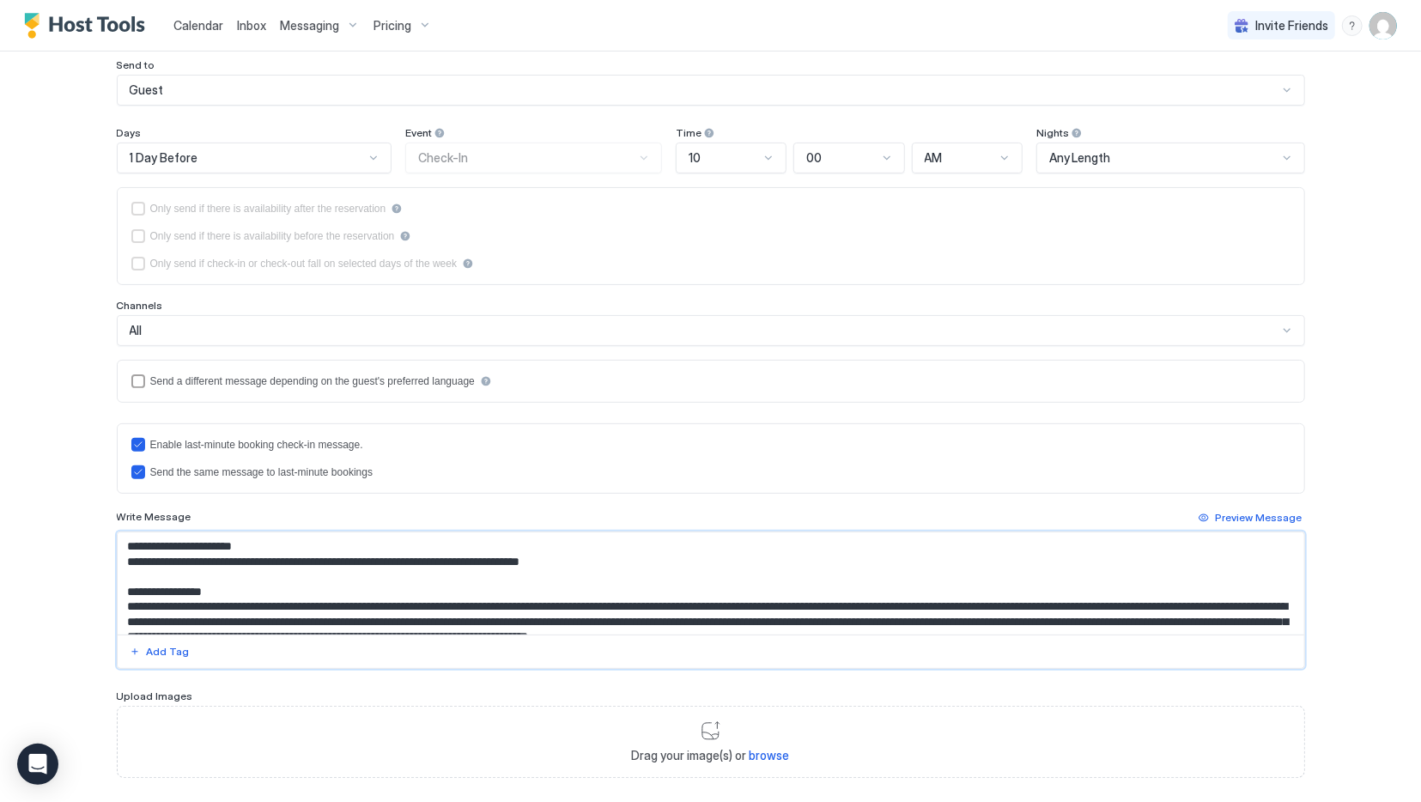
click at [485, 618] on textarea "Input Field" at bounding box center [711, 583] width 1187 height 102
click at [533, 618] on textarea "Input Field" at bounding box center [711, 583] width 1187 height 102
click at [1213, 614] on textarea "Input Field" at bounding box center [711, 583] width 1187 height 102
drag, startPoint x: 1215, startPoint y: 614, endPoint x: 1170, endPoint y: 616, distance: 44.7
click at [1170, 616] on textarea "Input Field" at bounding box center [711, 583] width 1187 height 102
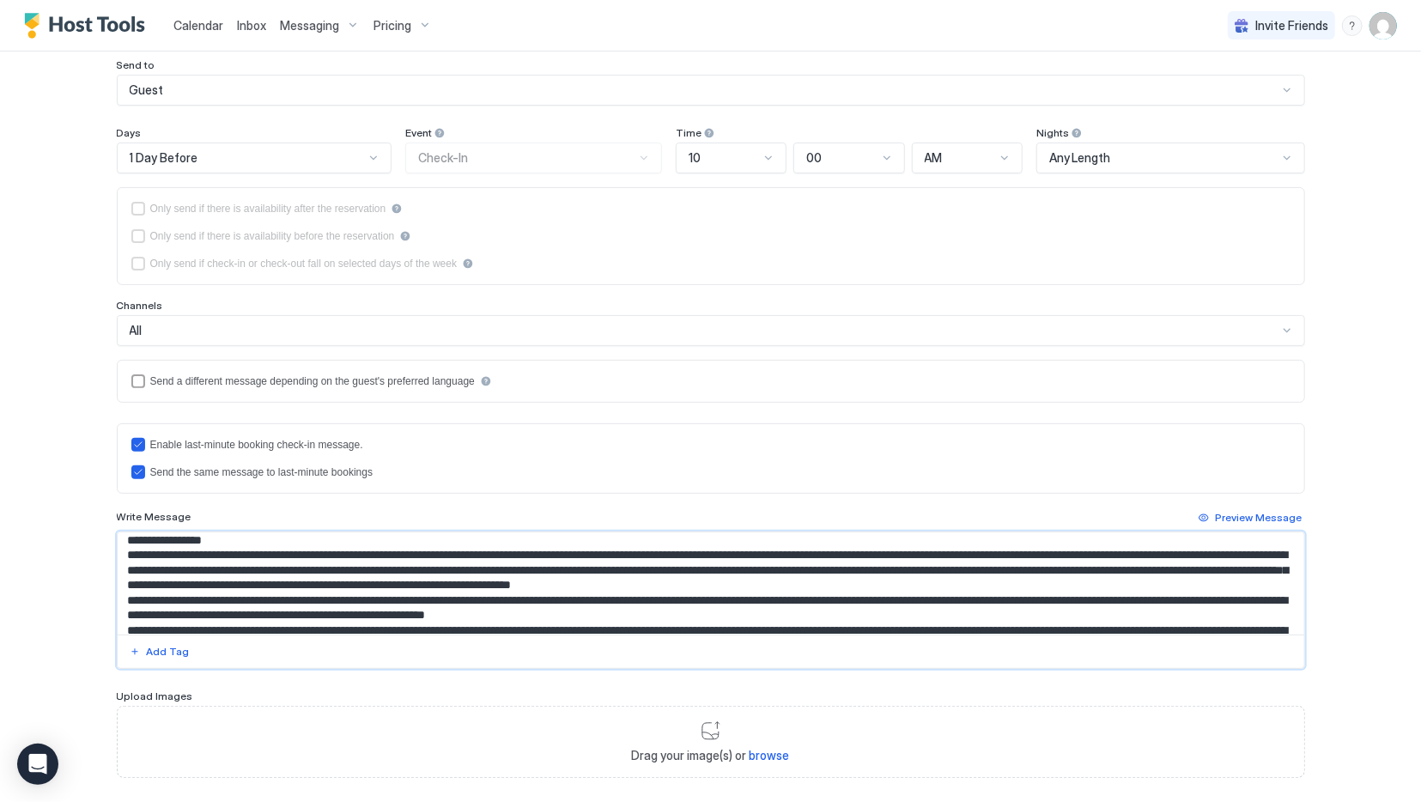
scroll to position [86, 0]
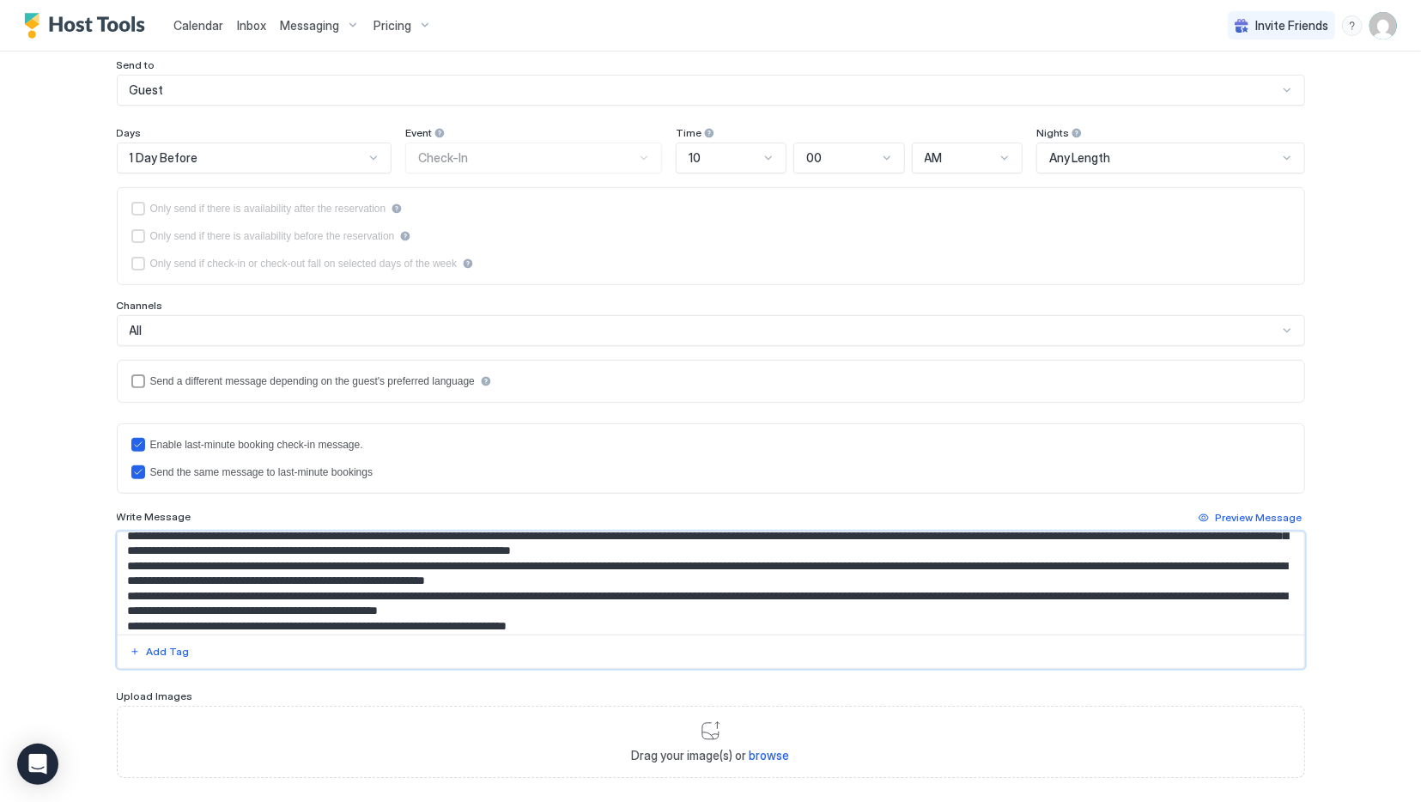
click at [932, 545] on textarea "Input Field" at bounding box center [711, 583] width 1187 height 102
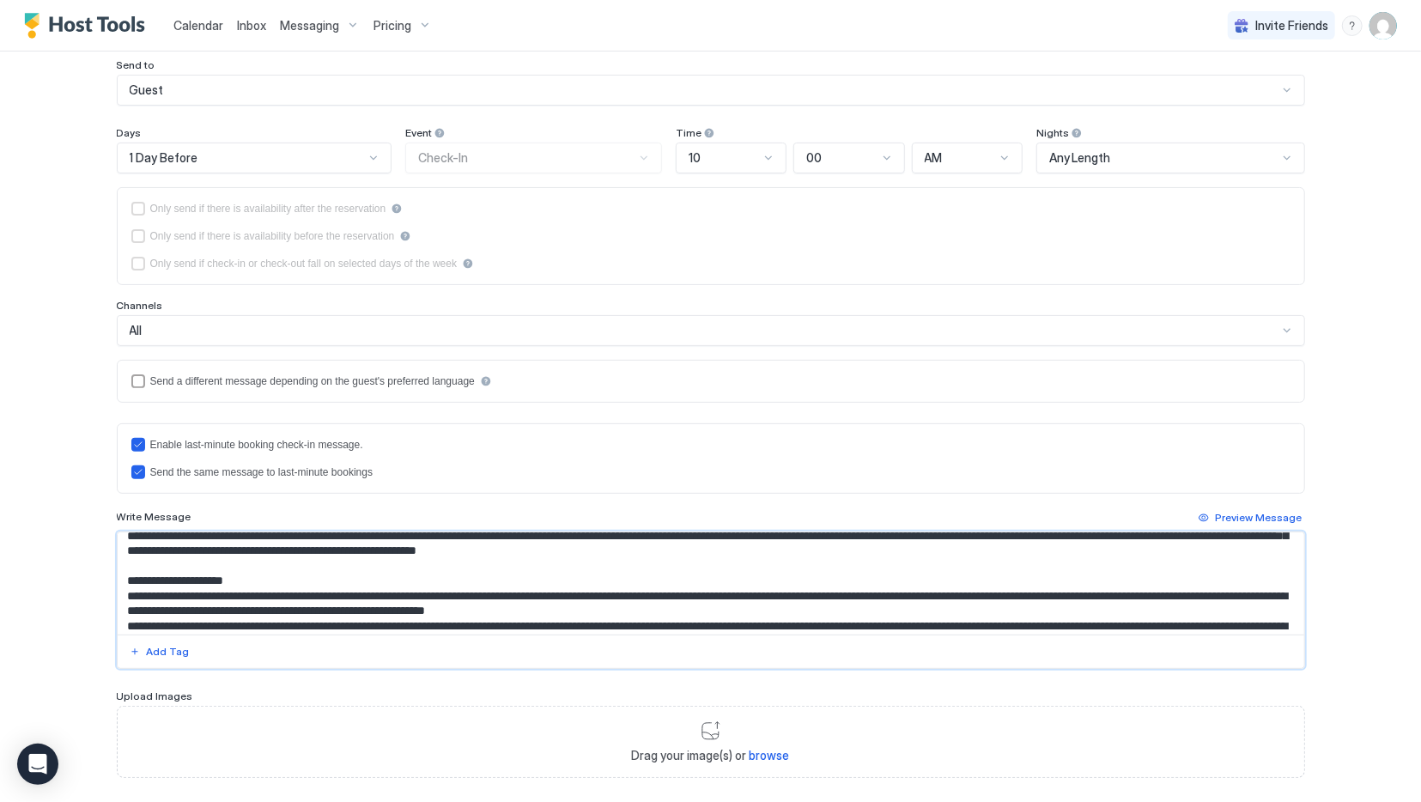
click at [792, 588] on textarea "Input Field" at bounding box center [711, 583] width 1187 height 102
click at [707, 604] on textarea "Input Field" at bounding box center [711, 583] width 1187 height 102
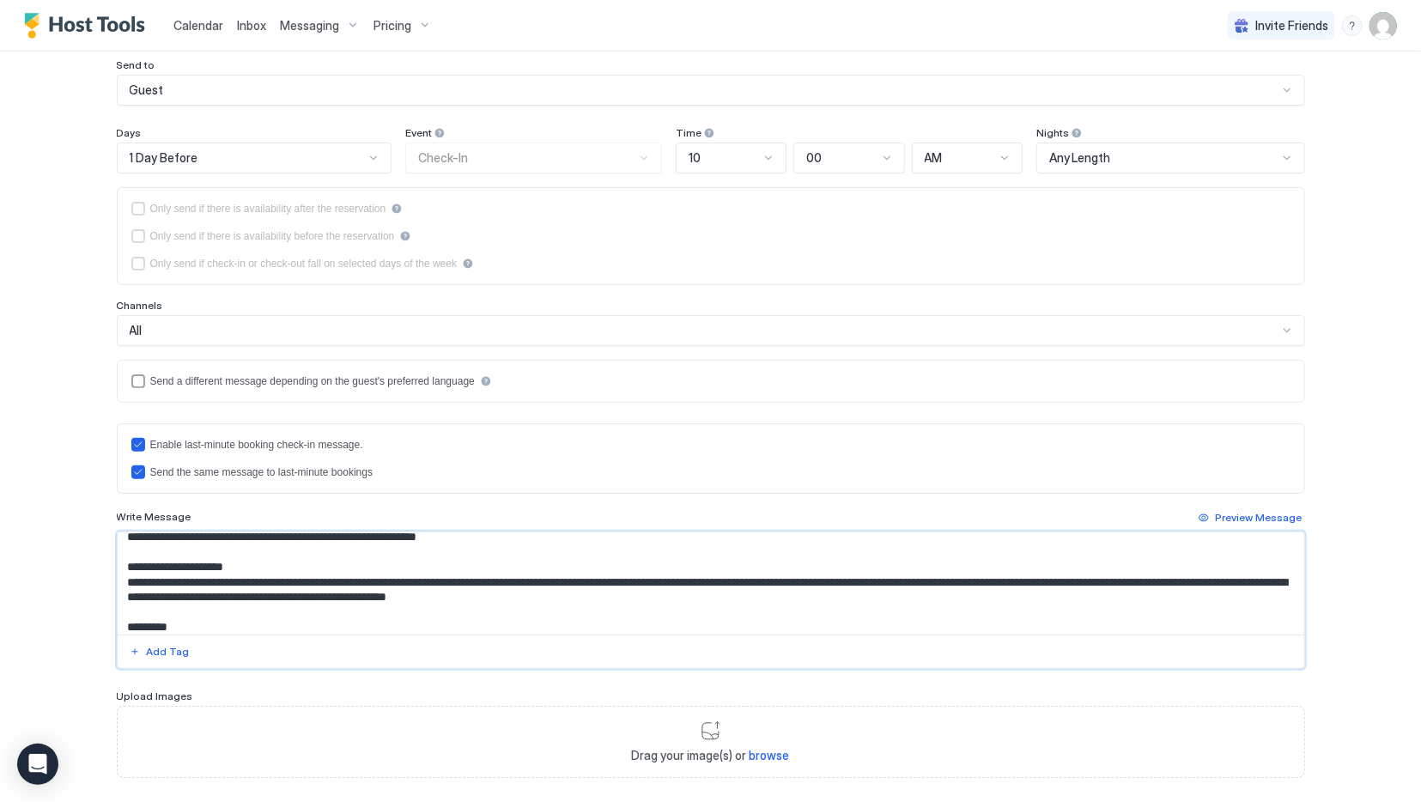
scroll to position [185, 0]
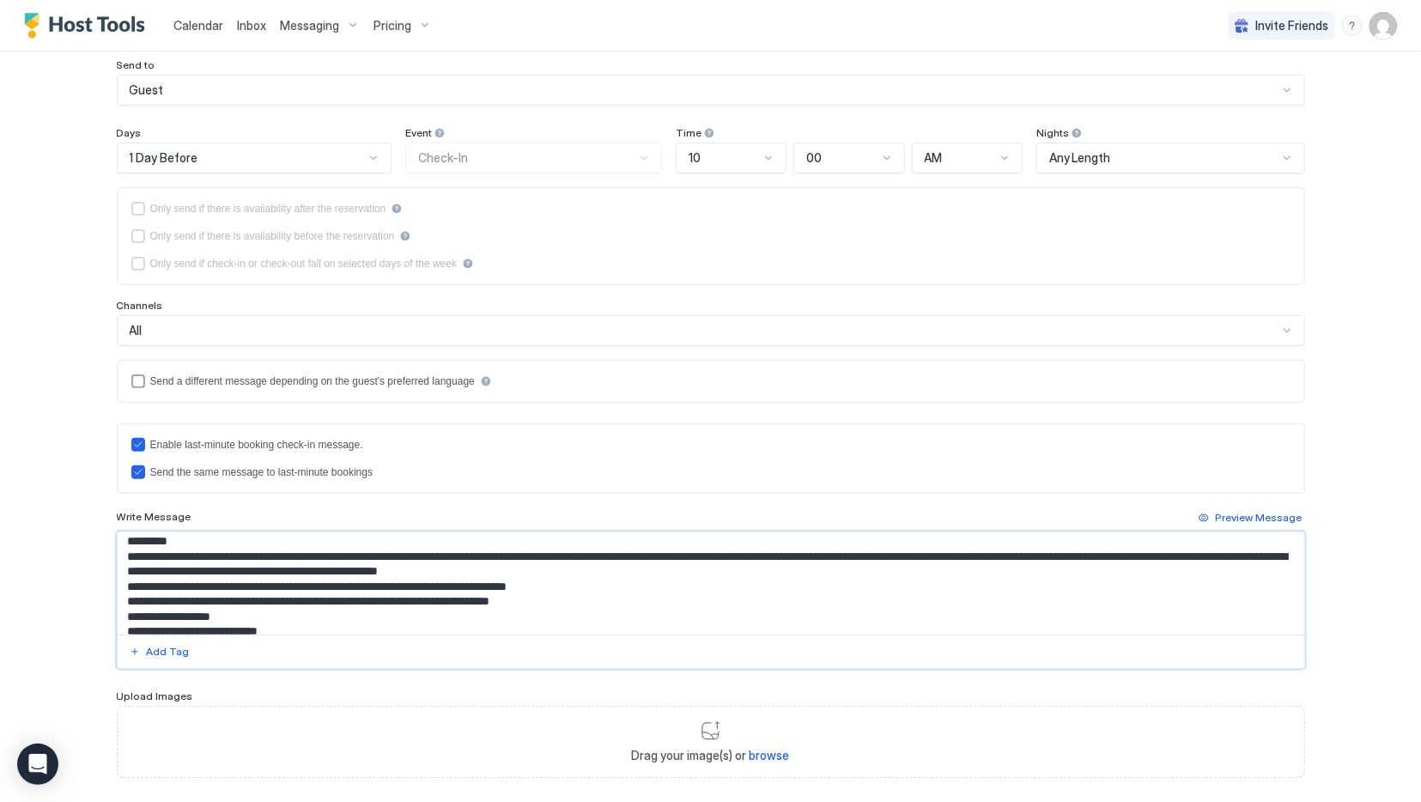
click at [582, 561] on textarea "Input Field" at bounding box center [711, 583] width 1187 height 102
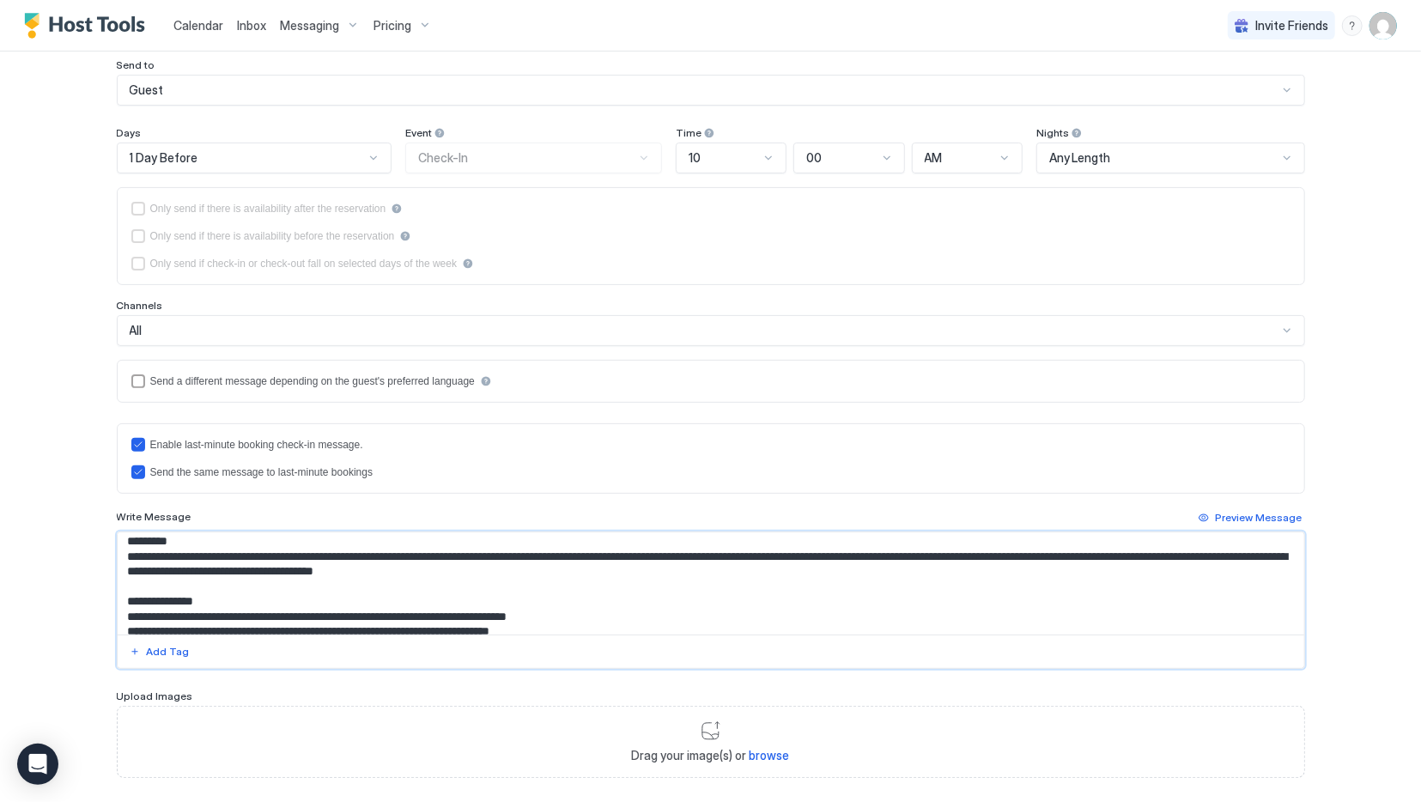
click at [545, 611] on textarea "Input Field" at bounding box center [711, 583] width 1187 height 102
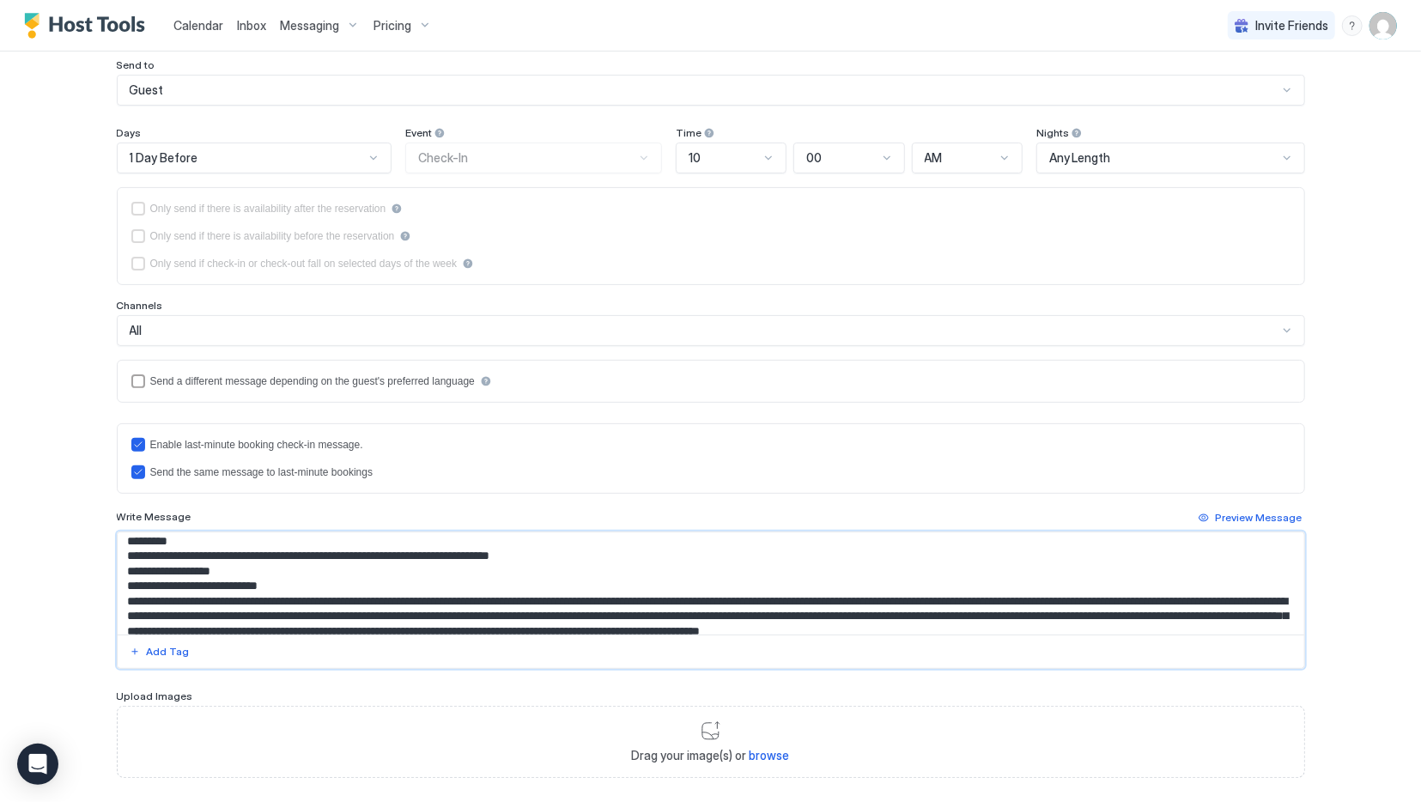
scroll to position [205, 0]
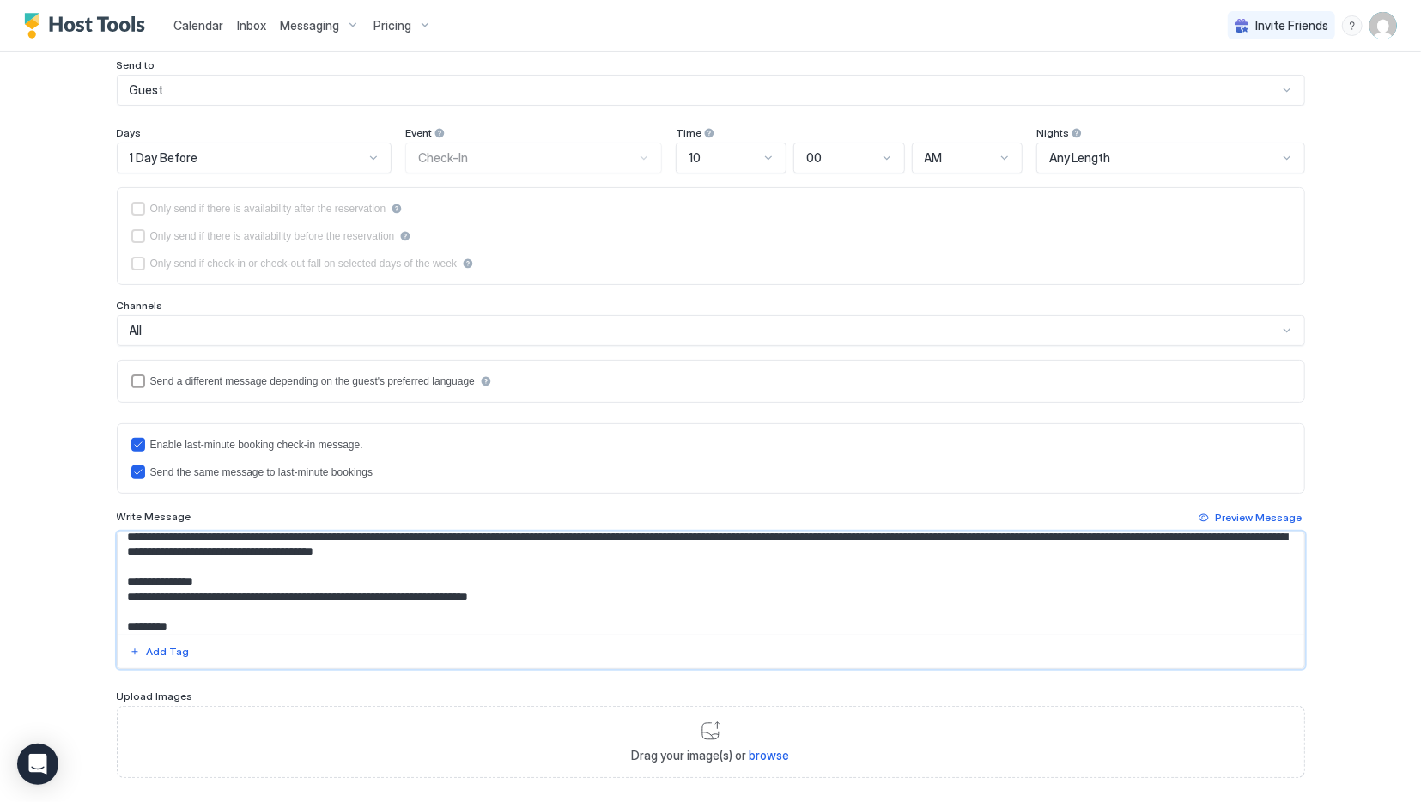
click at [448, 591] on textarea "Input Field" at bounding box center [711, 583] width 1187 height 102
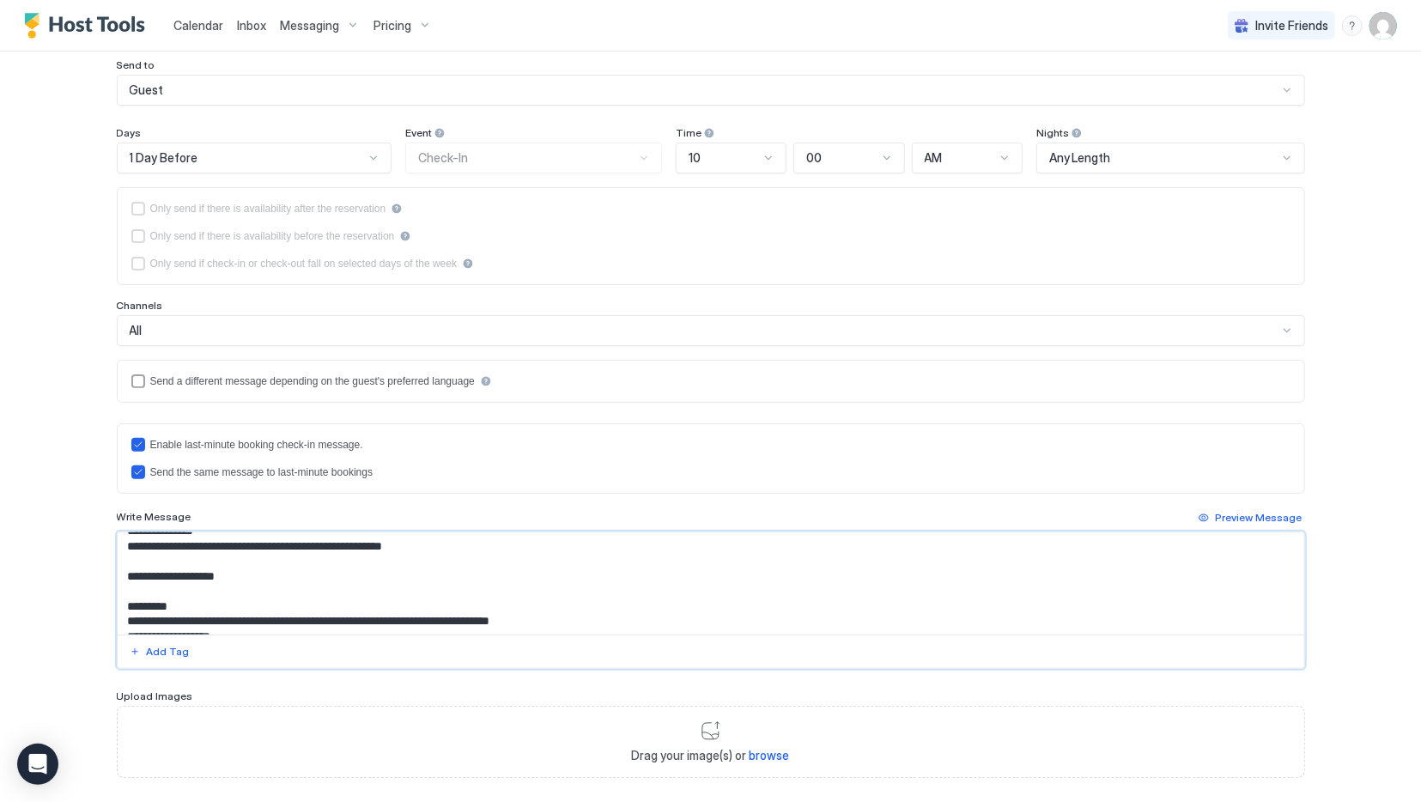
scroll to position [291, 0]
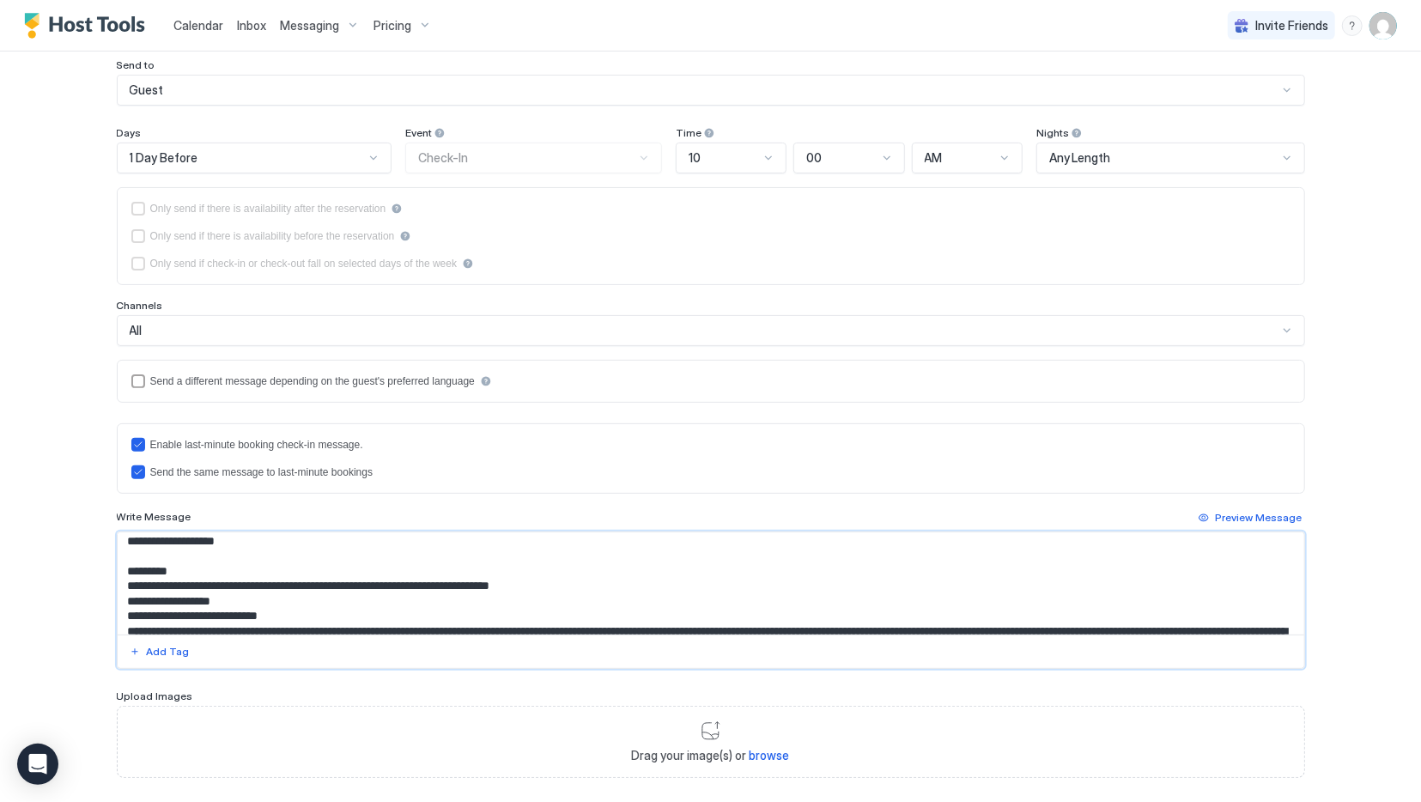
click at [128, 565] on textarea "Input Field" at bounding box center [711, 583] width 1187 height 102
click at [319, 608] on textarea "Input Field" at bounding box center [711, 583] width 1187 height 102
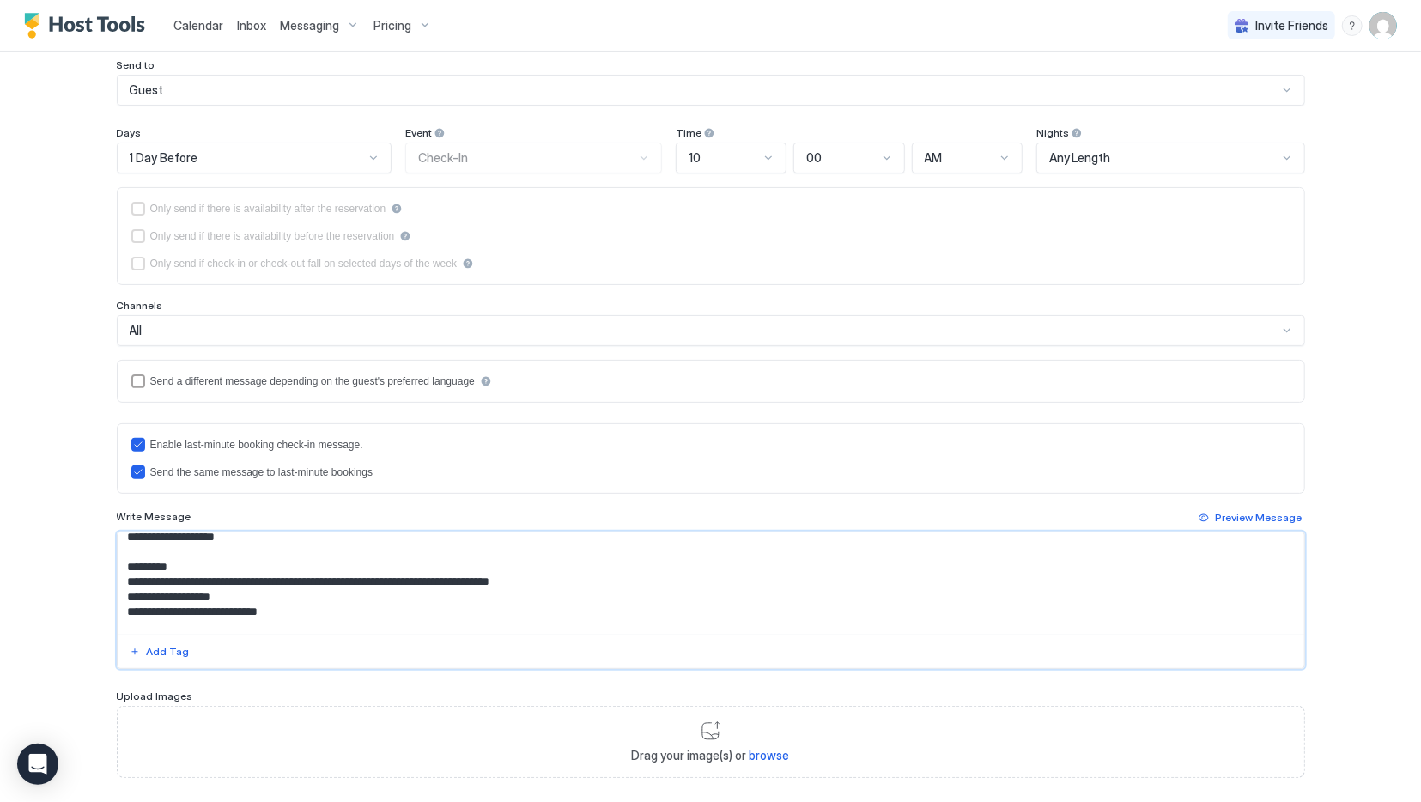
scroll to position [381, 0]
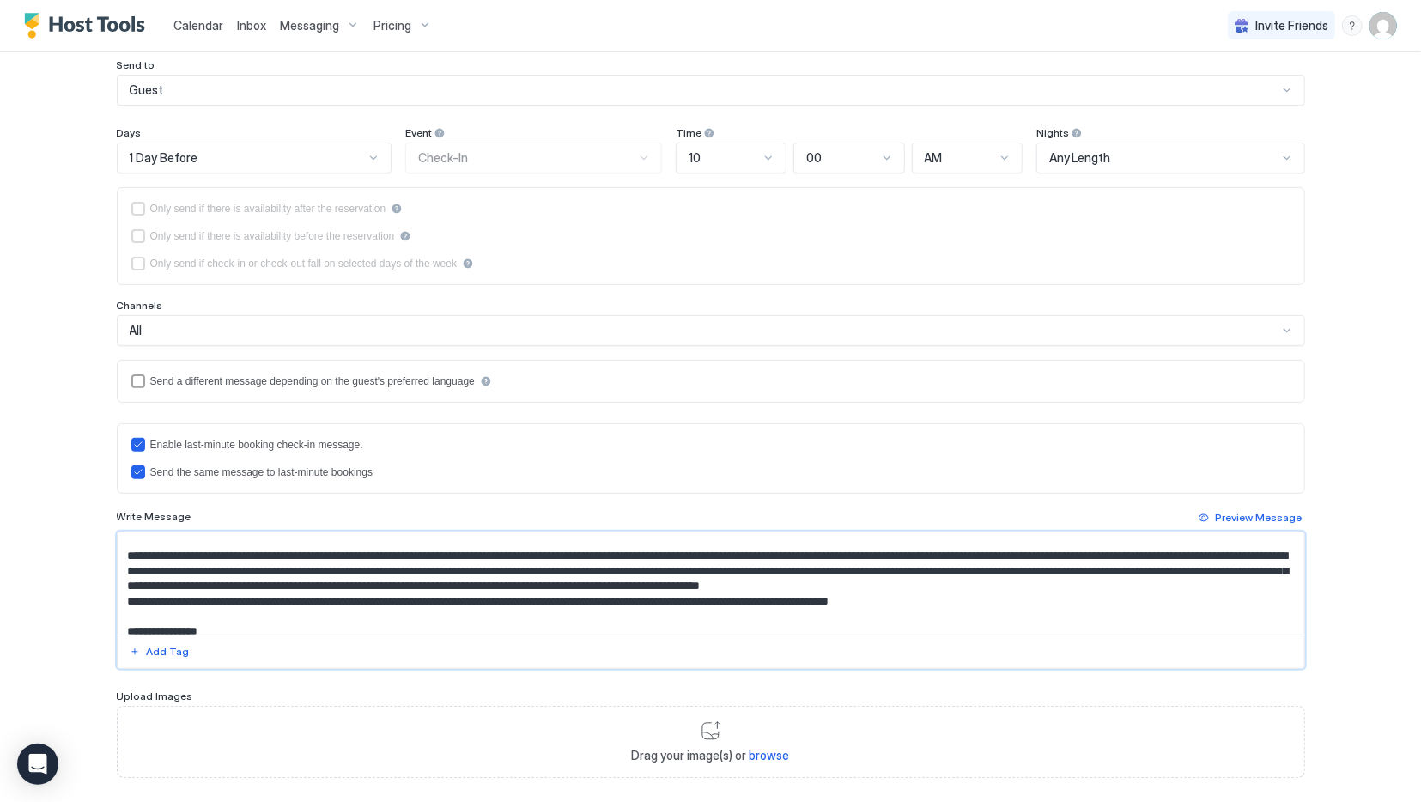
click at [835, 576] on textarea "Input Field" at bounding box center [711, 583] width 1187 height 102
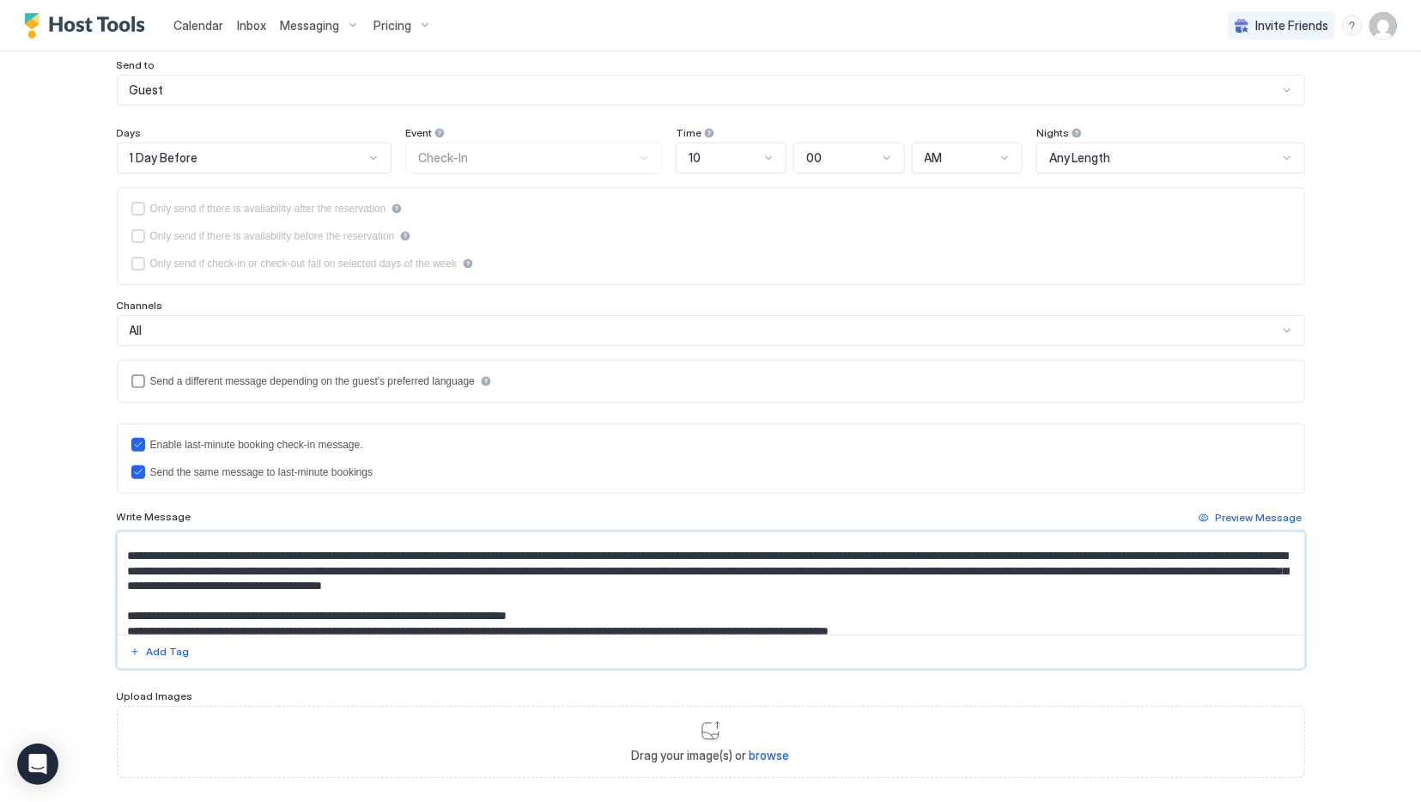
click at [205, 610] on textarea "Input Field" at bounding box center [711, 583] width 1187 height 102
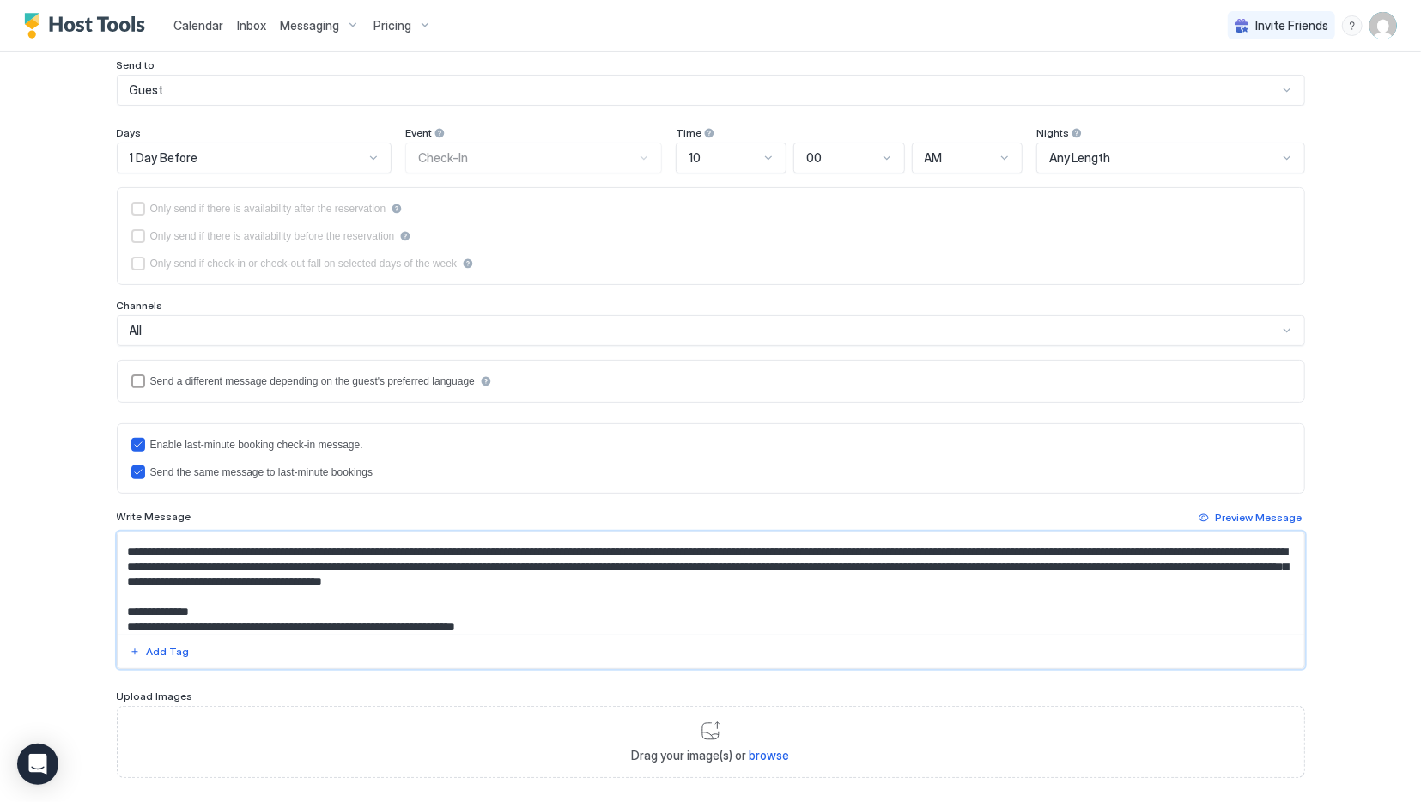
scroll to position [471, 0]
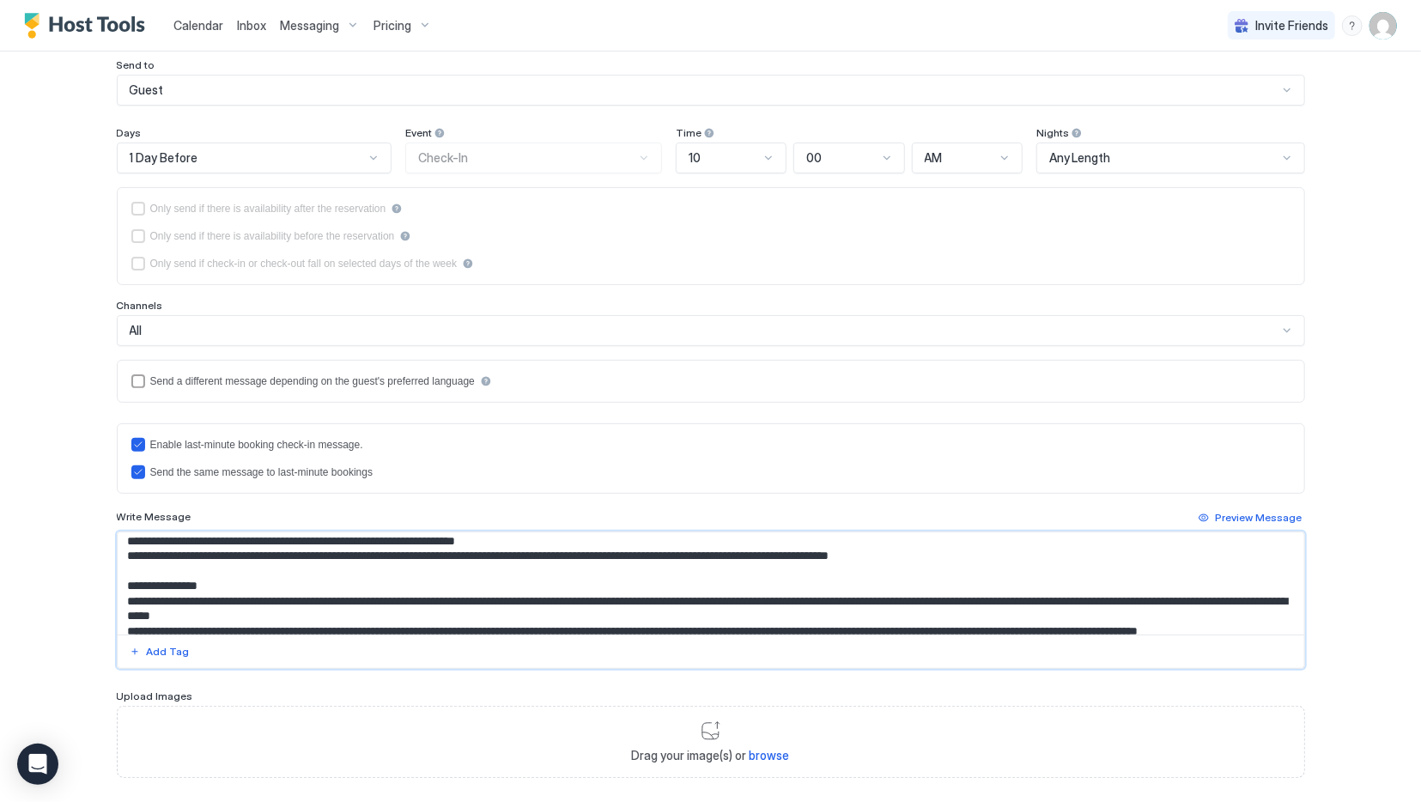
click at [128, 549] on textarea "Input Field" at bounding box center [711, 583] width 1187 height 102
drag, startPoint x: 225, startPoint y: 549, endPoint x: 201, endPoint y: 548, distance: 24.1
click at [201, 548] on textarea "Input Field" at bounding box center [711, 583] width 1187 height 102
click at [397, 568] on textarea "Input Field" at bounding box center [711, 583] width 1187 height 102
click at [320, 612] on textarea "Input Field" at bounding box center [711, 583] width 1187 height 102
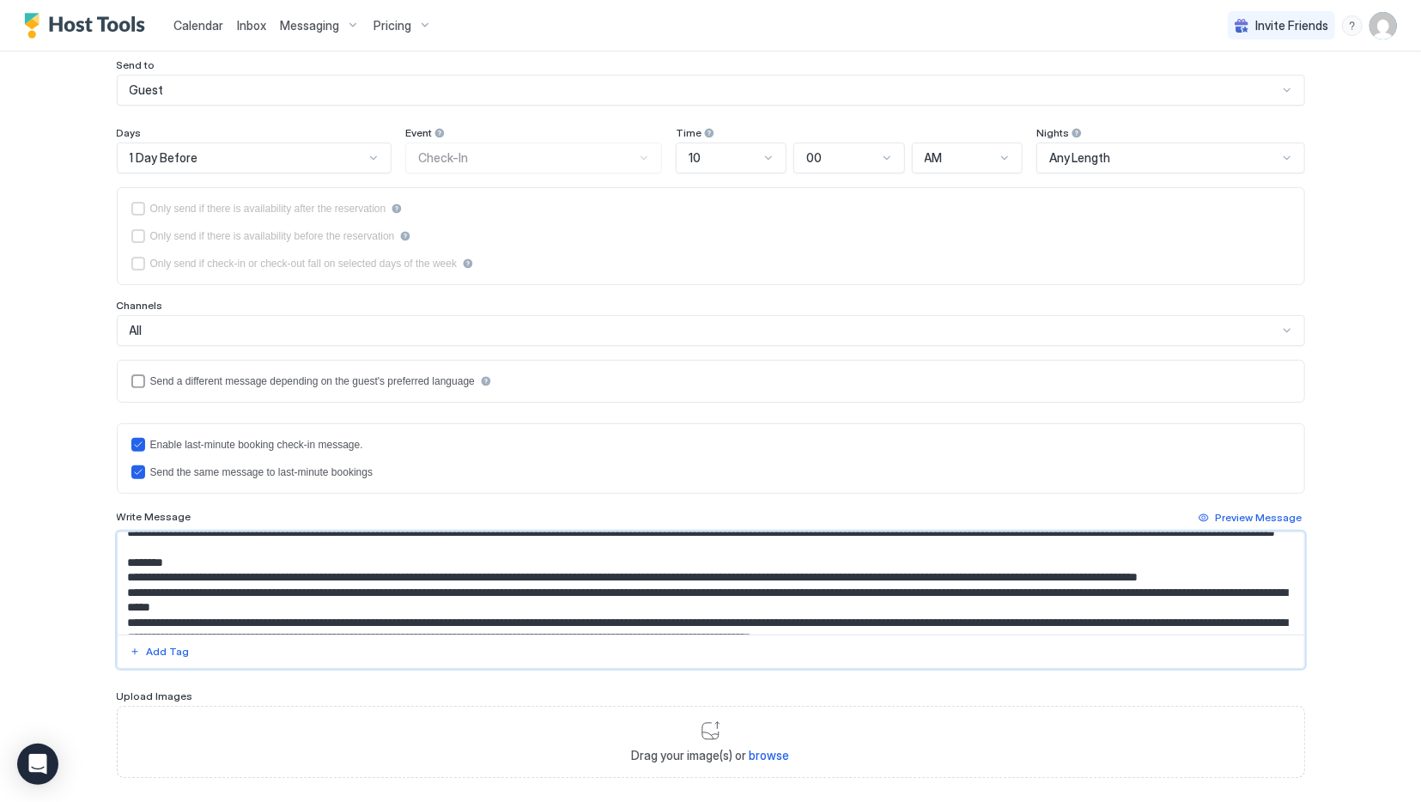
scroll to position [577, 0]
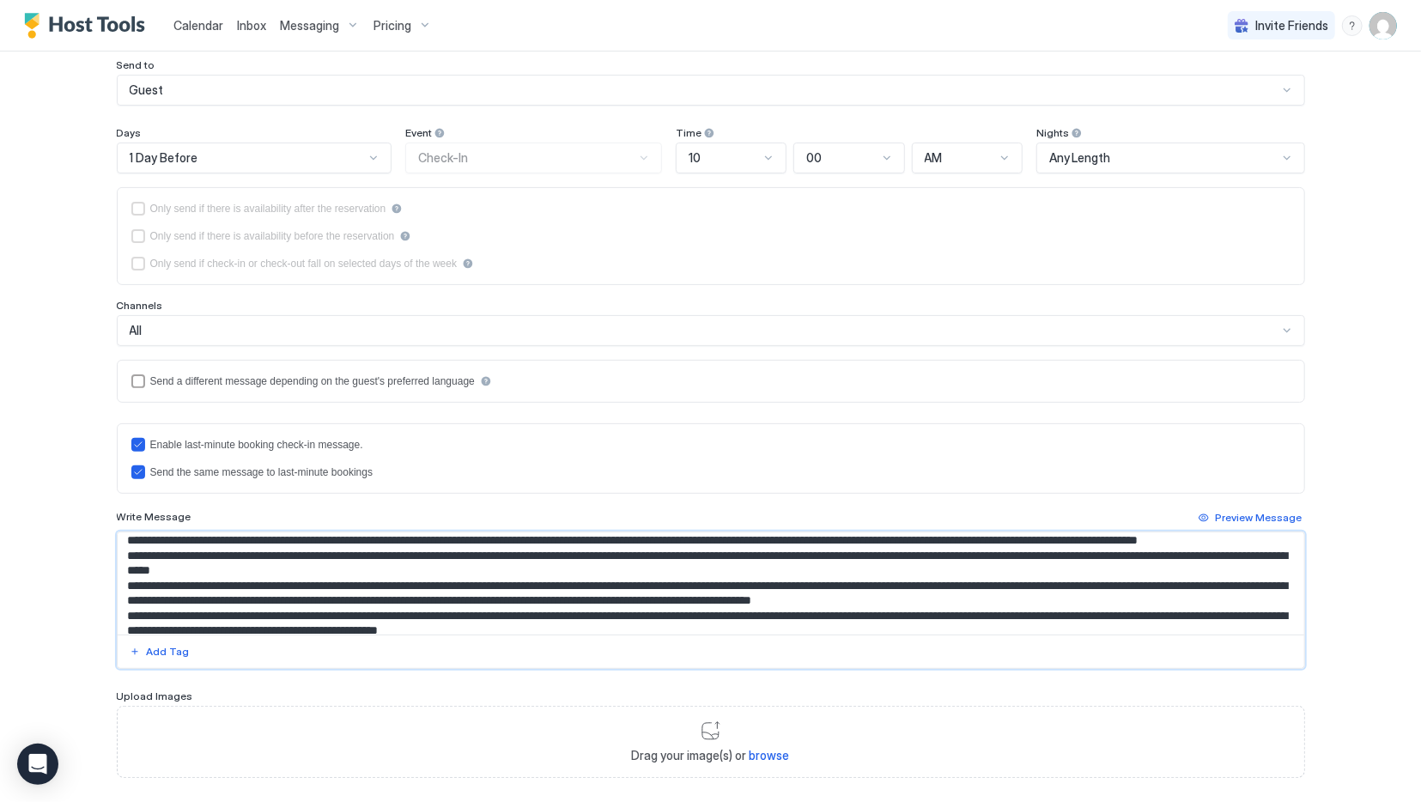
drag, startPoint x: 979, startPoint y: 549, endPoint x: 169, endPoint y: 563, distance: 809.8
click at [169, 563] on textarea "Input Field" at bounding box center [711, 583] width 1187 height 102
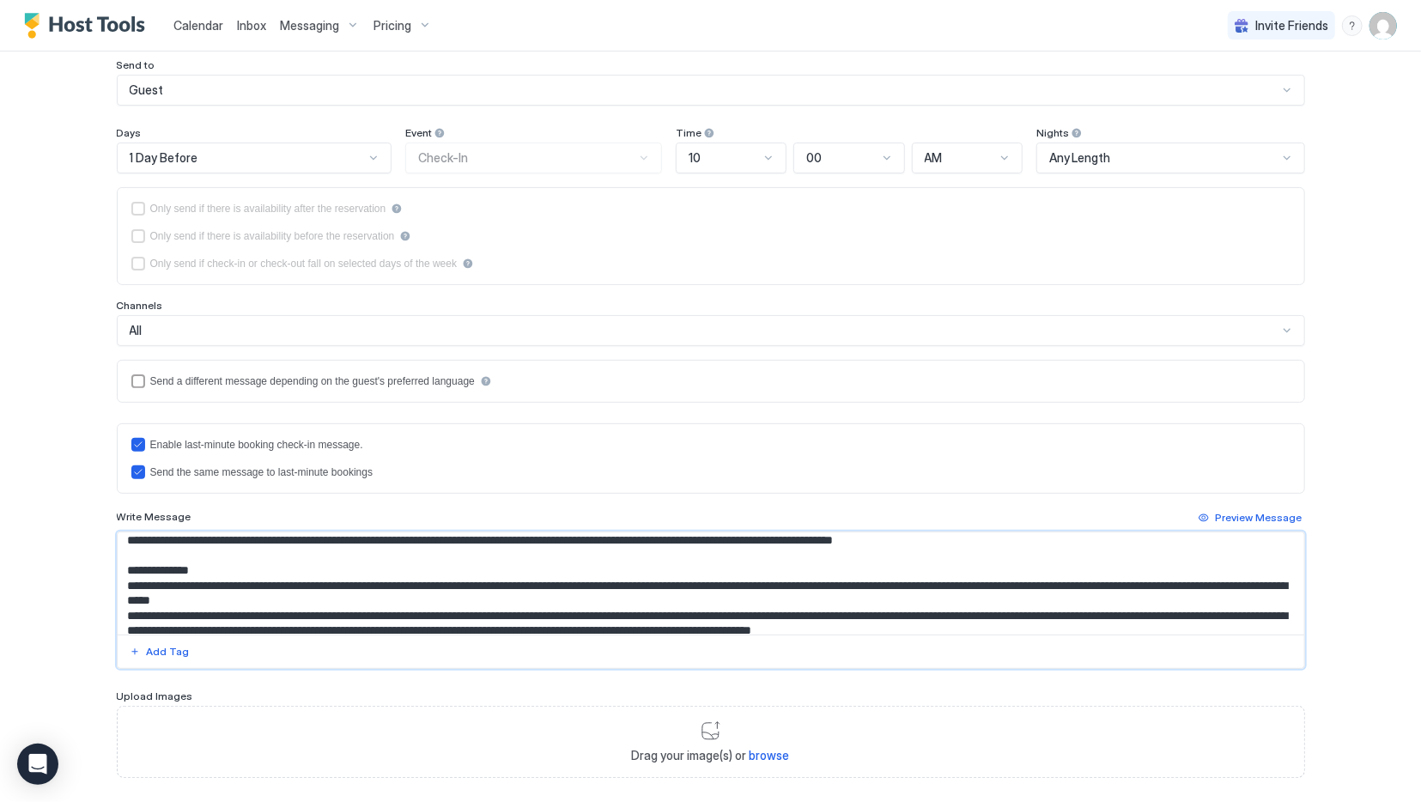
click at [341, 609] on textarea "Input Field" at bounding box center [711, 583] width 1187 height 102
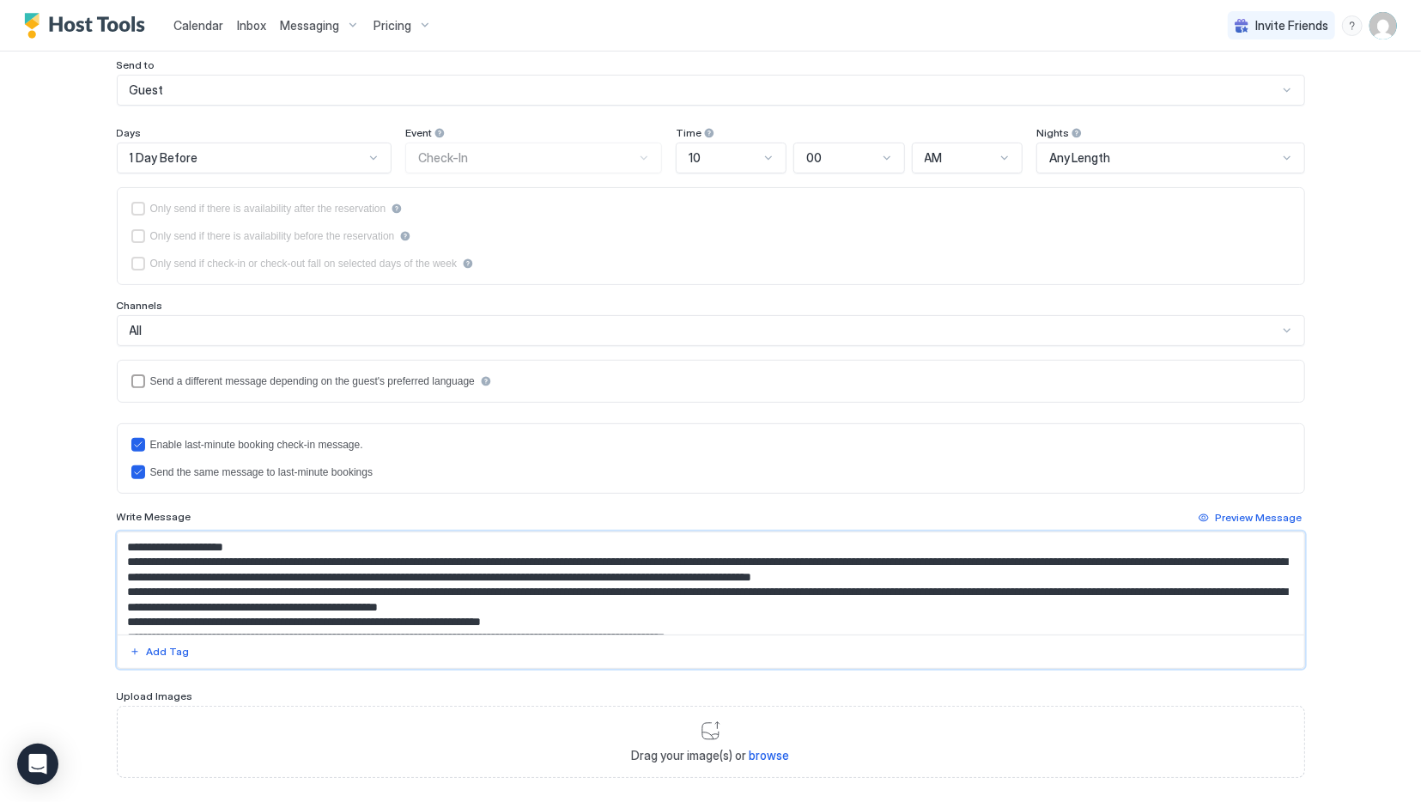
scroll to position [682, 0]
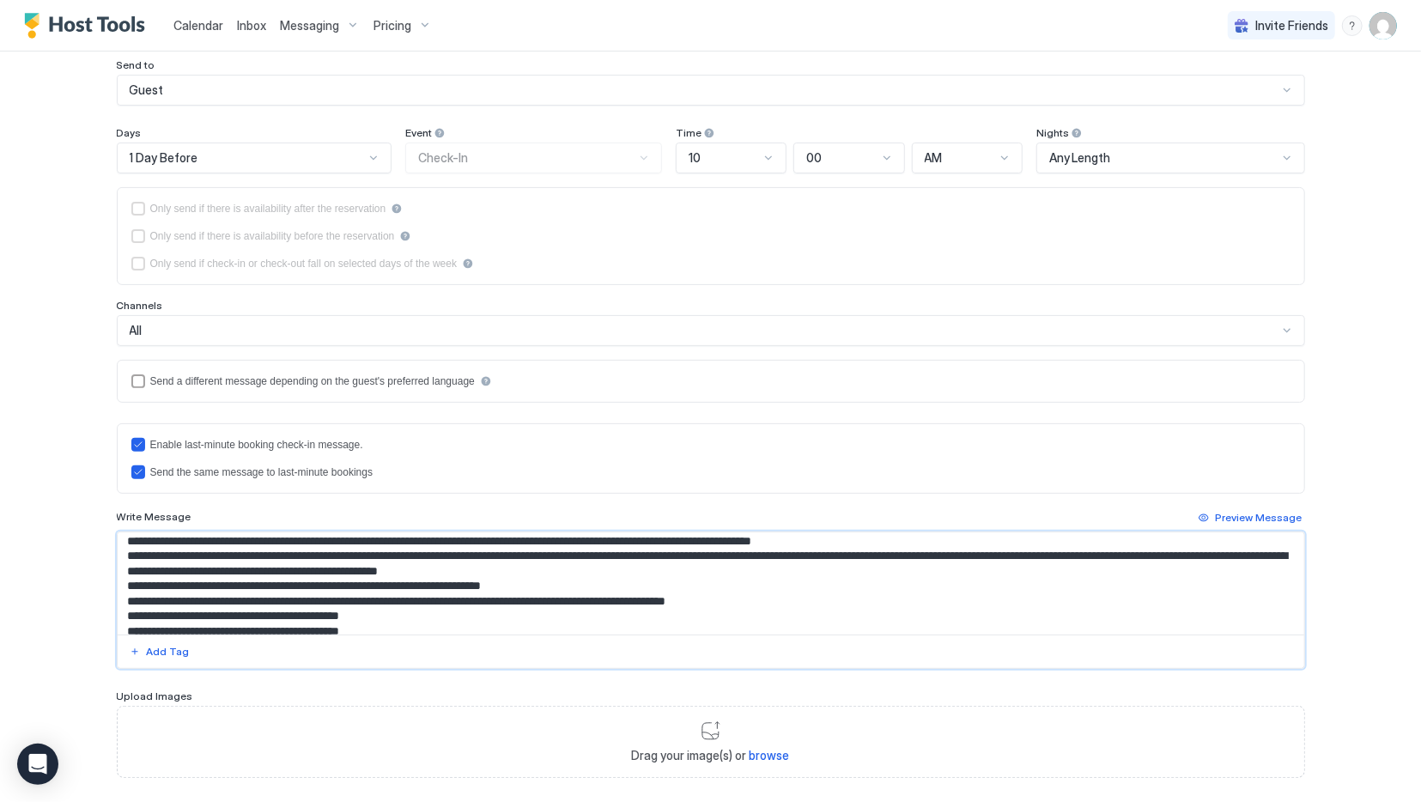
click at [171, 568] on textarea "Input Field" at bounding box center [711, 583] width 1187 height 102
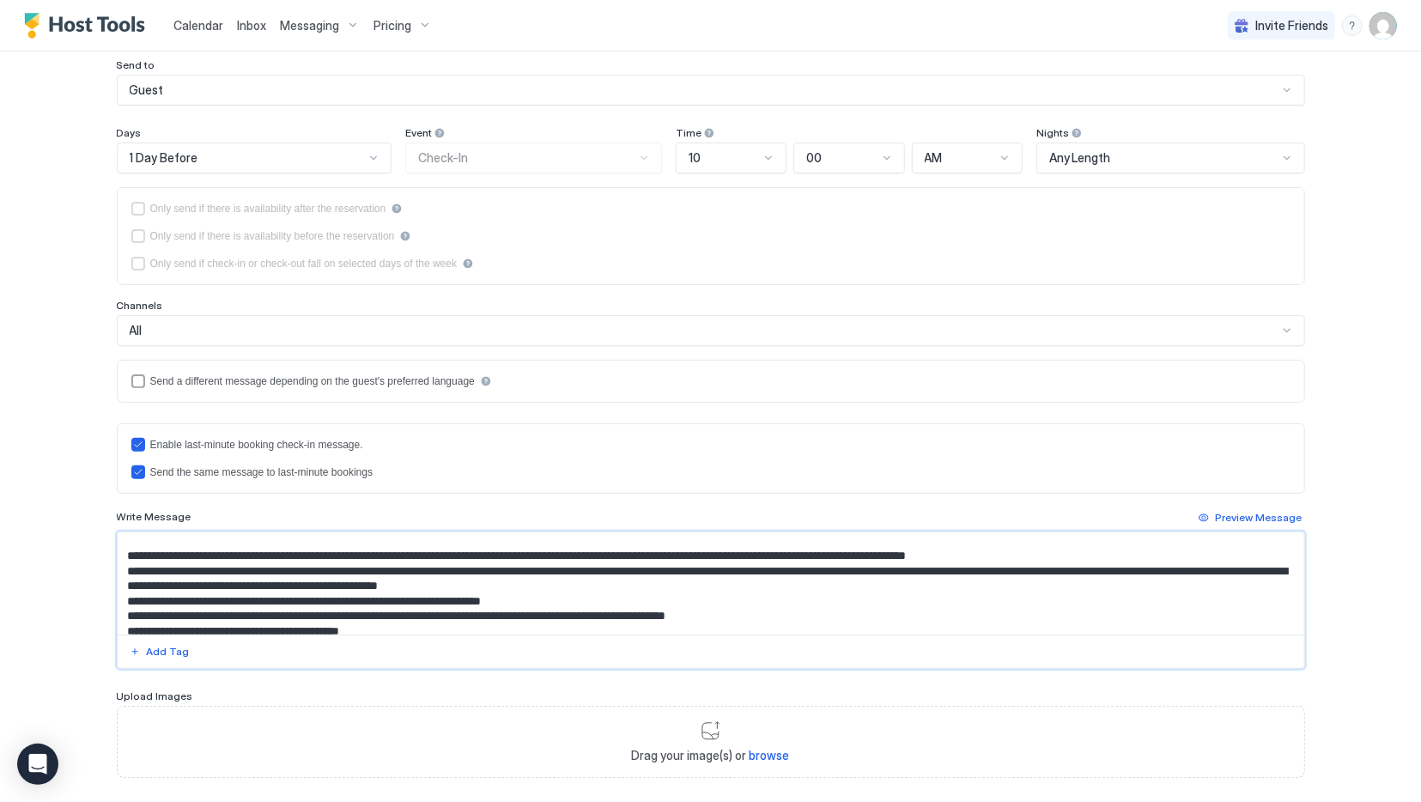
click at [185, 595] on textarea "Input Field" at bounding box center [711, 583] width 1187 height 102
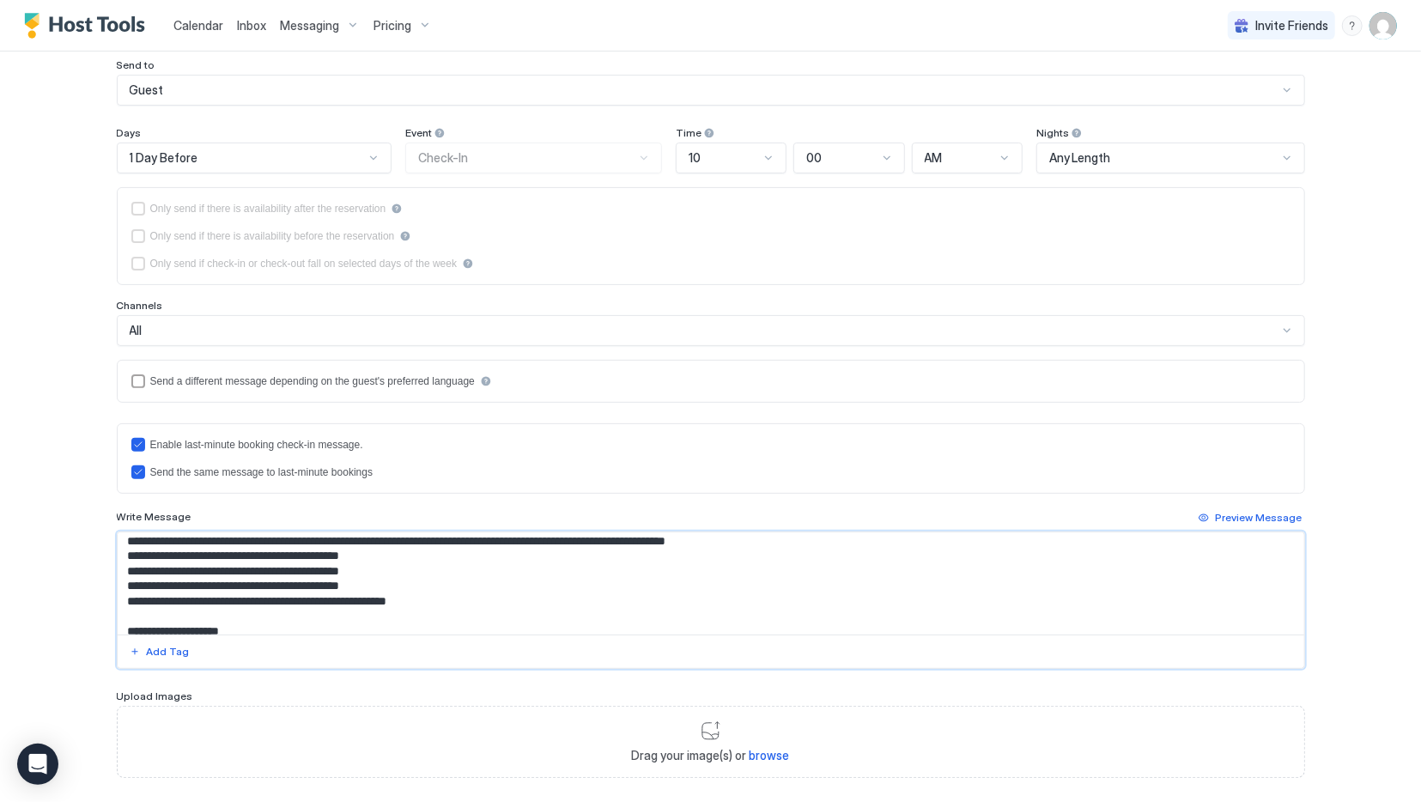
scroll to position [686, 0]
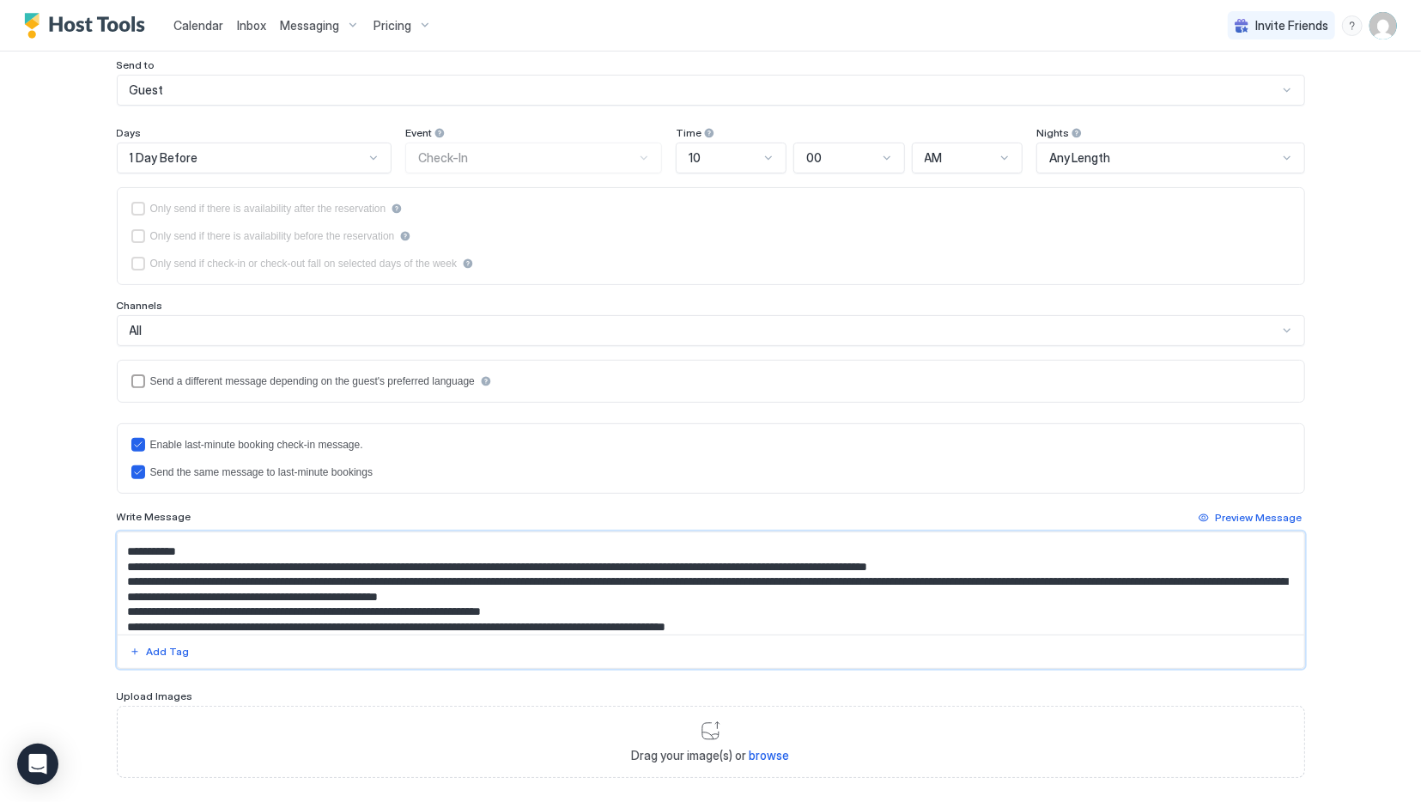
click at [129, 619] on textarea "Input Field" at bounding box center [711, 583] width 1187 height 102
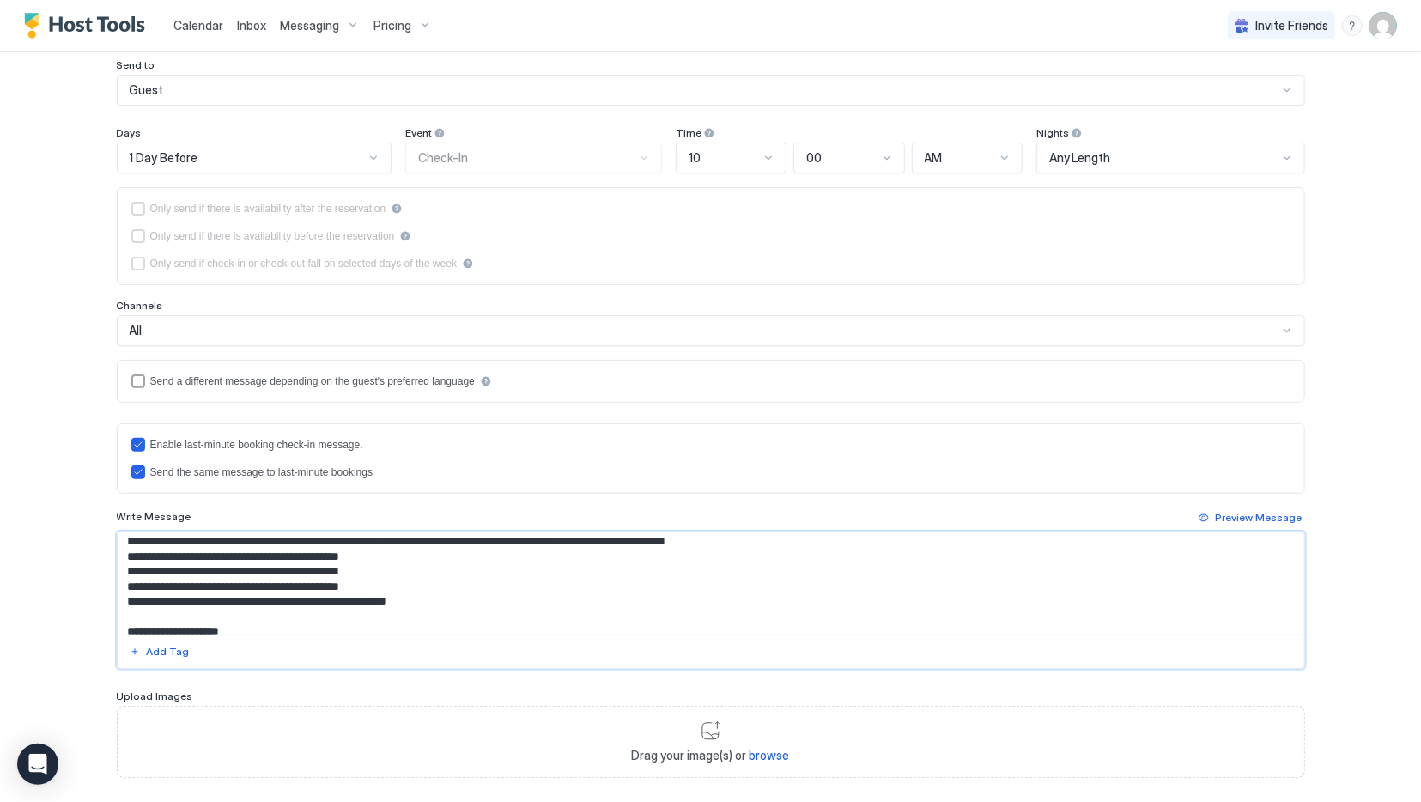
scroll to position [786, 0]
click at [125, 566] on textarea "Input Field" at bounding box center [711, 583] width 1187 height 102
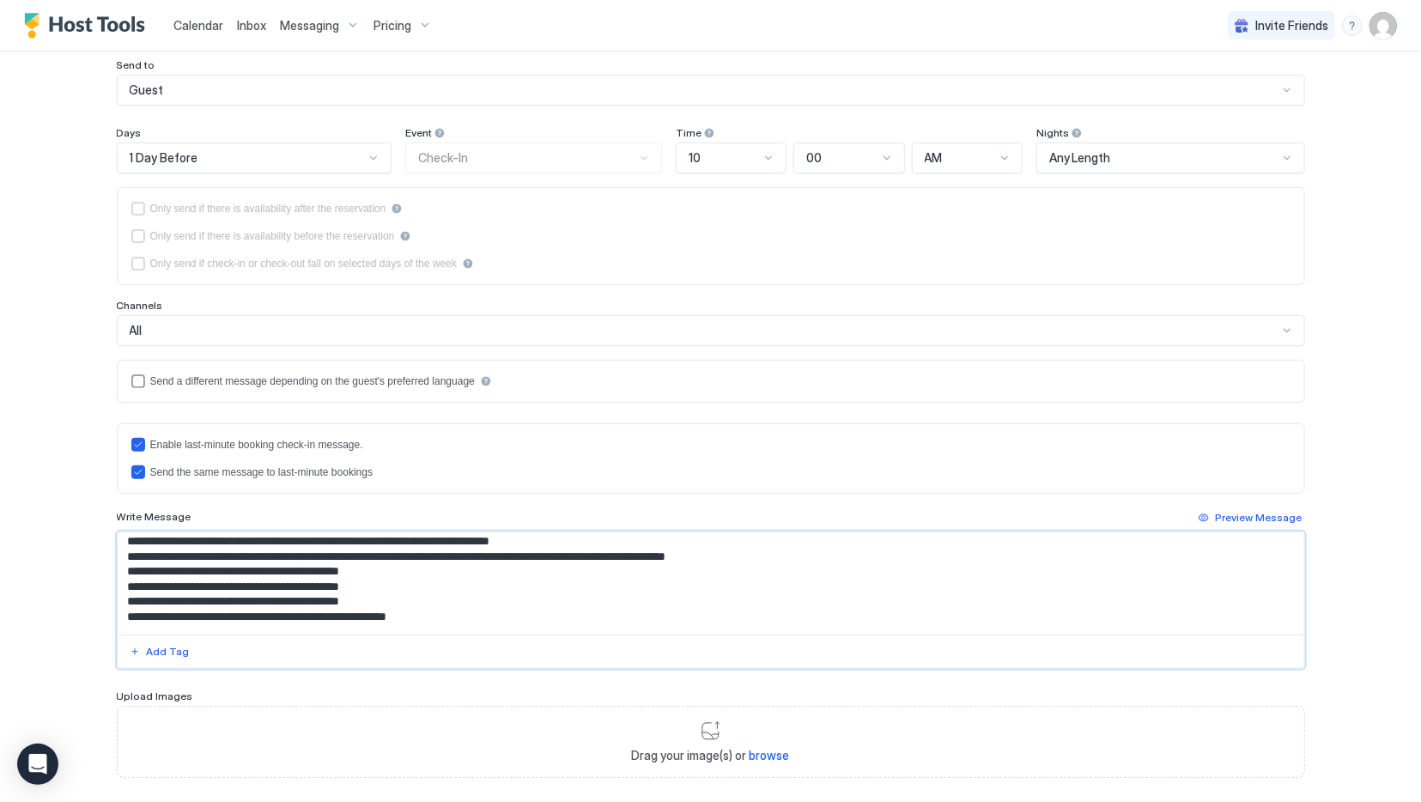
click at [126, 597] on textarea "Input Field" at bounding box center [711, 583] width 1187 height 102
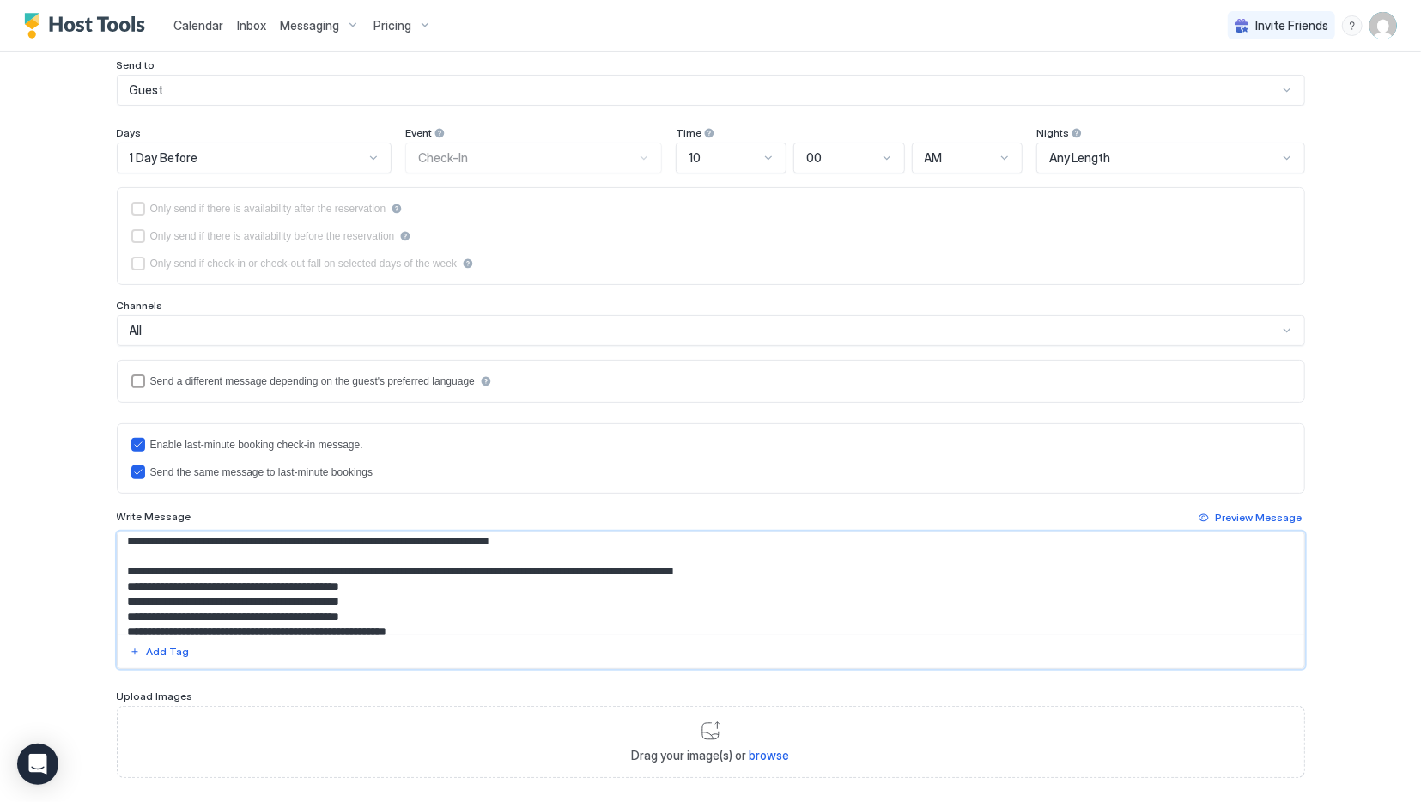
click at [551, 613] on textarea "Input Field" at bounding box center [711, 583] width 1187 height 102
click at [545, 610] on textarea "Input Field" at bounding box center [711, 583] width 1187 height 102
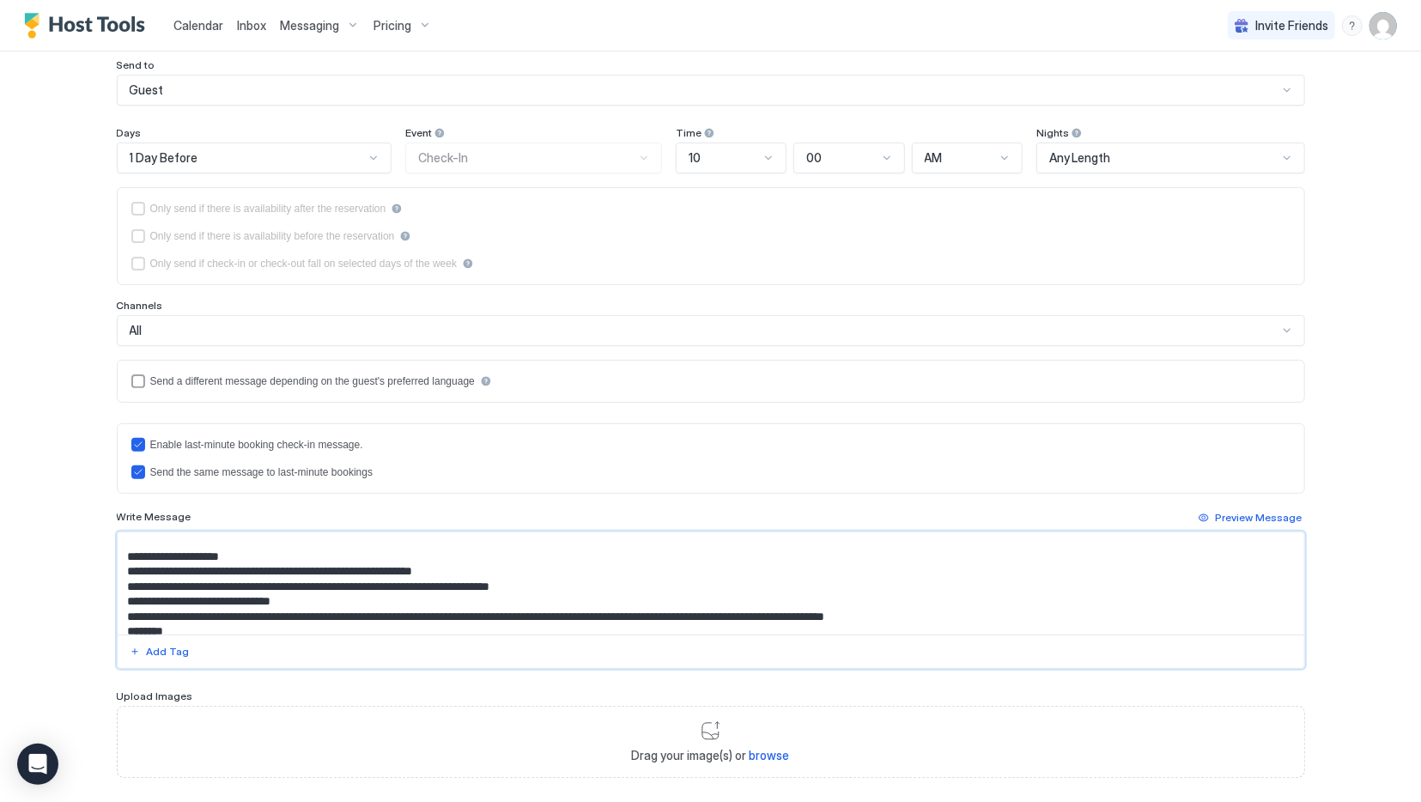
scroll to position [877, 0]
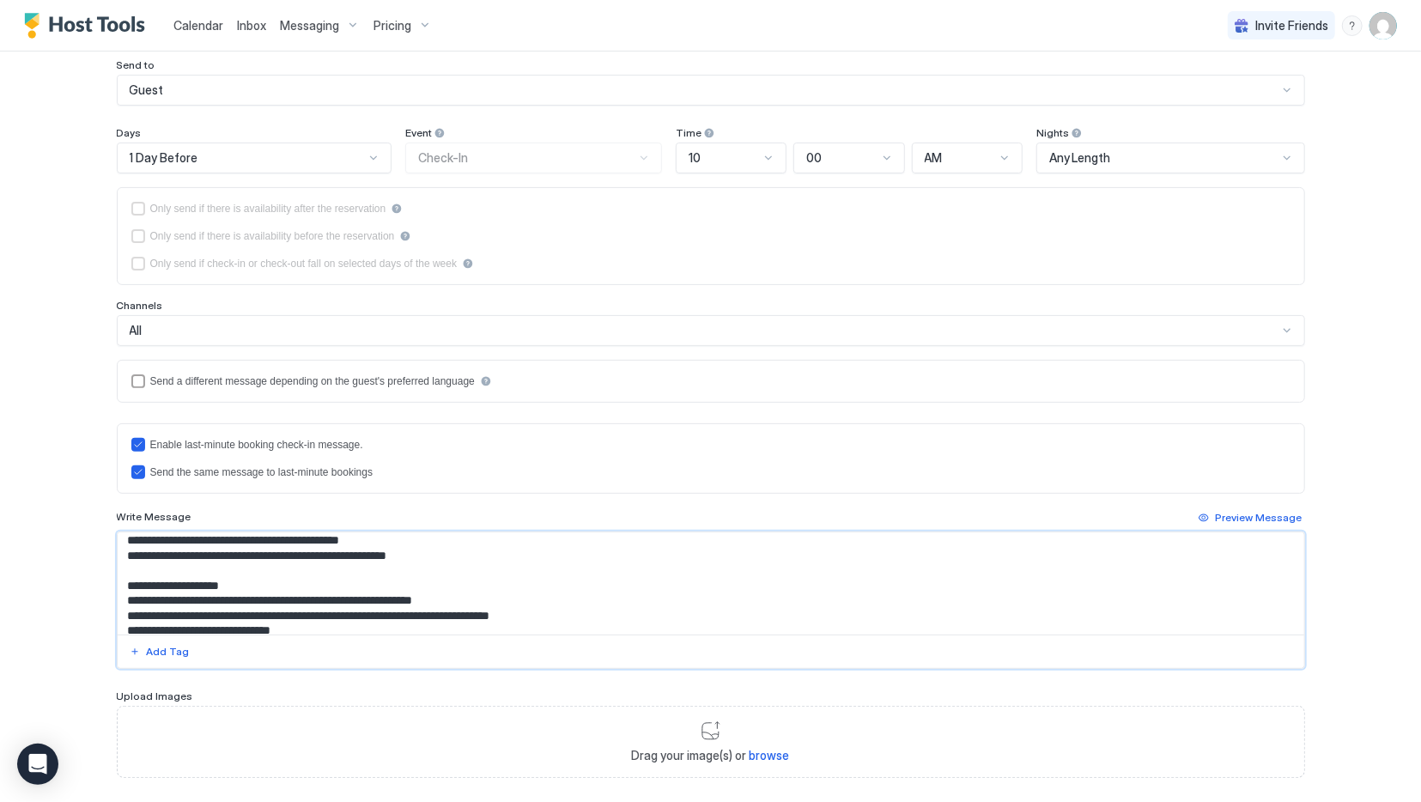
click at [128, 556] on textarea "Input Field" at bounding box center [711, 583] width 1187 height 102
click at [128, 566] on textarea "Input Field" at bounding box center [711, 583] width 1187 height 102
drag, startPoint x: 124, startPoint y: 580, endPoint x: 149, endPoint y: 581, distance: 24.1
click at [124, 580] on textarea "Input Field" at bounding box center [711, 583] width 1187 height 102
click at [125, 600] on textarea "Input Field" at bounding box center [711, 583] width 1187 height 102
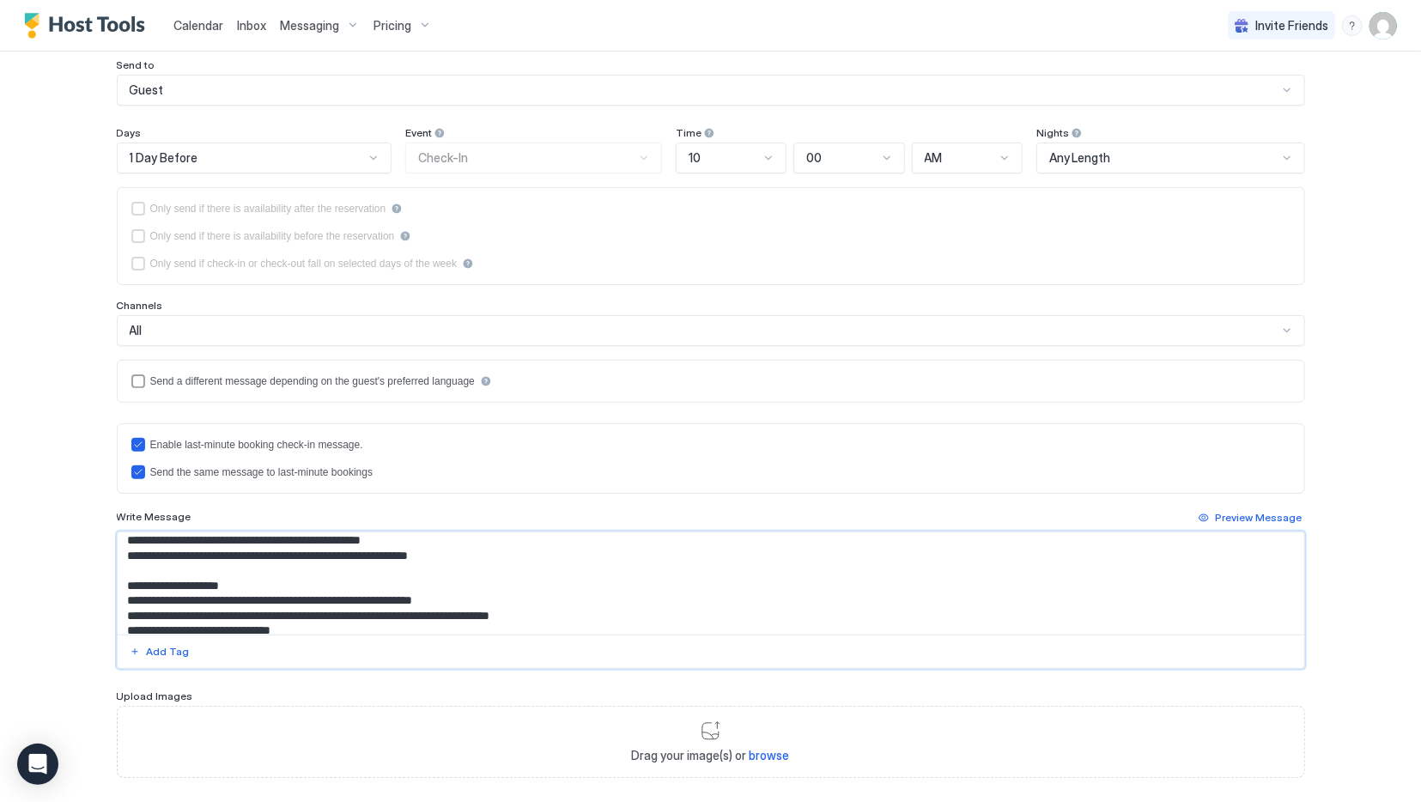
scroll to position [963, 0]
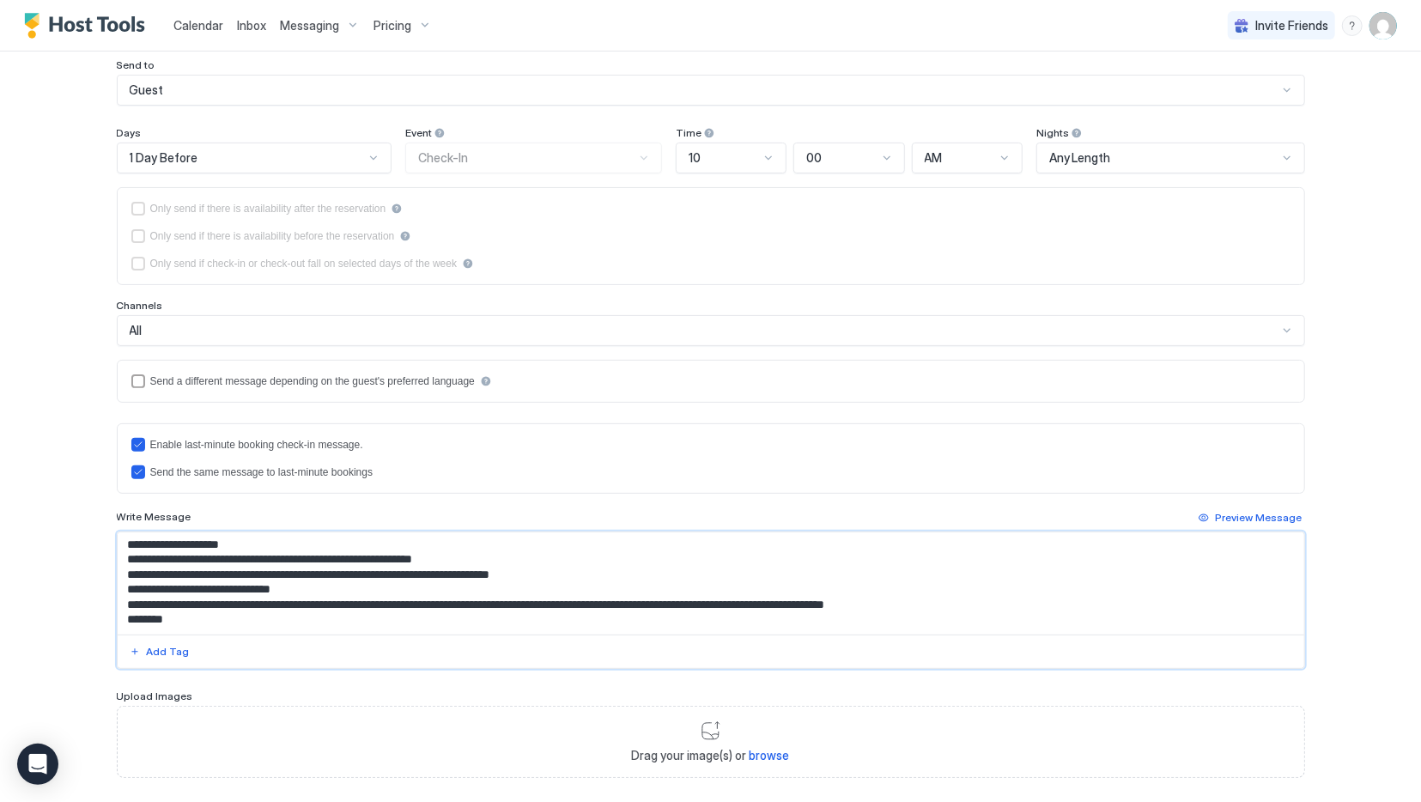
click at [126, 578] on textarea "Input Field" at bounding box center [711, 583] width 1187 height 102
click at [122, 560] on textarea "Input Field" at bounding box center [711, 583] width 1187 height 102
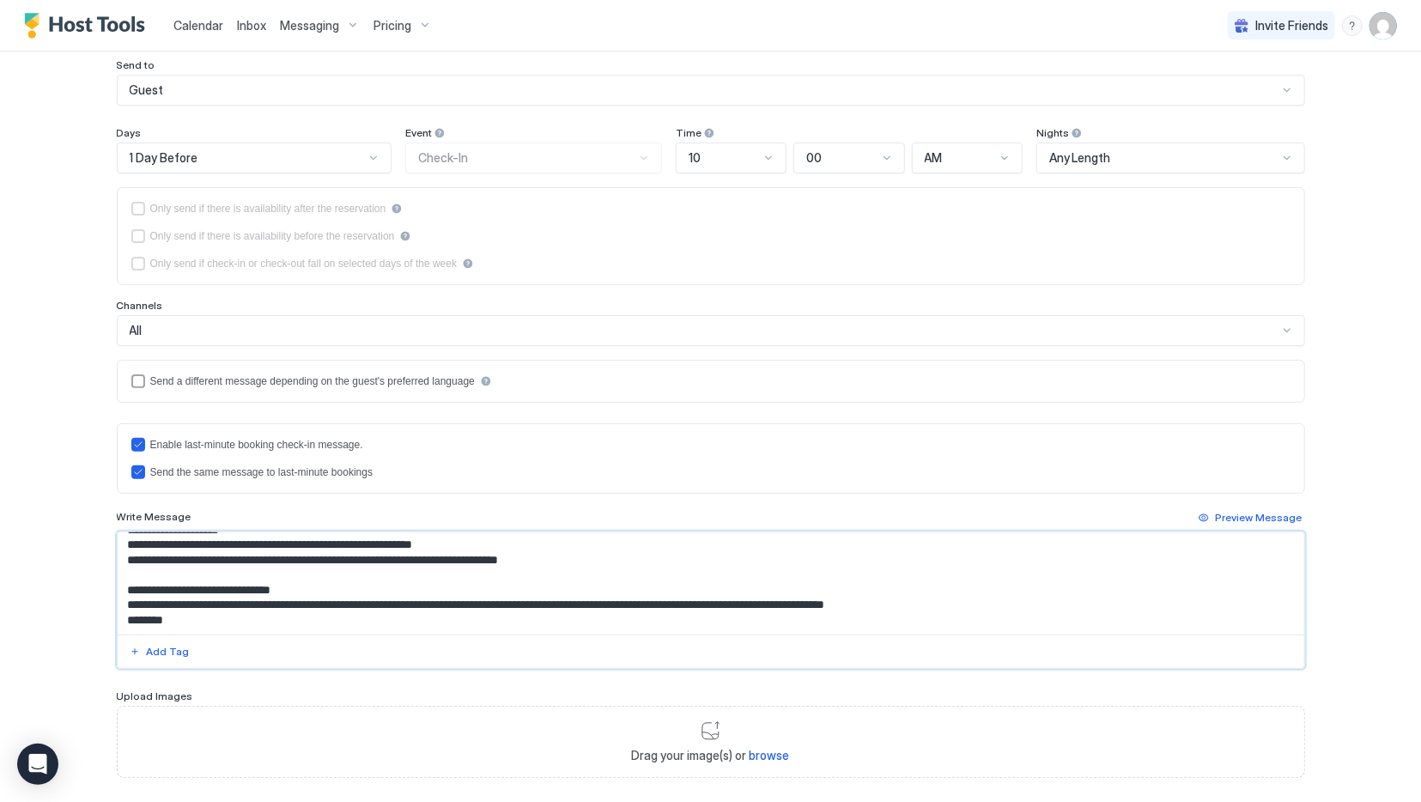
click at [124, 583] on textarea "Input Field" at bounding box center [711, 583] width 1187 height 102
click at [408, 569] on textarea "Input Field" at bounding box center [711, 583] width 1187 height 102
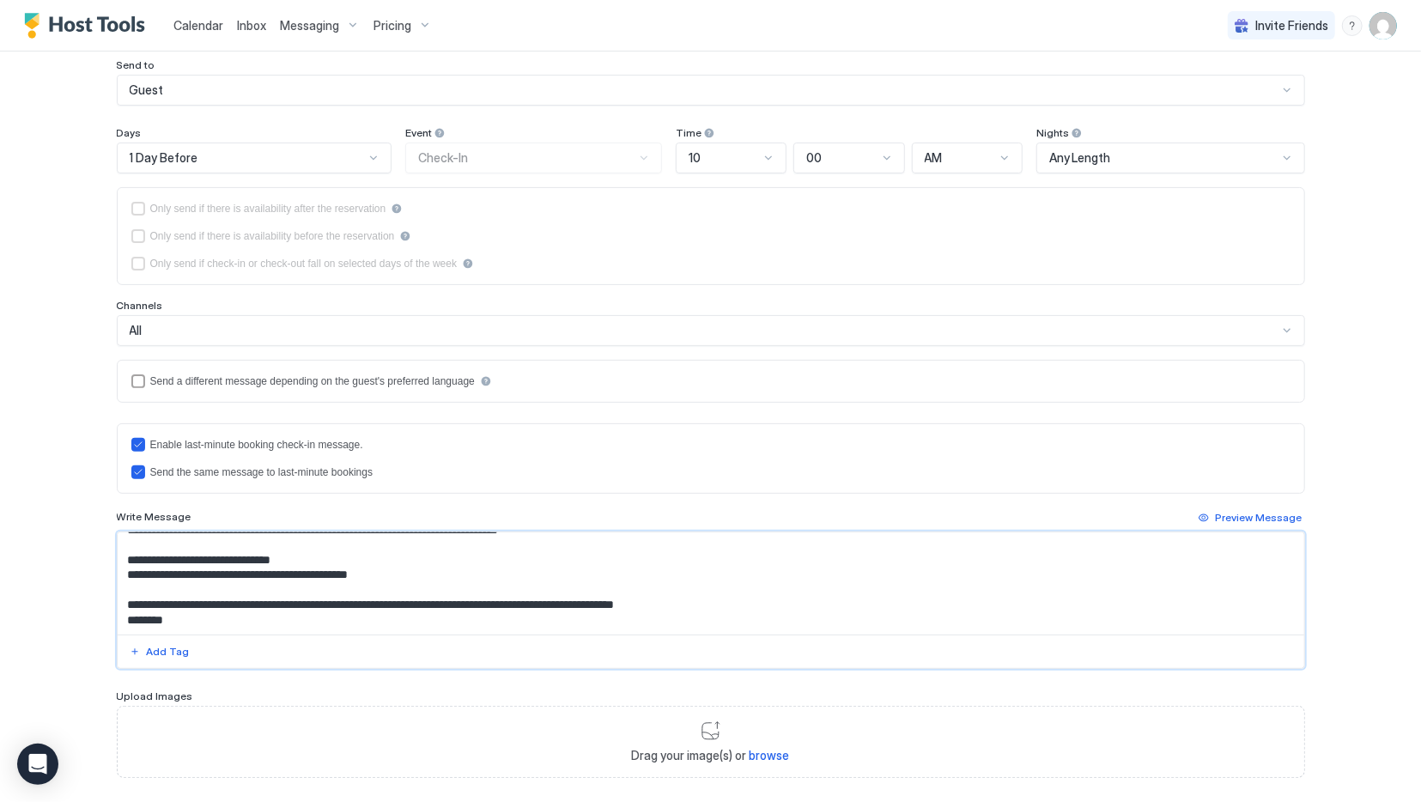
click at [1265, 504] on div "Enable last-minute booking check-in message. Send the same message to last-minu…" at bounding box center [711, 546] width 1188 height 246
click at [1268, 510] on div "Preview Message" at bounding box center [1259, 517] width 87 height 15
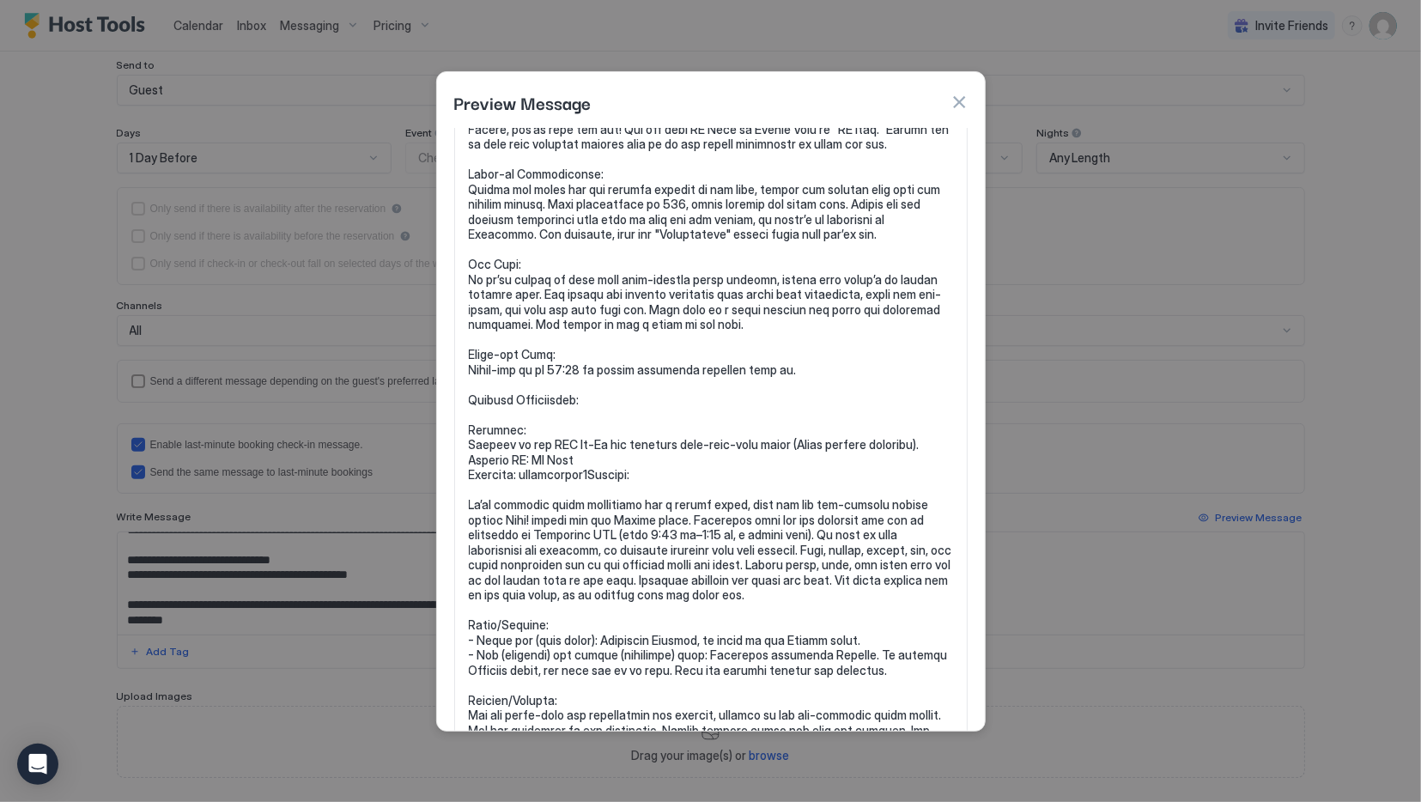
scroll to position [258, 0]
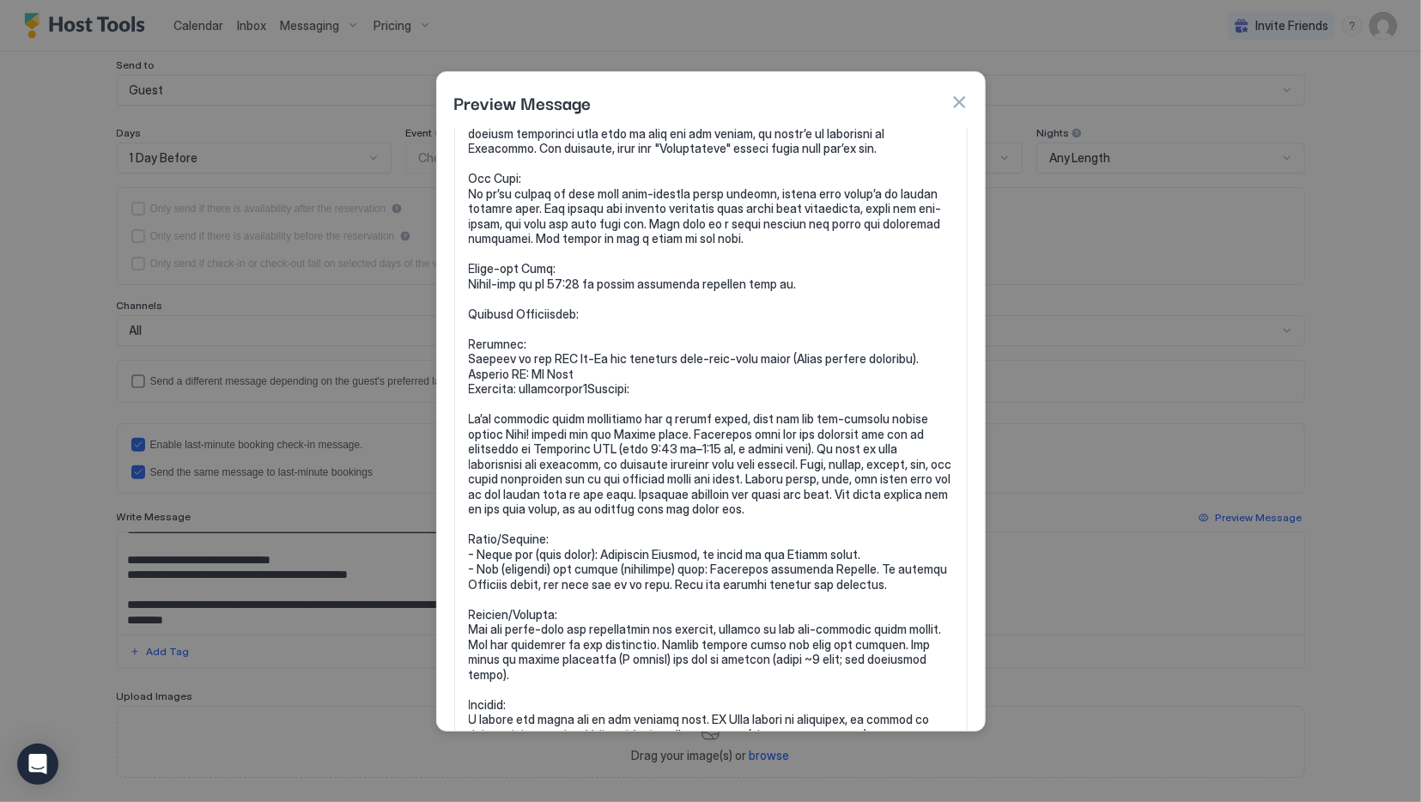
click at [968, 100] on div "Preview Message" at bounding box center [711, 100] width 548 height 57
click at [959, 104] on button "button" at bounding box center [958, 102] width 17 height 17
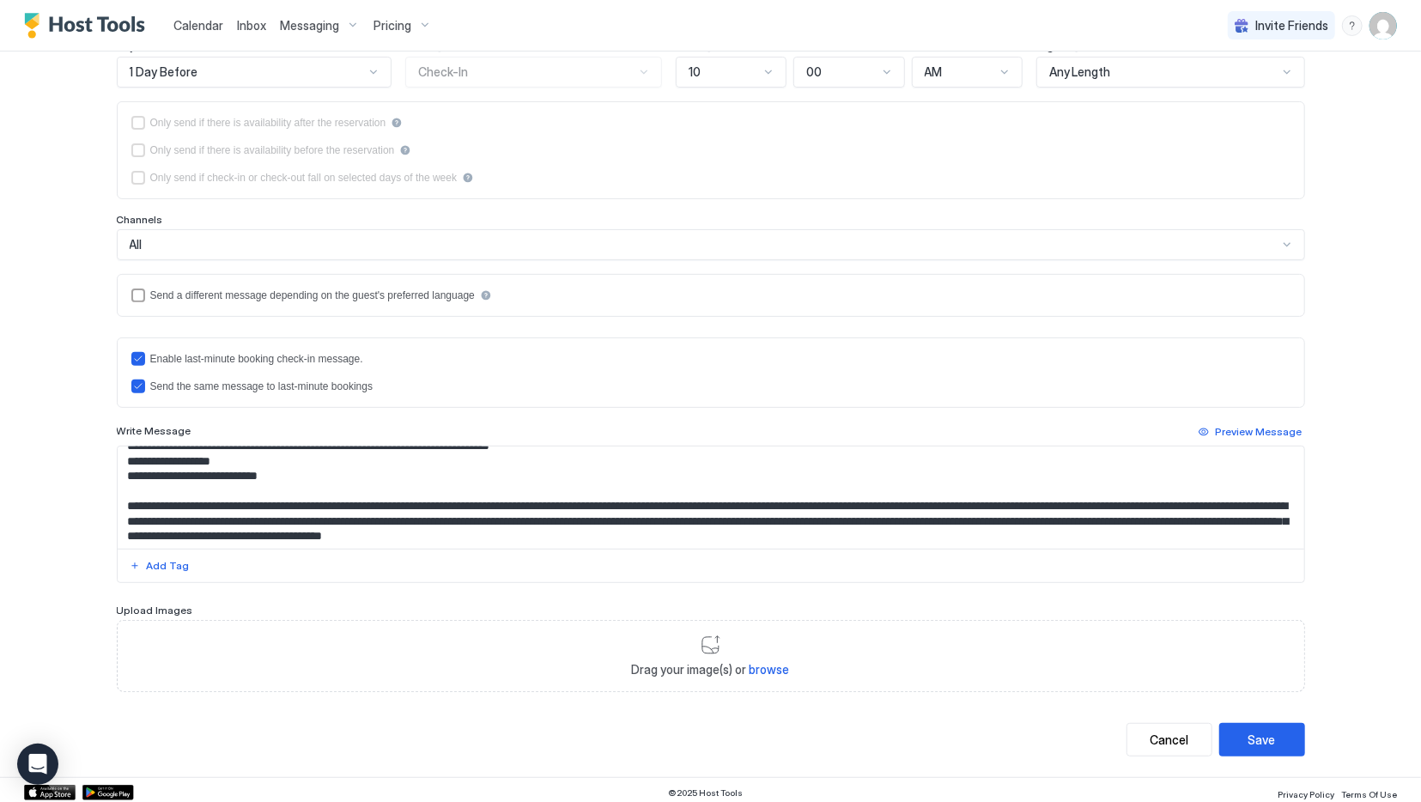
scroll to position [343, 0]
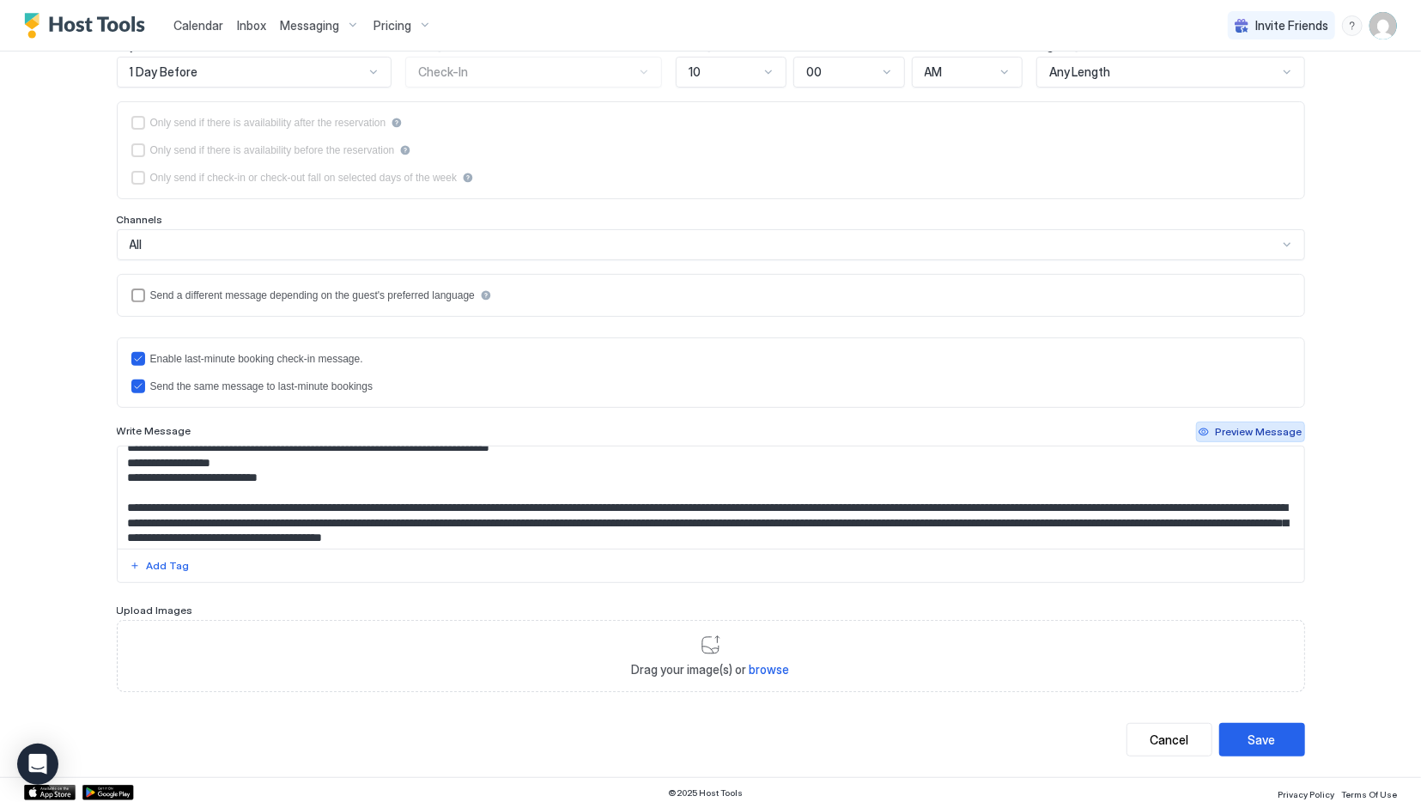
click at [1266, 434] on div "Preview Message" at bounding box center [1259, 431] width 87 height 15
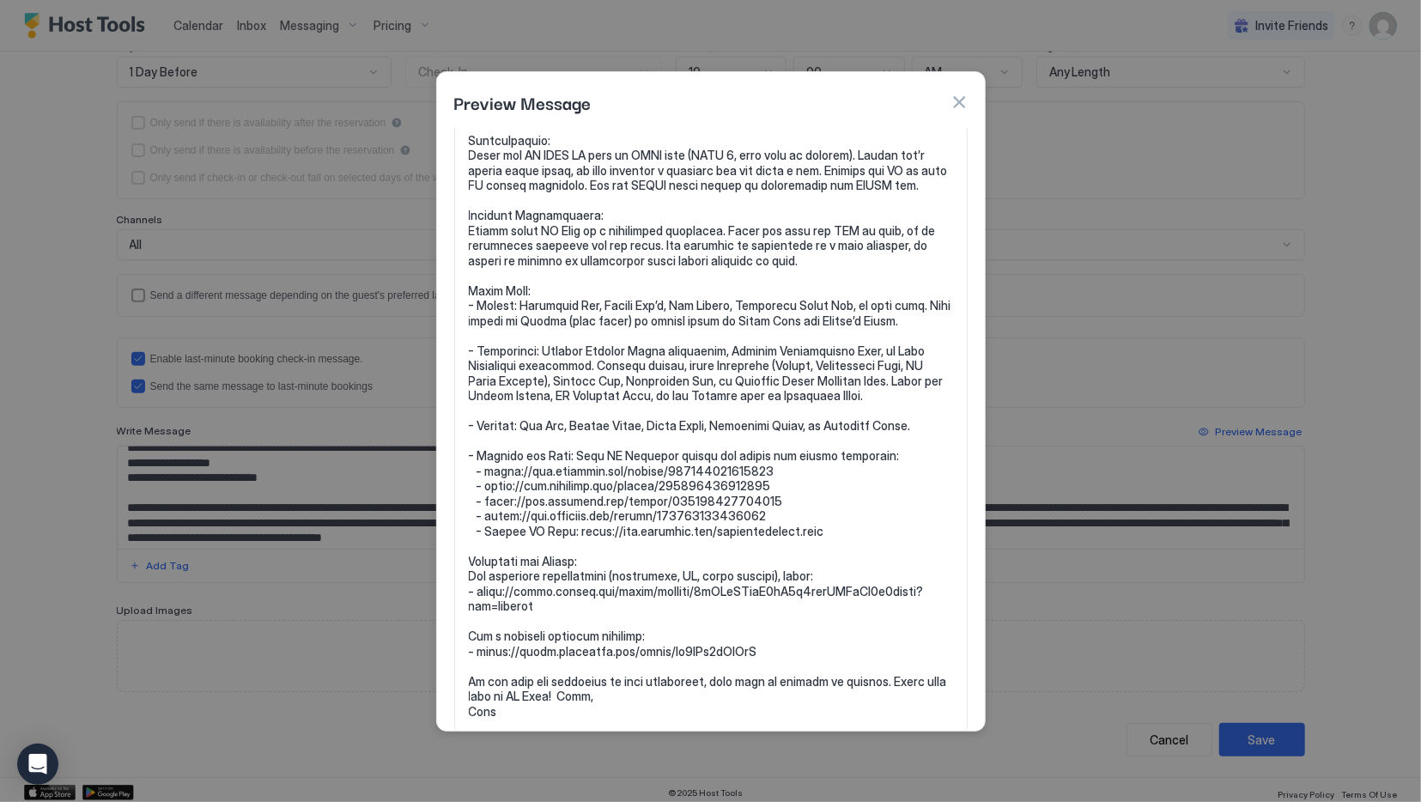
scroll to position [900, 0]
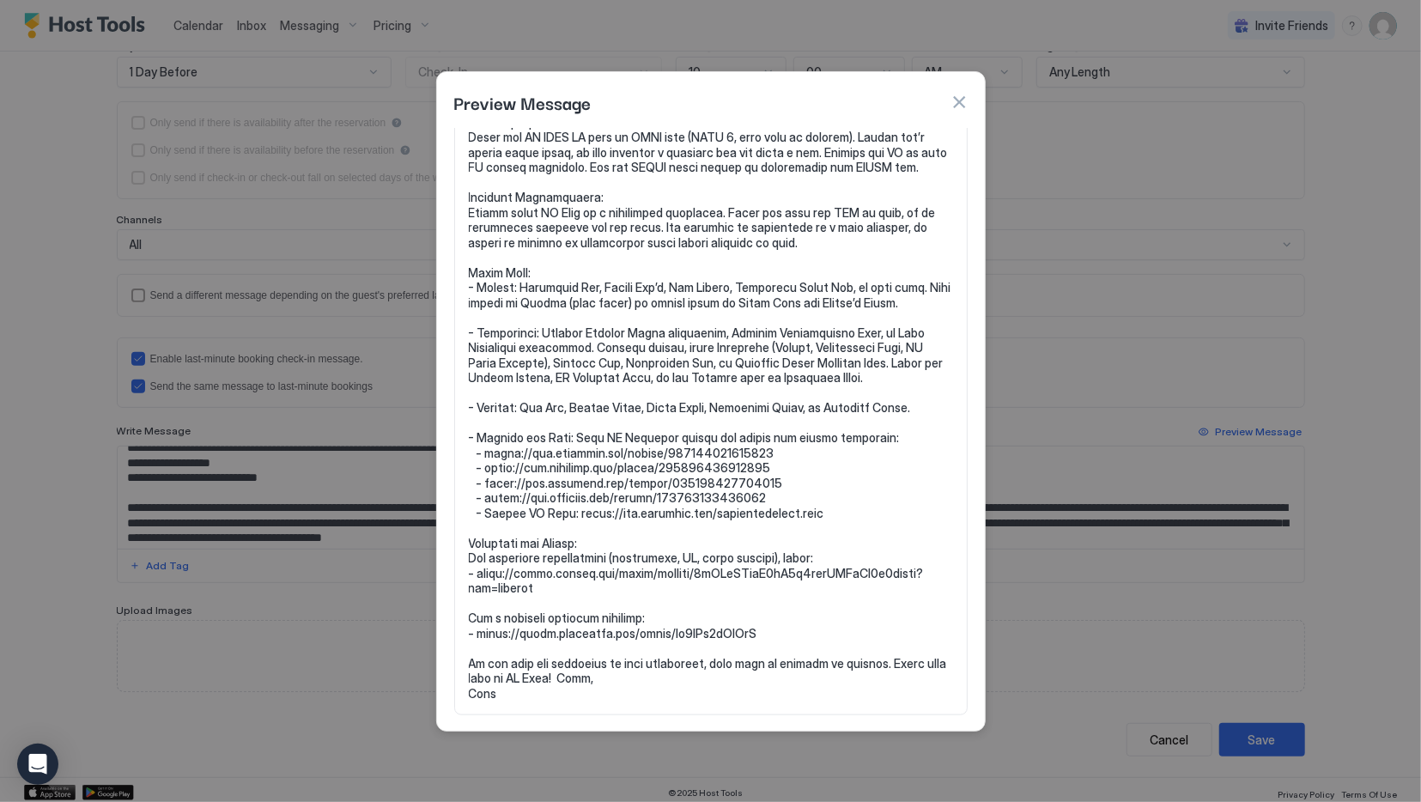
click at [962, 95] on button "button" at bounding box center [958, 102] width 17 height 17
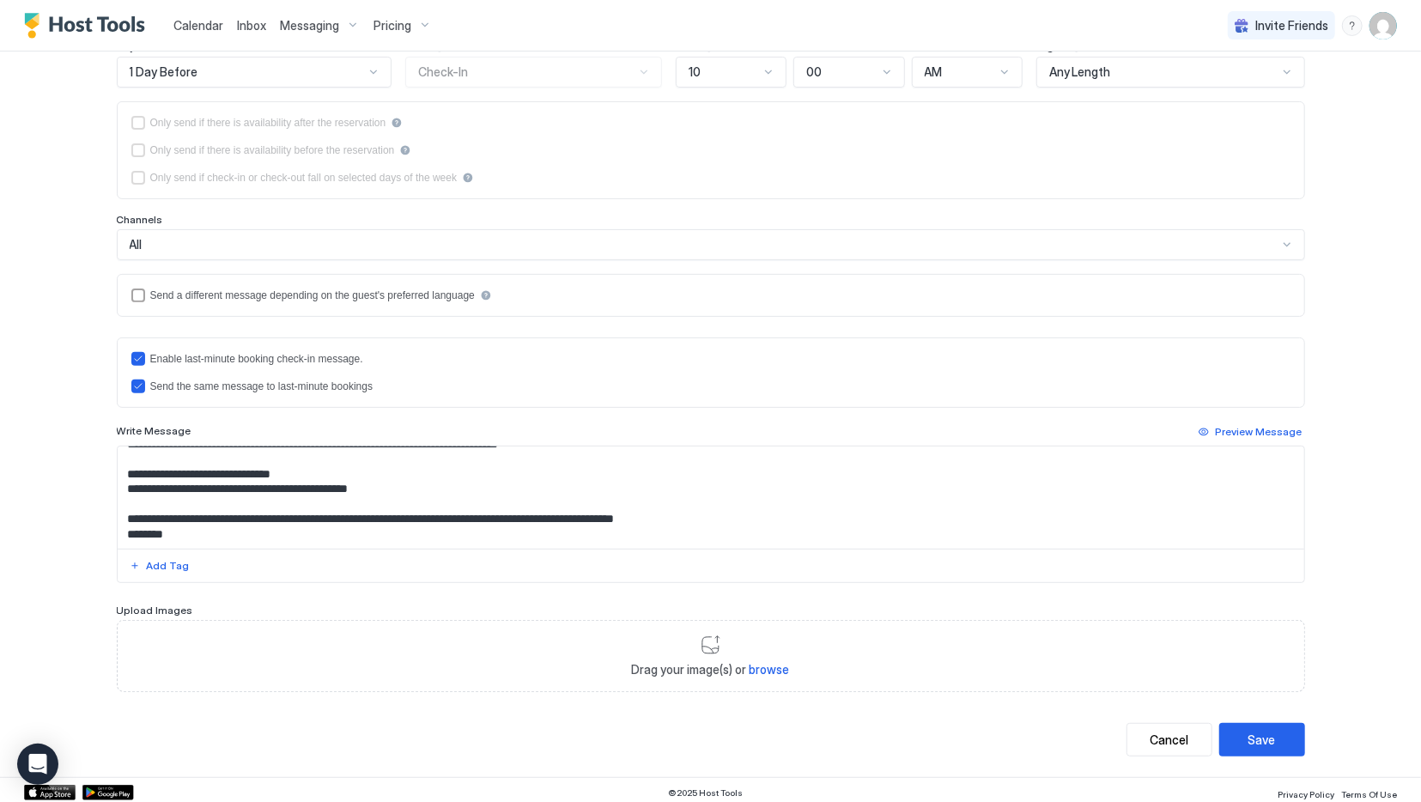
scroll to position [1038, 0]
click at [668, 483] on textarea "Input Field" at bounding box center [711, 497] width 1187 height 102
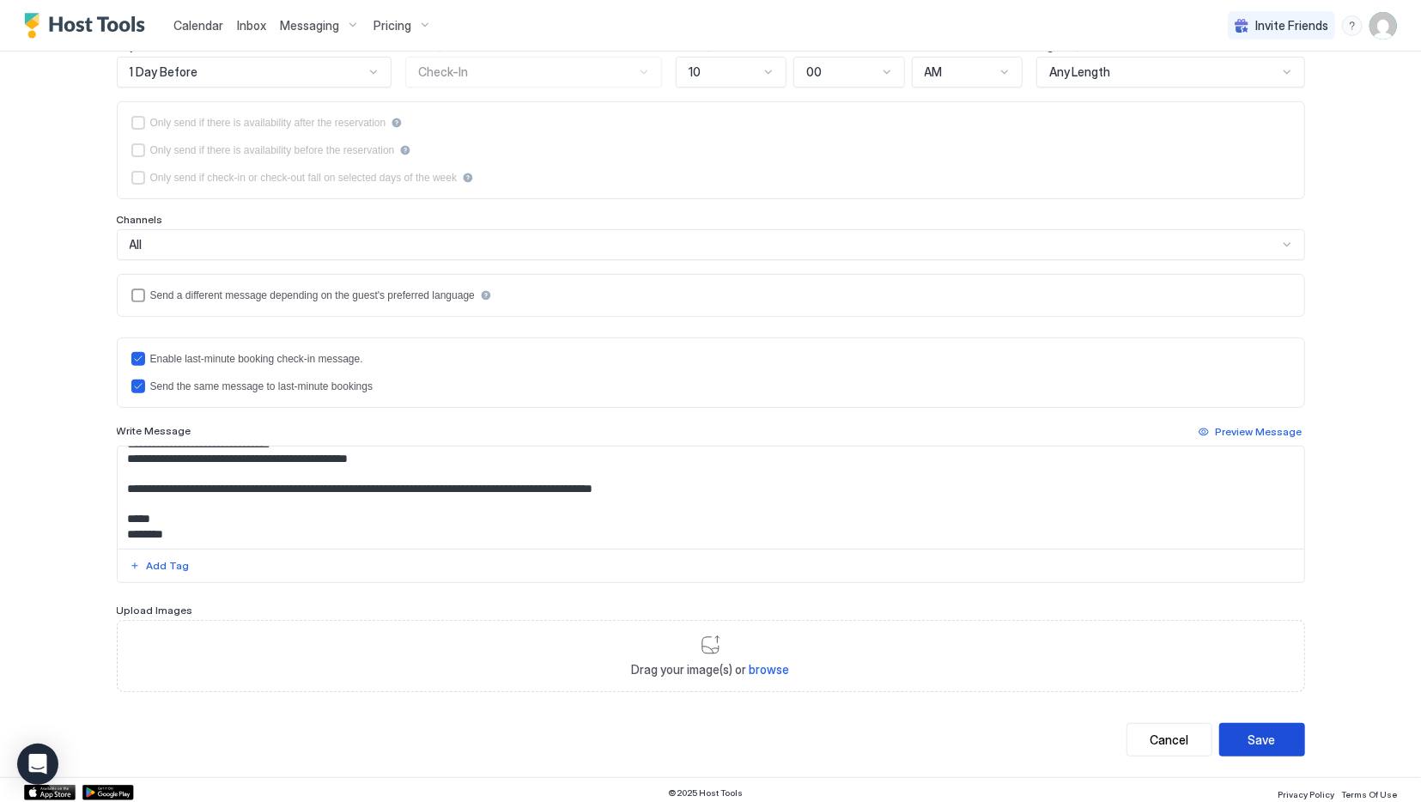
click at [1284, 731] on button "Save" at bounding box center [1262, 739] width 86 height 33
type textarea "**********"
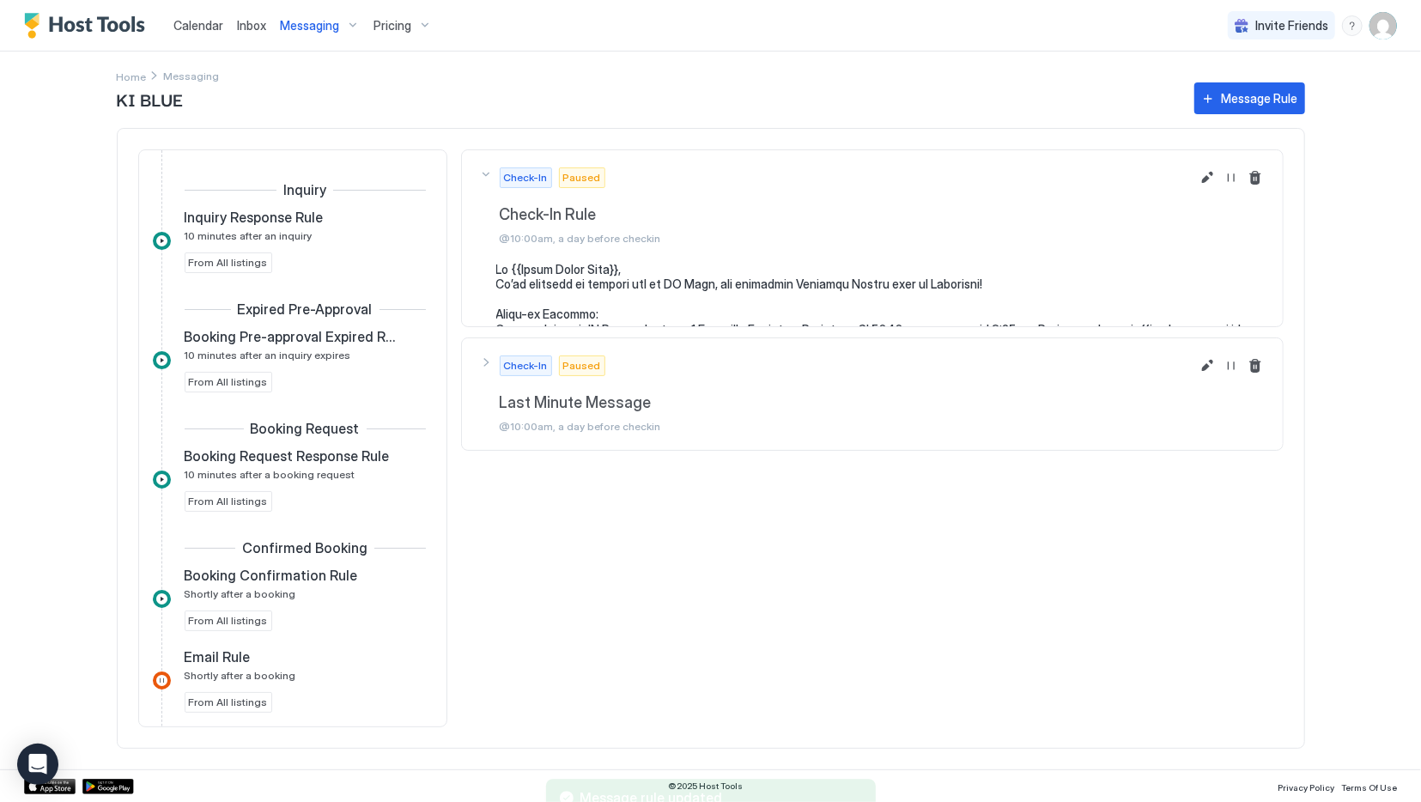
scroll to position [342, 0]
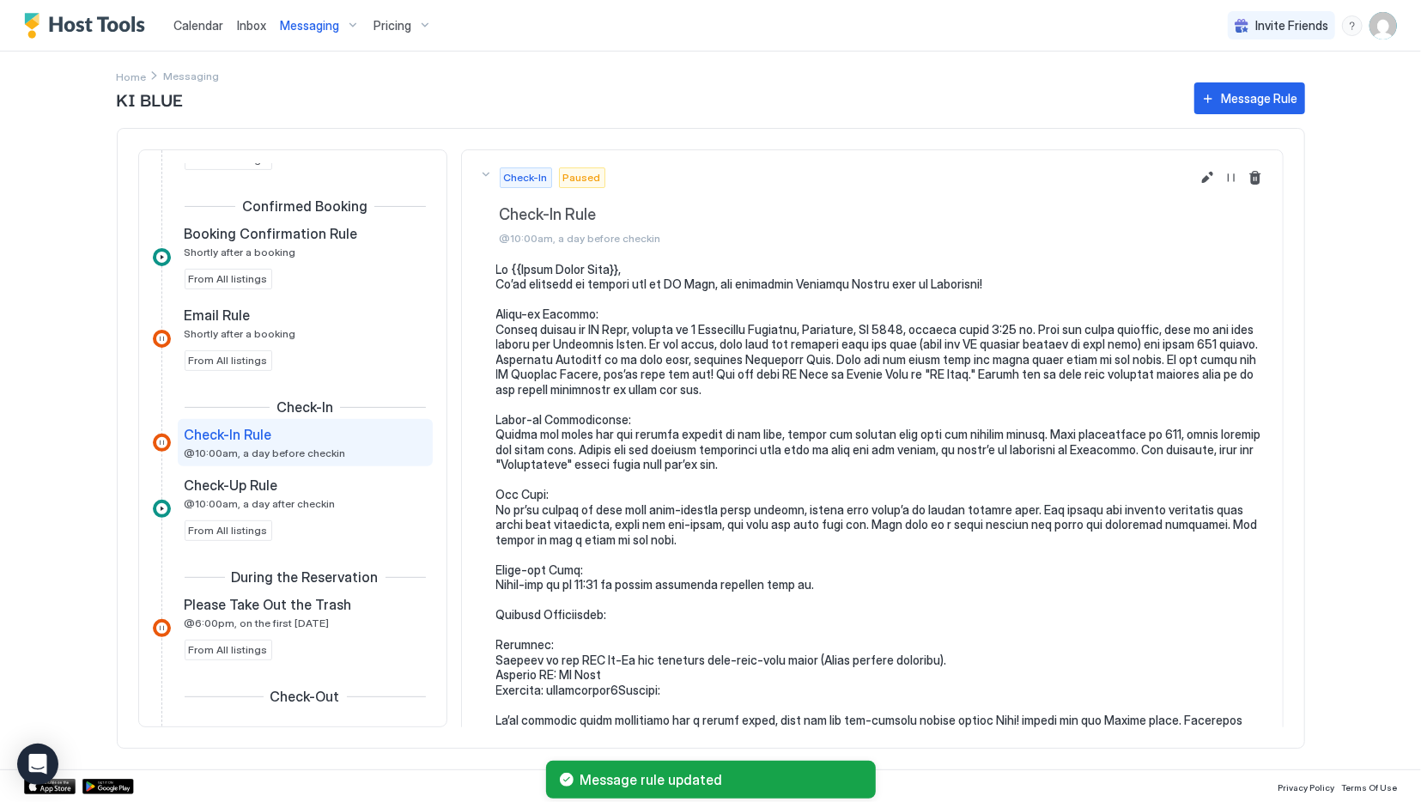
click at [157, 440] on div at bounding box center [162, 443] width 18 height 18
click at [1235, 172] on button "Resume Message Rule" at bounding box center [1231, 177] width 21 height 21
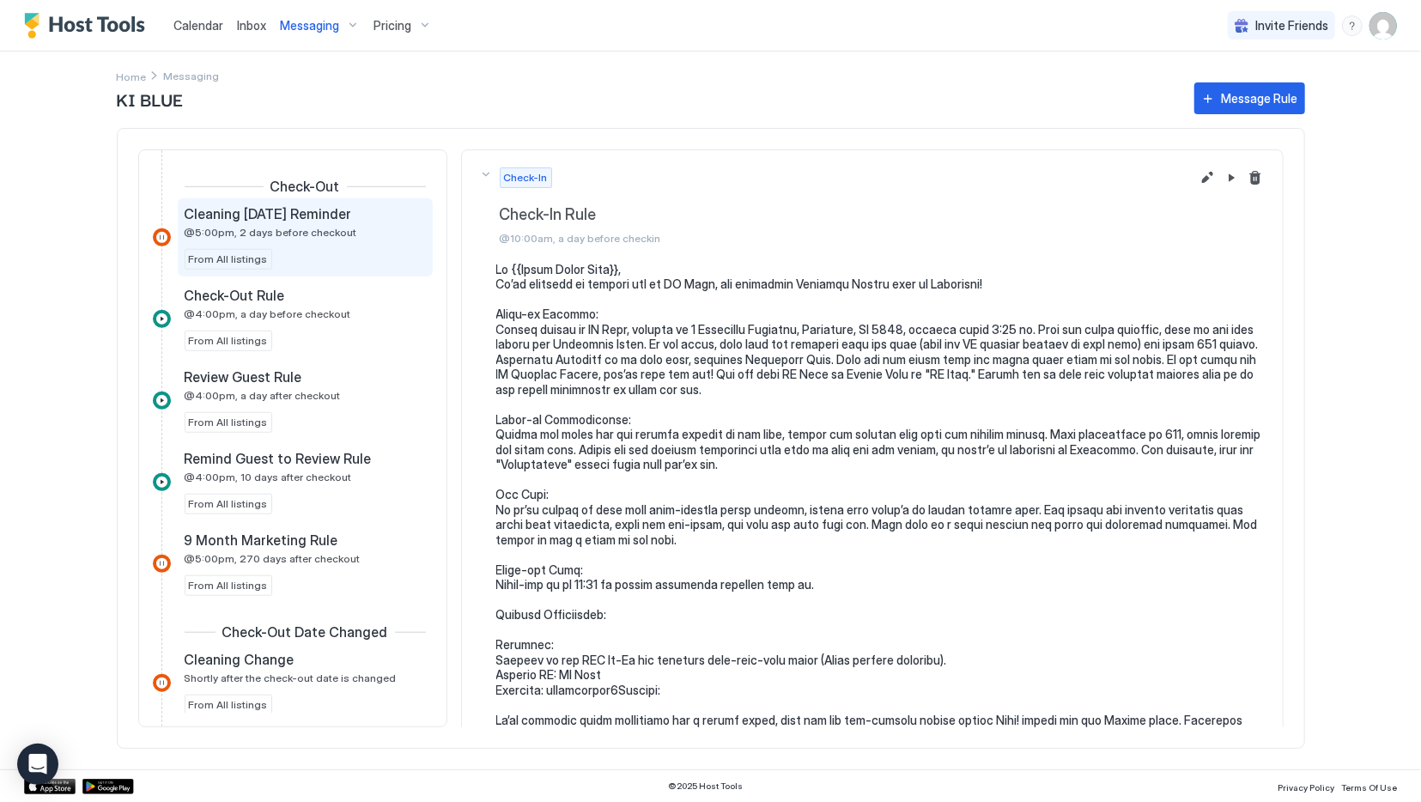
scroll to position [859, 0]
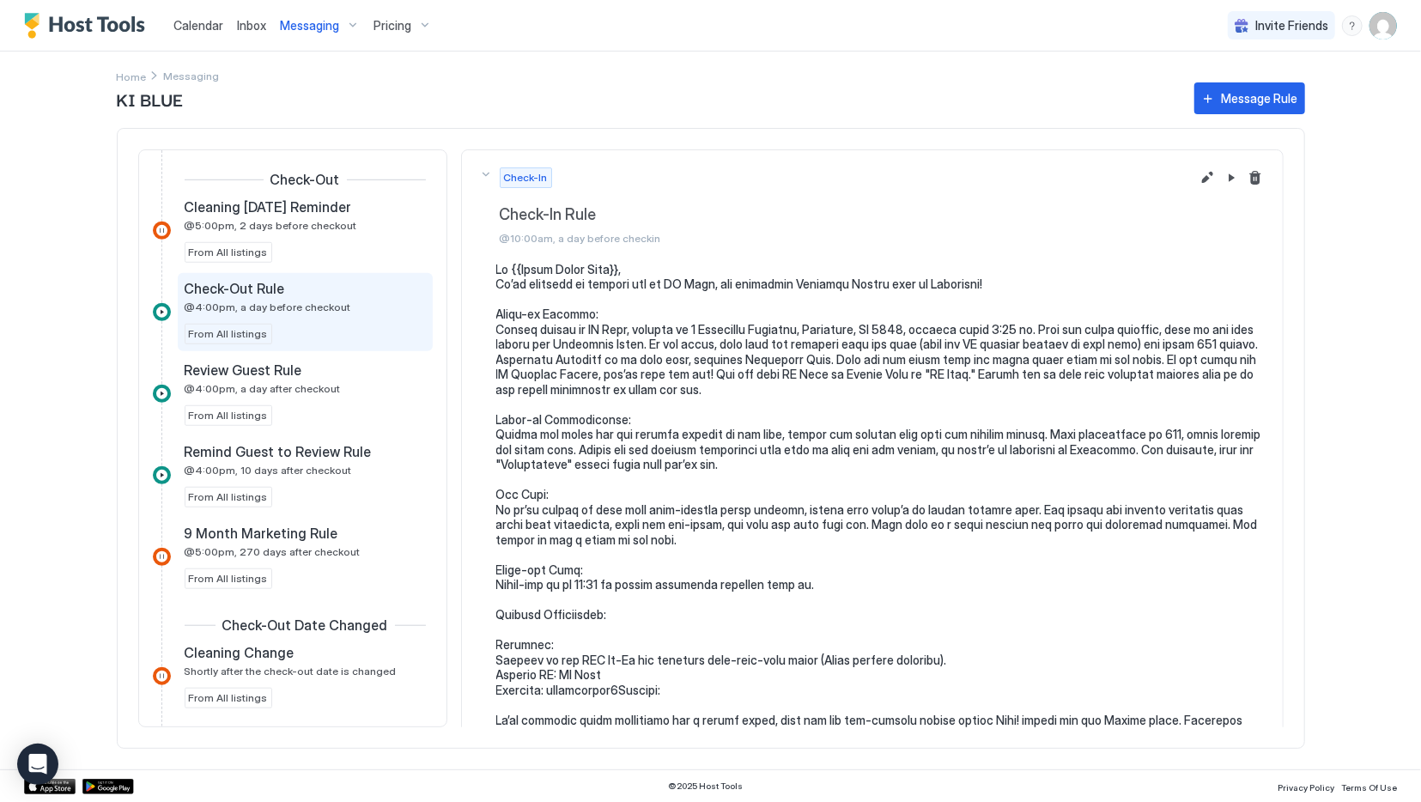
click at [337, 313] on div "Check-Out Rule @4:00pm, a day before checkout From All listings" at bounding box center [305, 312] width 241 height 64
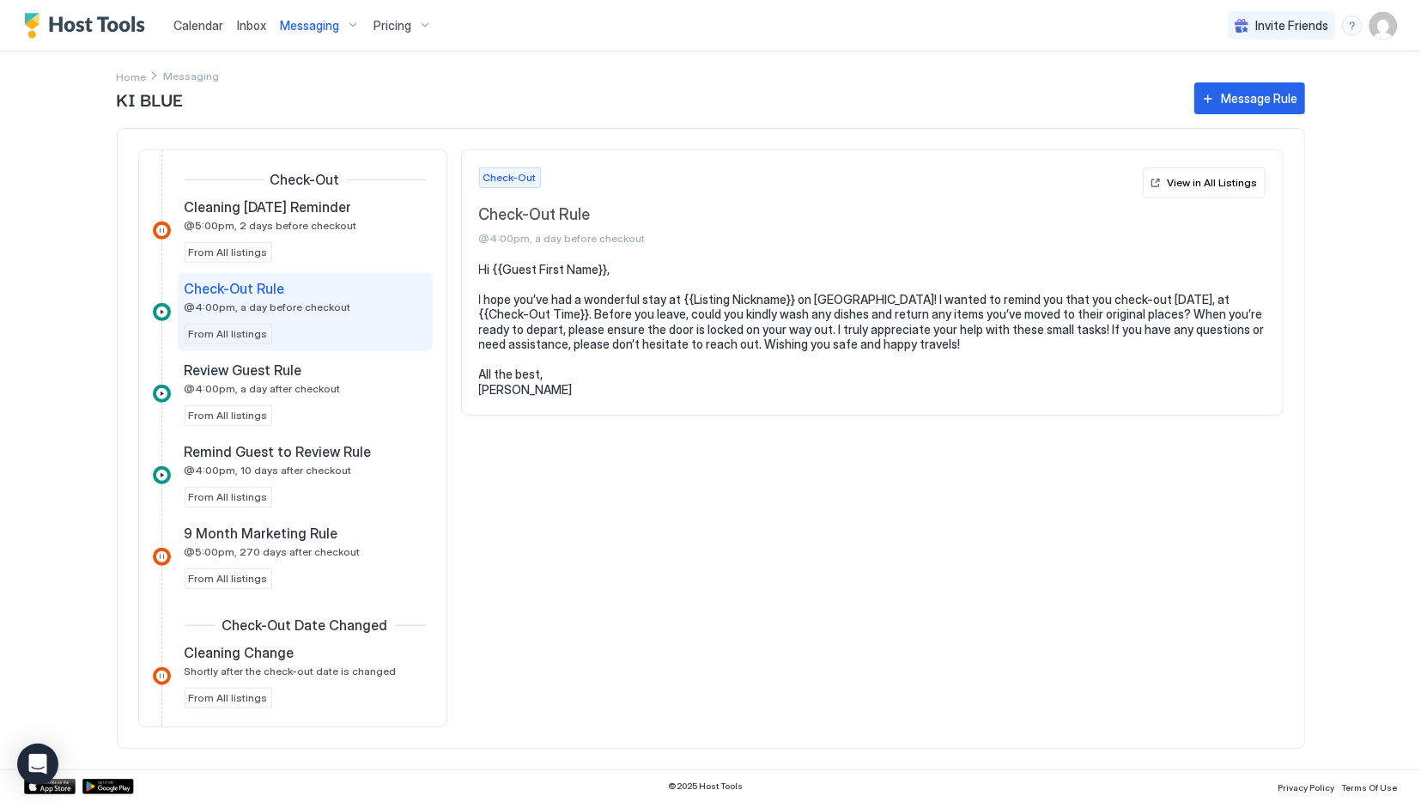
click at [413, 30] on div "Pricing" at bounding box center [403, 25] width 72 height 29
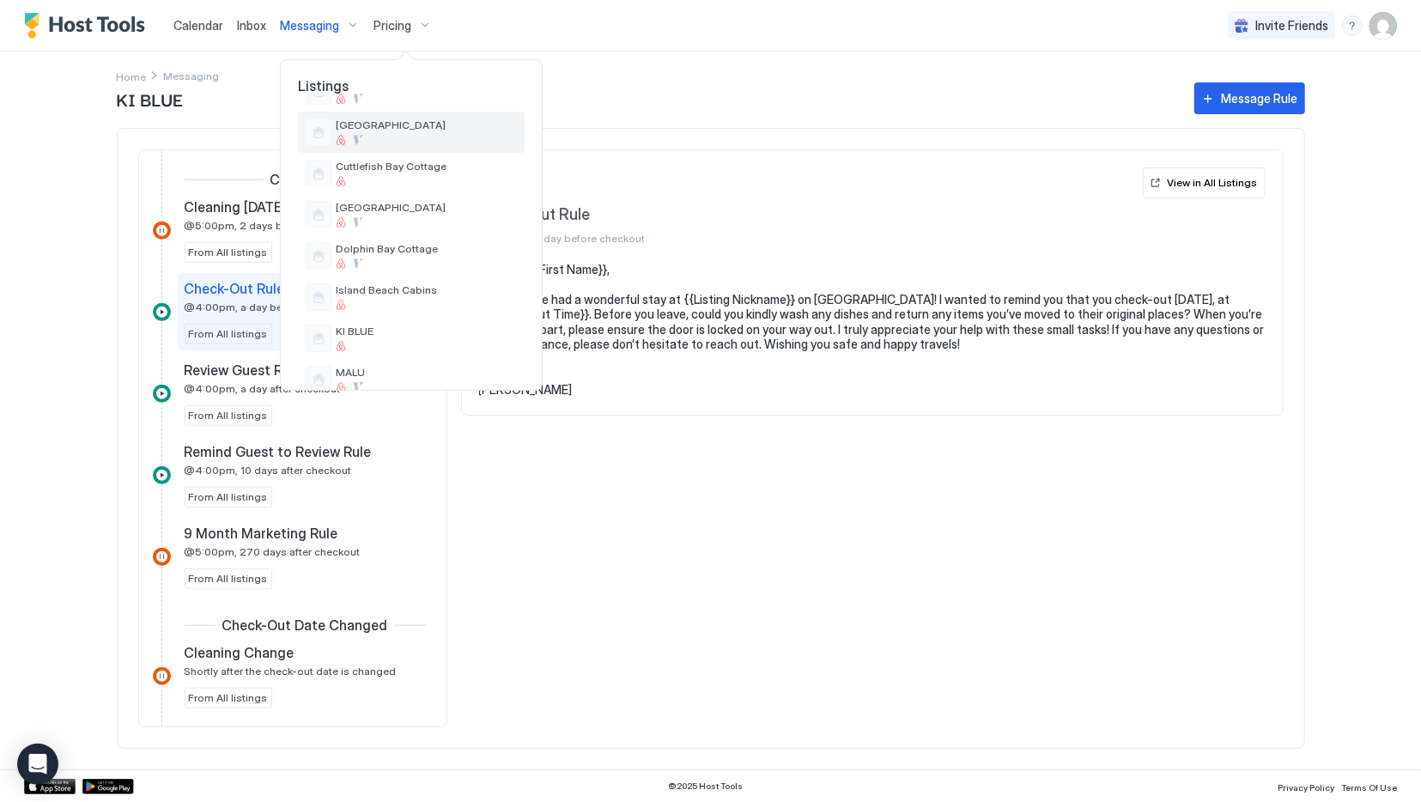
scroll to position [172, 0]
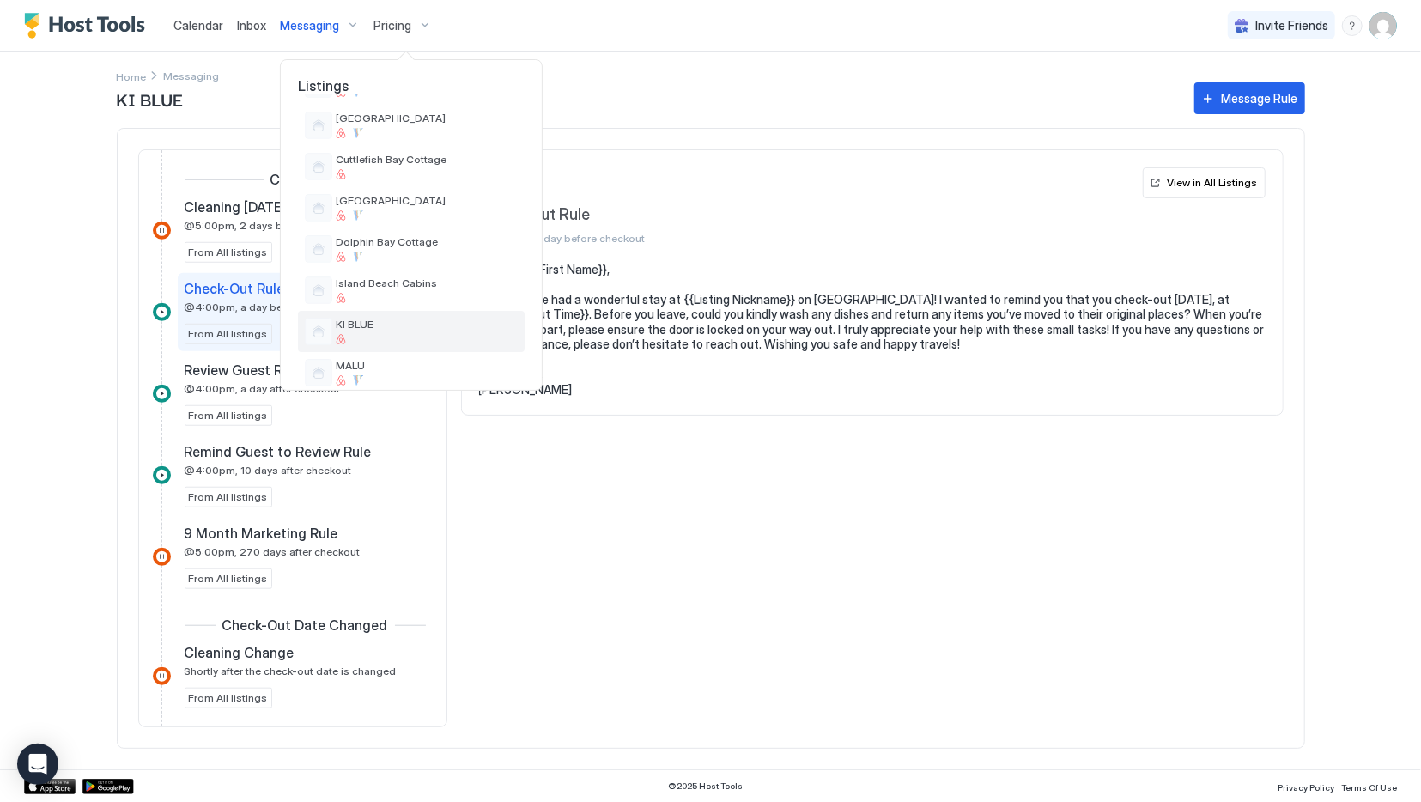
click at [427, 332] on div "KI BLUE" at bounding box center [427, 331] width 182 height 27
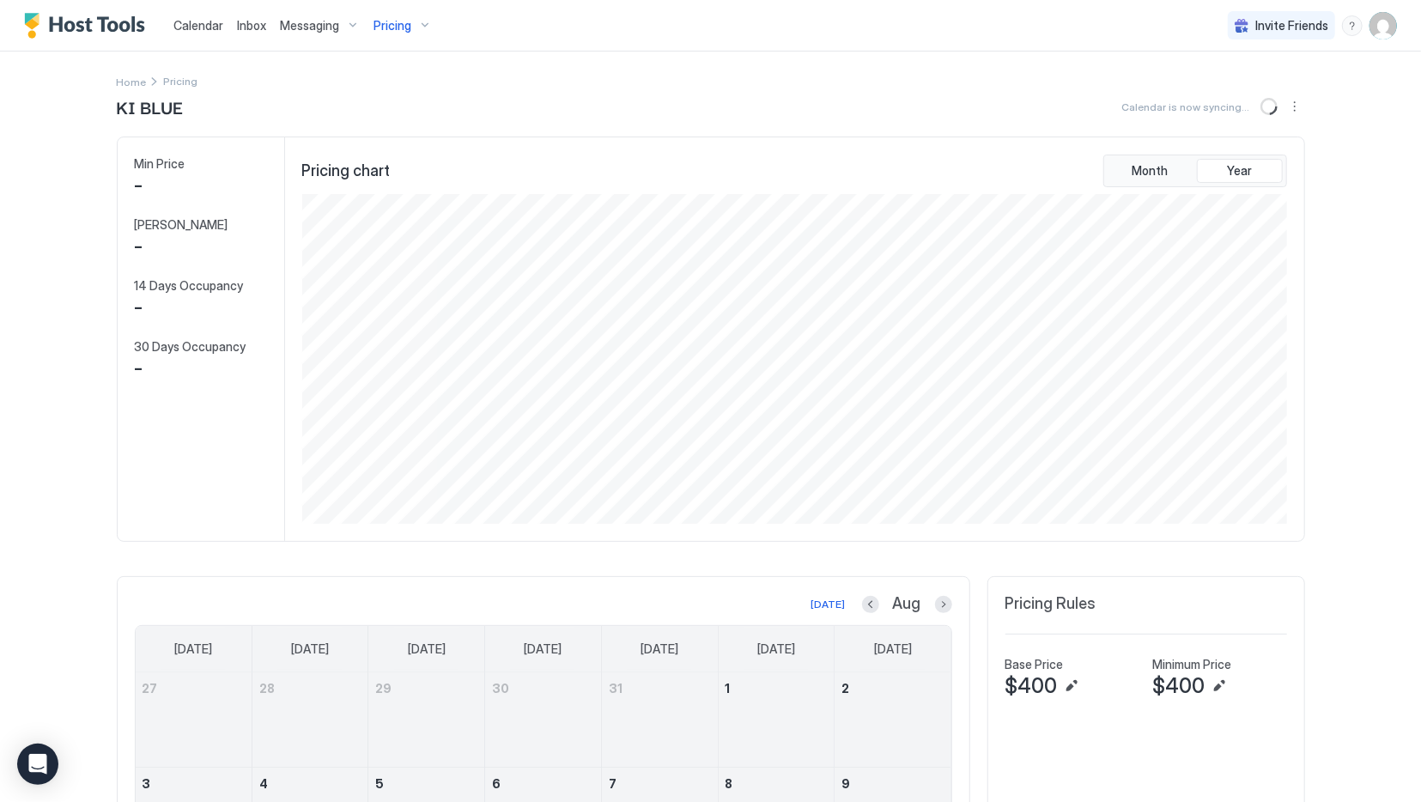
scroll to position [330, 989]
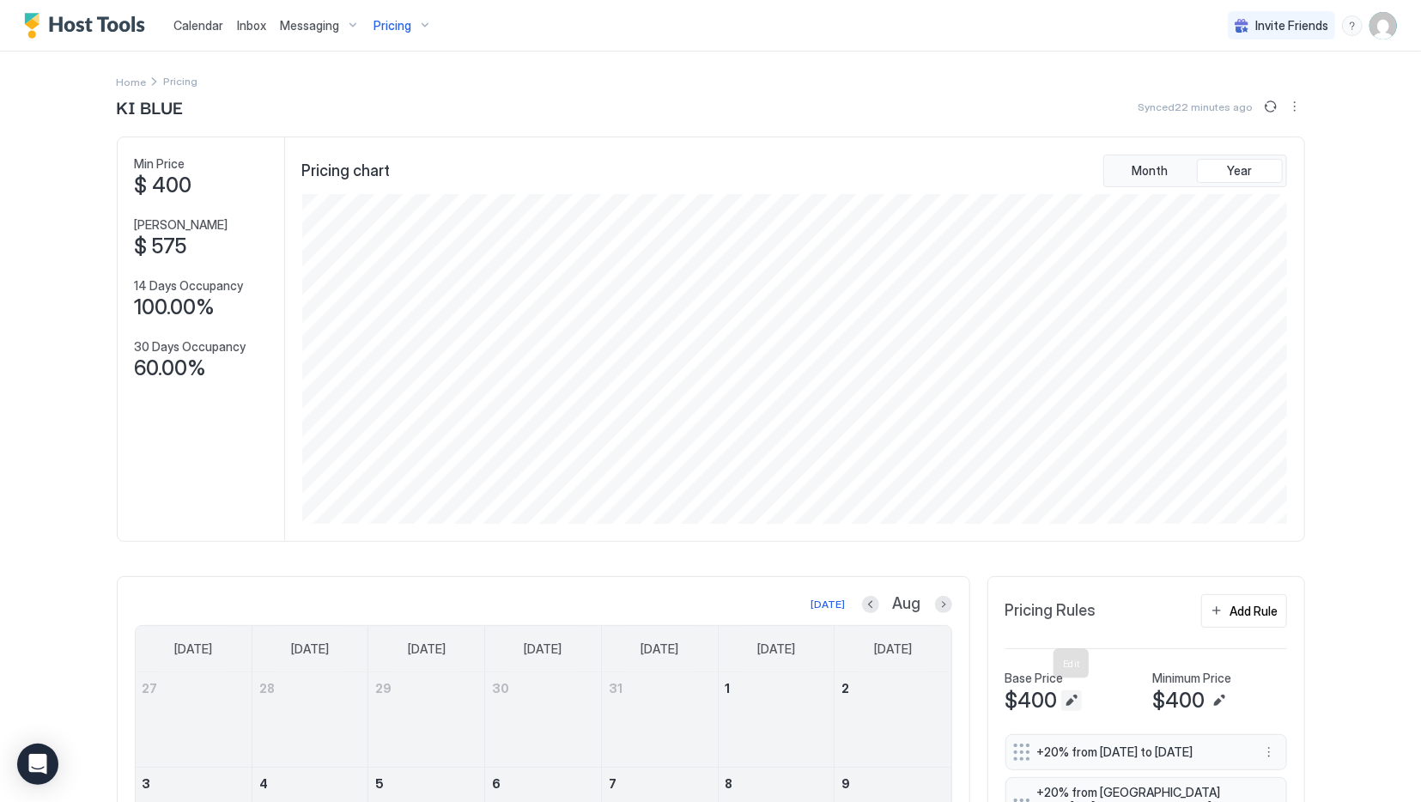
click at [1066, 704] on button "Edit" at bounding box center [1071, 700] width 21 height 21
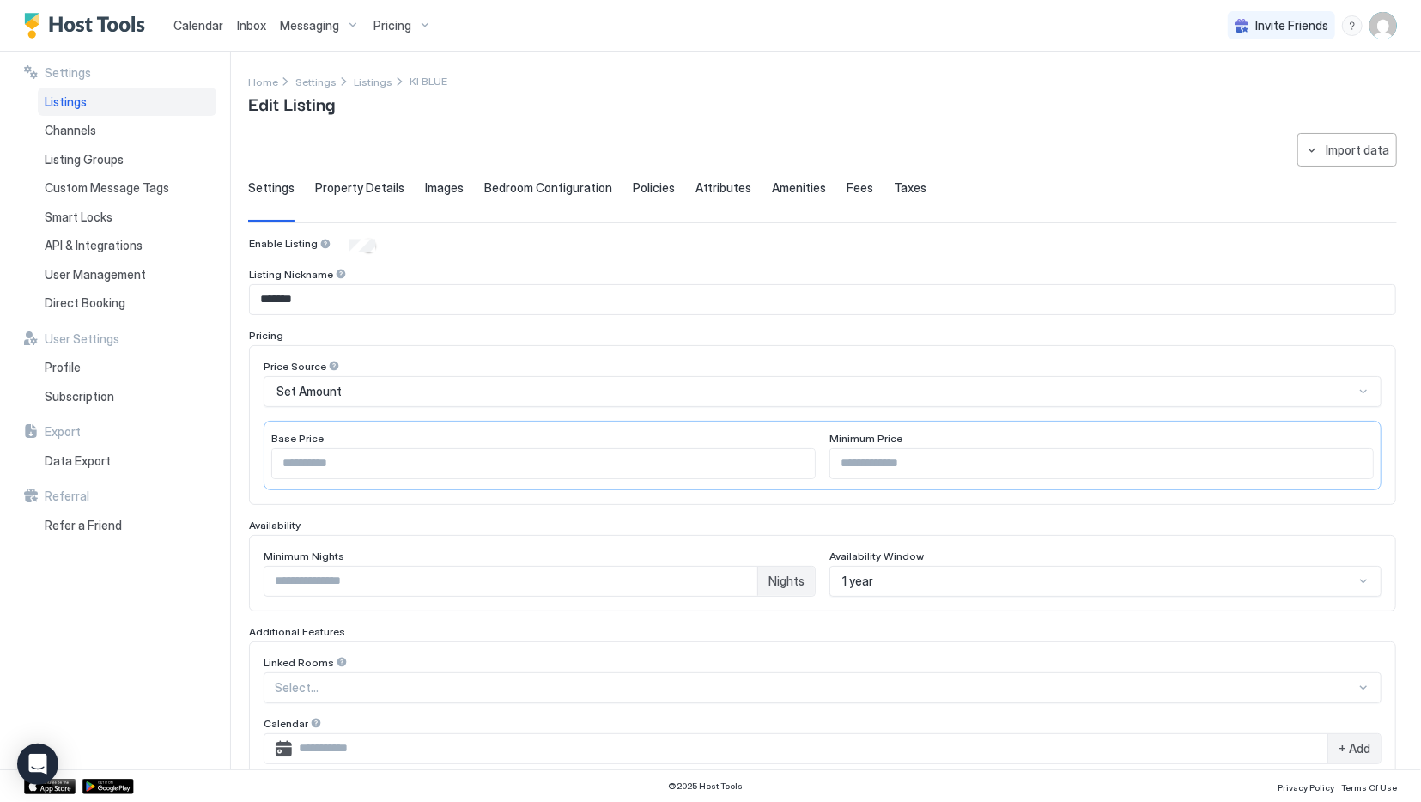
click at [334, 458] on input "***" at bounding box center [543, 463] width 543 height 29
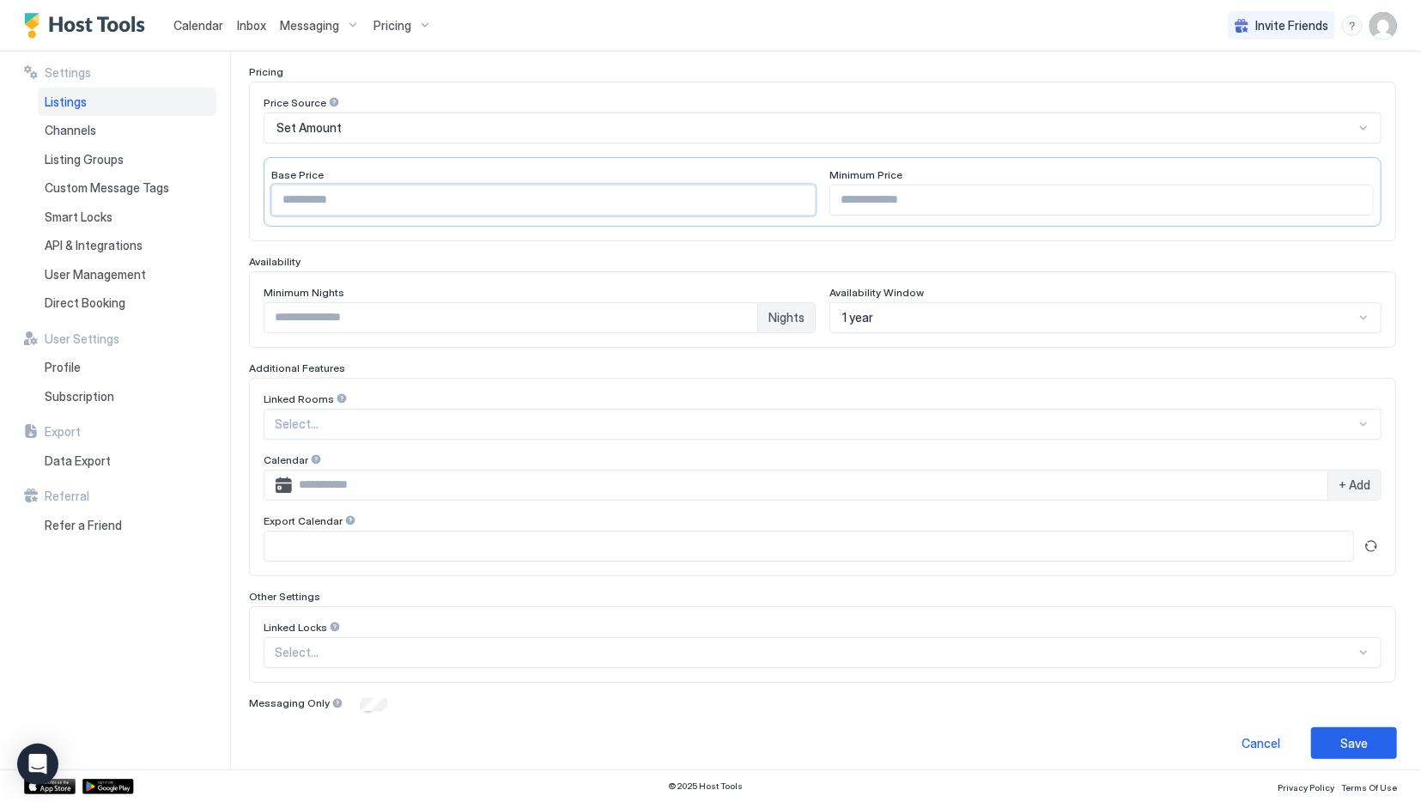
scroll to position [267, 0]
type input "***"
click at [1362, 731] on div "Save" at bounding box center [1353, 740] width 27 height 18
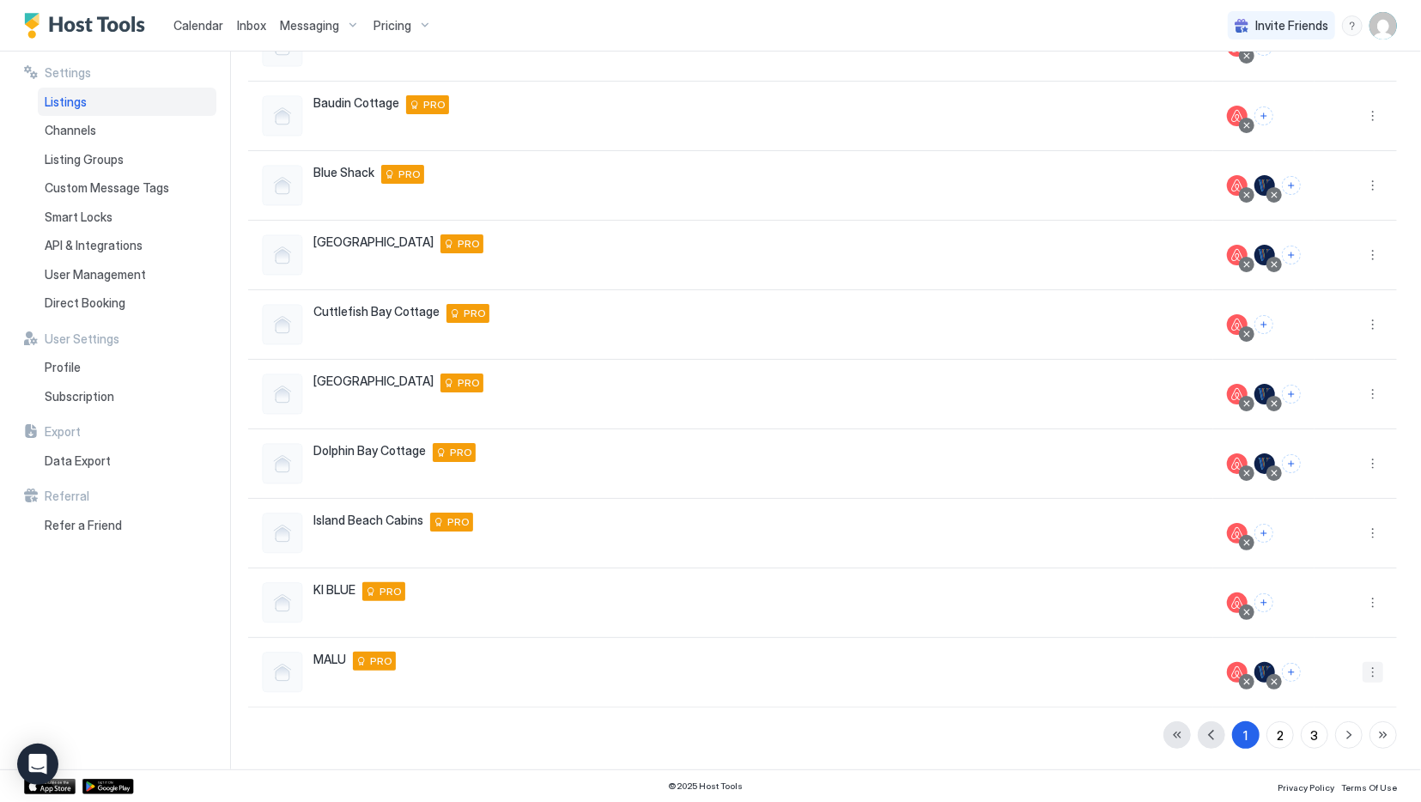
scroll to position [198, 0]
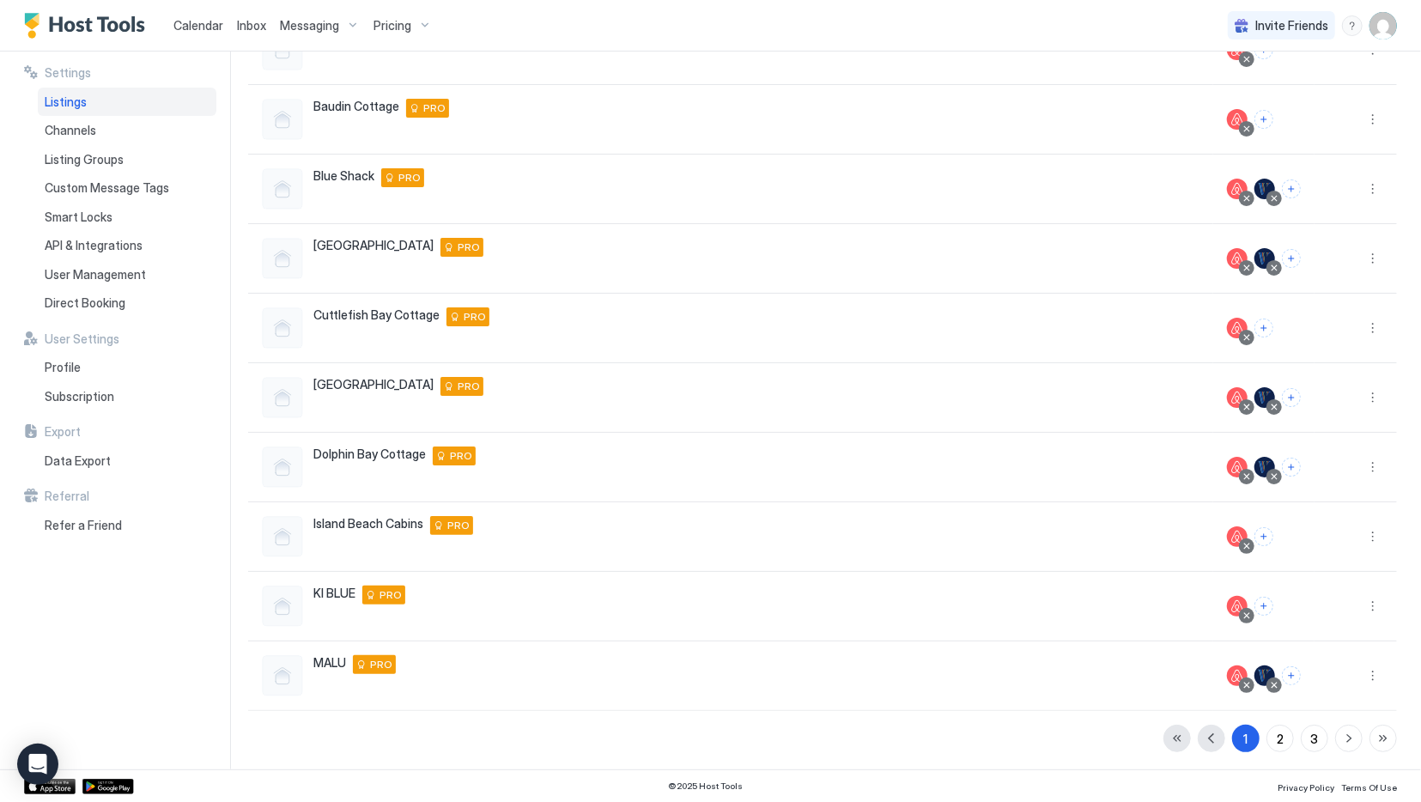
click at [190, 25] on span "Calendar" at bounding box center [198, 25] width 50 height 15
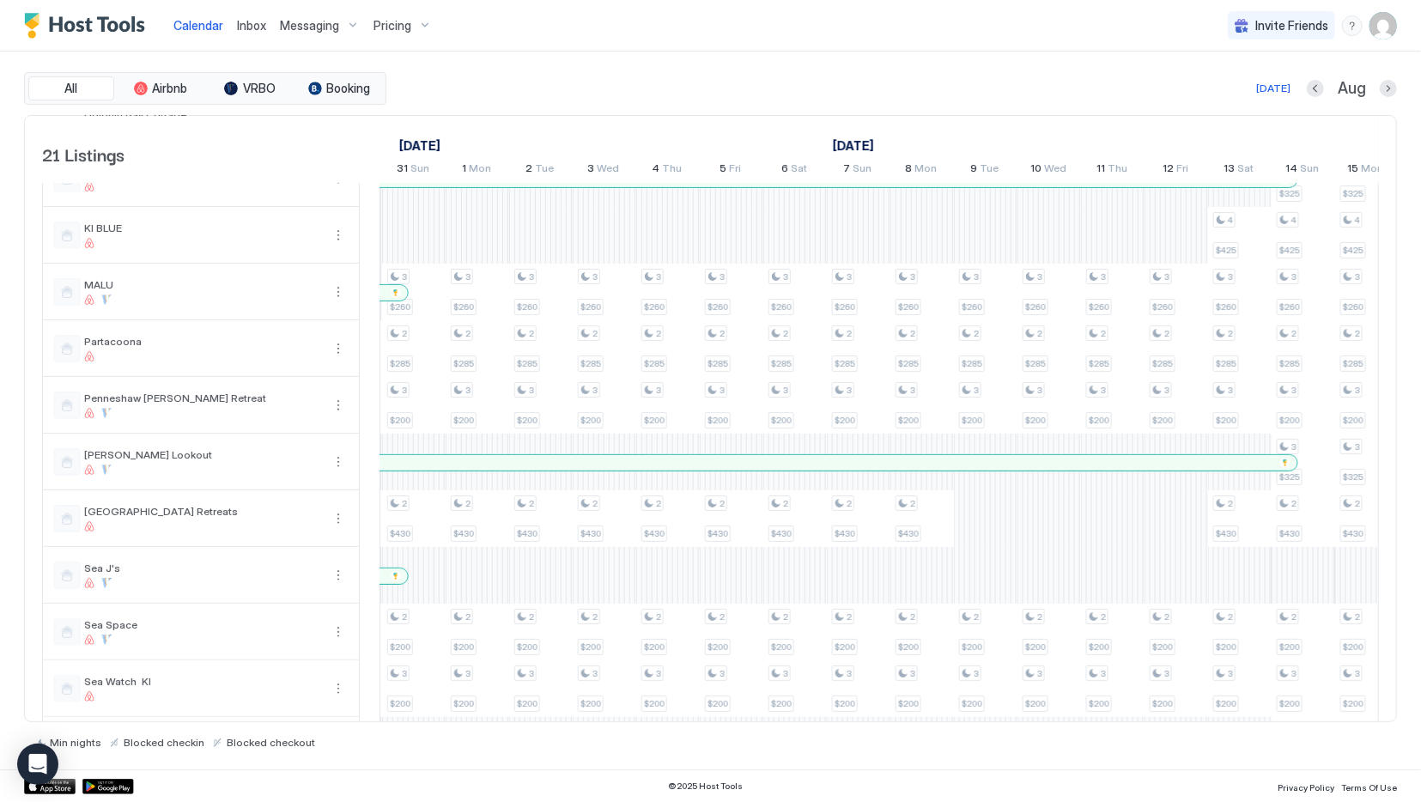
scroll to position [0, 1321]
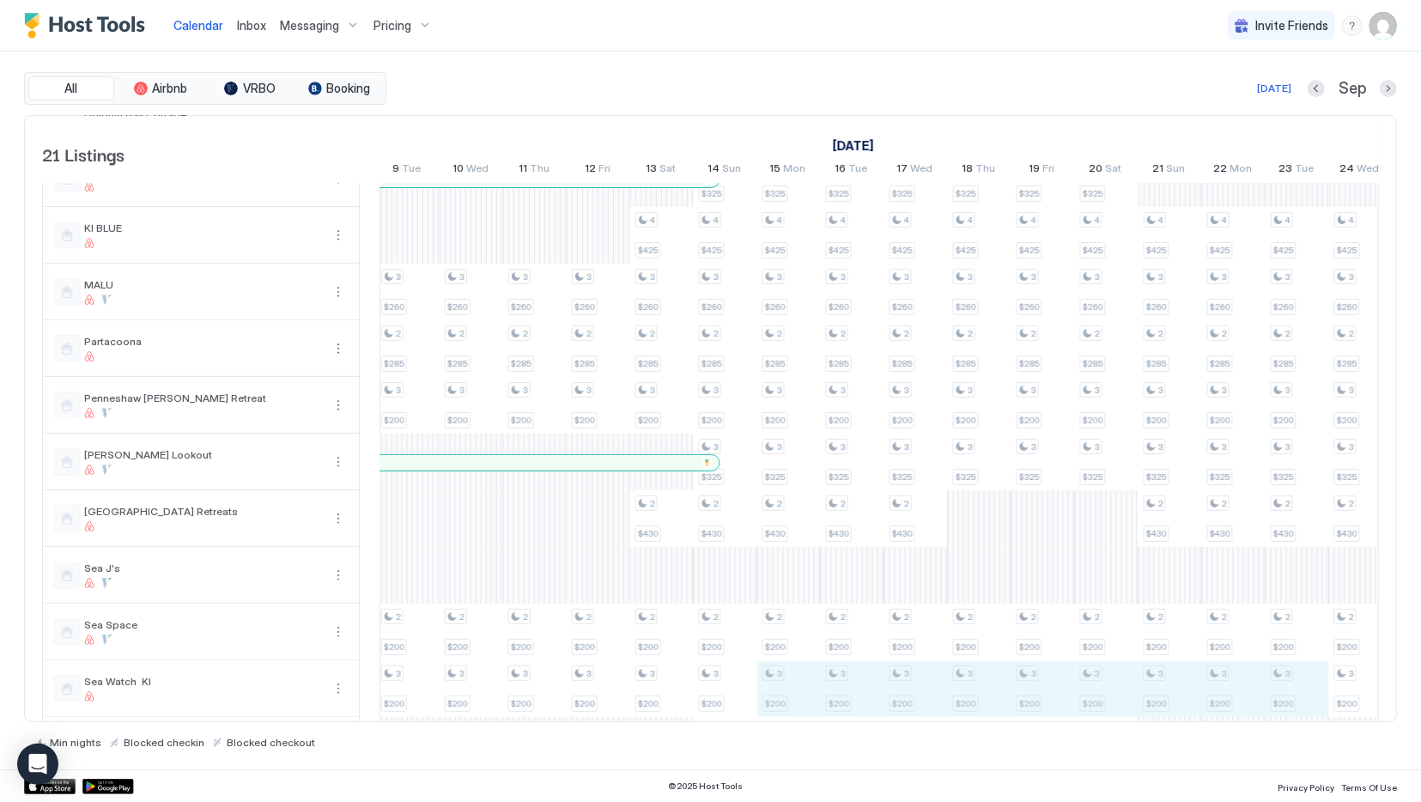
drag, startPoint x: 789, startPoint y: 700, endPoint x: 1297, endPoint y: 679, distance: 508.7
click at [1297, 679] on div "3 $409 2 $400 3 $240 3 $200 2 $200 3 $200 2 $335 2 $400 3 $240 3 $200 2 $200 3 …" at bounding box center [313, 348] width 3558 height 1189
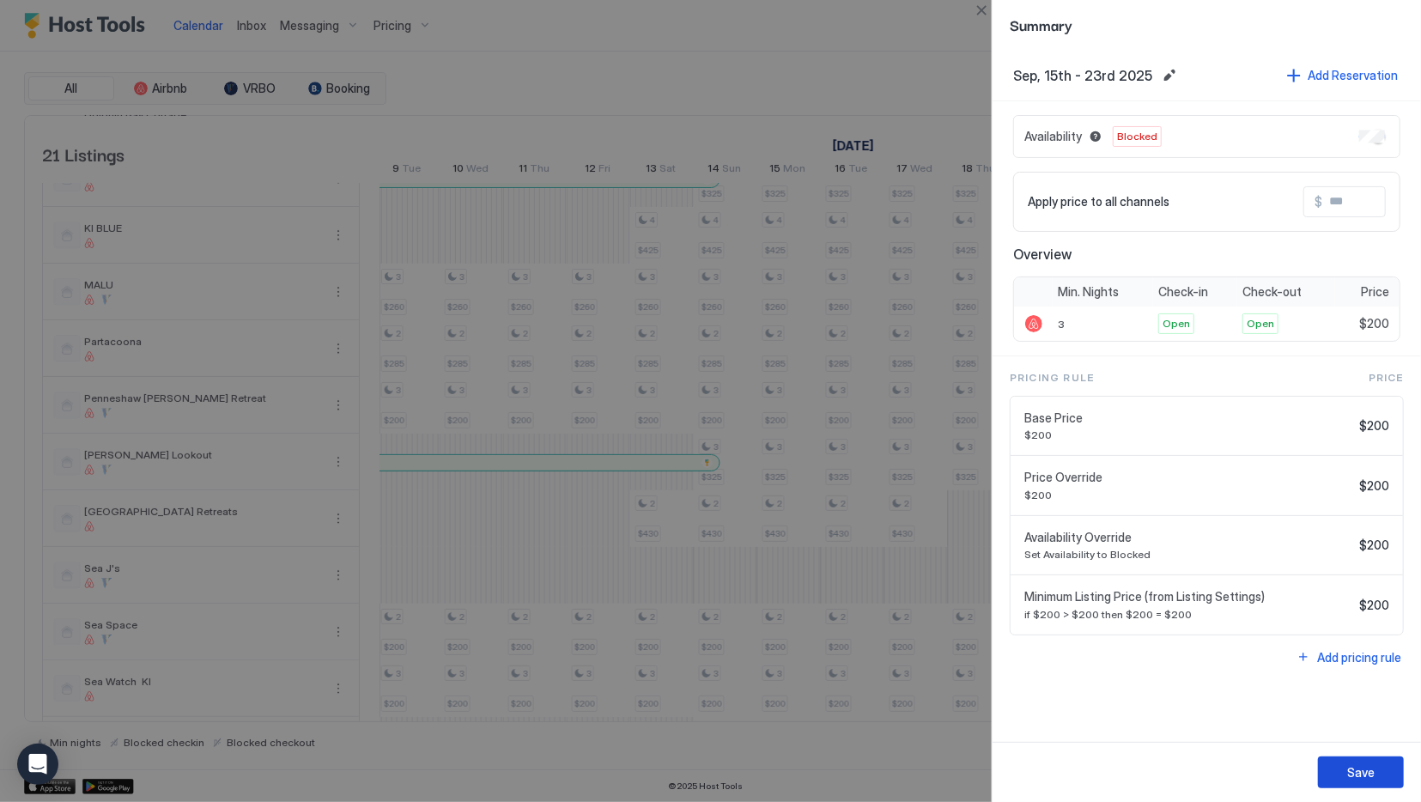
click at [1351, 768] on div "Save" at bounding box center [1360, 772] width 27 height 18
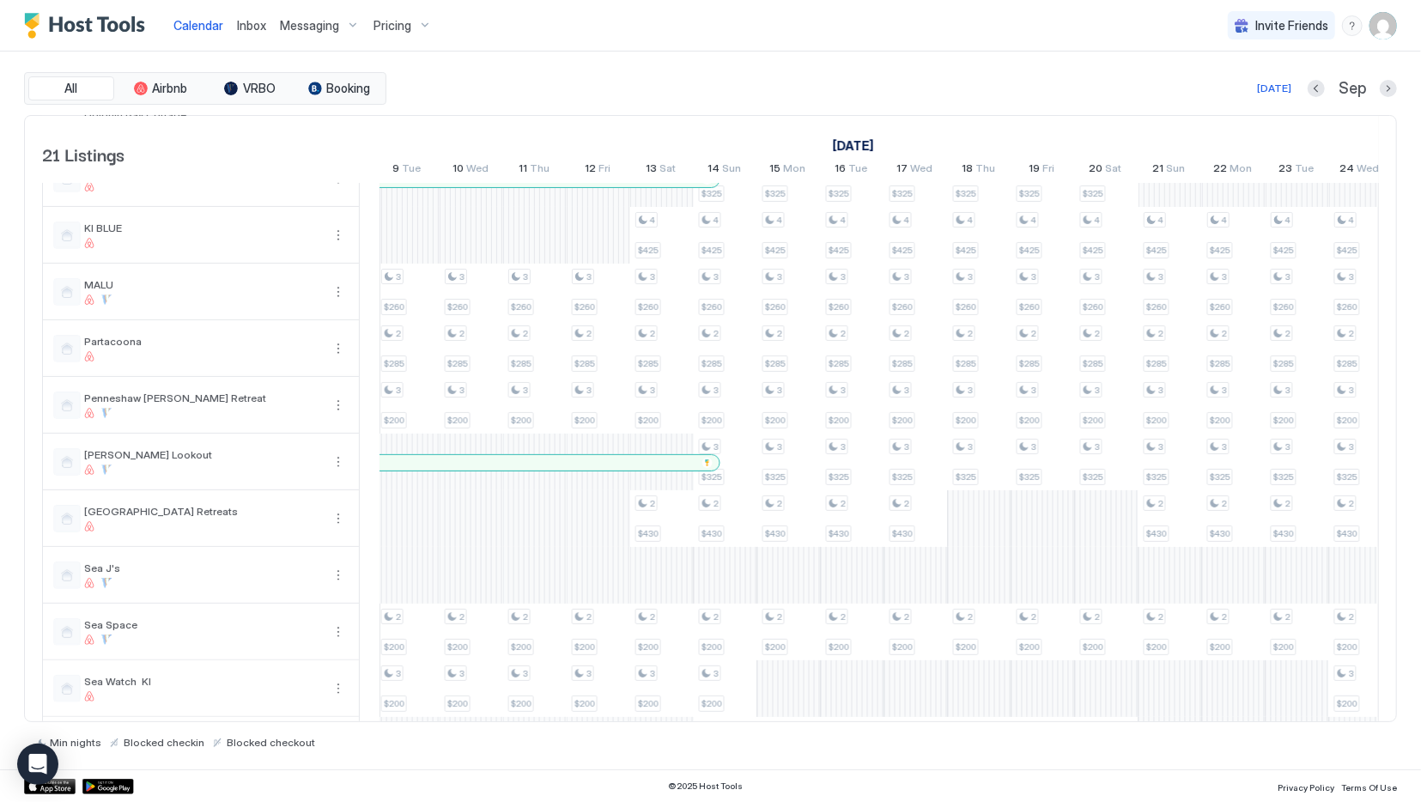
click at [404, 34] on div "Pricing" at bounding box center [403, 25] width 72 height 29
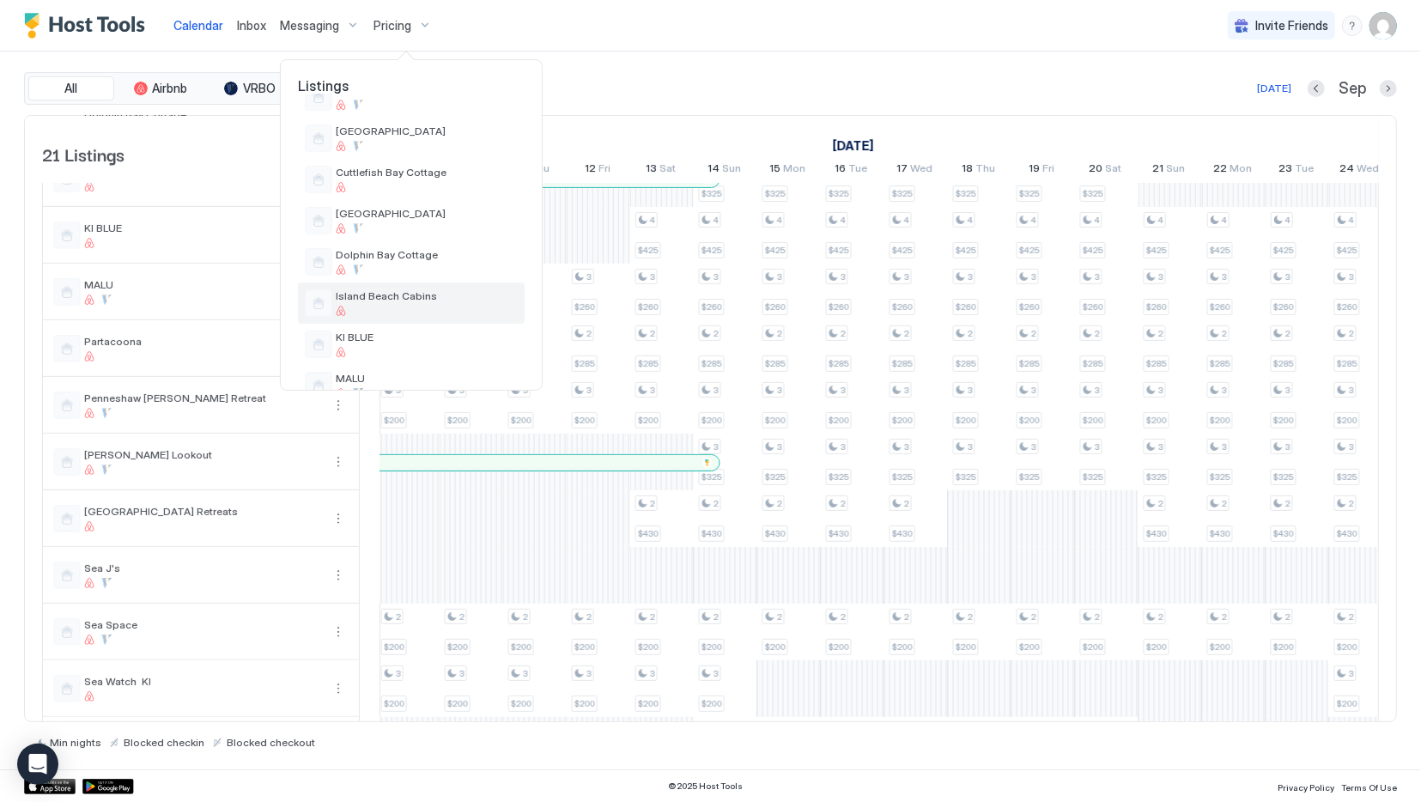
scroll to position [172, 0]
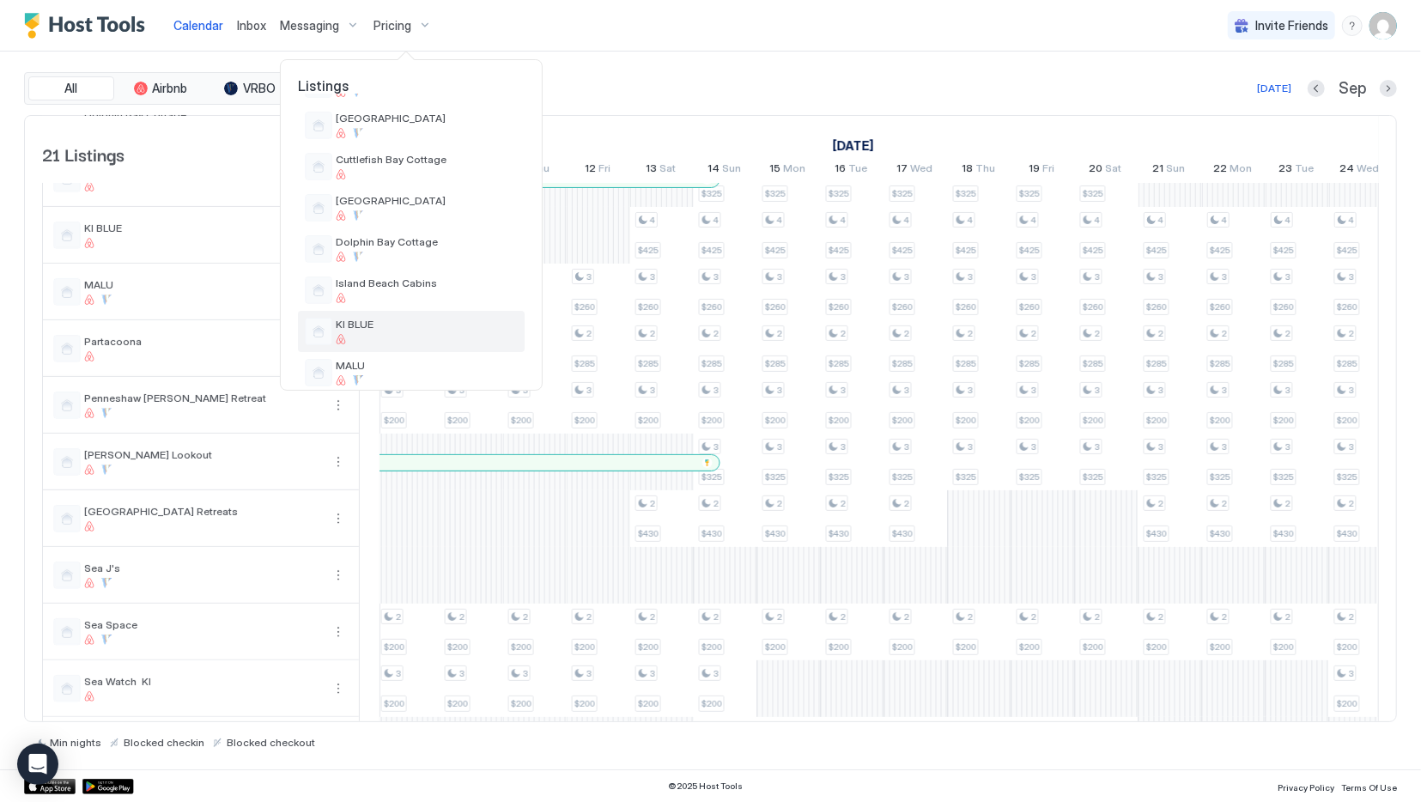
click at [428, 329] on span "KI BLUE" at bounding box center [427, 324] width 182 height 13
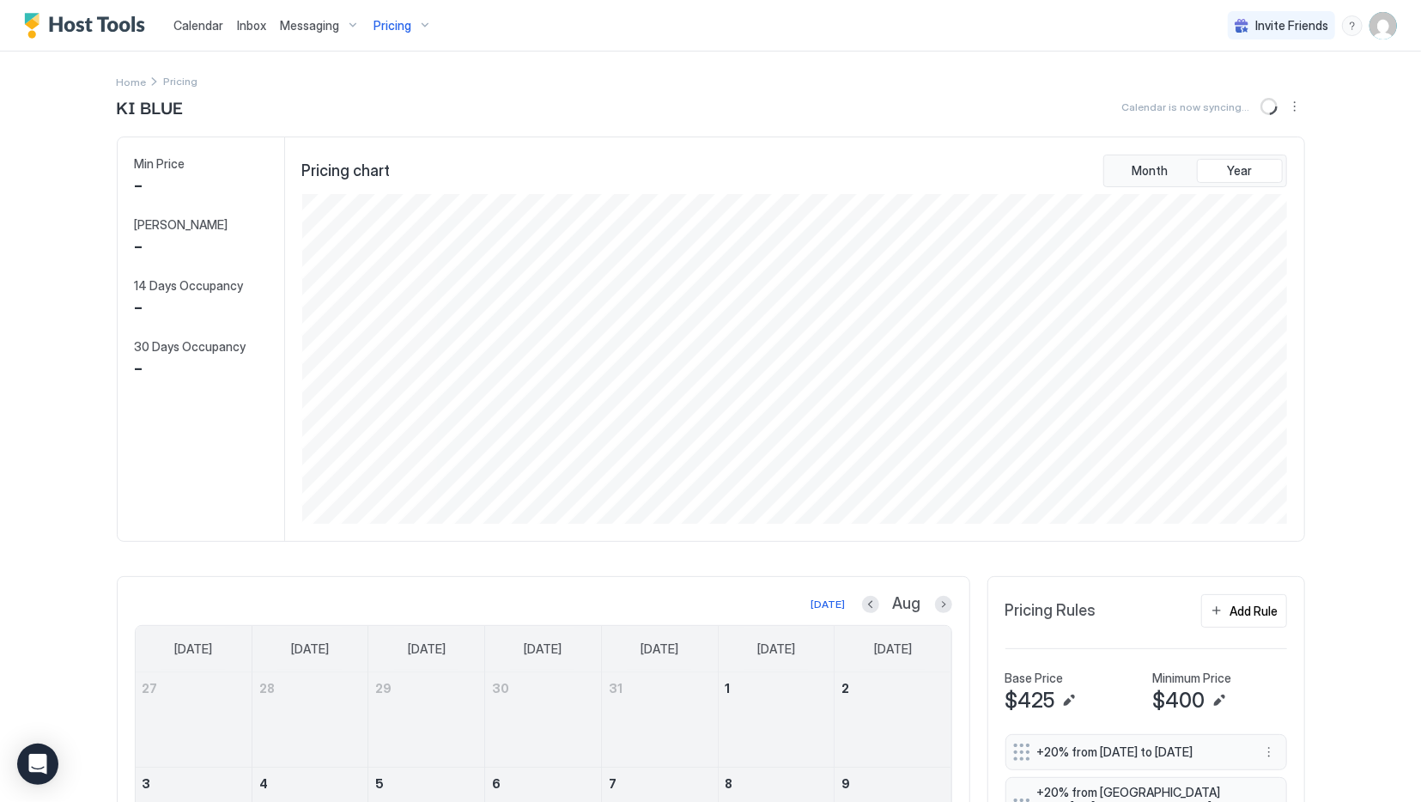
scroll to position [330, 989]
click at [1067, 702] on button "Edit" at bounding box center [1069, 700] width 21 height 21
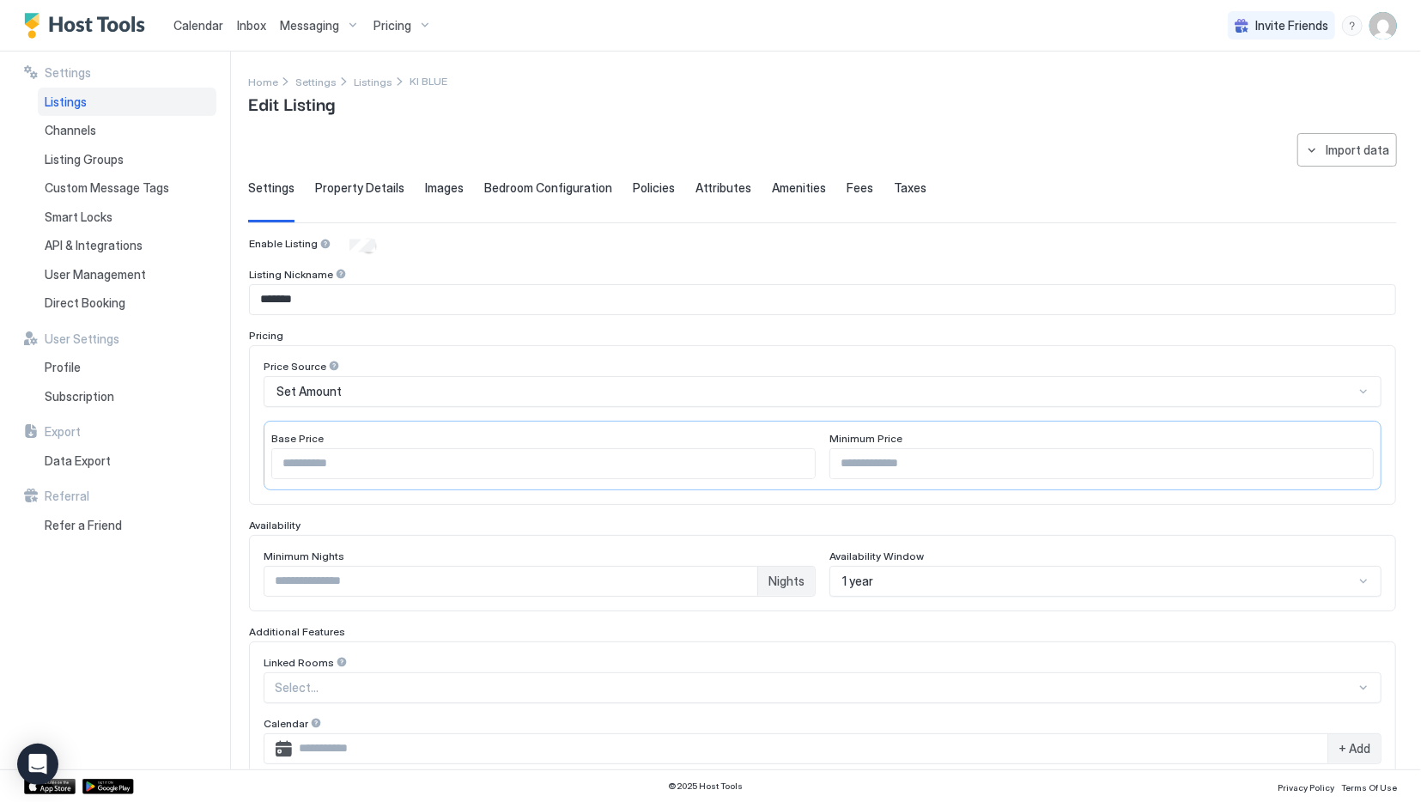
type input "***"
drag, startPoint x: 370, startPoint y: 459, endPoint x: 287, endPoint y: 470, distance: 83.9
click at [287, 470] on input "***" at bounding box center [543, 463] width 543 height 29
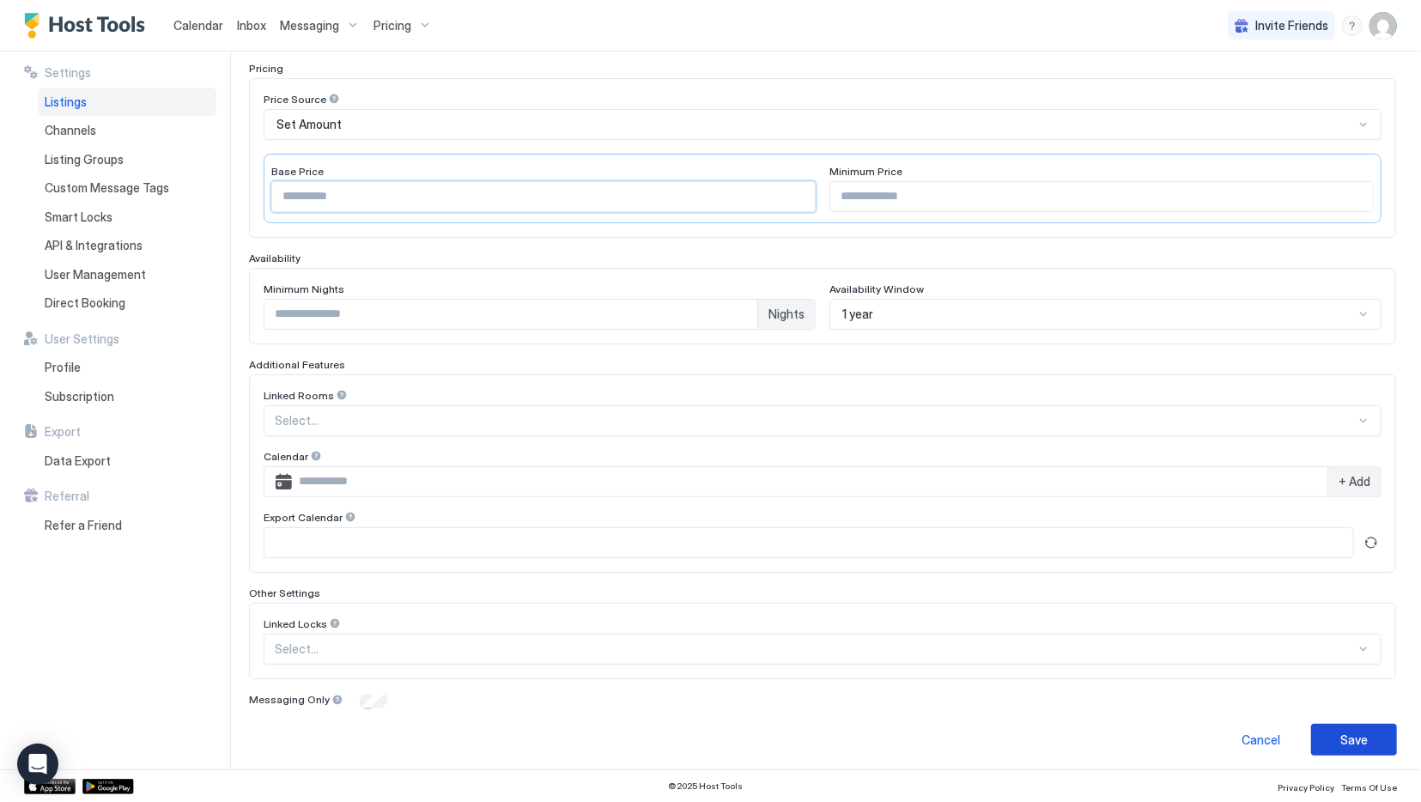
type input "***"
click at [1369, 733] on button "Save" at bounding box center [1354, 740] width 86 height 32
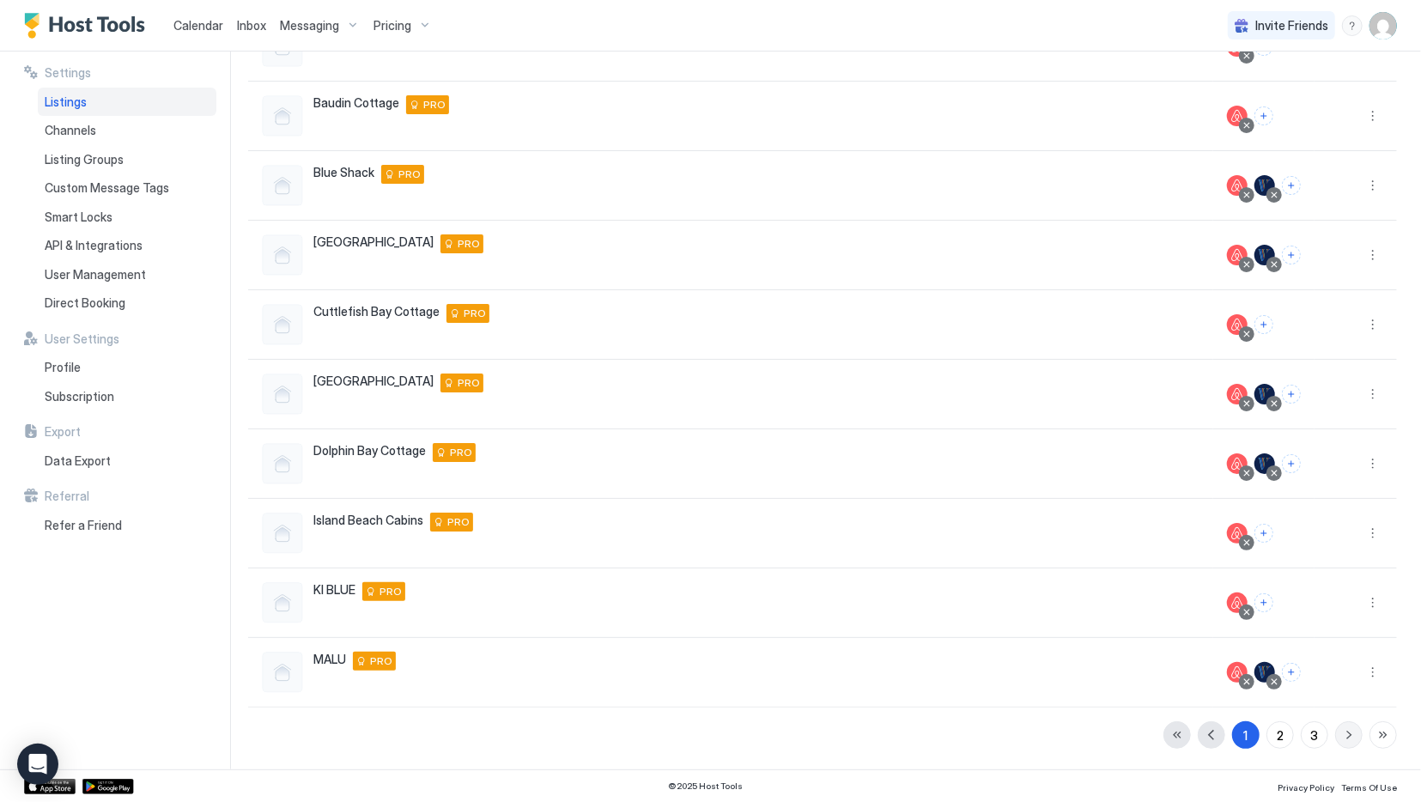
scroll to position [198, 0]
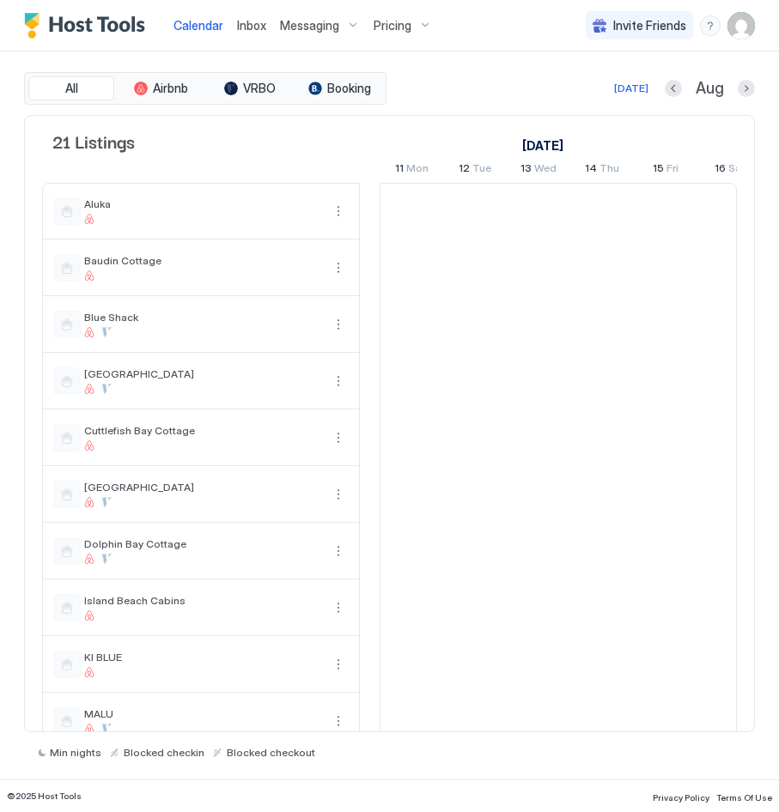
scroll to position [0, 954]
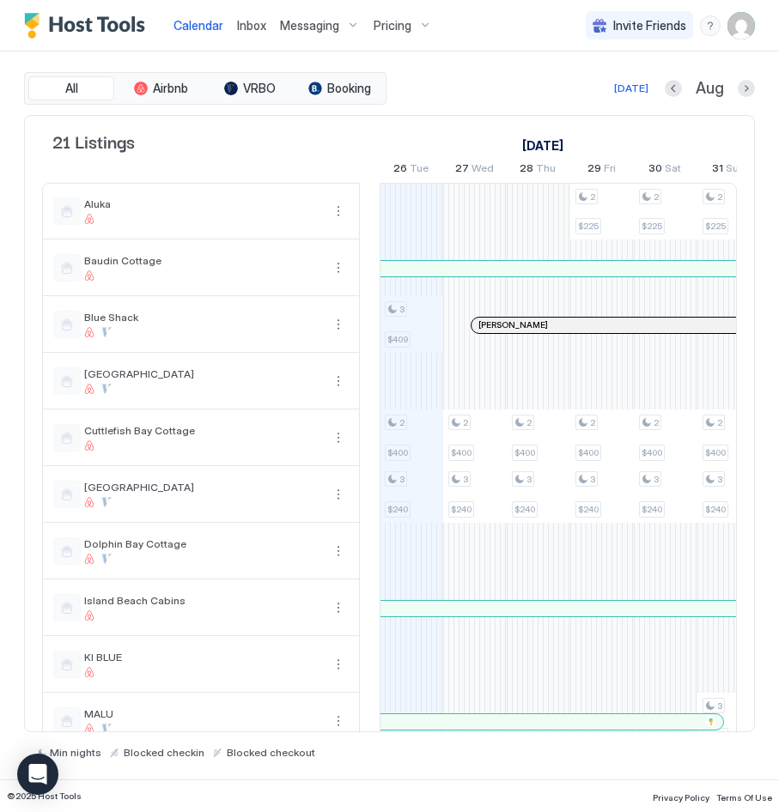
click at [314, 17] on div "Messaging" at bounding box center [320, 25] width 94 height 29
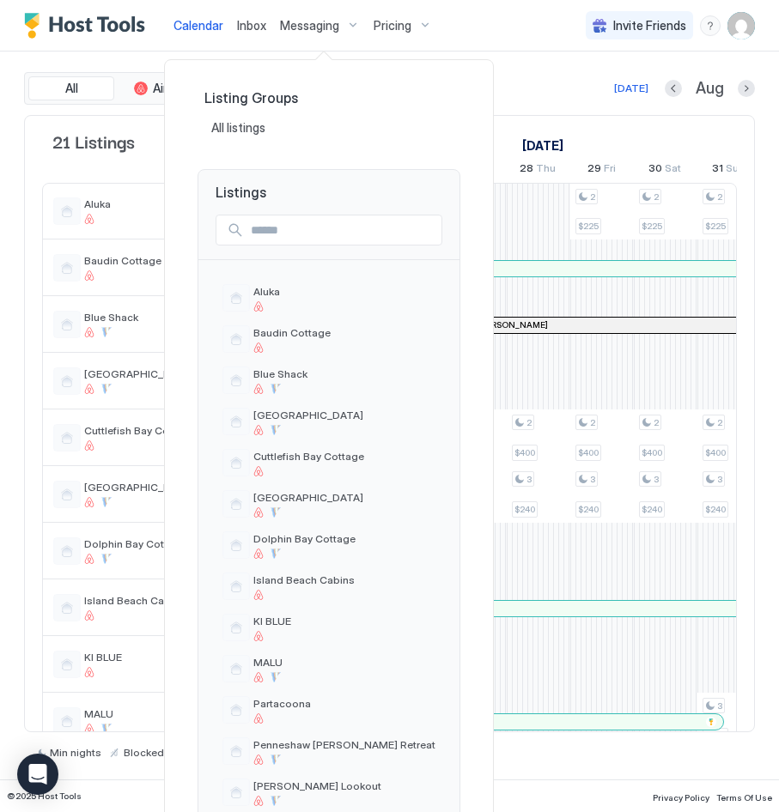
click at [266, 26] on div at bounding box center [389, 406] width 779 height 812
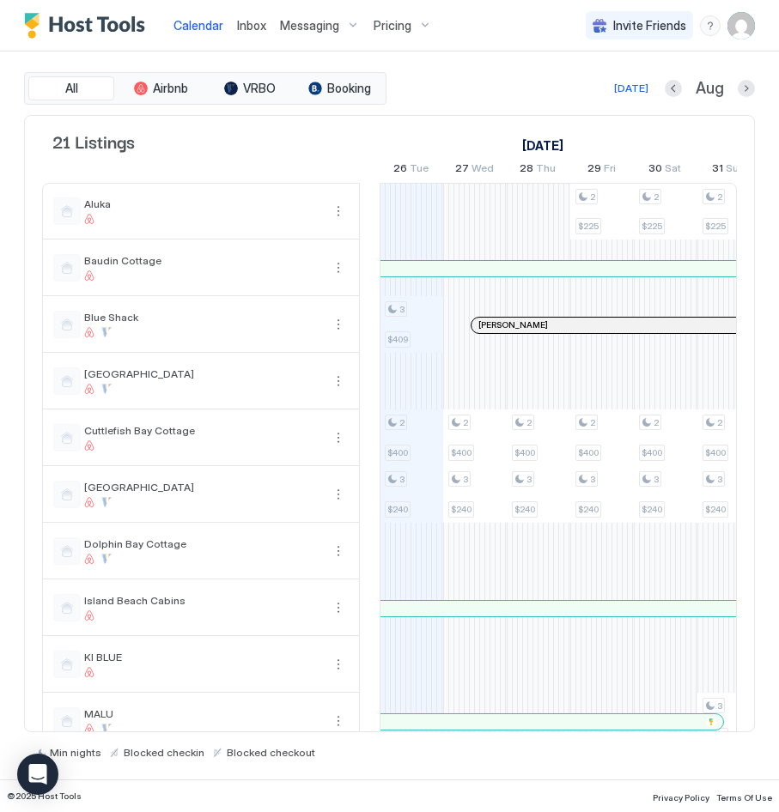
click at [258, 26] on span "Inbox" at bounding box center [251, 25] width 29 height 15
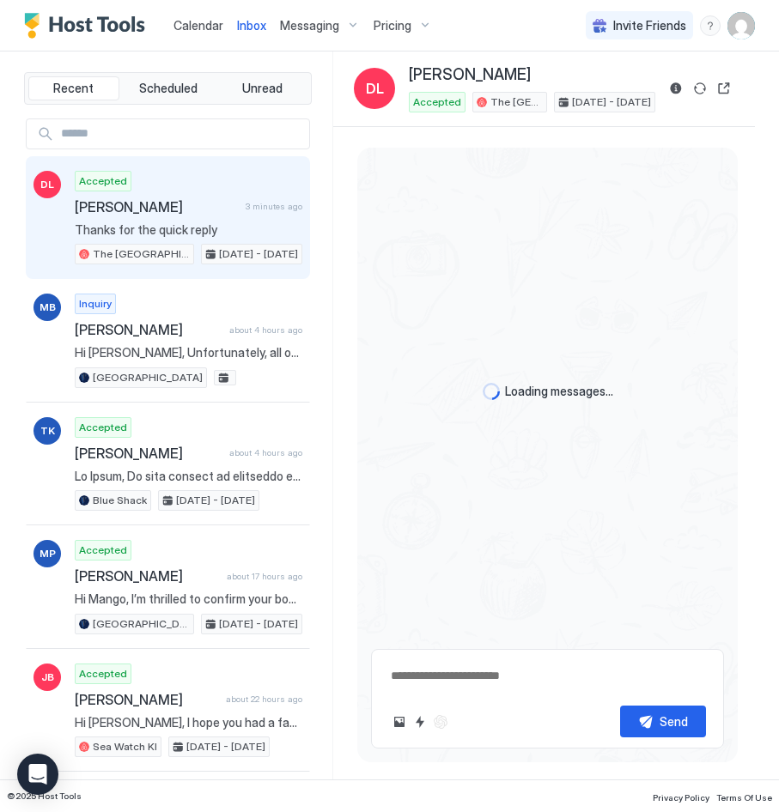
click at [179, 221] on div "Accepted Dwayne Leditschke 3 minutes ago Thanks for the quick reply The Summit …" at bounding box center [189, 218] width 228 height 94
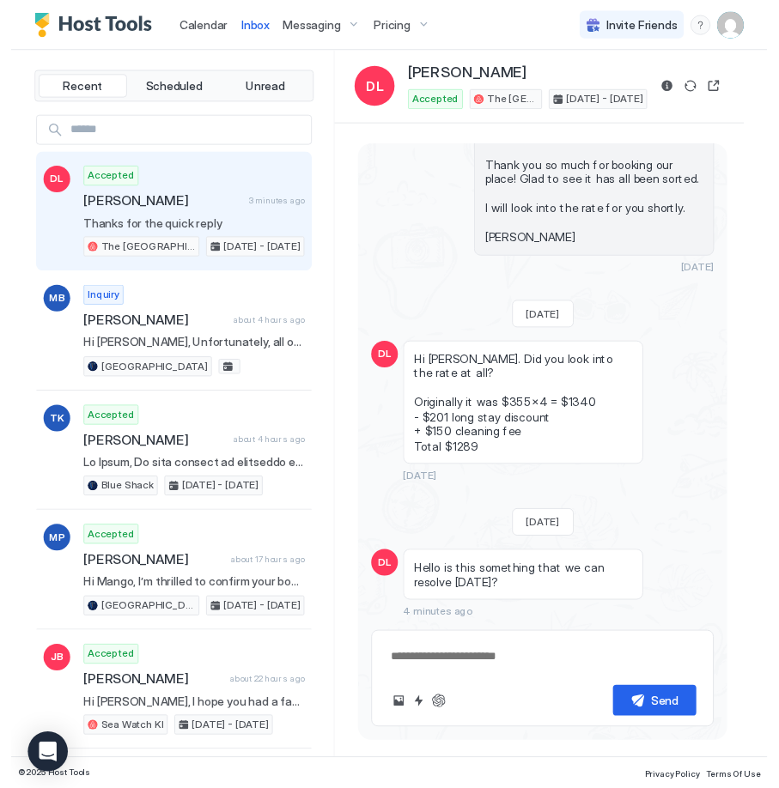
scroll to position [2767, 0]
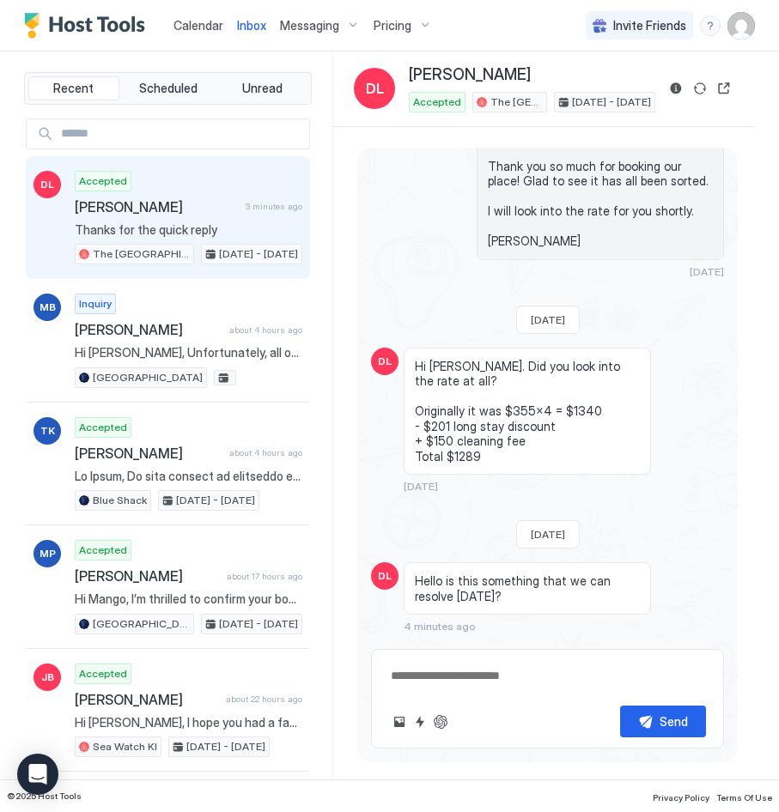
type textarea "*"
